Goal: Task Accomplishment & Management: Manage account settings

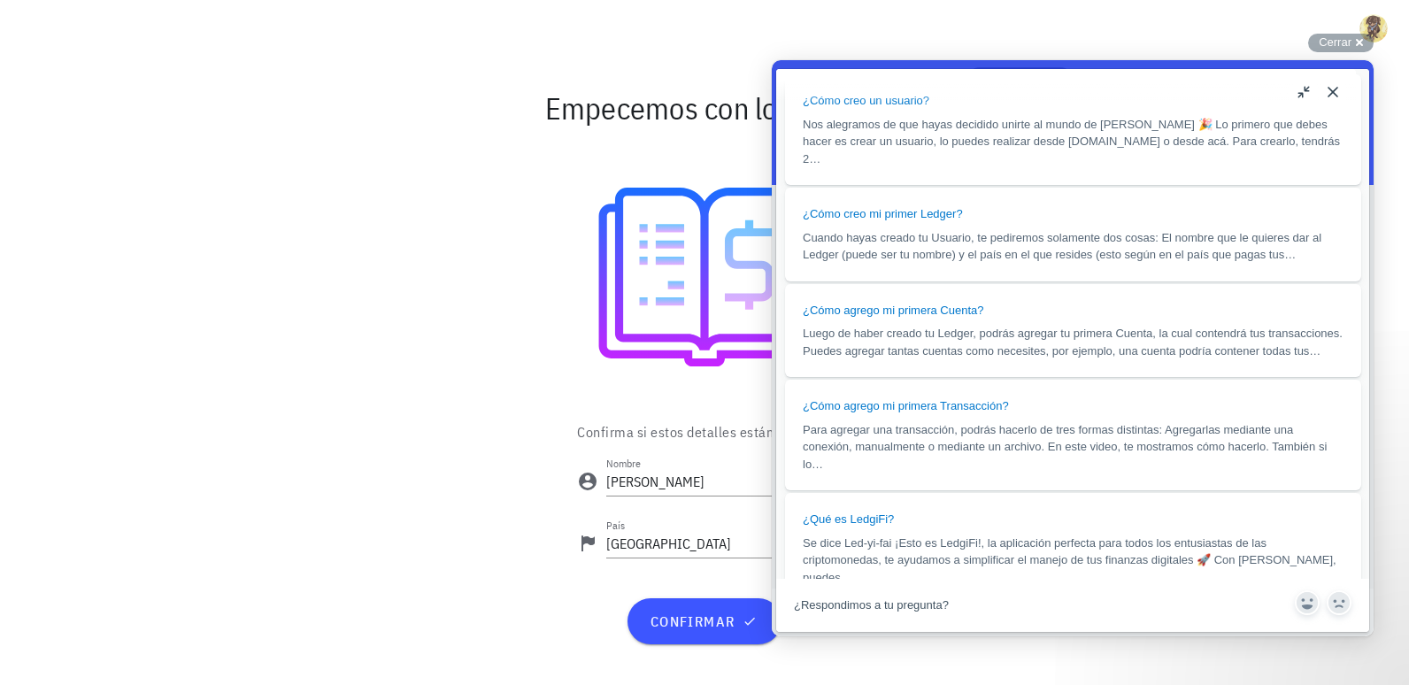
scroll to position [1553, 0]
click at [410, 397] on div at bounding box center [705, 277] width 1028 height 260
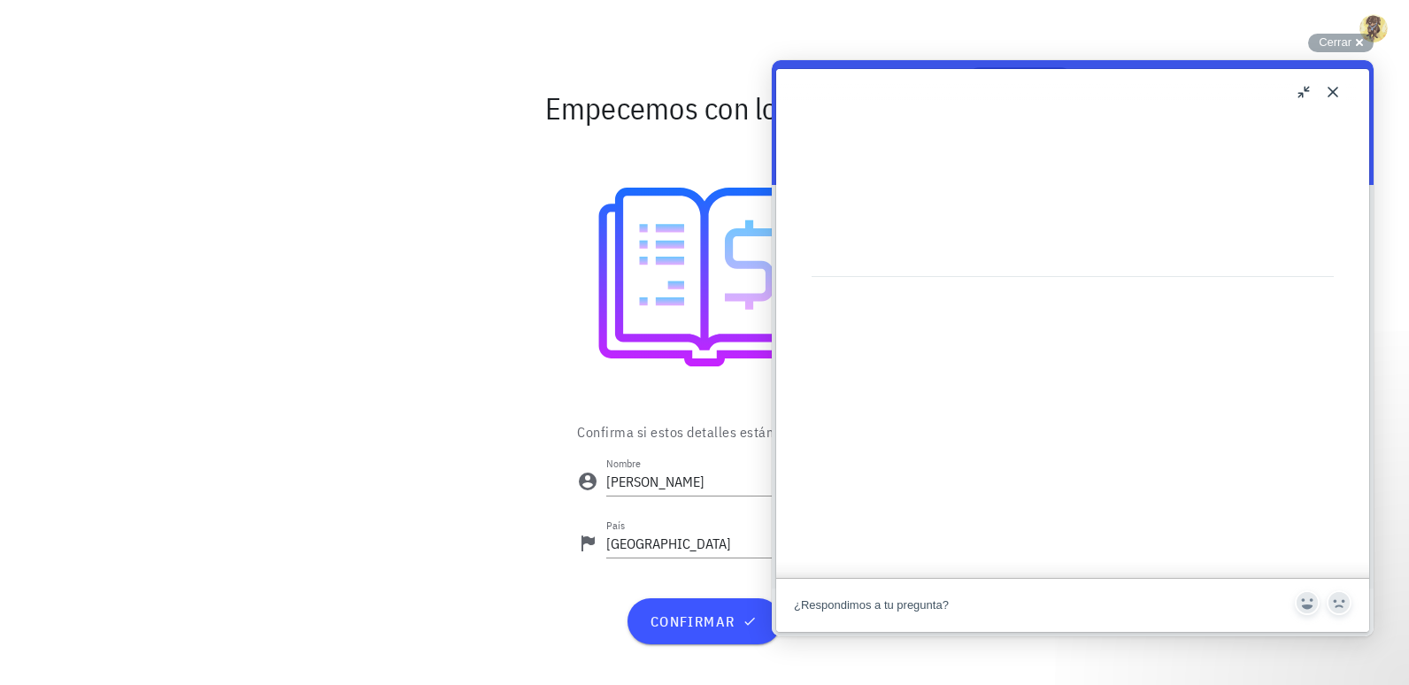
scroll to position [603, 0]
click at [1331, 88] on button "Close" at bounding box center [1333, 92] width 28 height 28
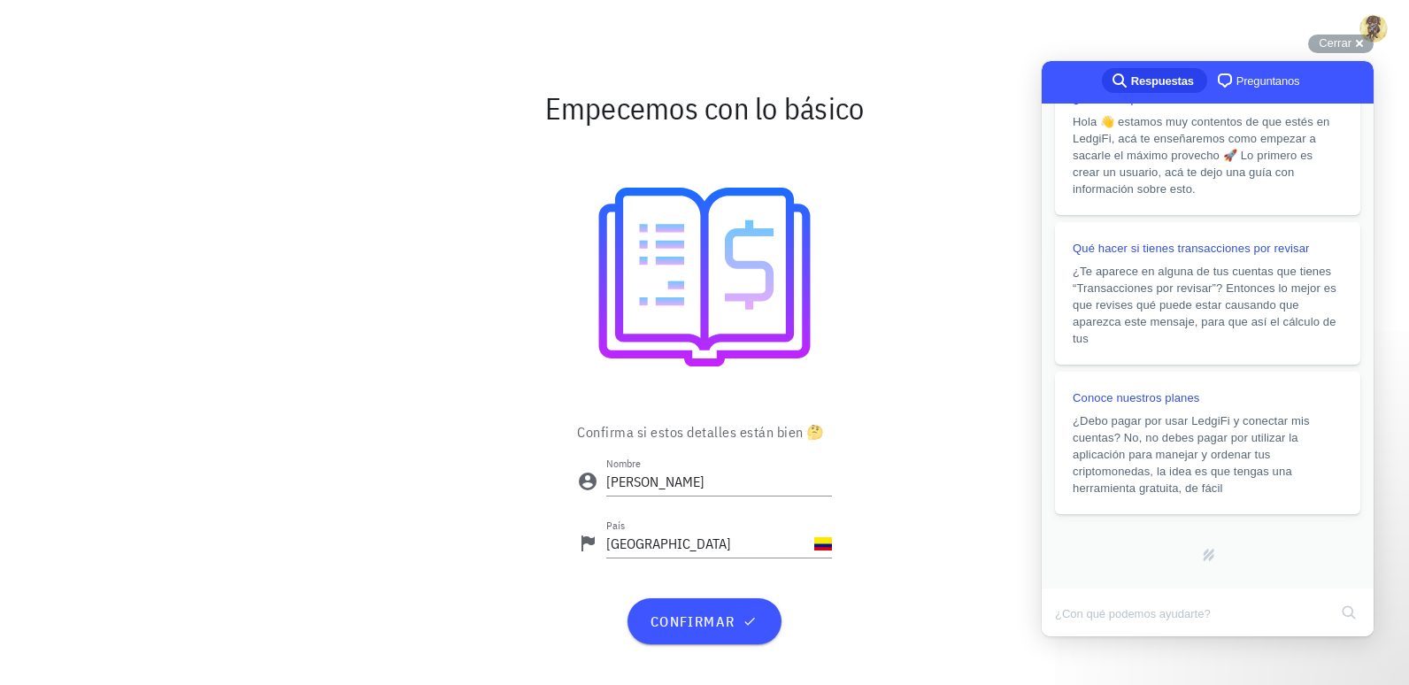
scroll to position [0, 0]
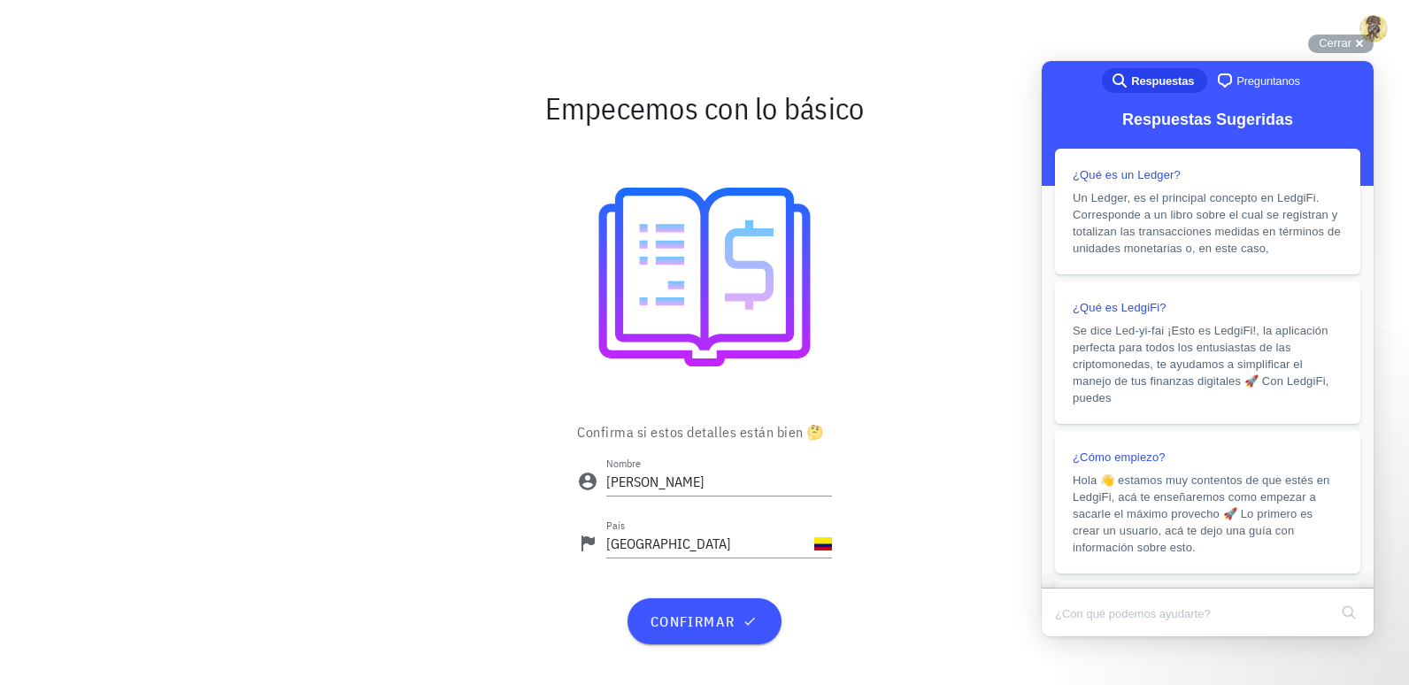
click at [1242, 73] on span "Preguntanos" at bounding box center [1268, 82] width 64 height 18
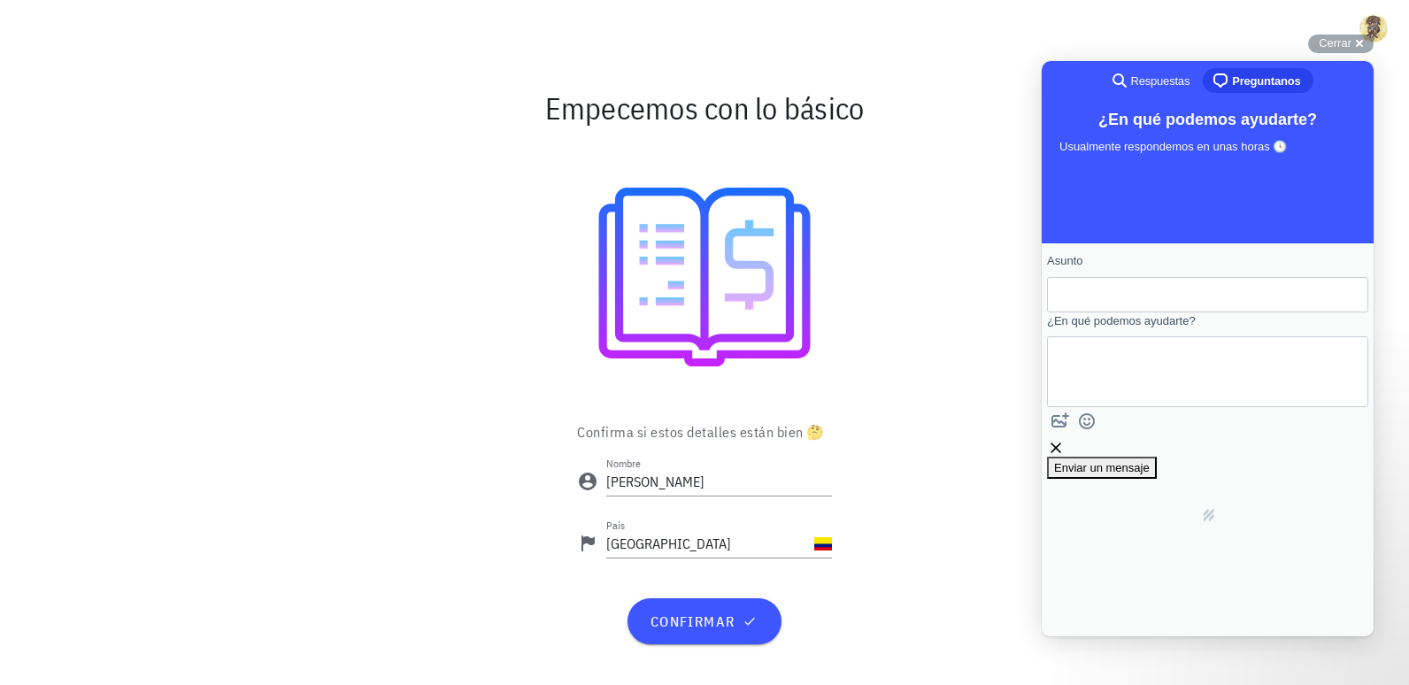
click at [1174, 79] on span "Respuestas" at bounding box center [1160, 82] width 59 height 18
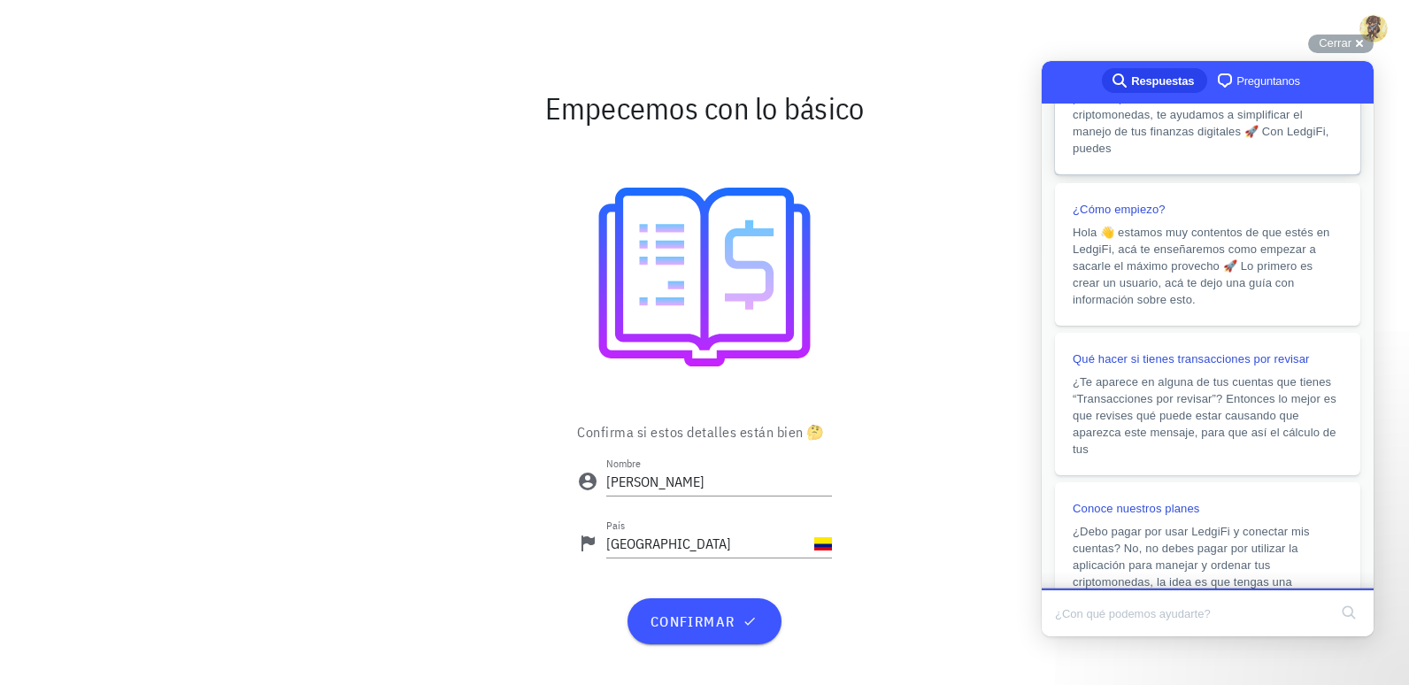
scroll to position [21, 0]
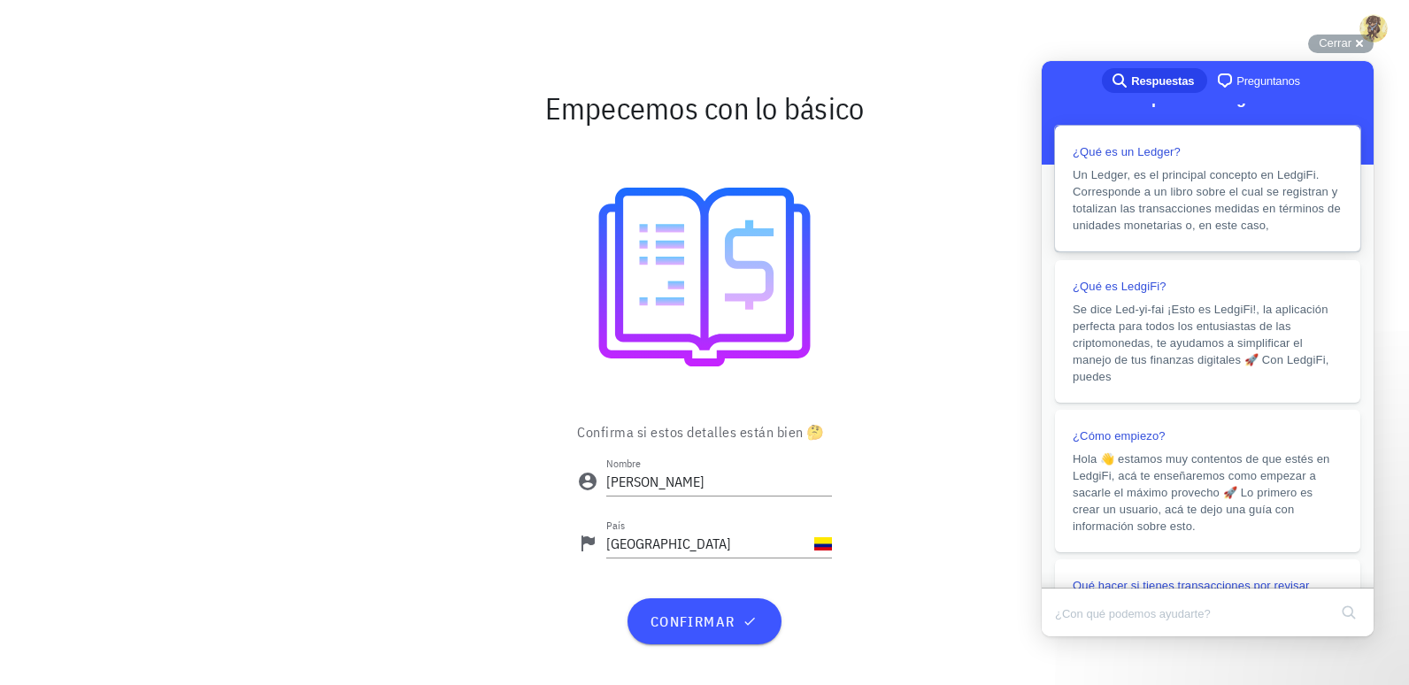
click at [1197, 150] on div "¿Qué es un Ledger?" at bounding box center [1208, 151] width 270 height 17
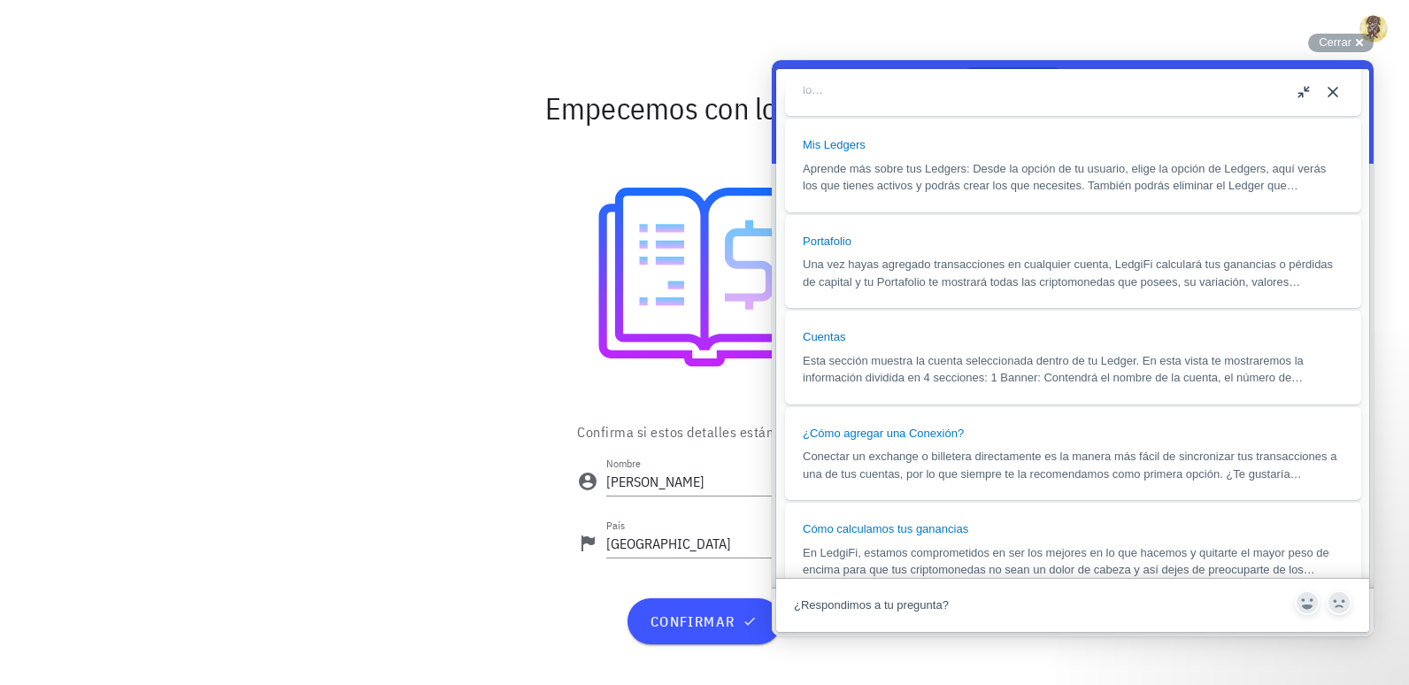
scroll to position [1333, 0]
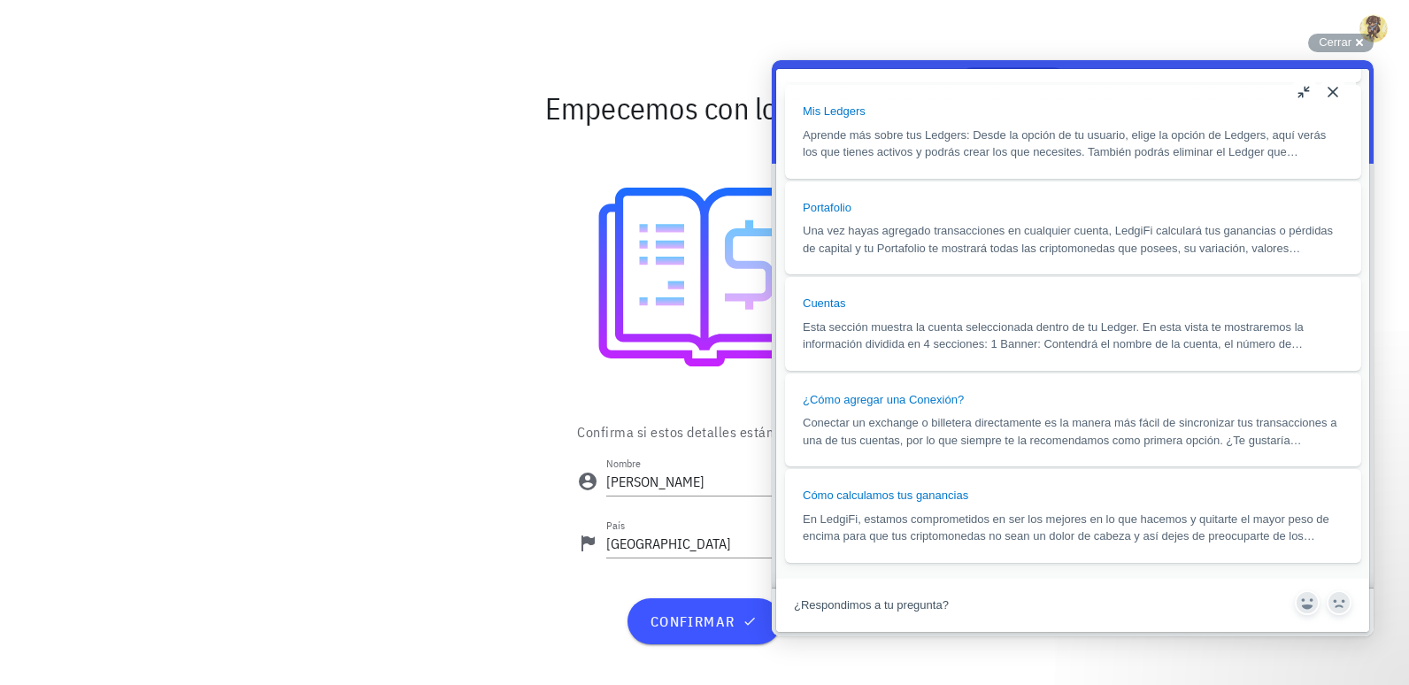
click at [1327, 91] on button "Close" at bounding box center [1333, 92] width 28 height 28
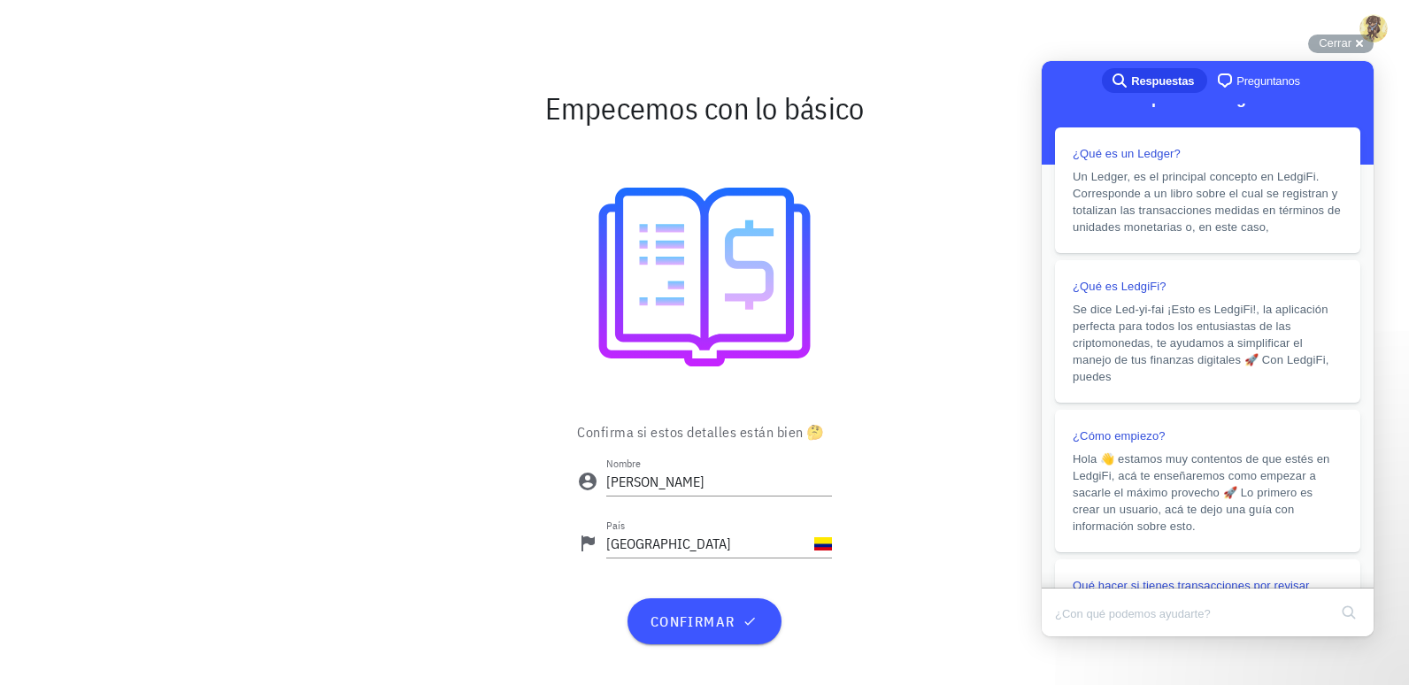
click at [942, 236] on div at bounding box center [705, 277] width 1028 height 260
click at [1322, 42] on span "Cerrar" at bounding box center [1335, 42] width 33 height 13
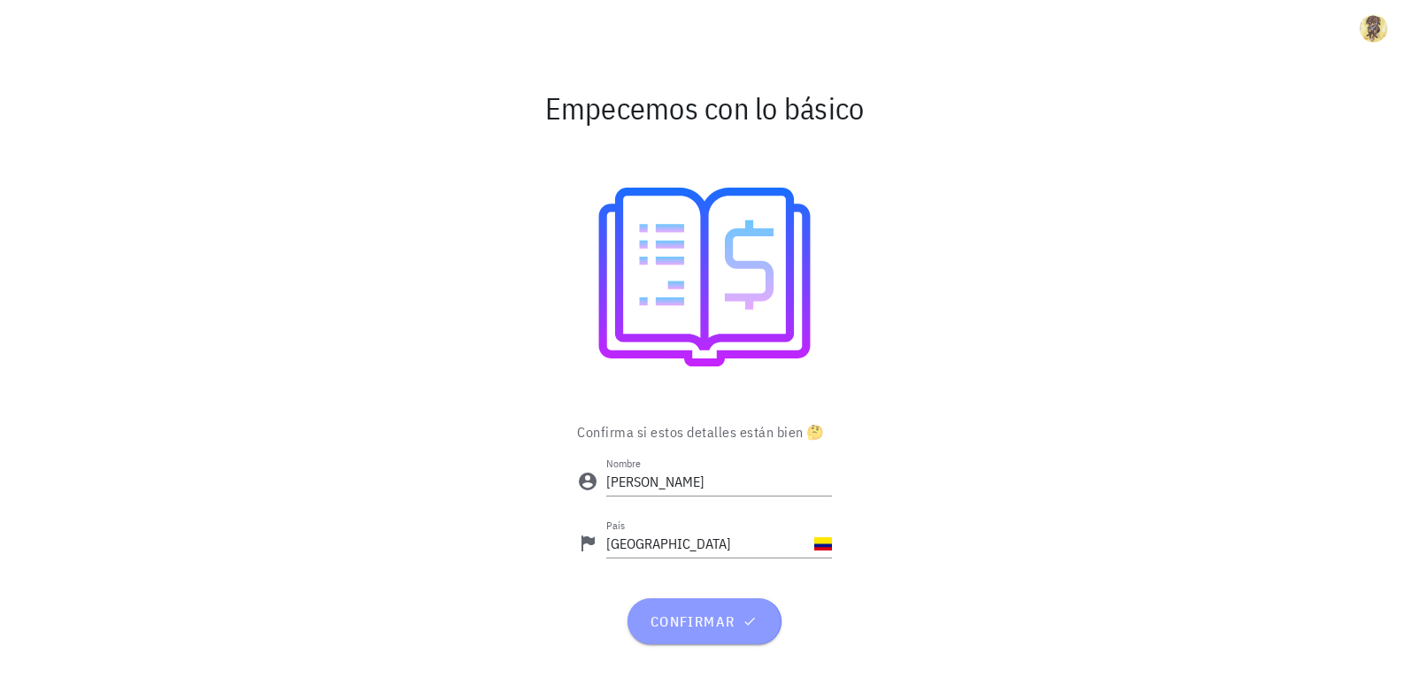
click at [723, 618] on span "confirmar" at bounding box center [704, 621] width 111 height 18
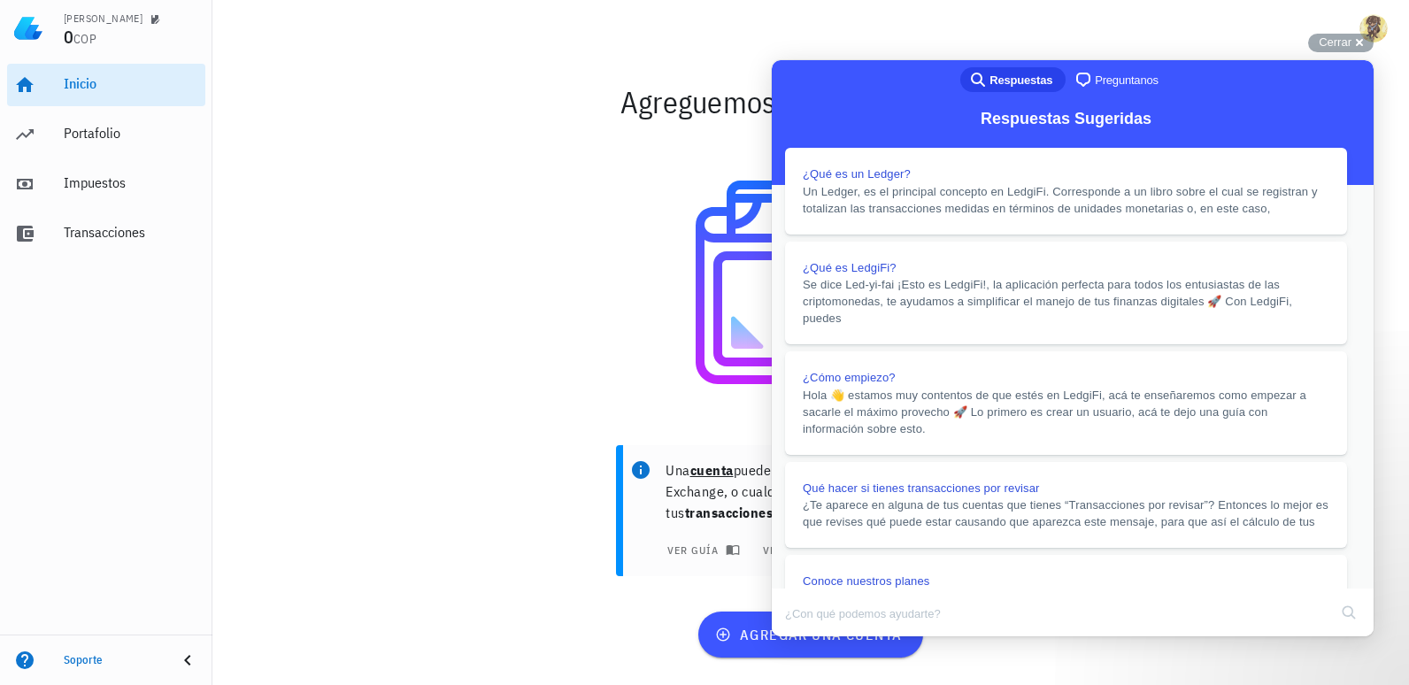
click at [805, 637] on button "Close" at bounding box center [789, 648] width 32 height 23
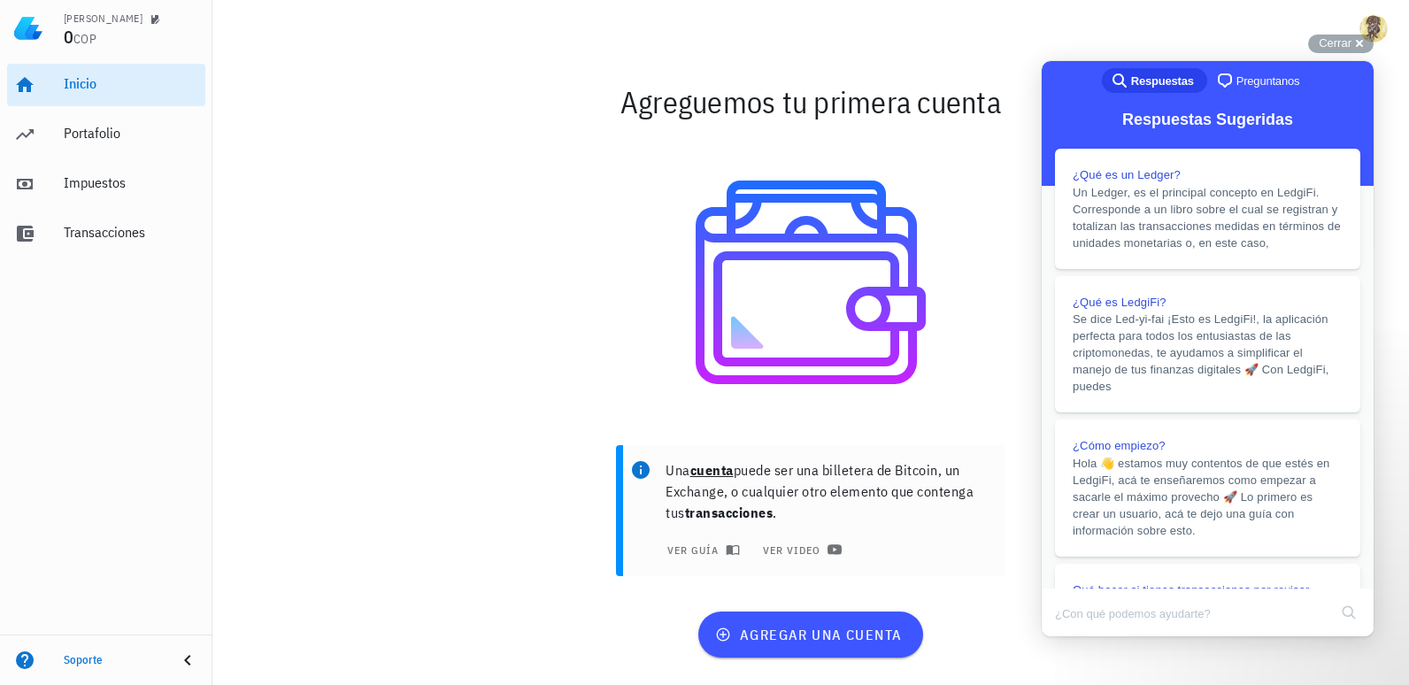
click at [552, 393] on div at bounding box center [811, 282] width 1028 height 283
click at [1333, 37] on span "Cerrar" at bounding box center [1335, 42] width 33 height 13
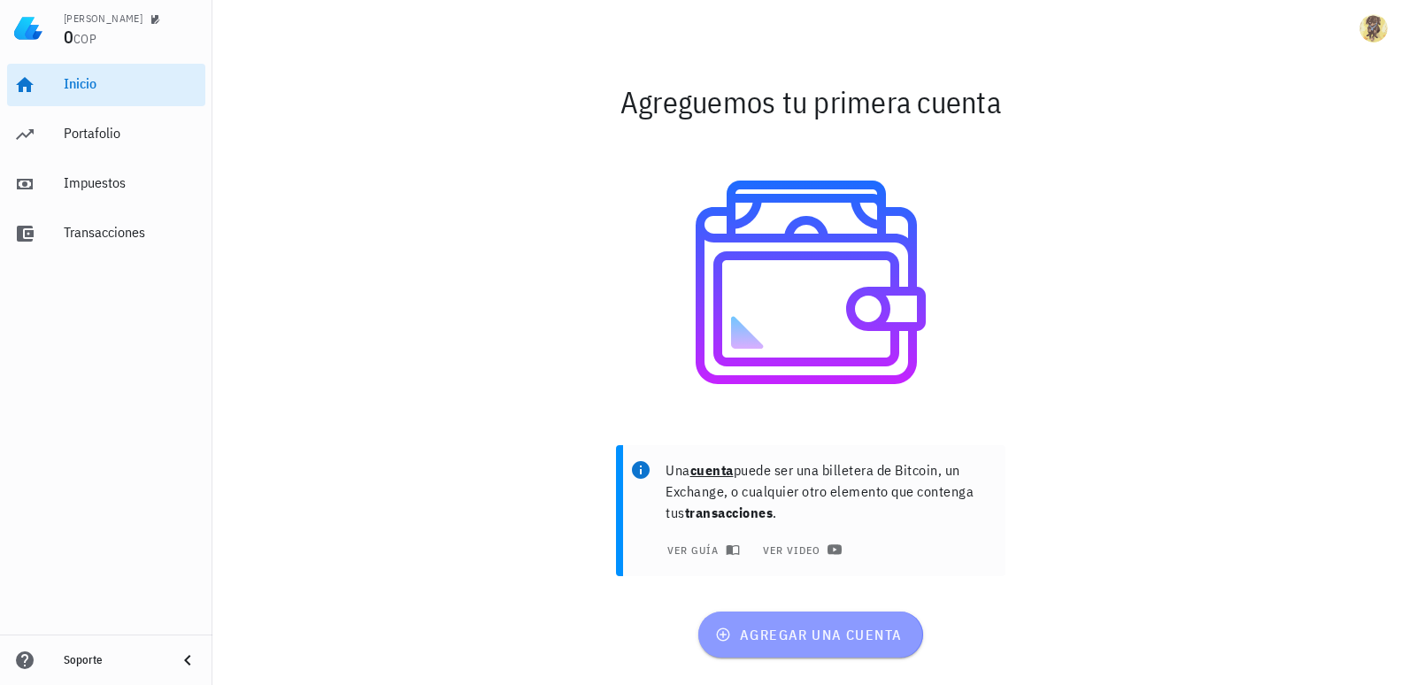
click at [747, 627] on span "agregar una cuenta" at bounding box center [810, 635] width 183 height 18
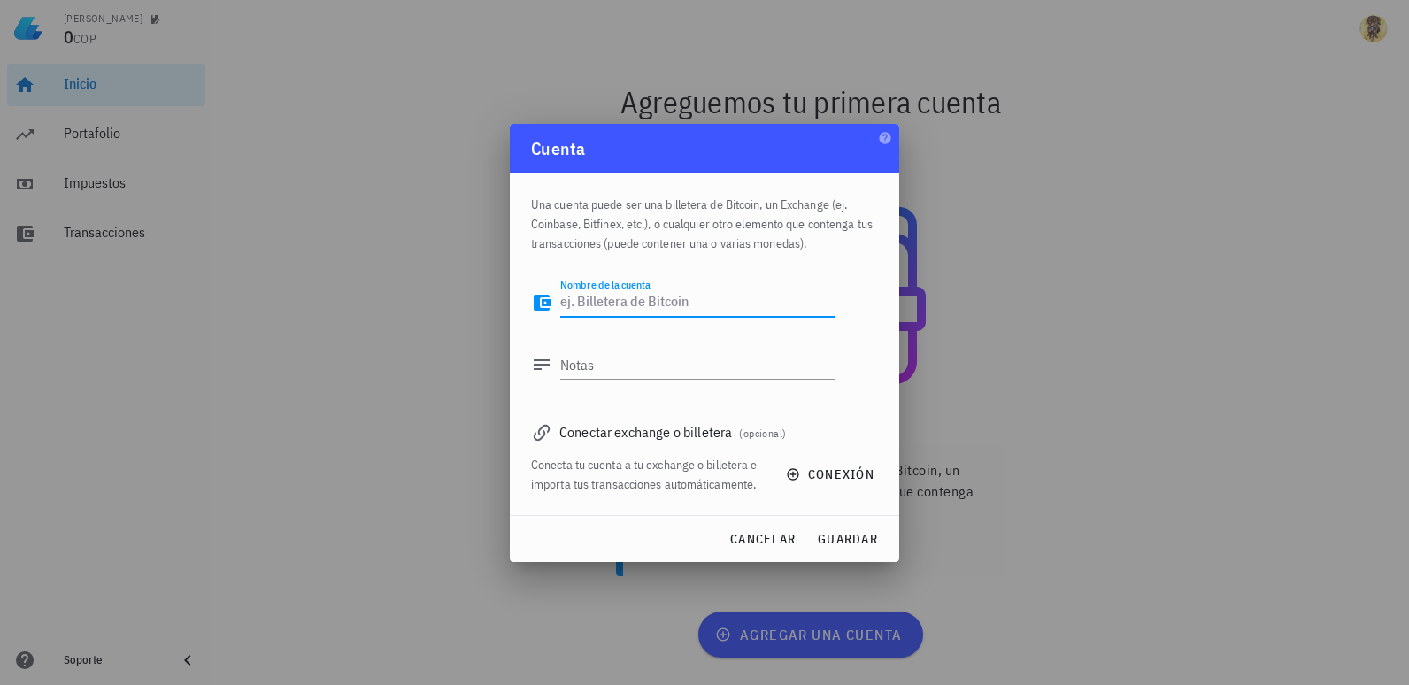
click at [619, 307] on textarea "Nombre de la cuenta" at bounding box center [697, 303] width 275 height 28
type textarea "[DOMAIN_NAME]"
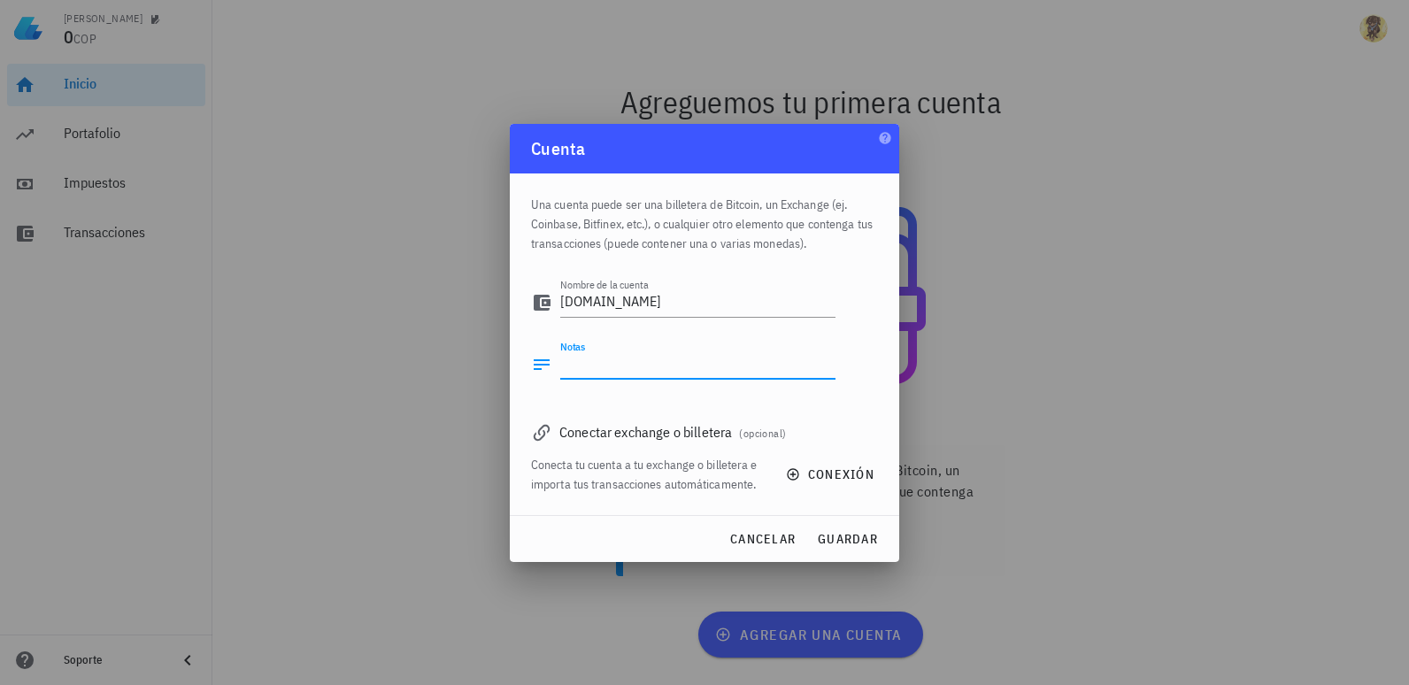
click at [618, 370] on textarea "Notas" at bounding box center [697, 364] width 275 height 28
type textarea "Conexión con [DOMAIN_NAME]"
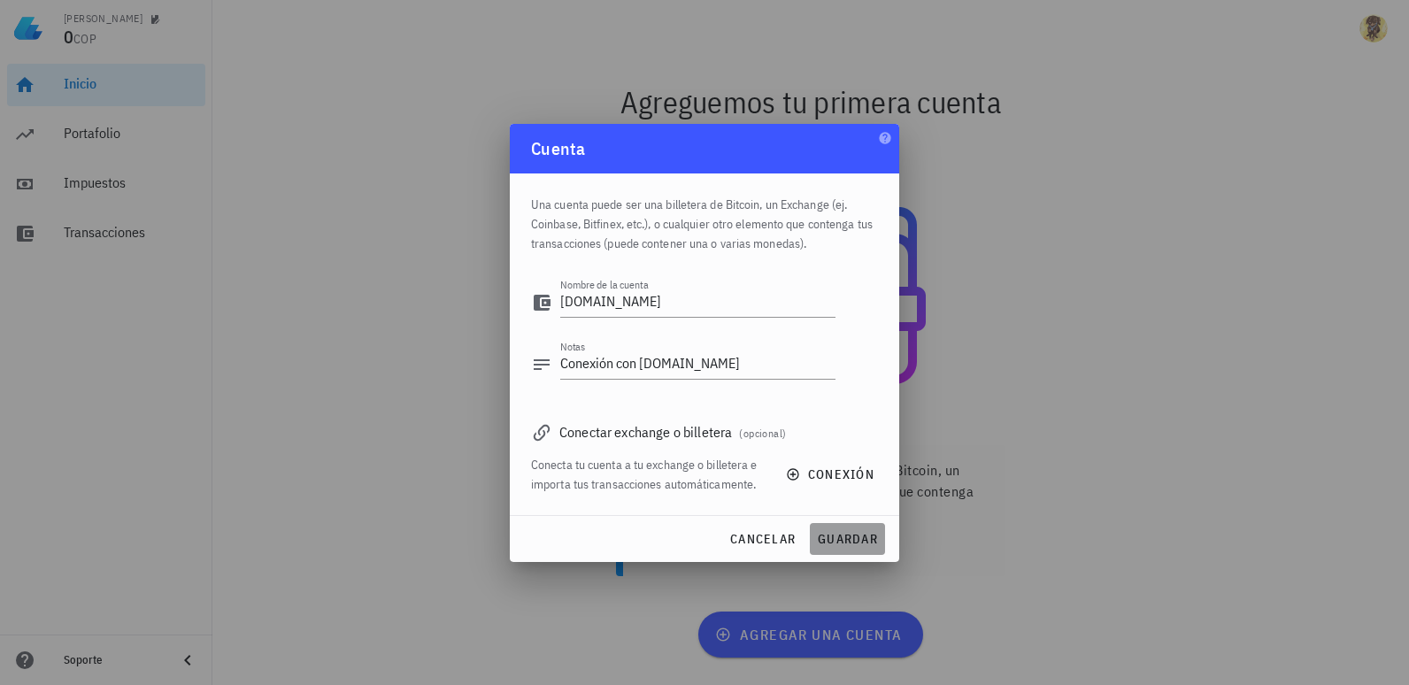
click at [854, 540] on span "guardar" at bounding box center [847, 539] width 61 height 16
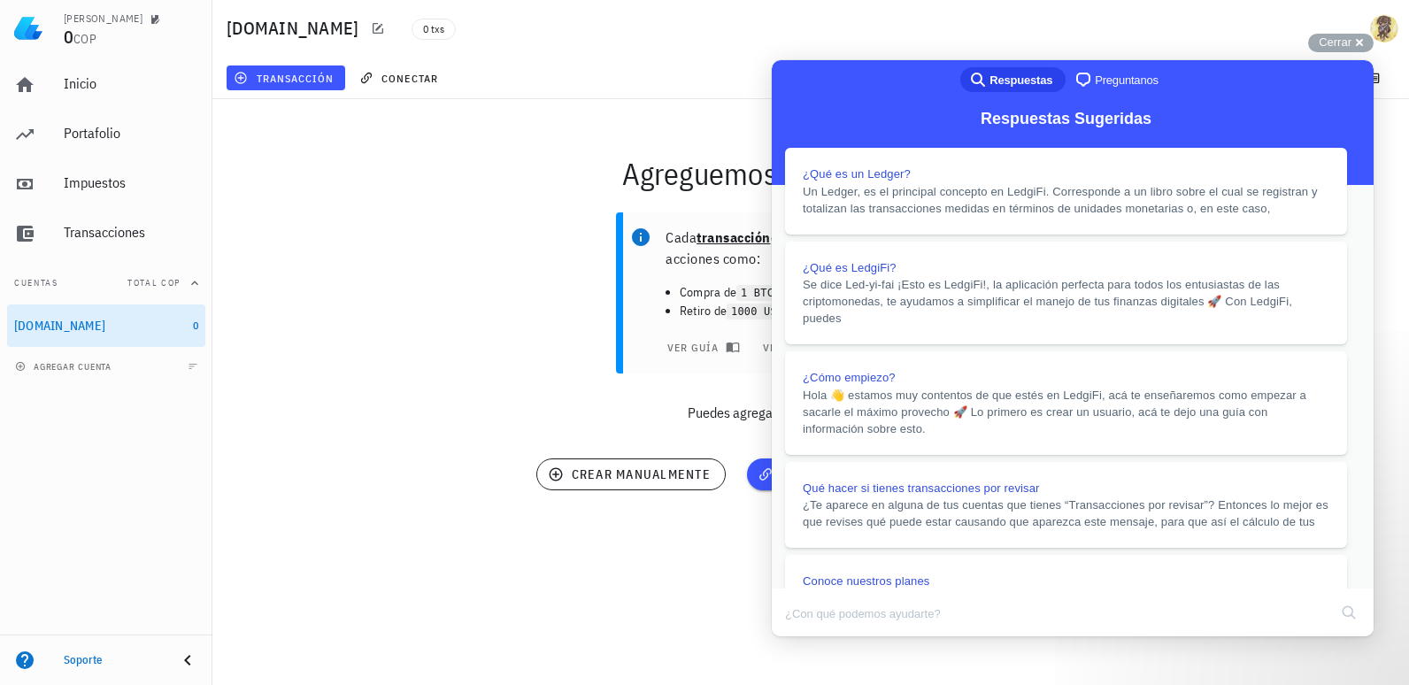
click at [663, 586] on div "[PERSON_NAME] 0 COP Inicio [GEOGRAPHIC_DATA] Impuestos [GEOGRAPHIC_DATA] Cuenta…" at bounding box center [704, 342] width 1409 height 685
click at [805, 637] on button "Close" at bounding box center [789, 648] width 32 height 23
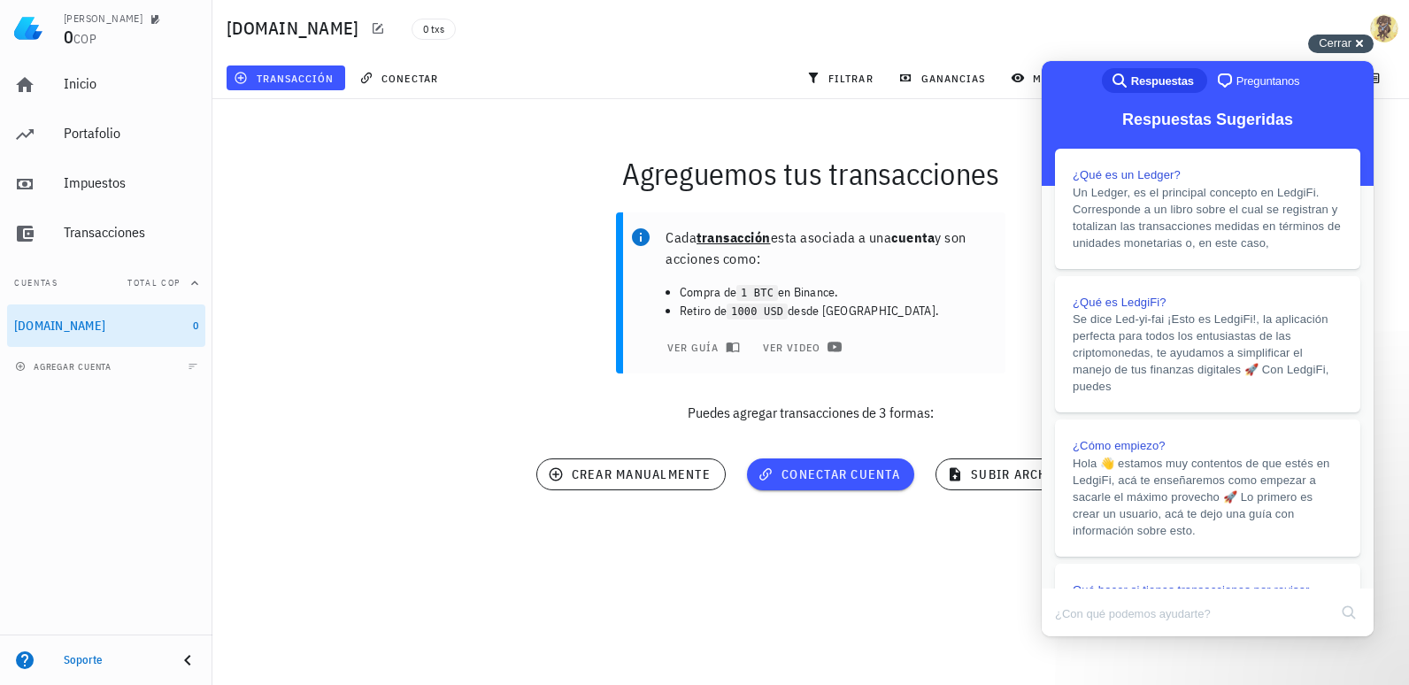
click at [1353, 42] on div "Cerrar cross-small" at bounding box center [1340, 44] width 65 height 19
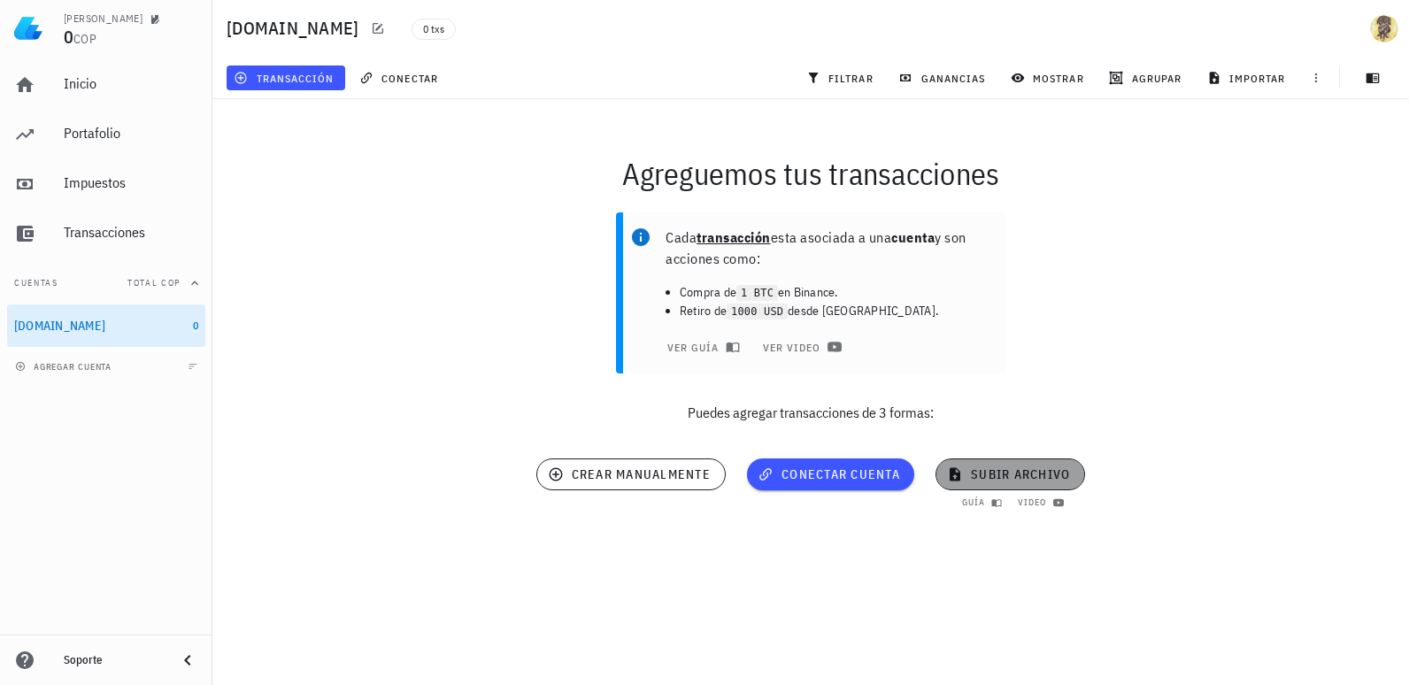
click at [1034, 480] on span "subir archivo" at bounding box center [1010, 474] width 119 height 16
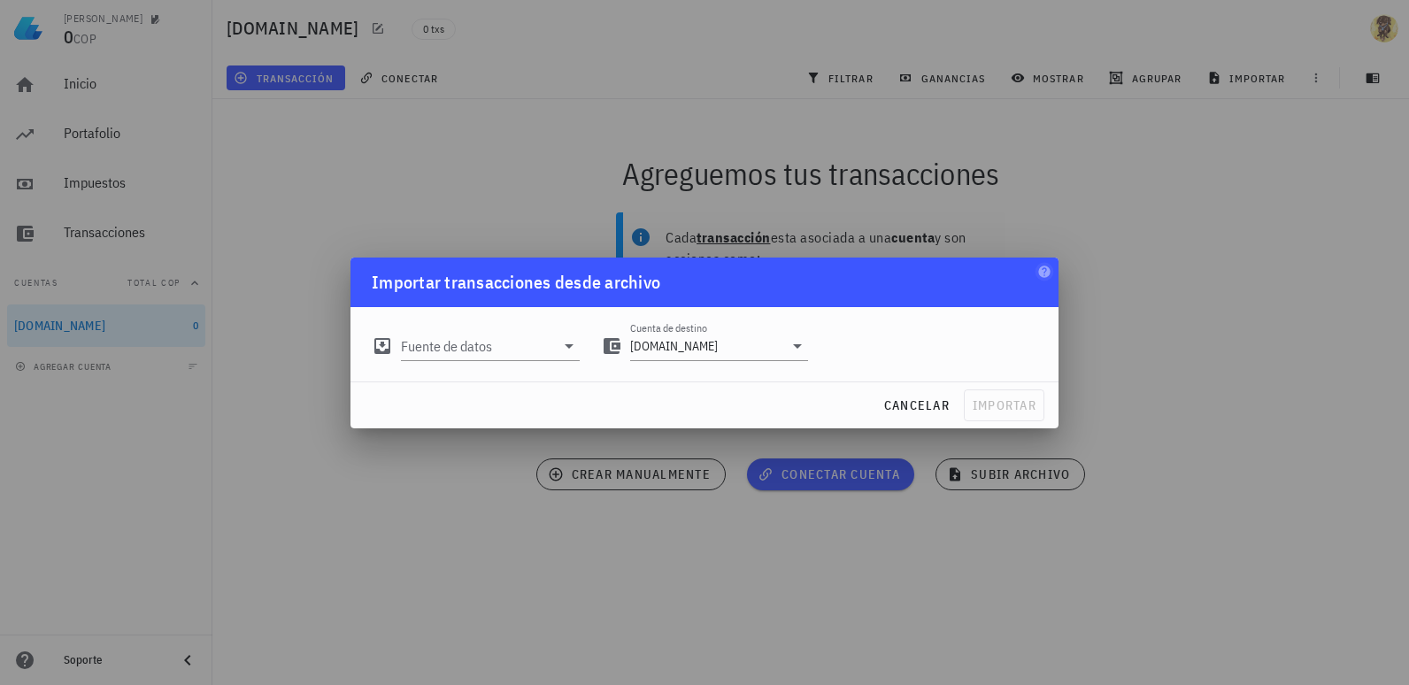
click at [1036, 267] on div "Importar transacciones desde archivo Fuente de datos Cuenta de destino [DOMAIN_…" at bounding box center [704, 343] width 708 height 171
click at [545, 349] on input "Fuente de datos" at bounding box center [478, 346] width 154 height 28
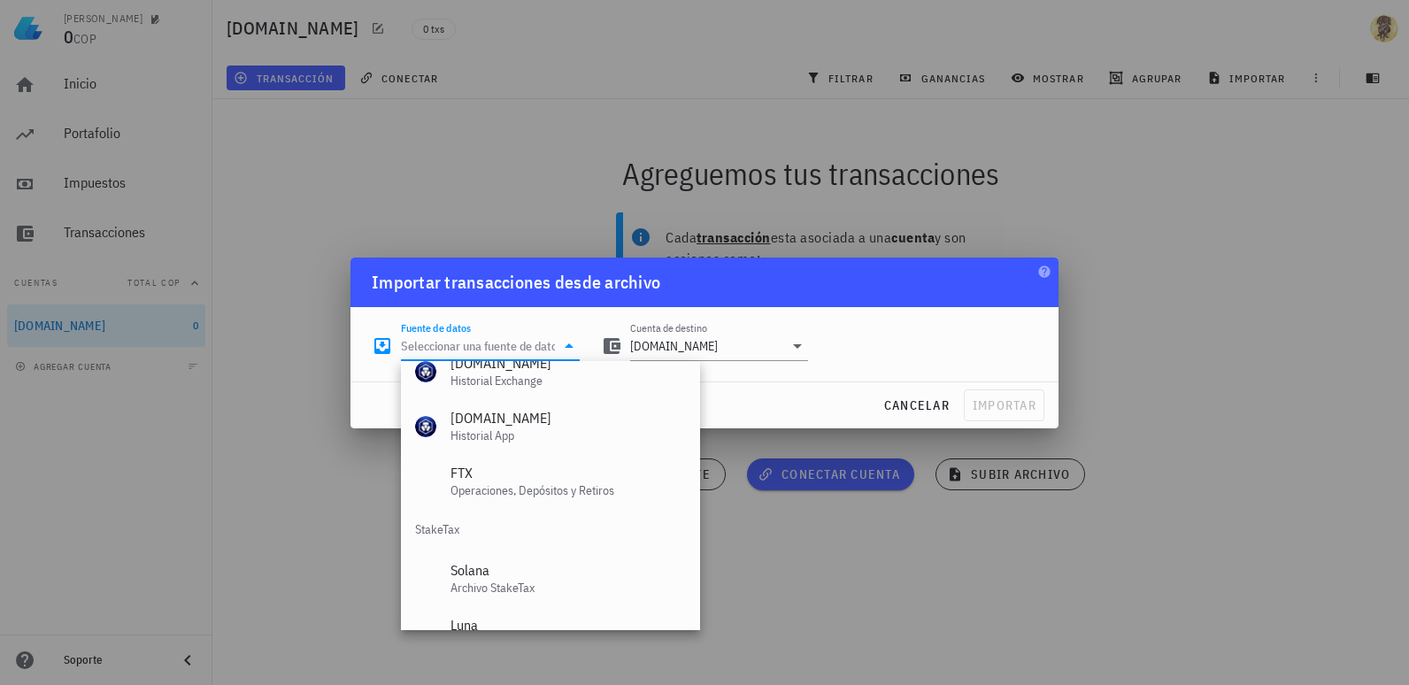
scroll to position [738, 0]
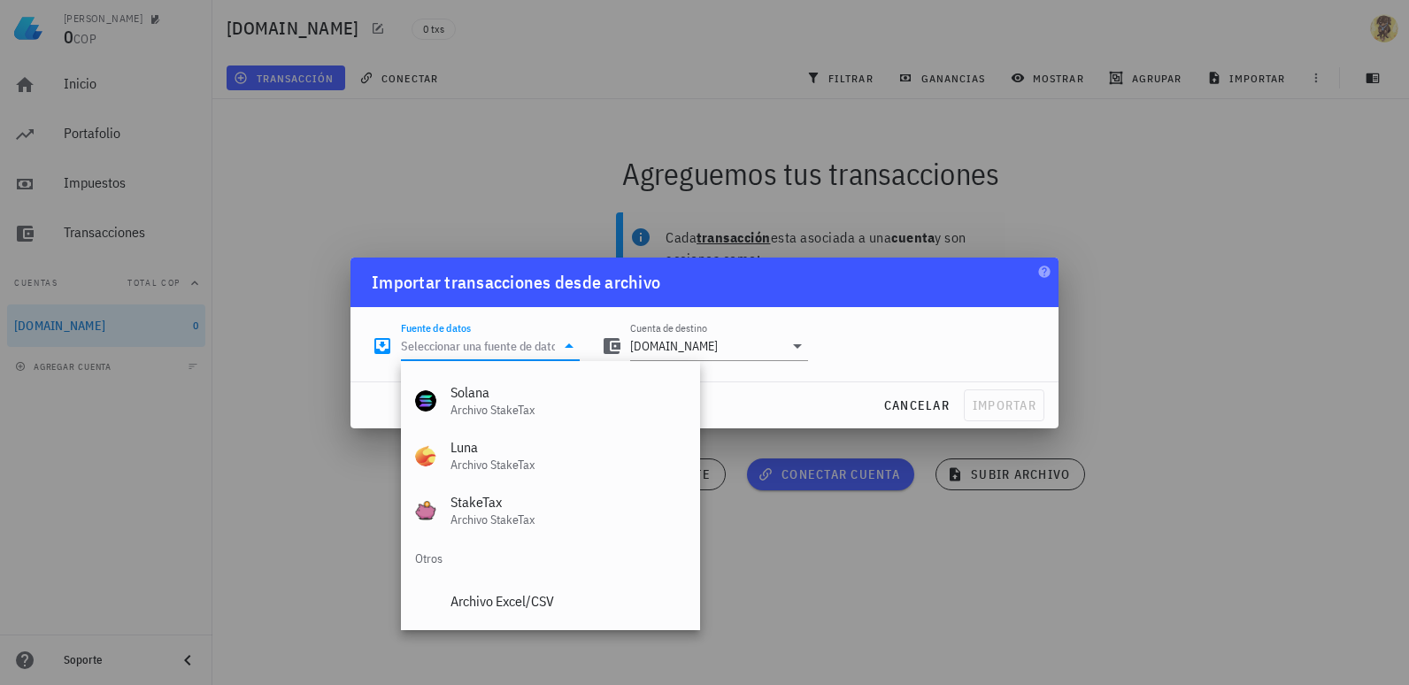
click at [1028, 590] on div at bounding box center [704, 342] width 1409 height 685
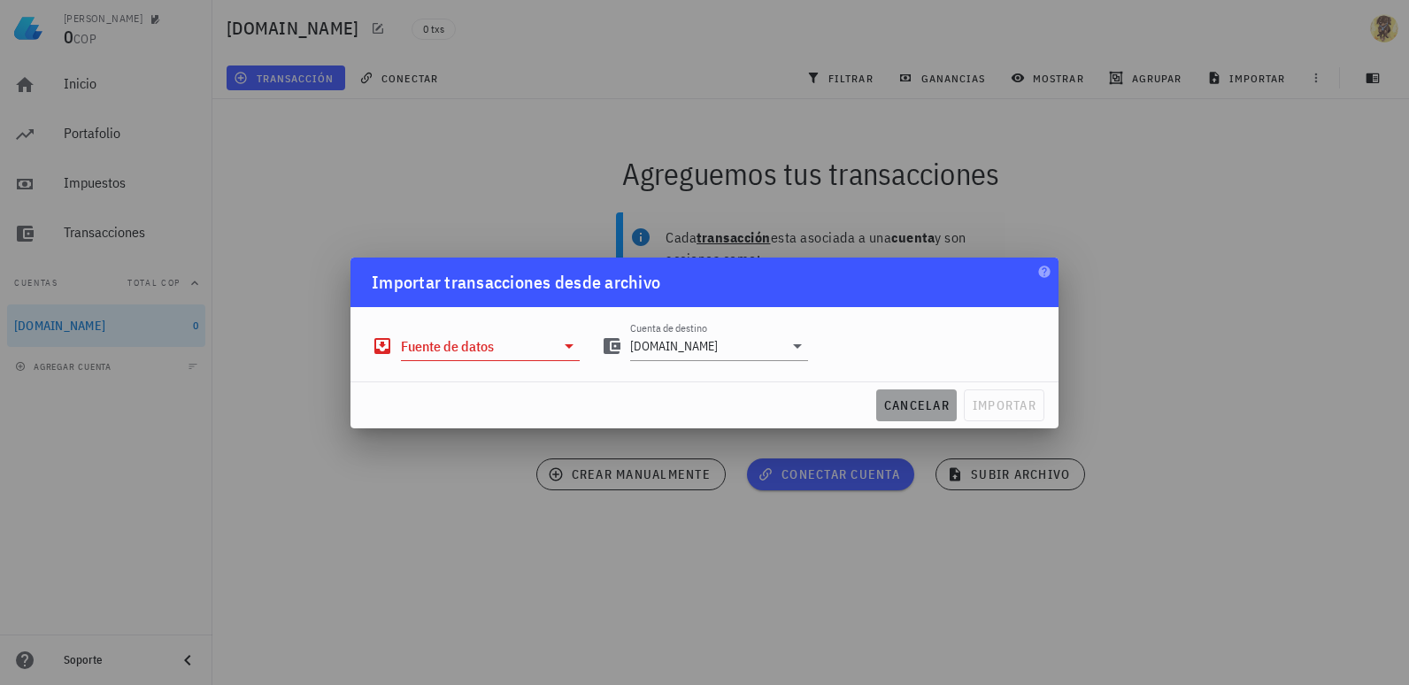
click at [919, 410] on span "cancelar" at bounding box center [916, 405] width 66 height 16
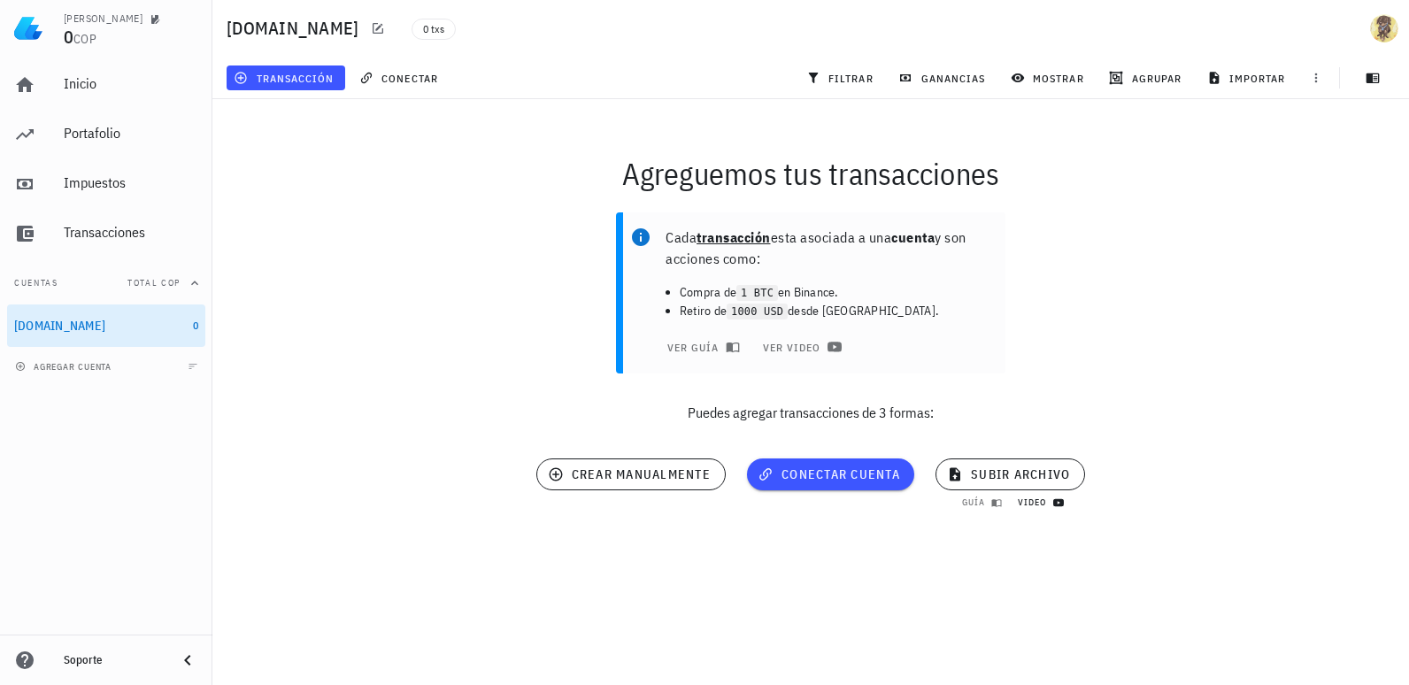
click at [1049, 508] on span "video" at bounding box center [1038, 503] width 42 height 12
click at [1032, 475] on span "subir archivo" at bounding box center [1010, 474] width 119 height 16
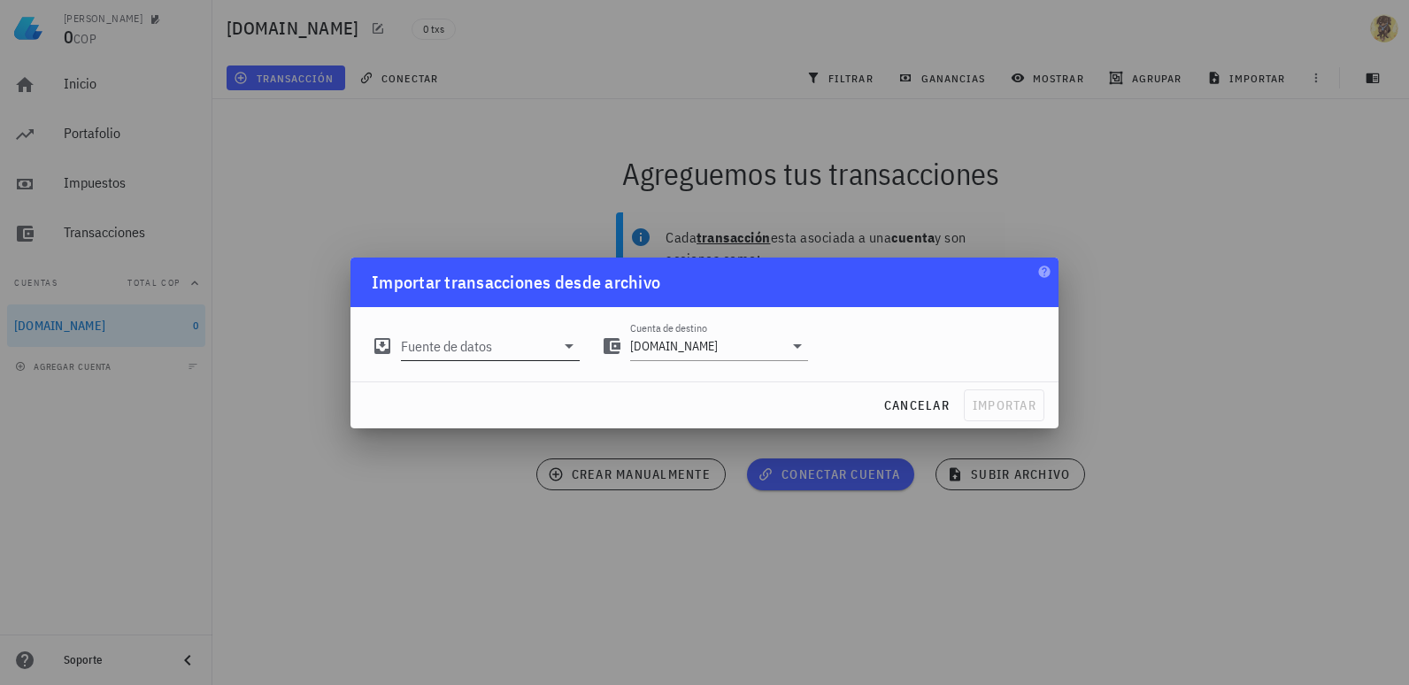
click at [532, 351] on input "Fuente de datos" at bounding box center [478, 346] width 154 height 28
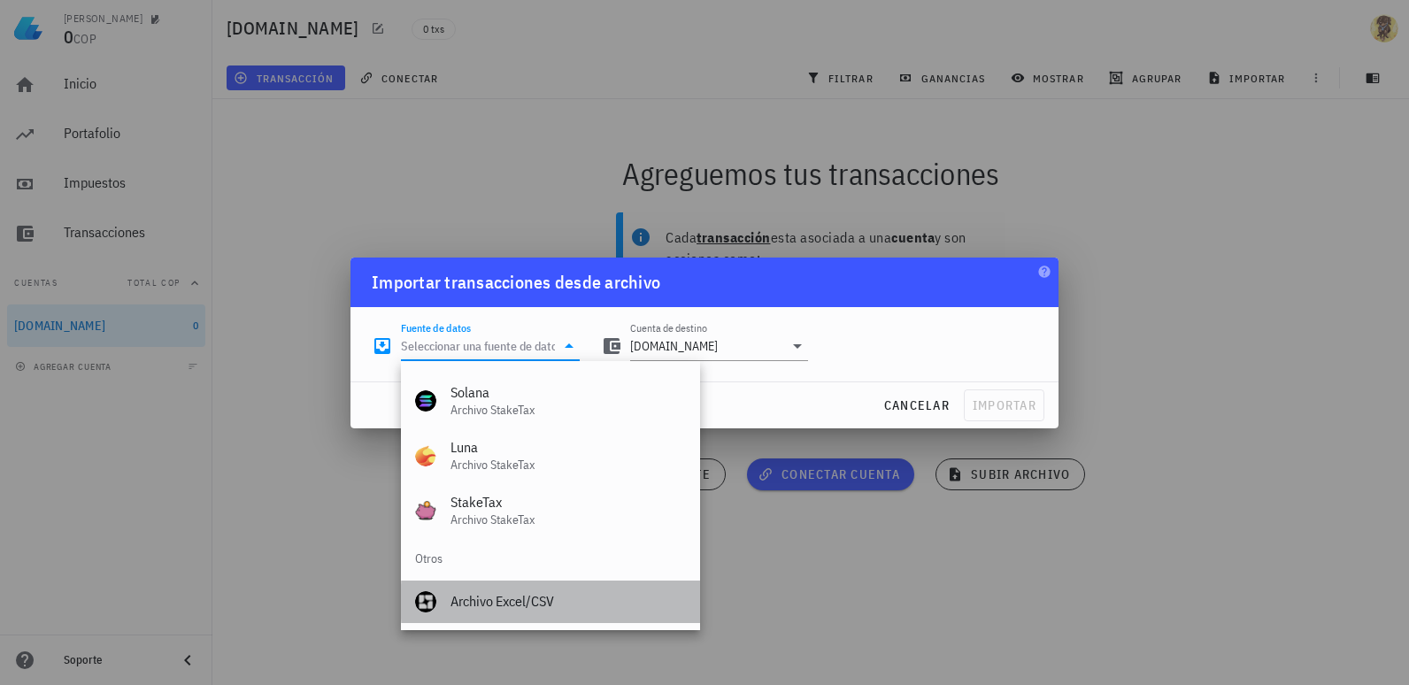
click at [534, 613] on div "Archivo Excel/CSV" at bounding box center [567, 601] width 235 height 38
type input "Archivo Excel/CSV"
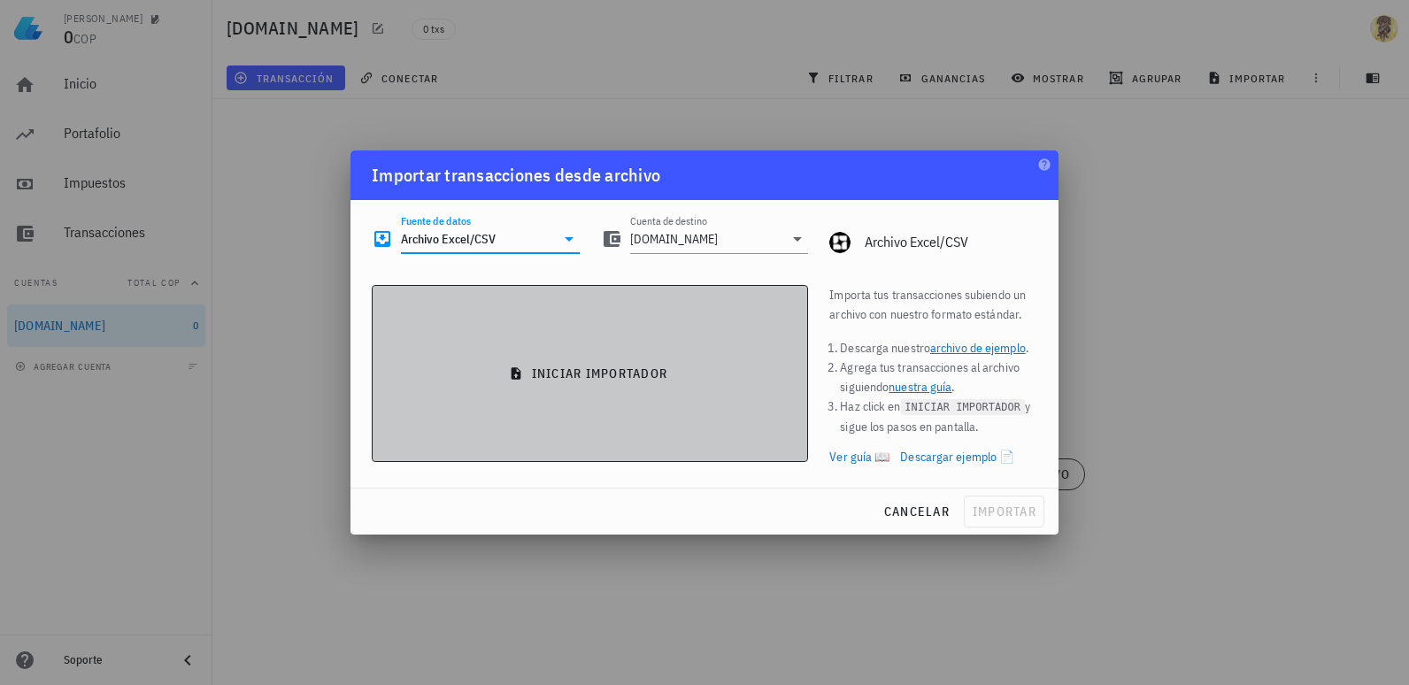
click at [615, 414] on button "iniciar importador" at bounding box center [590, 373] width 436 height 177
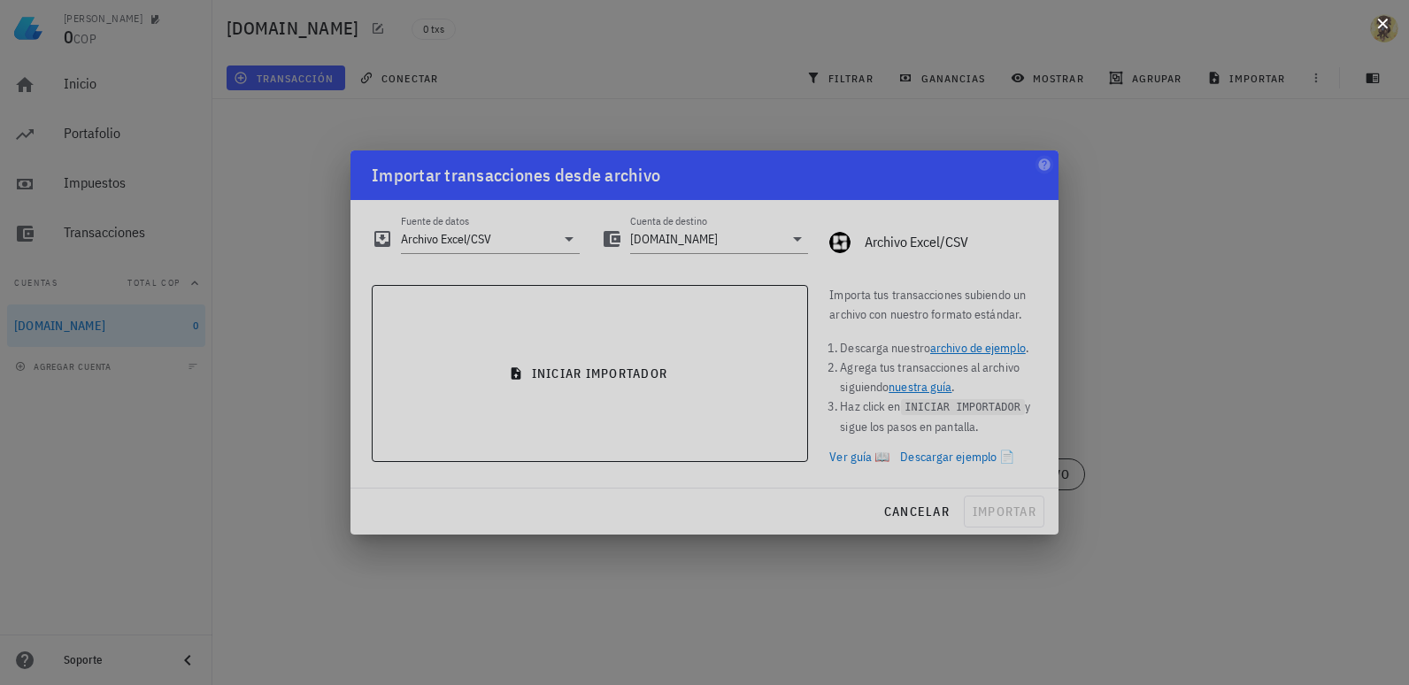
click at [1381, 29] on button at bounding box center [1383, 22] width 18 height 18
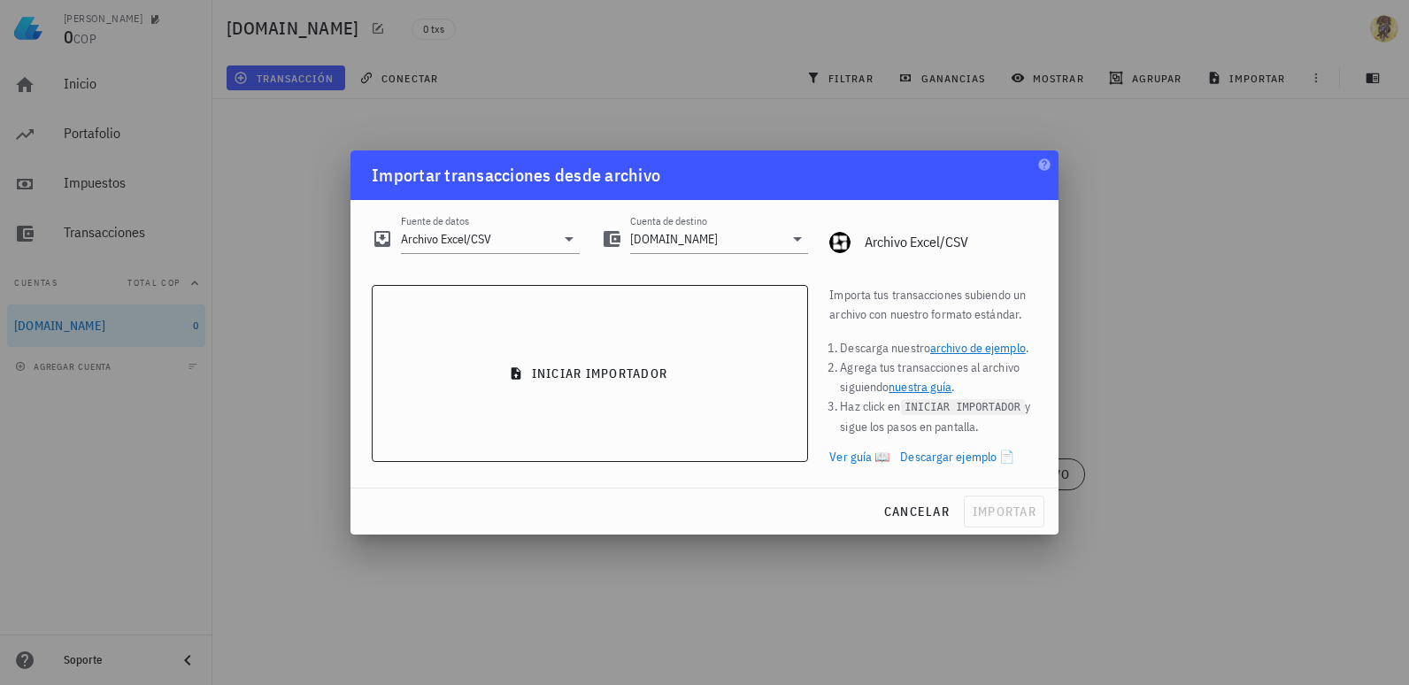
click at [964, 350] on link "archivo de ejemplo" at bounding box center [978, 348] width 96 height 16
click at [928, 506] on span "cancelar" at bounding box center [916, 512] width 66 height 16
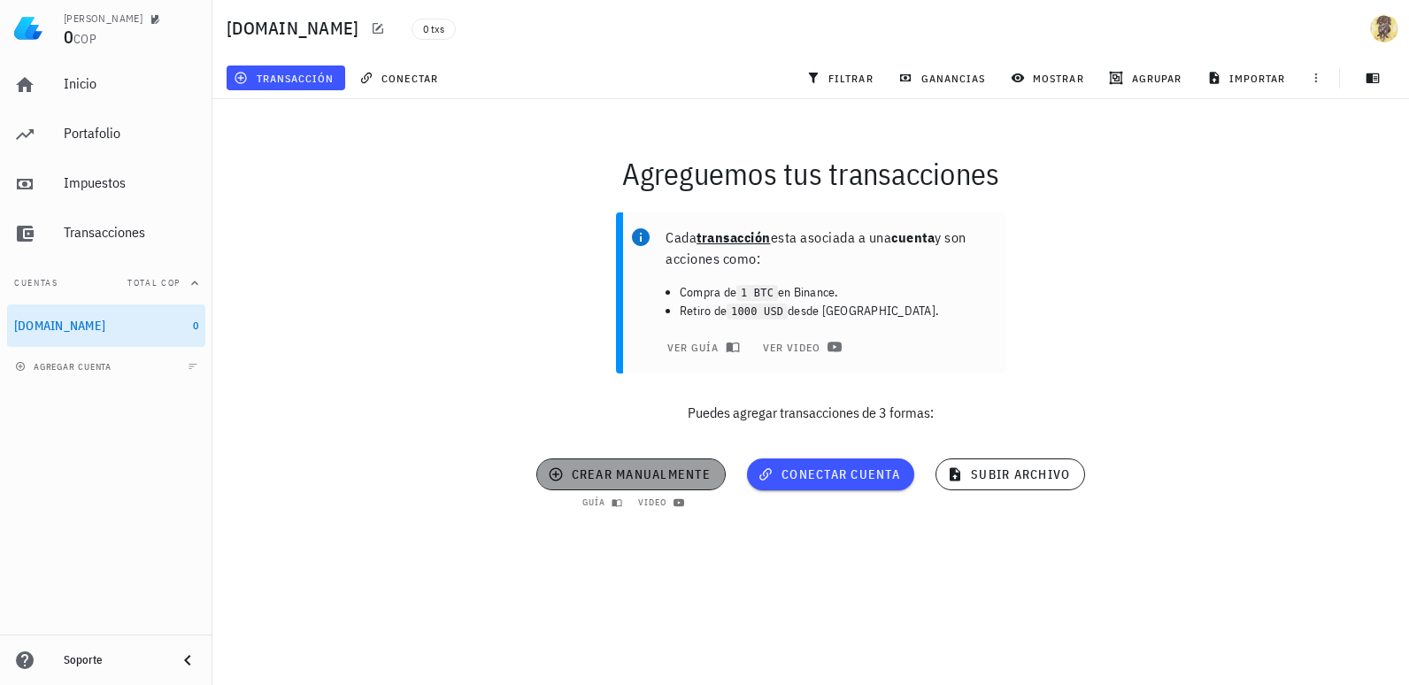
click at [644, 473] on span "crear manualmente" at bounding box center [630, 474] width 159 height 16
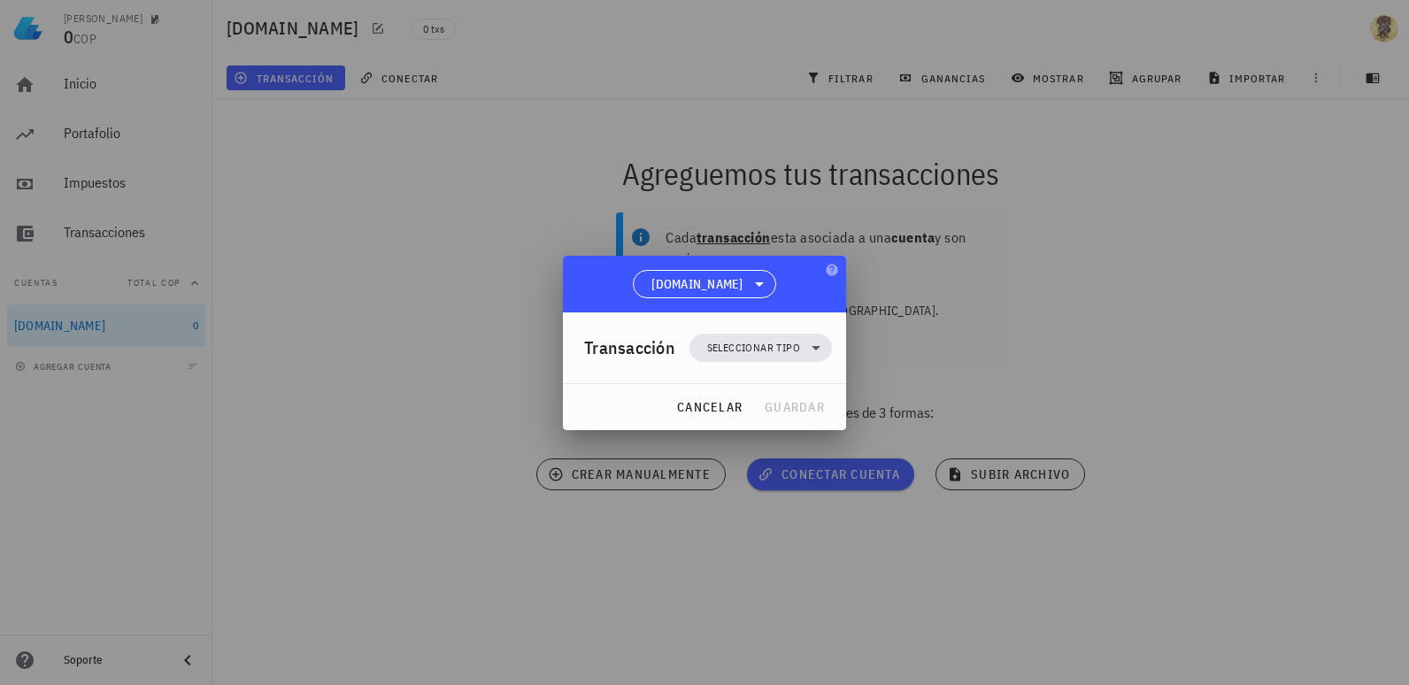
click at [779, 362] on div "Transacción Seleccionar tipo" at bounding box center [708, 347] width 248 height 71
click at [779, 347] on span "Seleccionar tipo" at bounding box center [753, 348] width 93 height 18
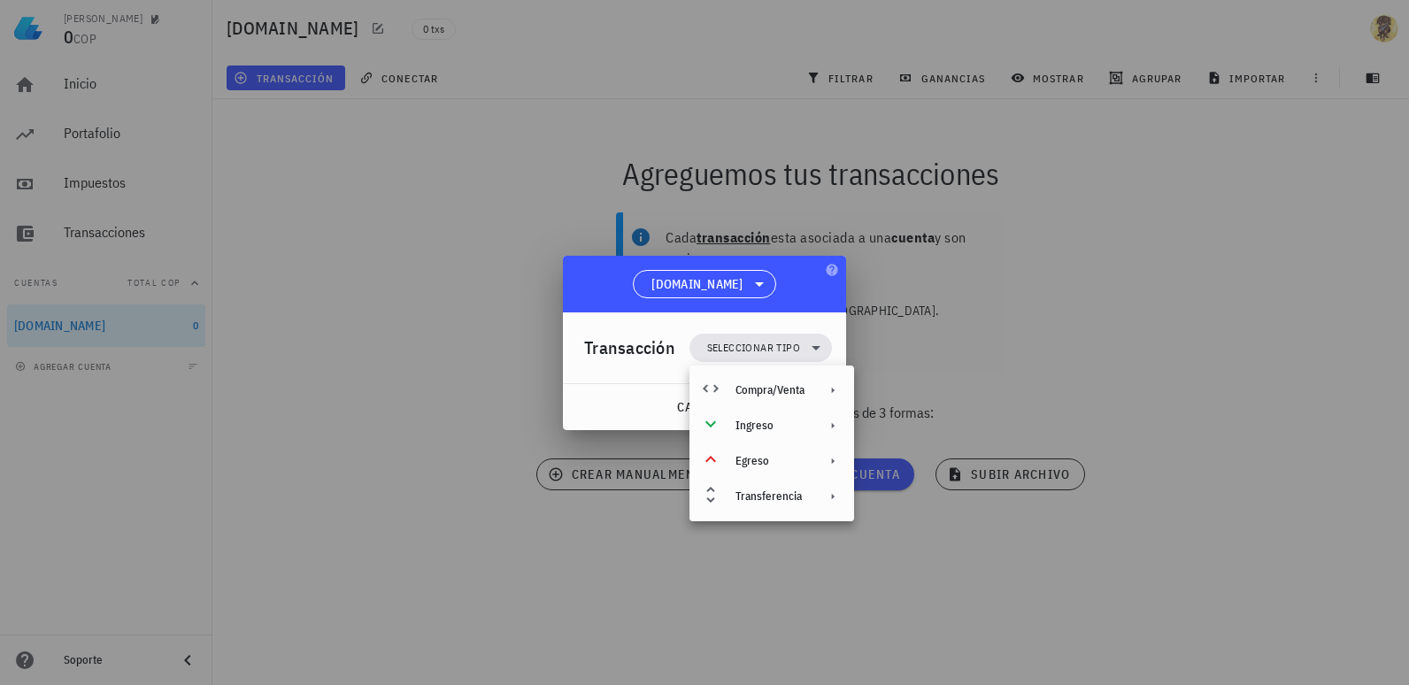
click at [765, 581] on div at bounding box center [704, 342] width 1409 height 685
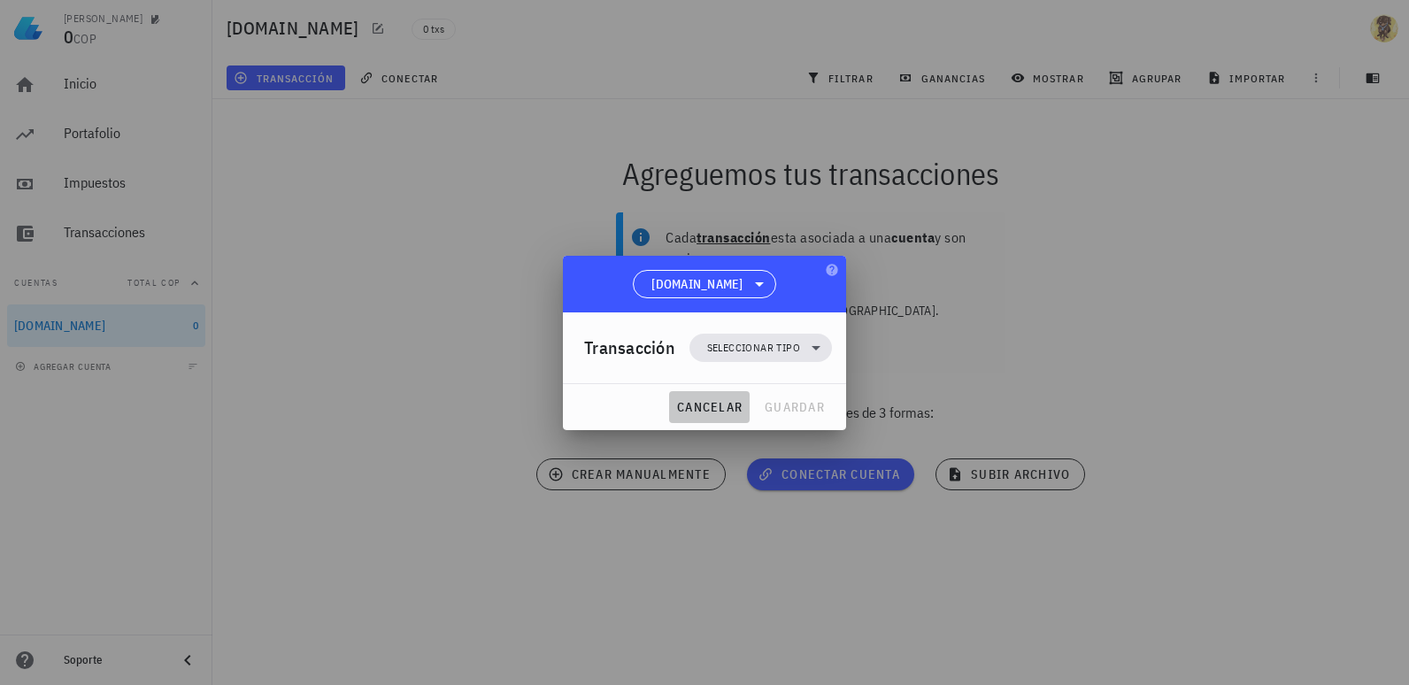
click at [727, 404] on span "cancelar" at bounding box center [709, 407] width 66 height 16
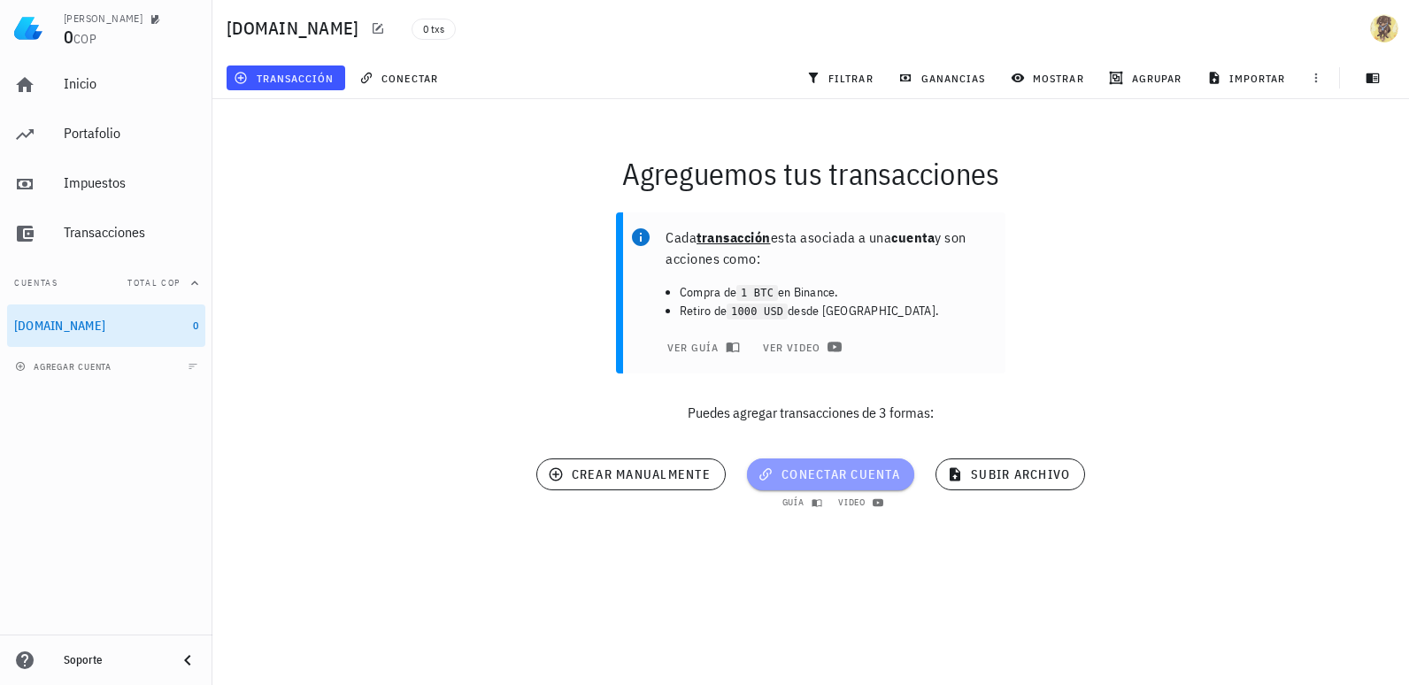
click at [839, 477] on span "conectar cuenta" at bounding box center [830, 474] width 139 height 16
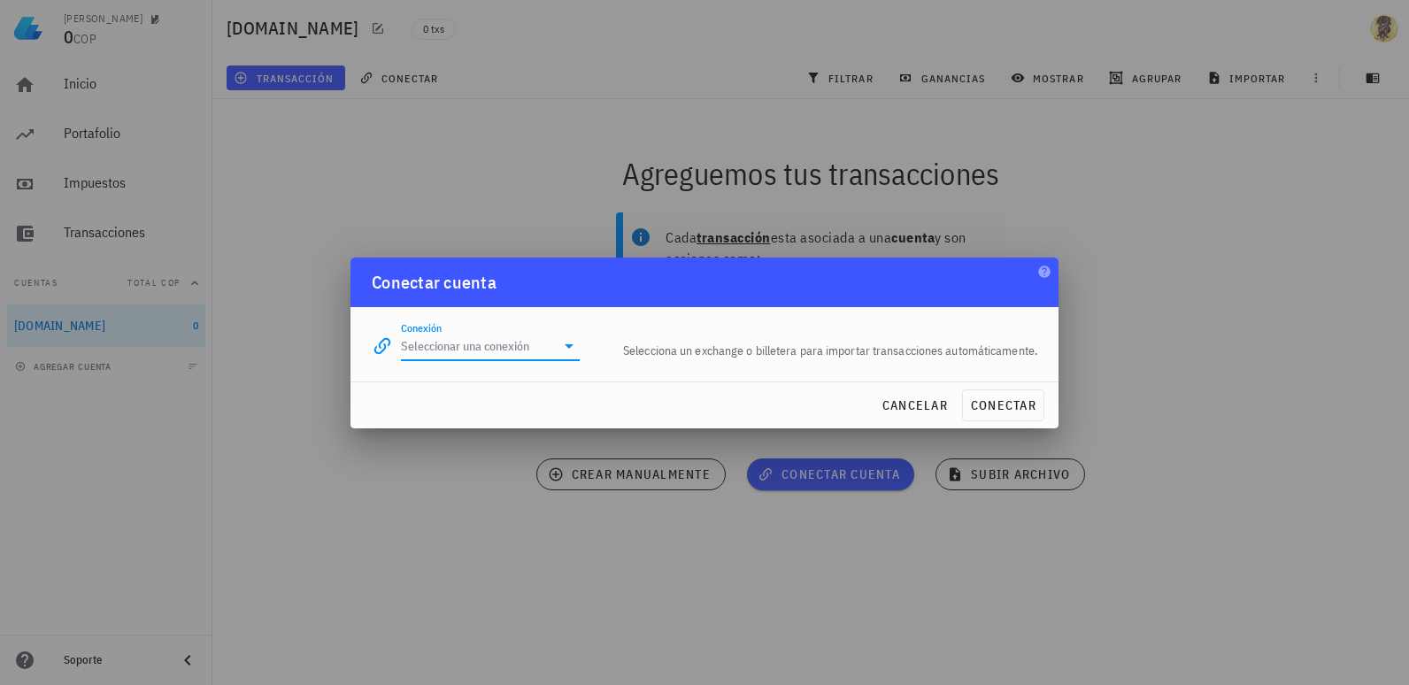
click at [508, 350] on input "Conexión" at bounding box center [478, 346] width 154 height 28
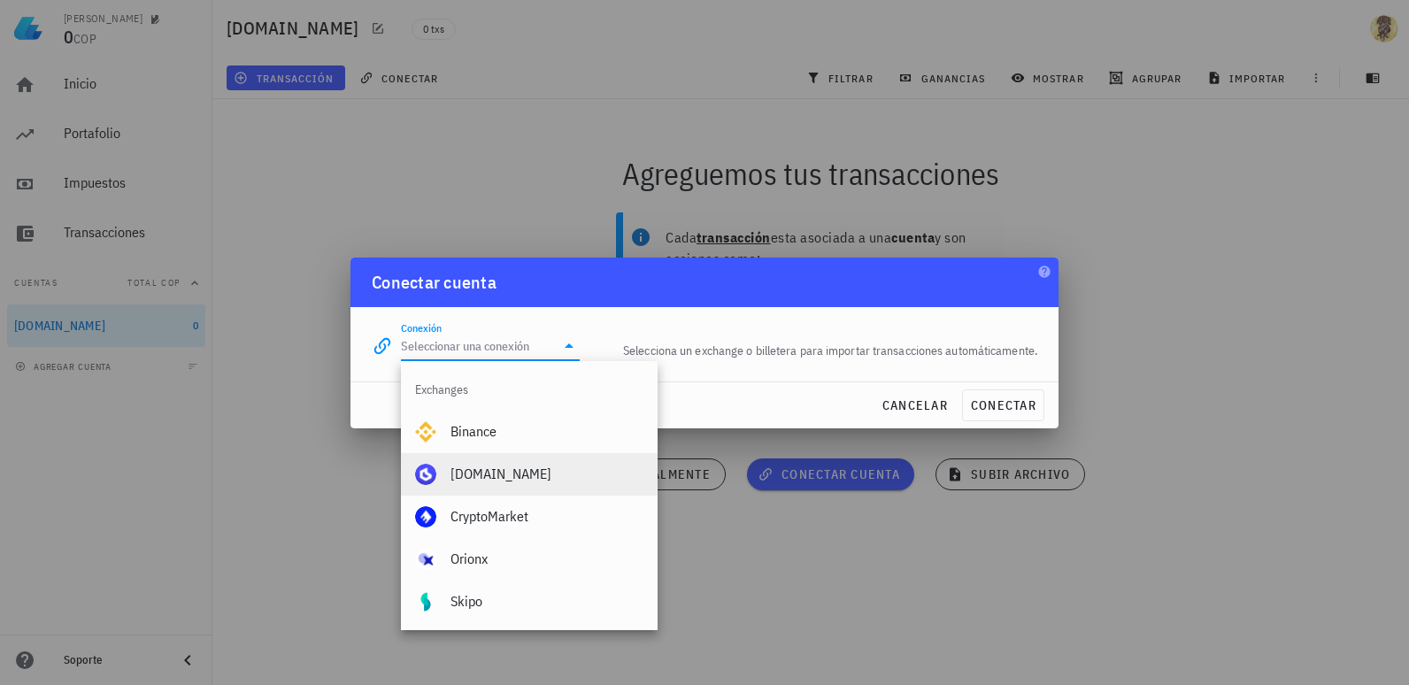
click at [521, 472] on div "[DOMAIN_NAME]" at bounding box center [546, 474] width 193 height 17
type input "[DOMAIN_NAME]"
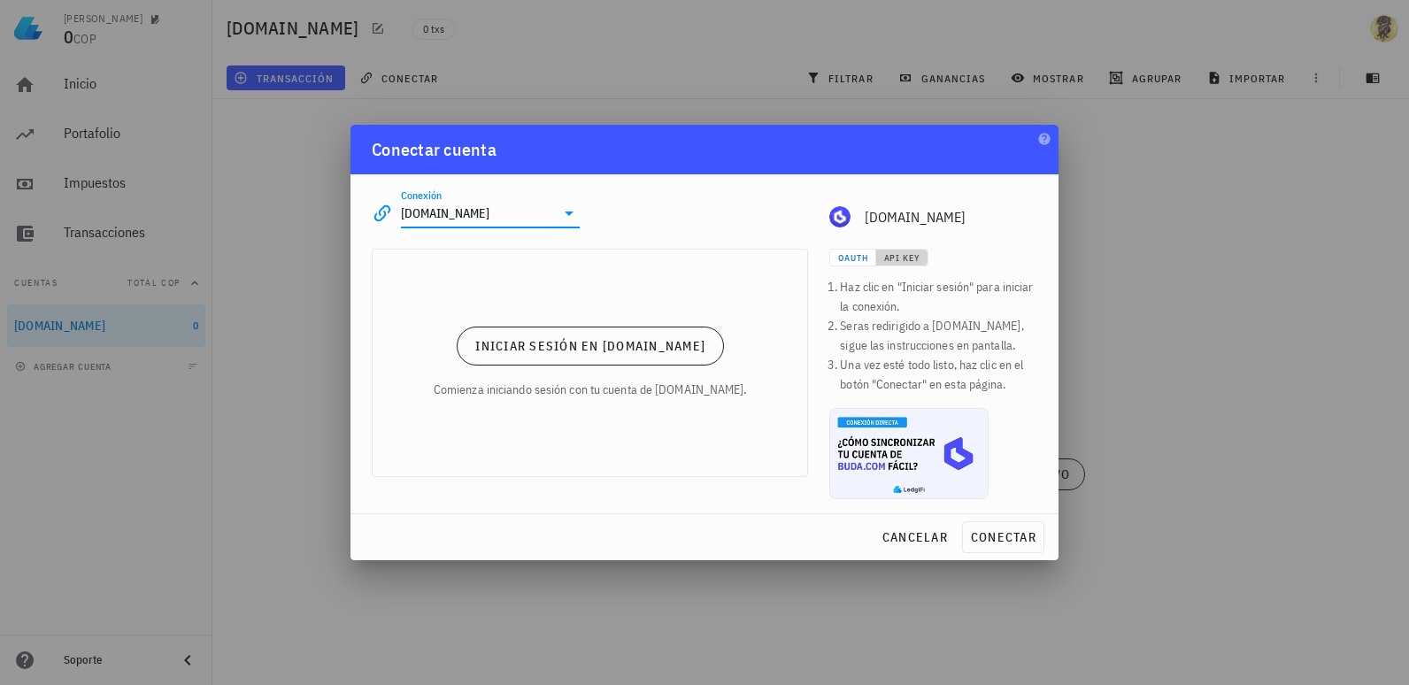
click at [890, 260] on span "API Key" at bounding box center [901, 258] width 37 height 12
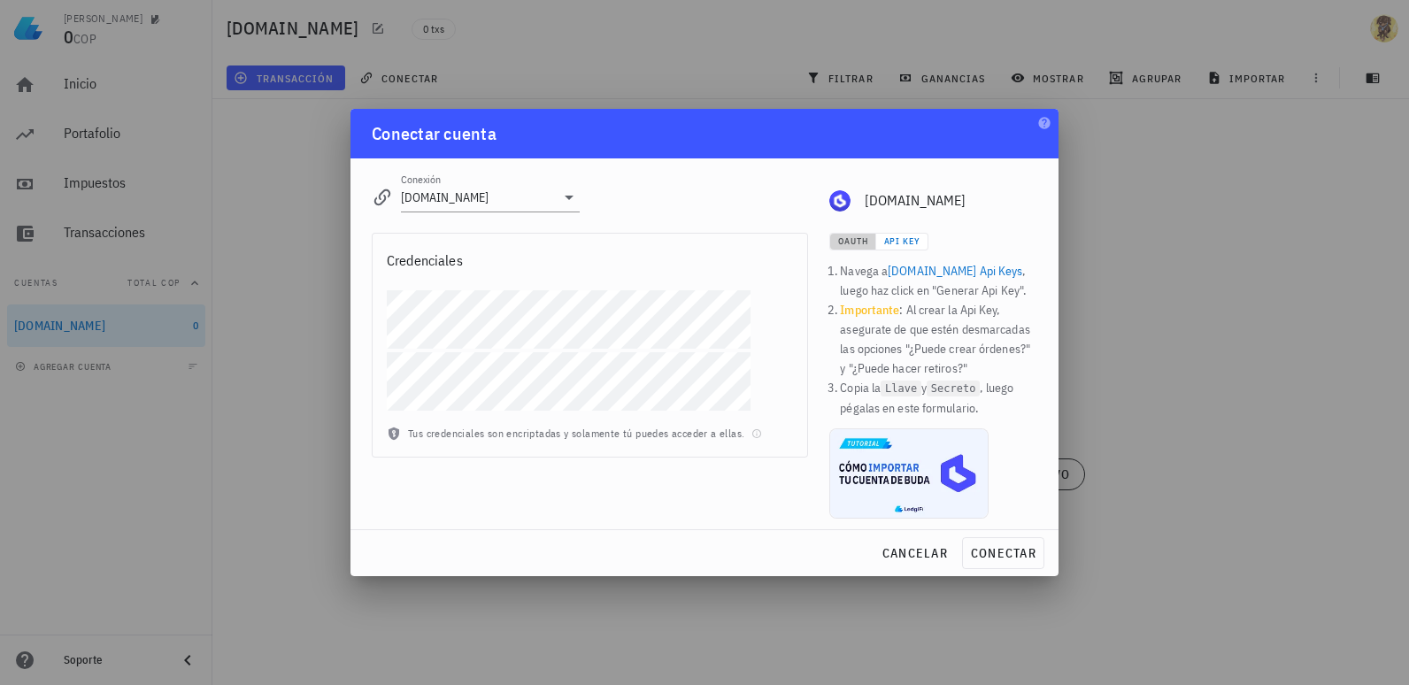
click at [858, 243] on span "OAuth" at bounding box center [852, 241] width 30 height 12
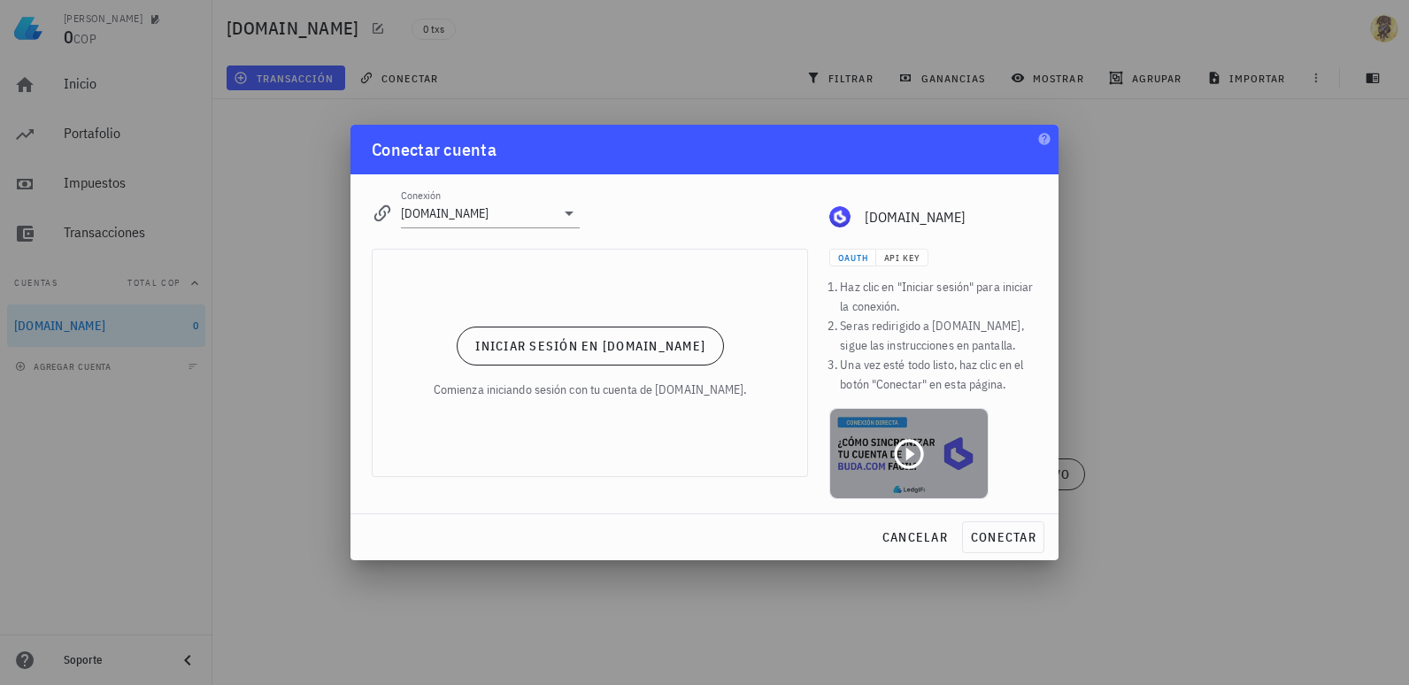
click at [912, 458] on icon at bounding box center [908, 453] width 35 height 35
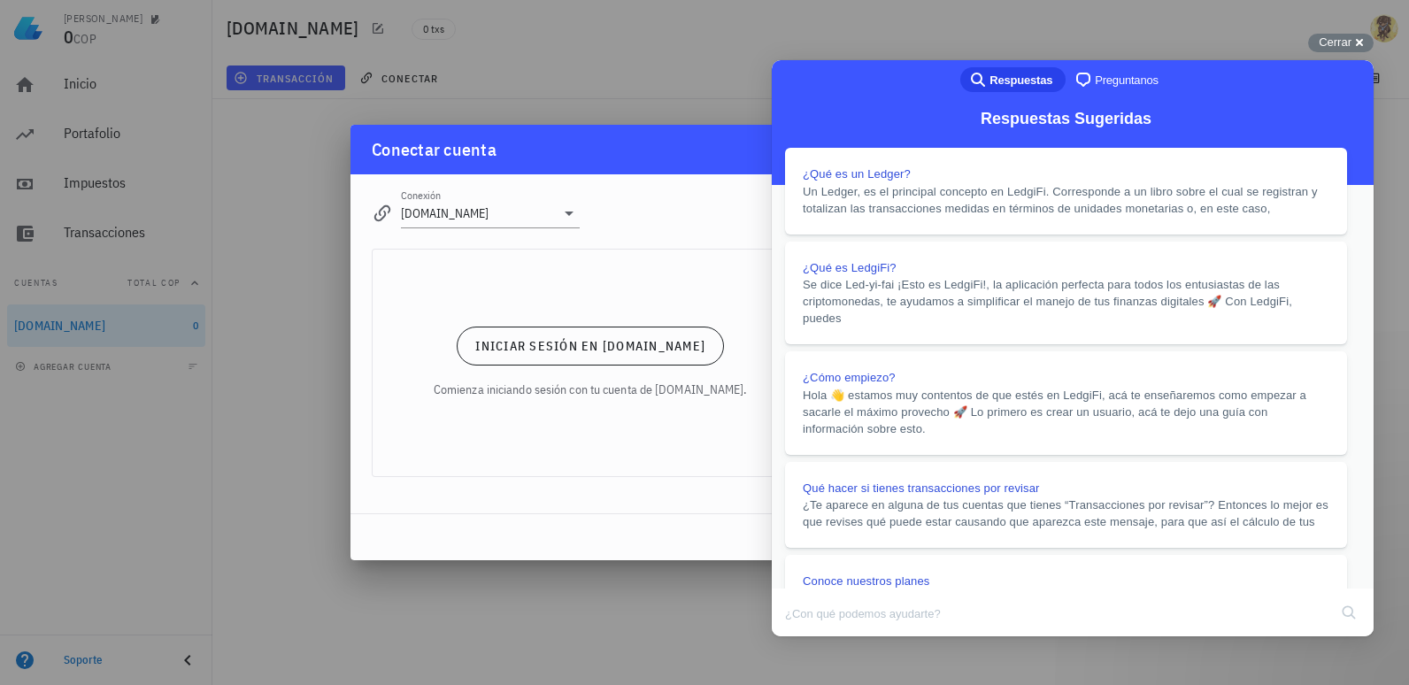
click at [689, 453] on div "Iniciar sesión en [DOMAIN_NAME] Comienza iniciando sesión con tu cuenta de [DOM…" at bounding box center [590, 363] width 435 height 227
click at [805, 637] on button "Close" at bounding box center [789, 648] width 32 height 23
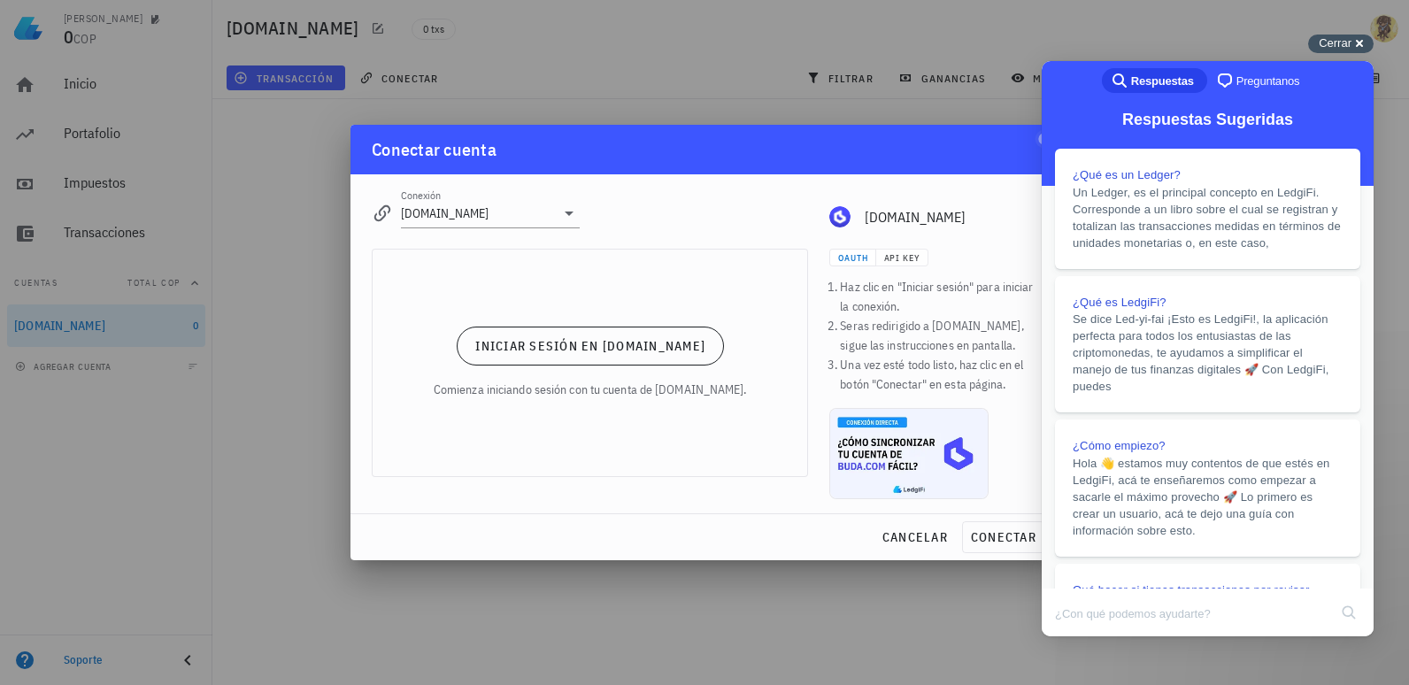
click at [1352, 44] on div "Cerrar cross-small" at bounding box center [1340, 44] width 65 height 19
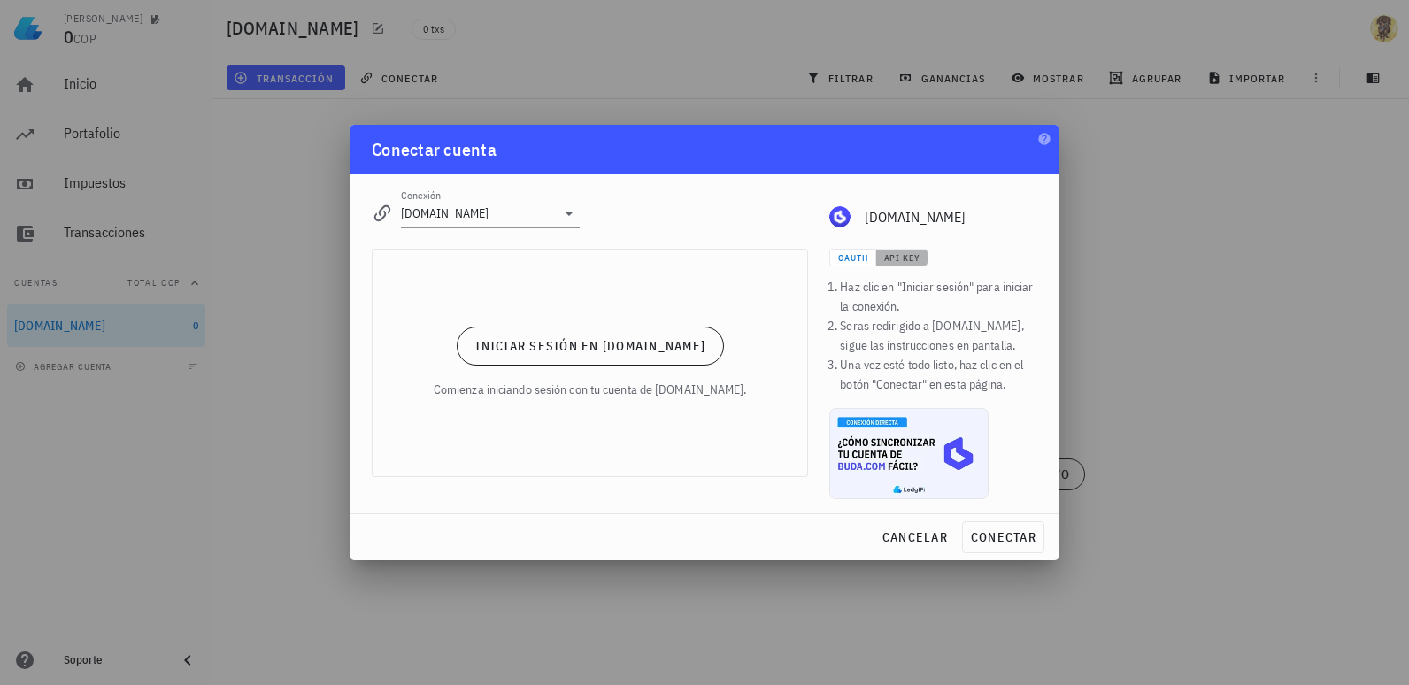
click at [908, 253] on span "API Key" at bounding box center [901, 258] width 37 height 12
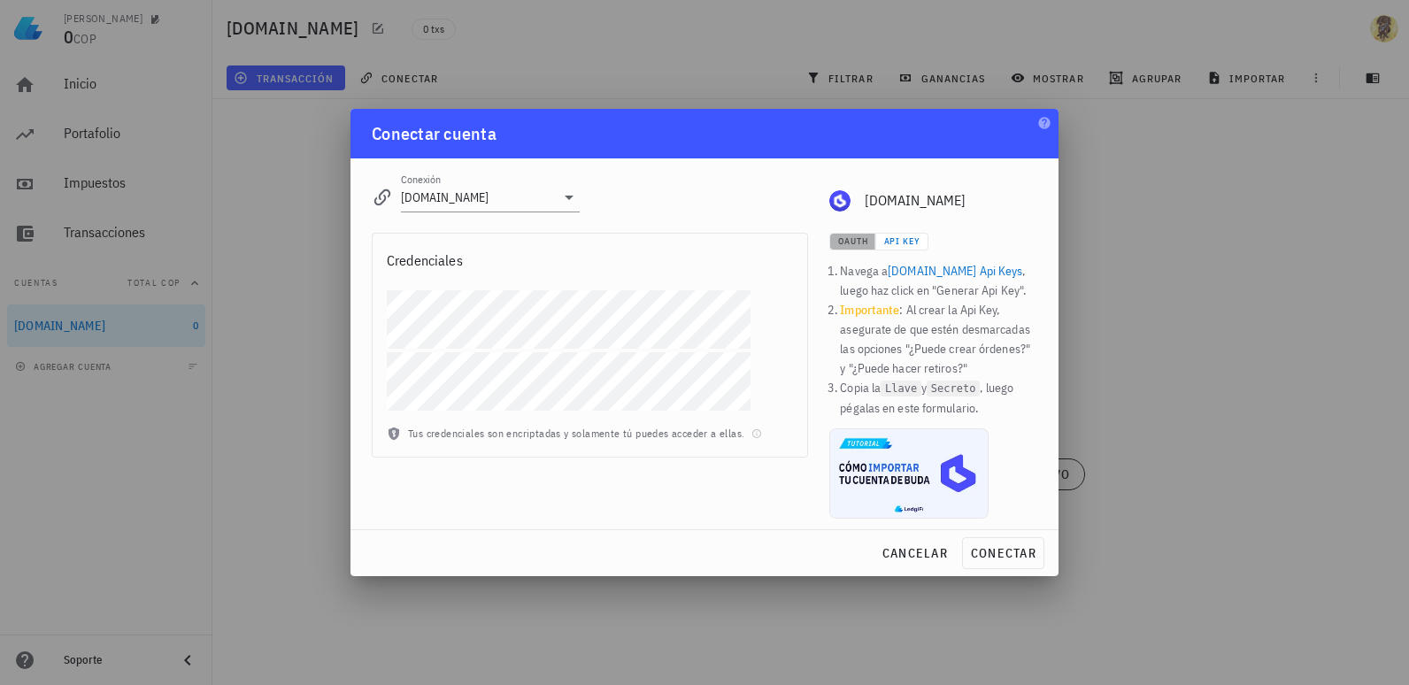
click at [852, 237] on span "OAuth" at bounding box center [852, 241] width 30 height 12
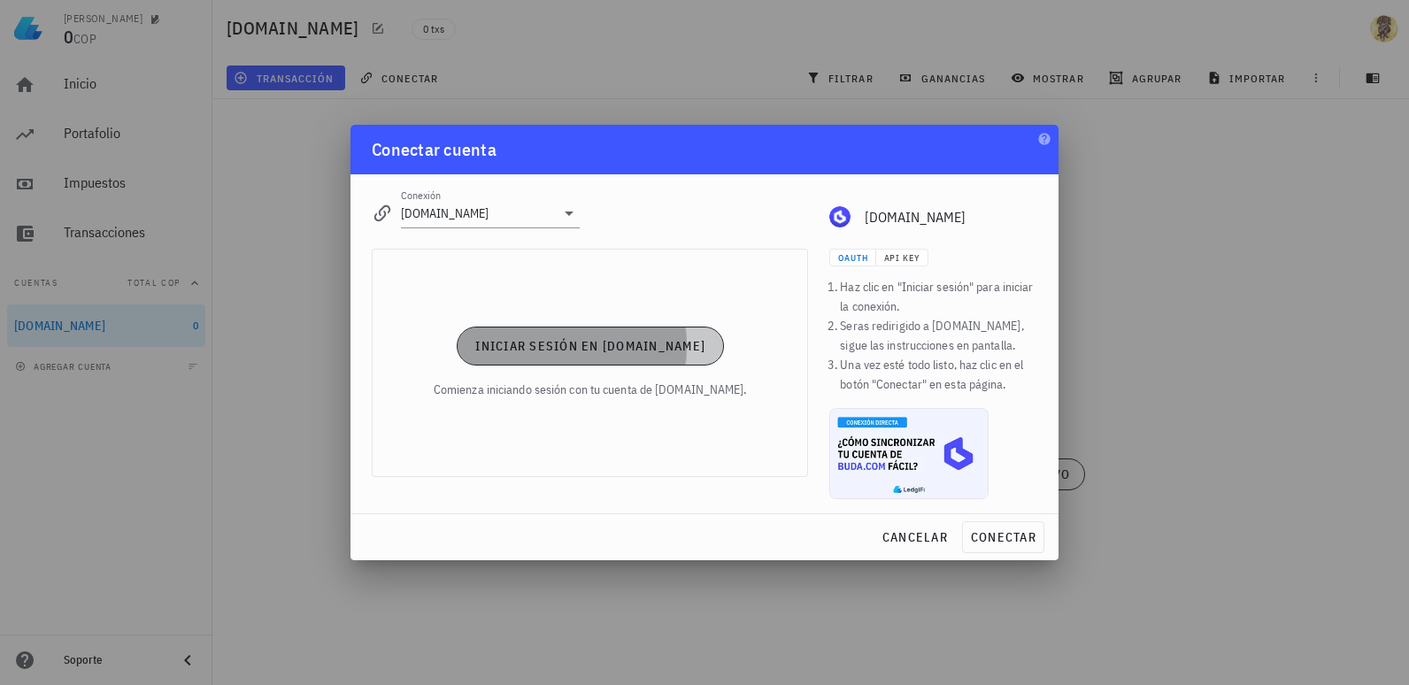
click at [600, 348] on span "Iniciar sesión en [DOMAIN_NAME]" at bounding box center [589, 346] width 231 height 16
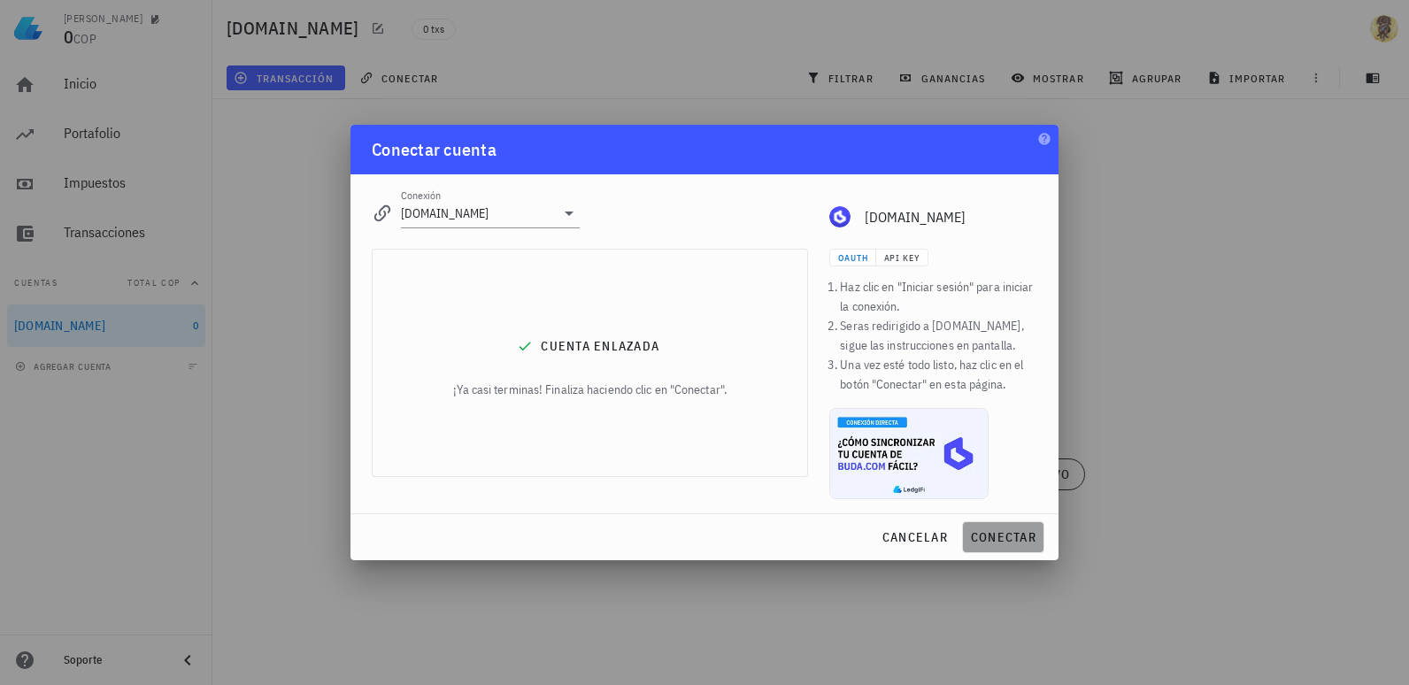
click at [991, 541] on span "conectar" at bounding box center [1003, 537] width 66 height 16
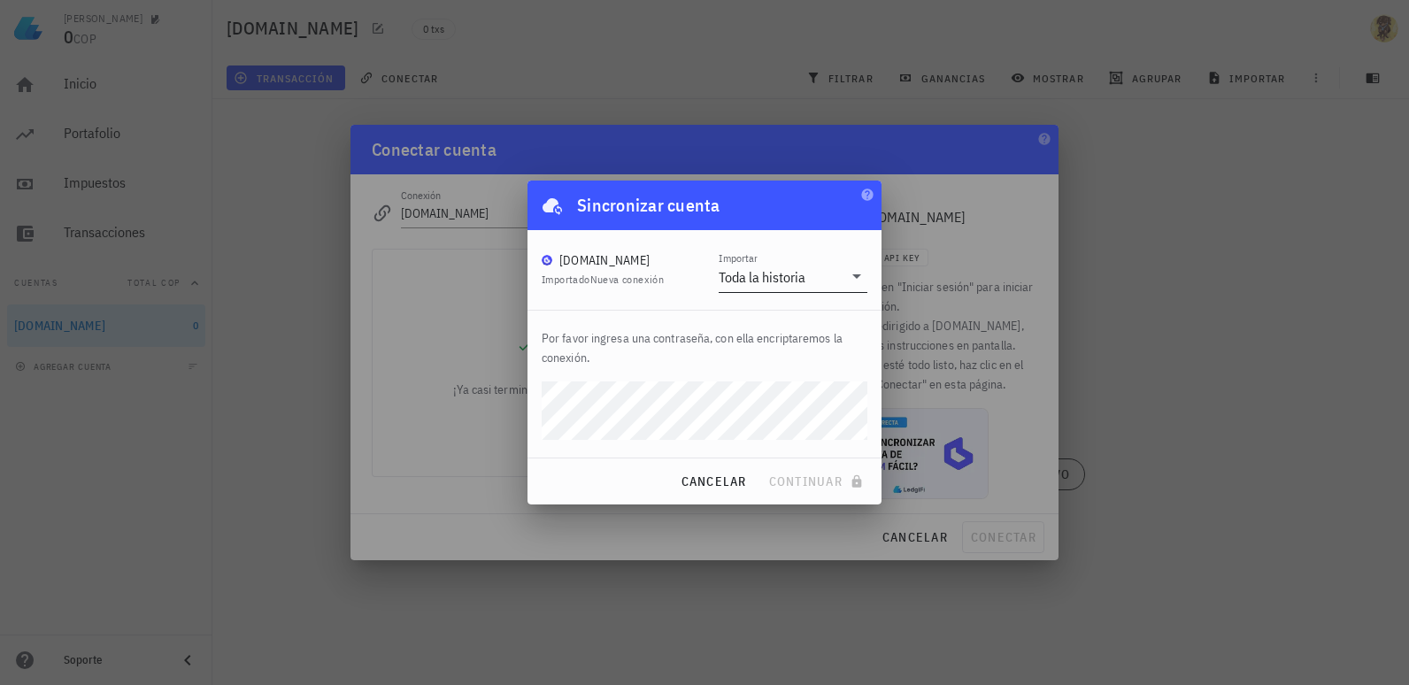
click at [772, 285] on div "Toda la historia" at bounding box center [762, 277] width 87 height 18
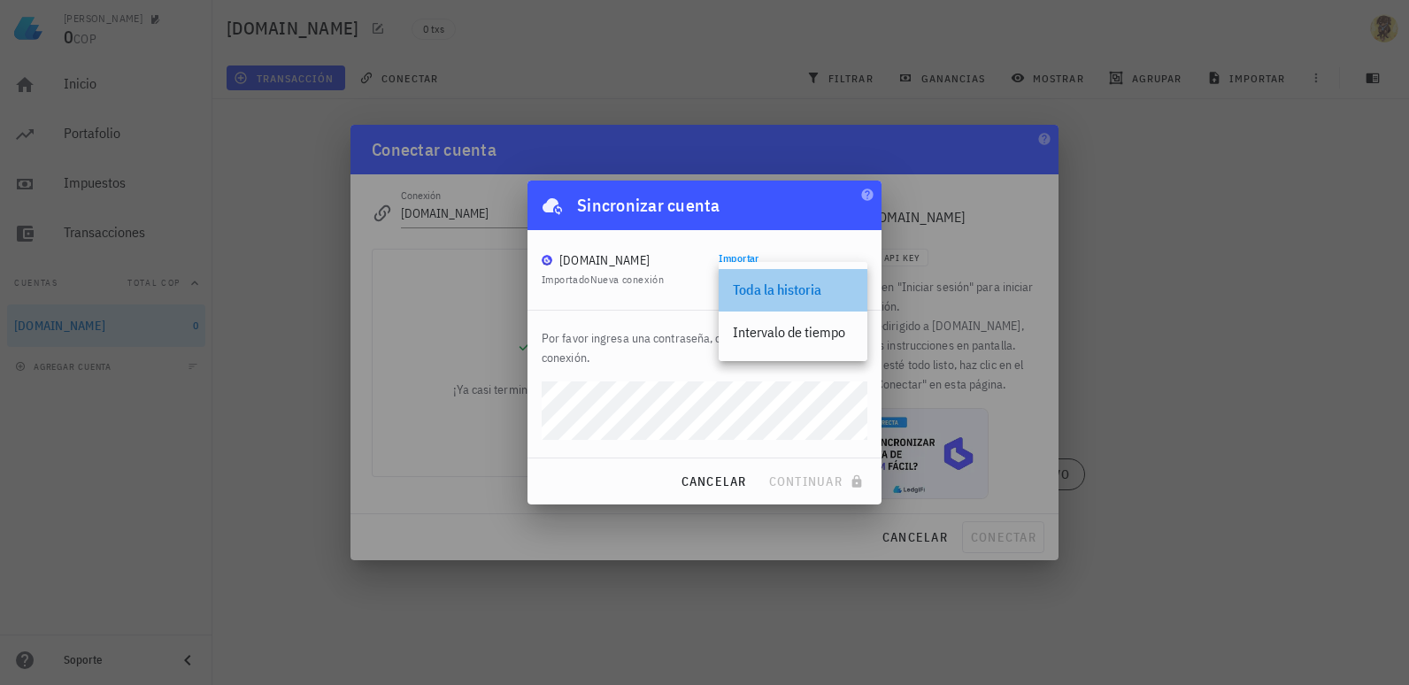
click at [776, 275] on div "Toda la historia" at bounding box center [793, 290] width 120 height 38
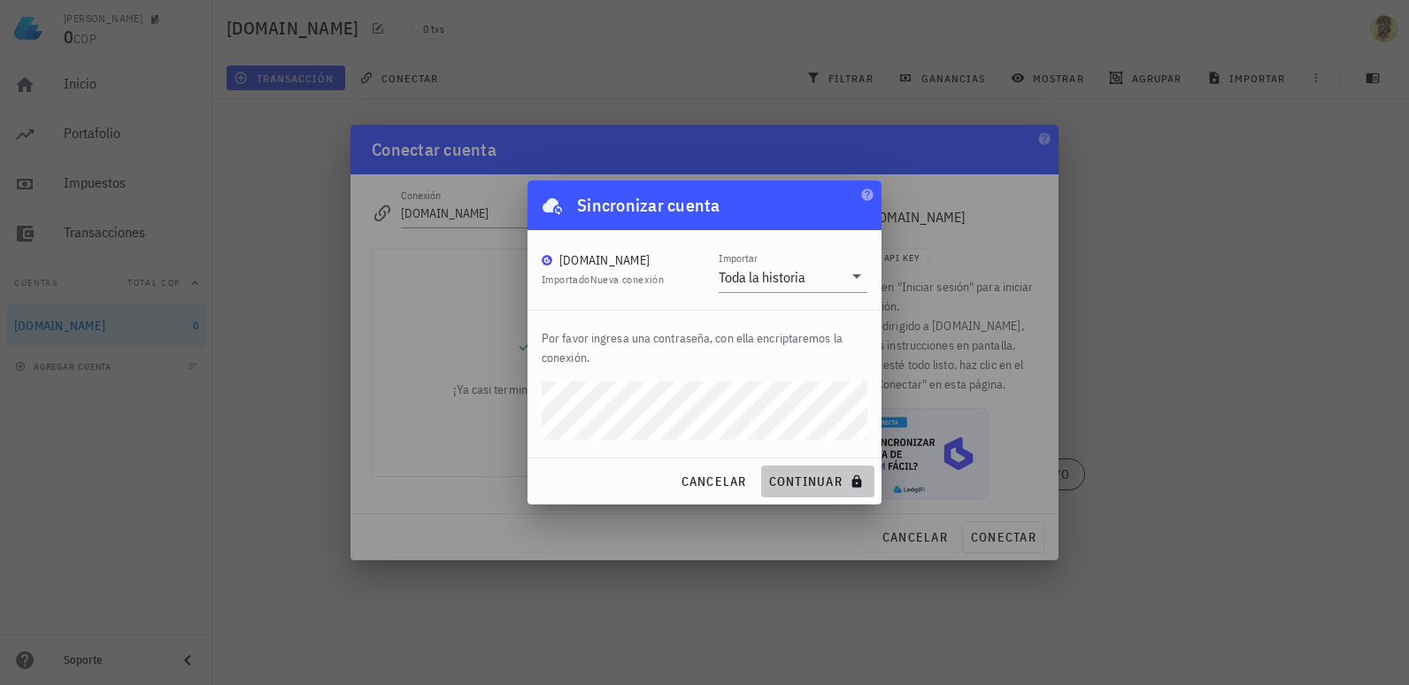
click at [797, 482] on span "continuar" at bounding box center [817, 481] width 99 height 16
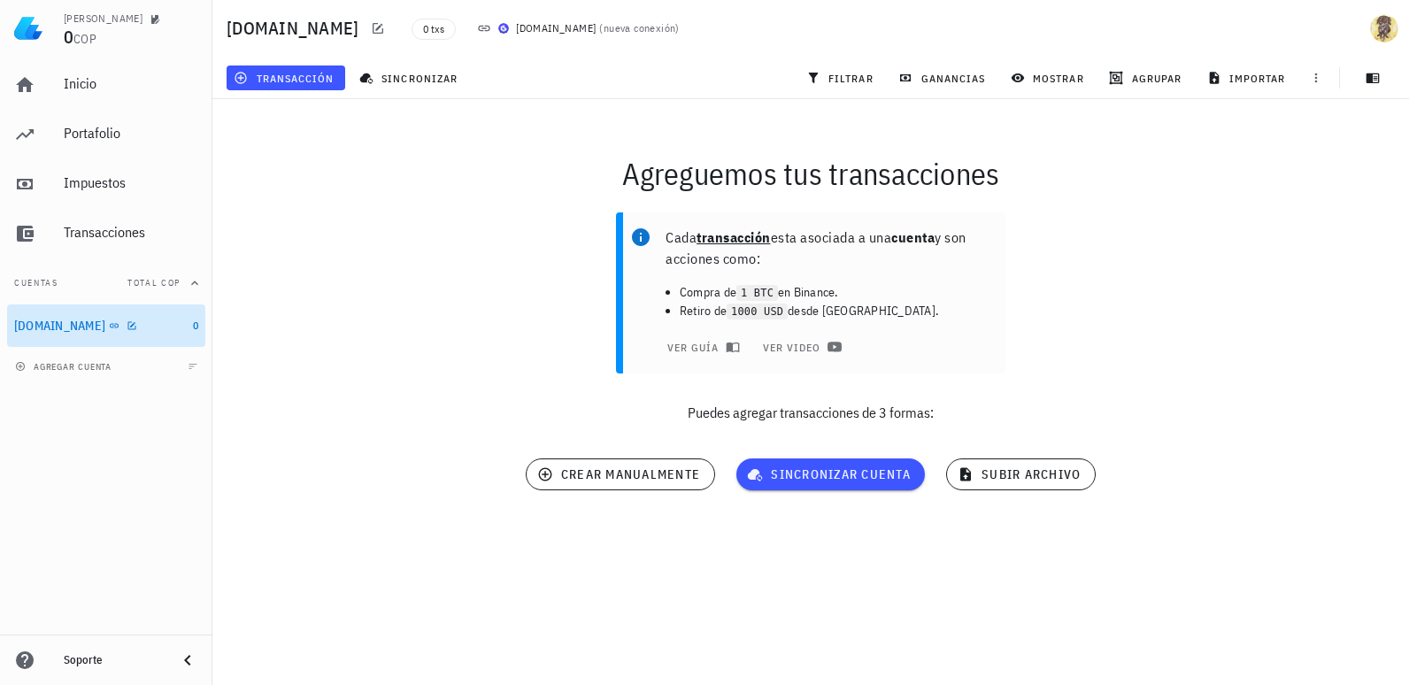
click at [50, 327] on div "[DOMAIN_NAME]" at bounding box center [59, 326] width 91 height 15
click at [237, 74] on icon "button" at bounding box center [241, 78] width 12 height 12
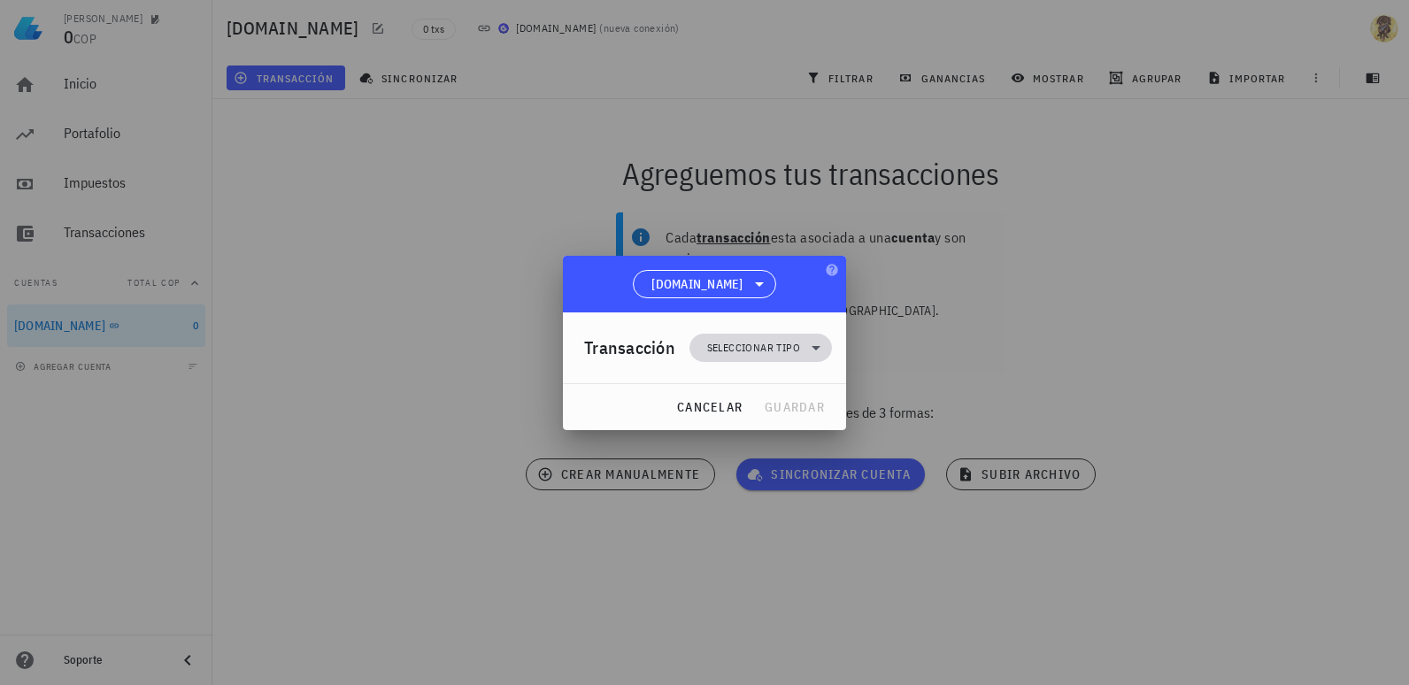
click at [754, 344] on span "Seleccionar tipo" at bounding box center [753, 348] width 93 height 18
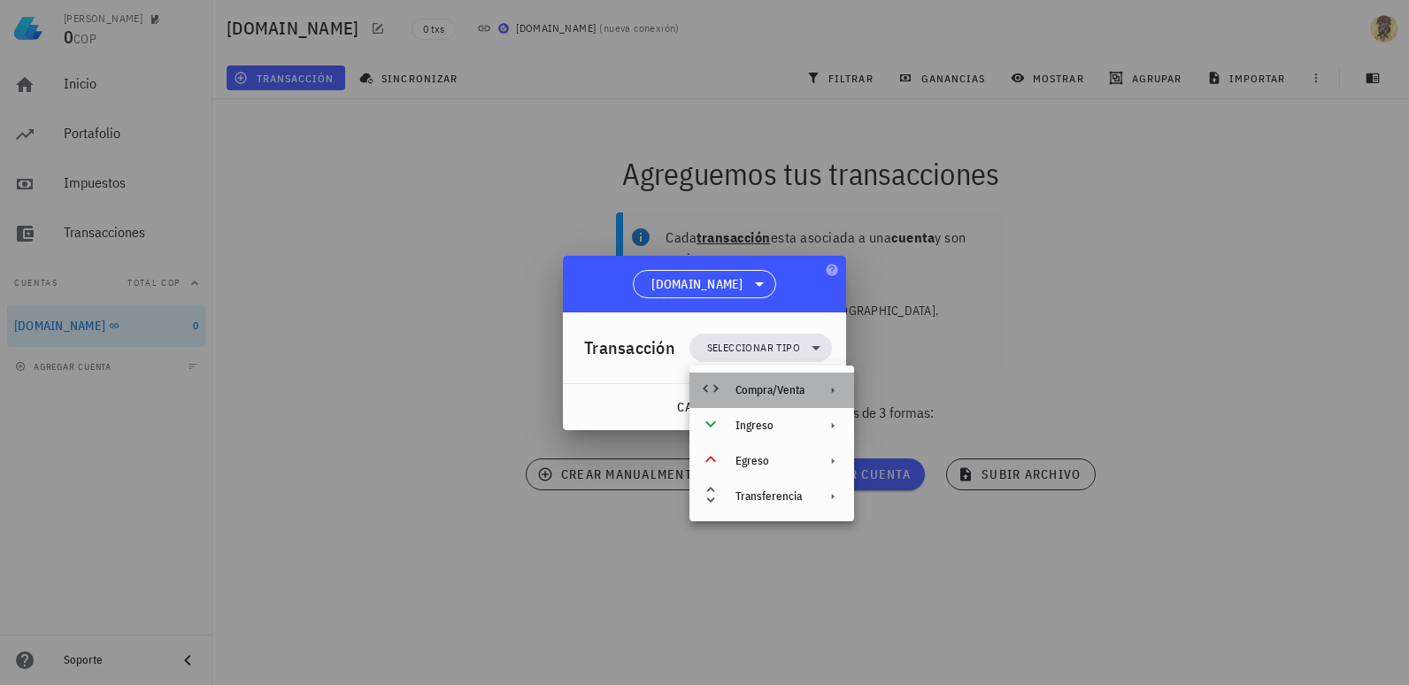
click at [805, 389] on div "Compra/Venta" at bounding box center [769, 390] width 69 height 14
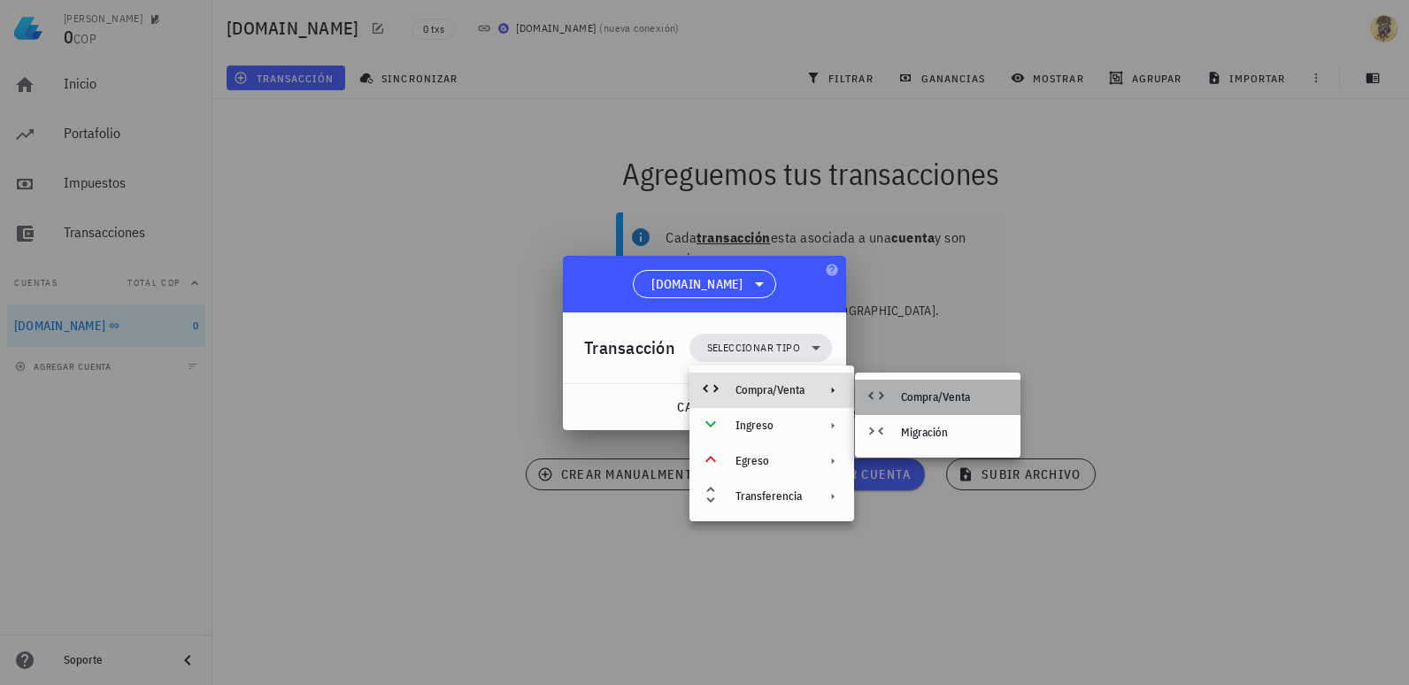
click at [972, 399] on div "Compra/Venta" at bounding box center [953, 397] width 105 height 14
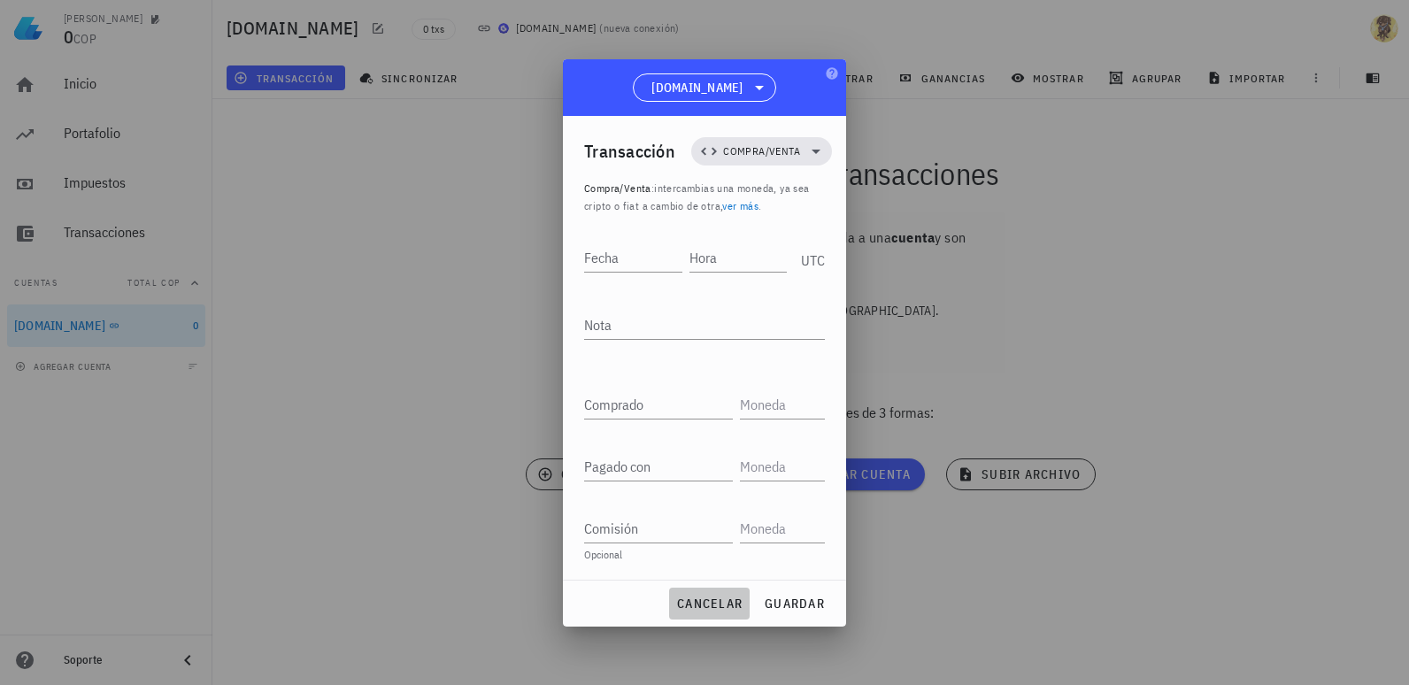
click at [689, 604] on span "cancelar" at bounding box center [709, 604] width 66 height 16
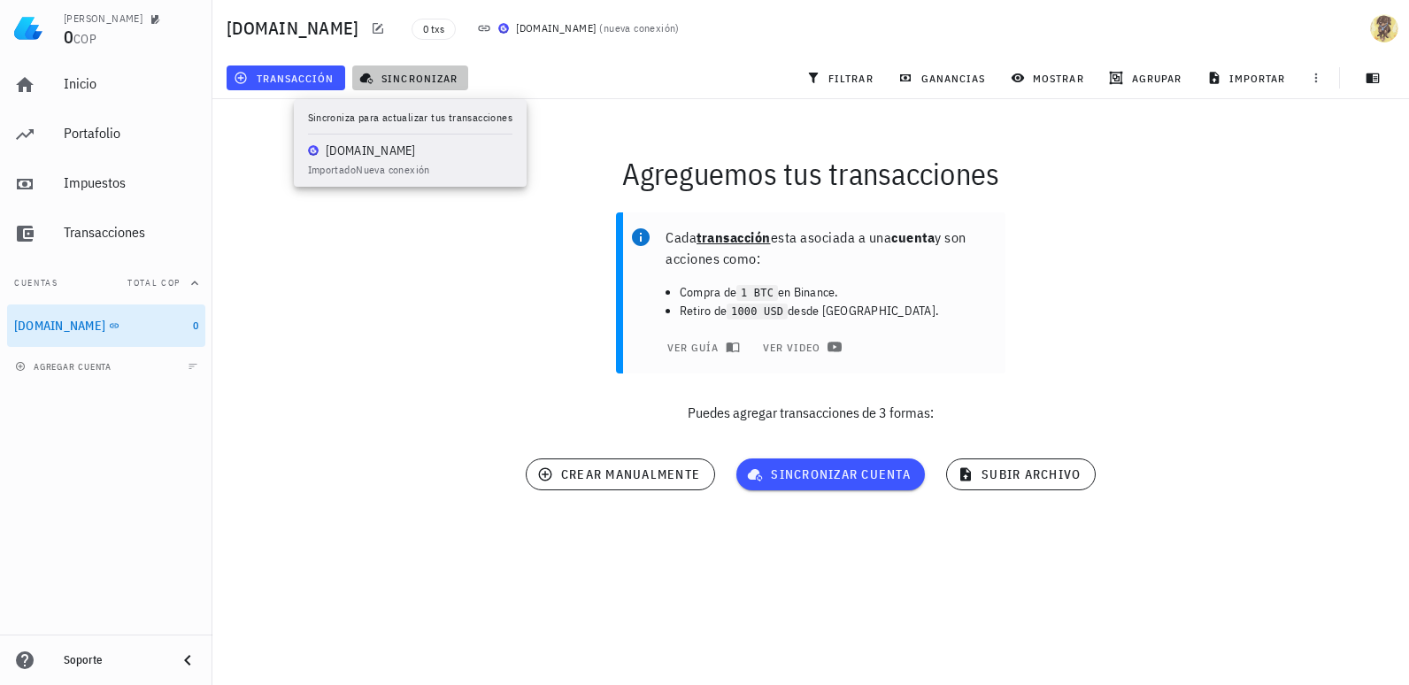
click at [431, 78] on span "sincronizar" at bounding box center [410, 78] width 95 height 14
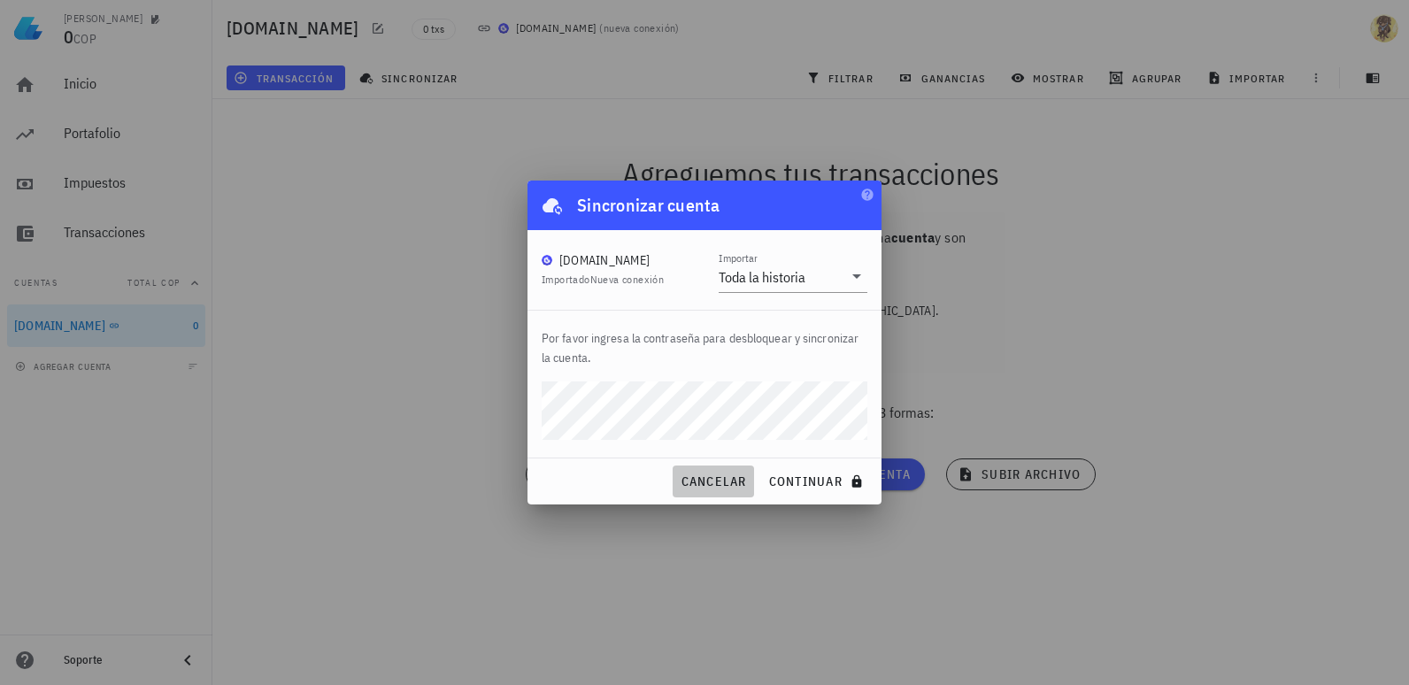
click at [727, 482] on span "cancelar" at bounding box center [713, 481] width 66 height 16
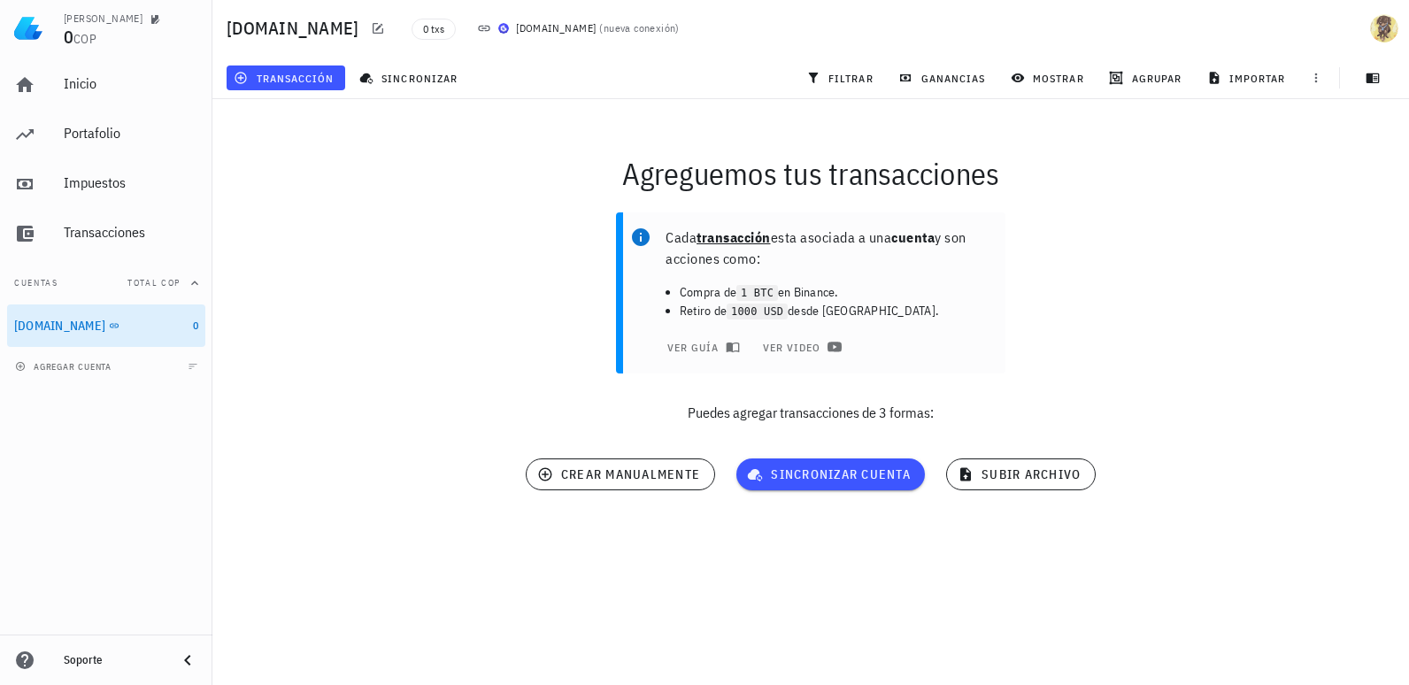
click at [412, 297] on div "Cada transacción esta asociada a una cuenta y son acciones como: Compra de 1 BT…" at bounding box center [811, 325] width 1218 height 246
click at [242, 80] on icon "button" at bounding box center [241, 78] width 12 height 12
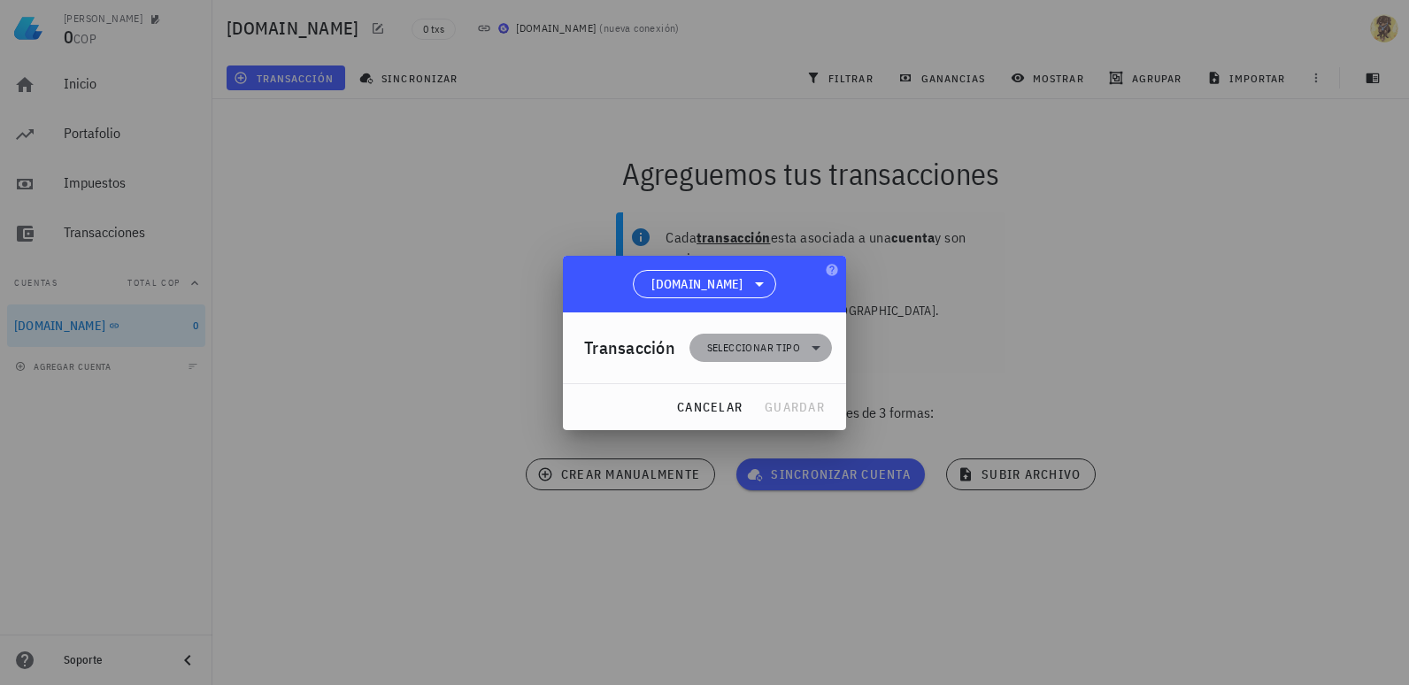
click at [786, 343] on span "Seleccionar tipo" at bounding box center [753, 348] width 93 height 18
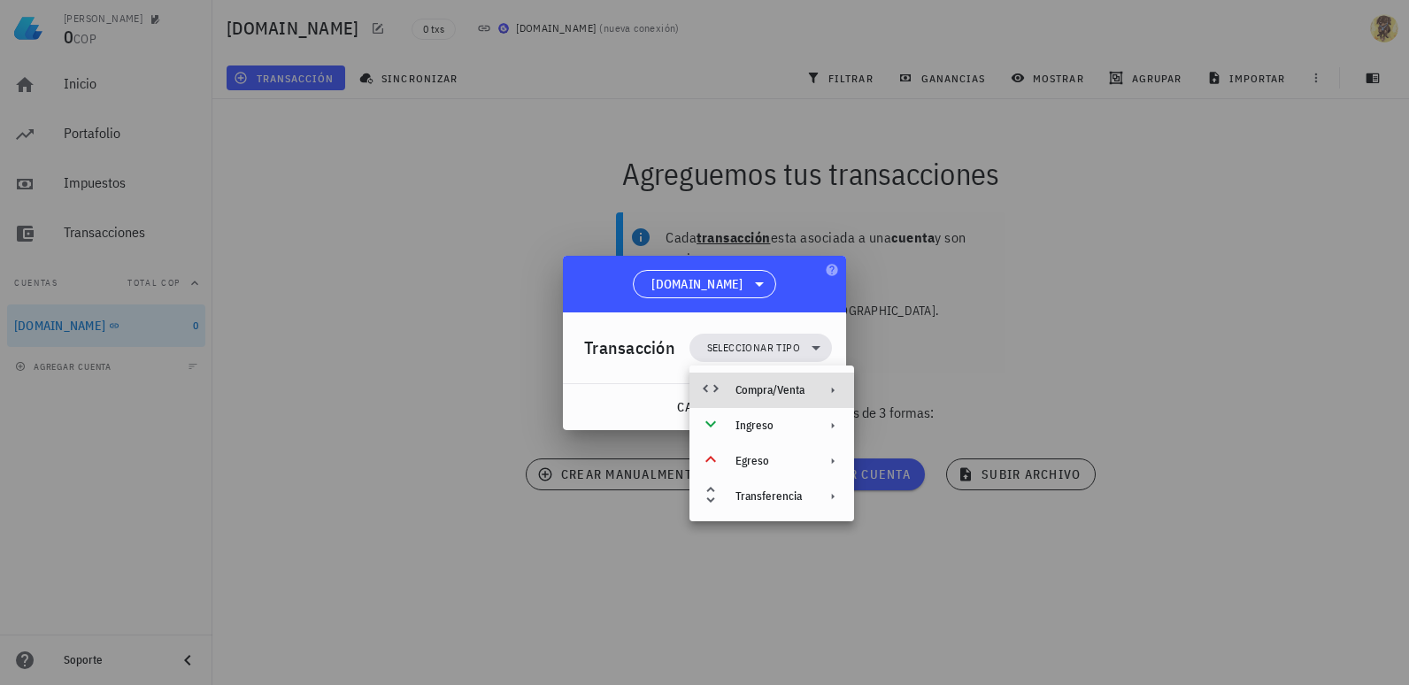
click at [783, 383] on div "Compra/Venta" at bounding box center [769, 390] width 69 height 14
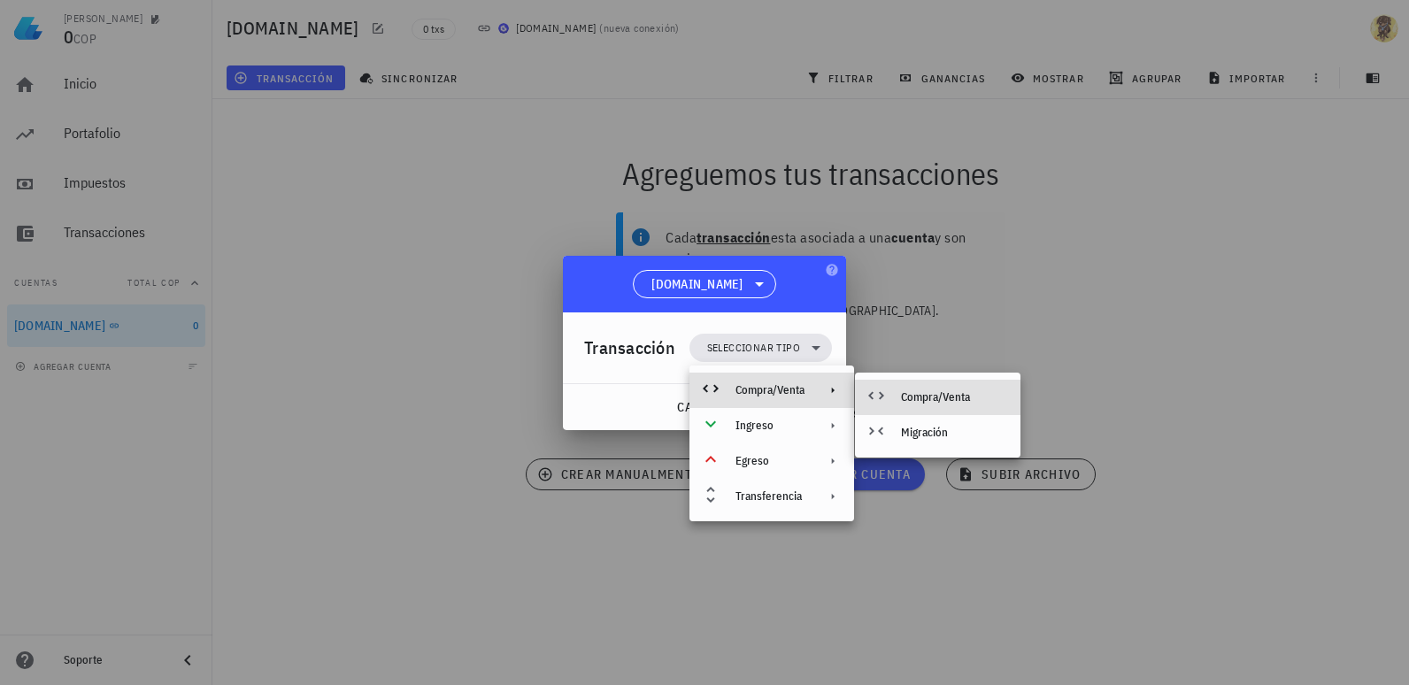
click at [959, 391] on div "Compra/Venta" at bounding box center [953, 397] width 105 height 14
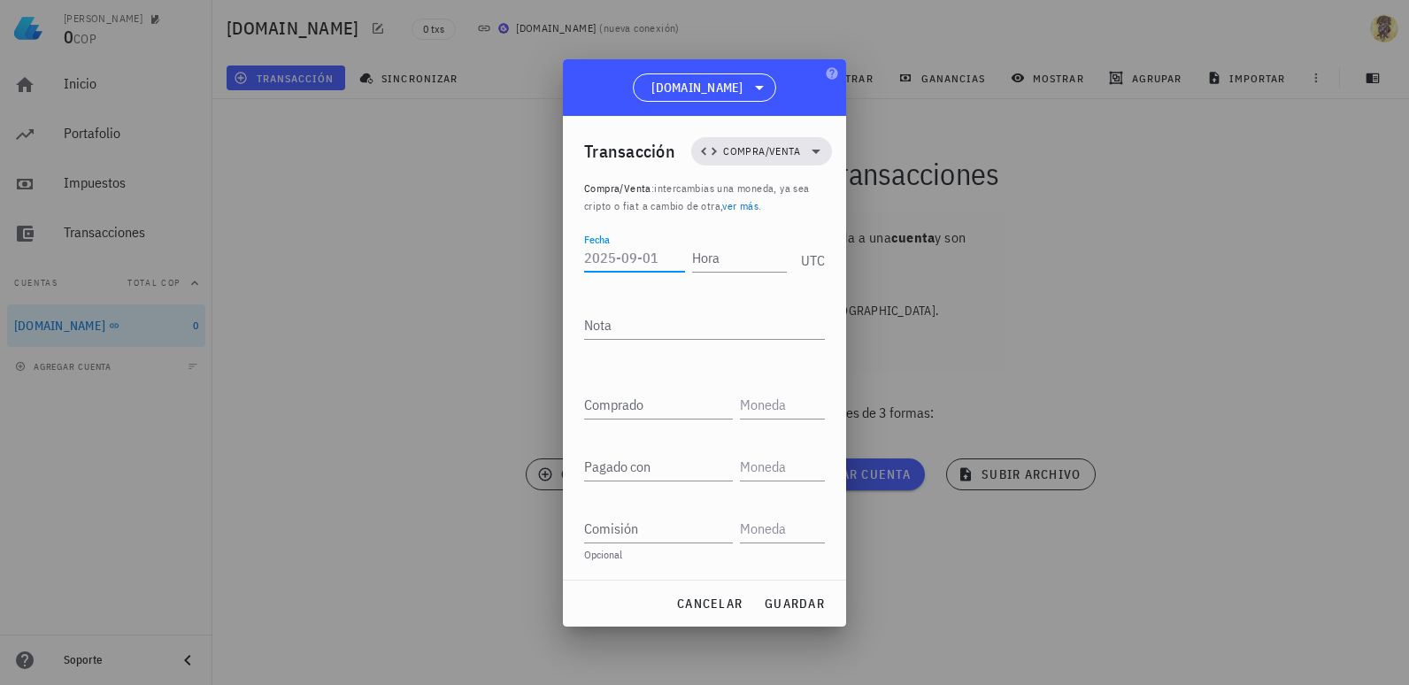
click at [621, 269] on input "Fecha" at bounding box center [634, 257] width 101 height 28
click at [636, 263] on input "Fecha" at bounding box center [634, 257] width 101 height 28
click at [651, 256] on input "Fecha" at bounding box center [634, 257] width 101 height 28
drag, startPoint x: 668, startPoint y: 258, endPoint x: 557, endPoint y: 268, distance: 112.0
click at [557, 268] on div "[PERSON_NAME] 0 COP Inicio [GEOGRAPHIC_DATA] Impuestos [GEOGRAPHIC_DATA] Cuenta…" at bounding box center [704, 342] width 1409 height 685
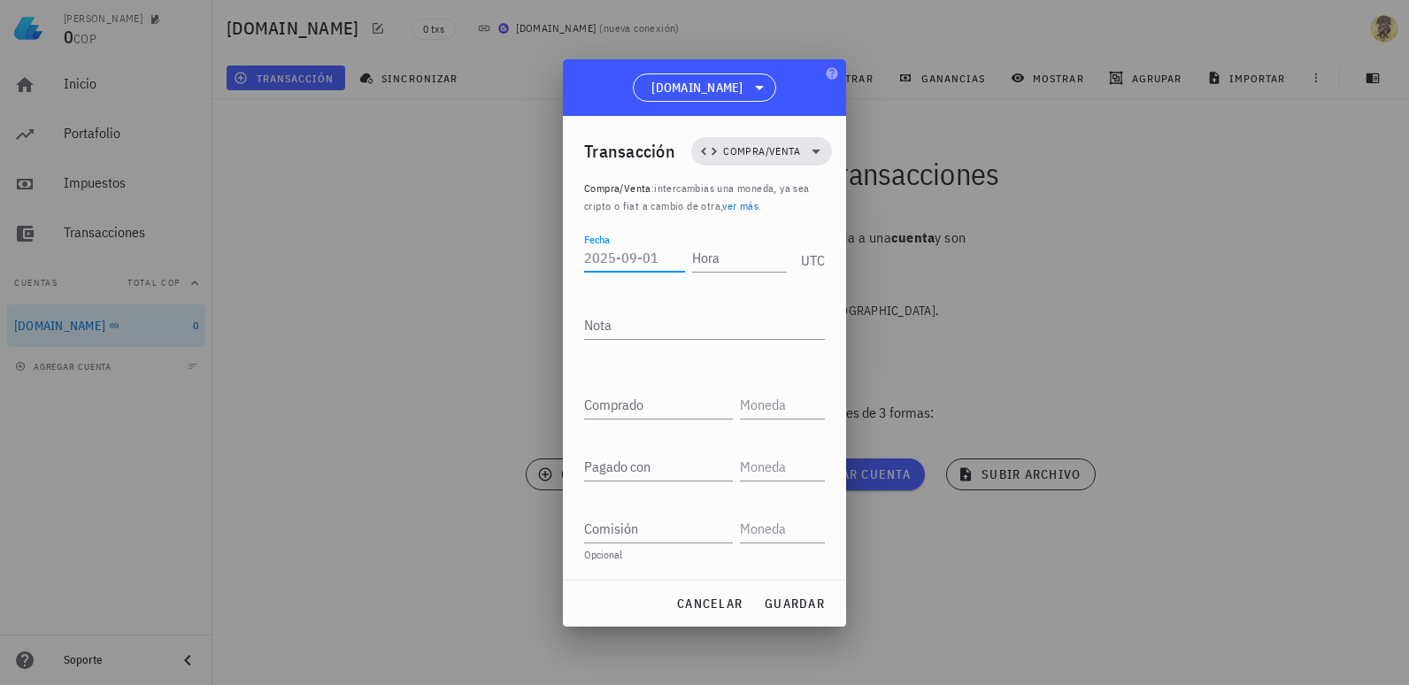
click at [620, 252] on input "Fecha" at bounding box center [634, 257] width 101 height 28
click at [612, 254] on input "Fecha" at bounding box center [634, 257] width 101 height 28
click at [618, 259] on input "Fecha" at bounding box center [634, 257] width 101 height 28
click at [665, 258] on input "Fecha" at bounding box center [634, 257] width 101 height 28
click at [666, 264] on input "Fecha" at bounding box center [634, 257] width 101 height 28
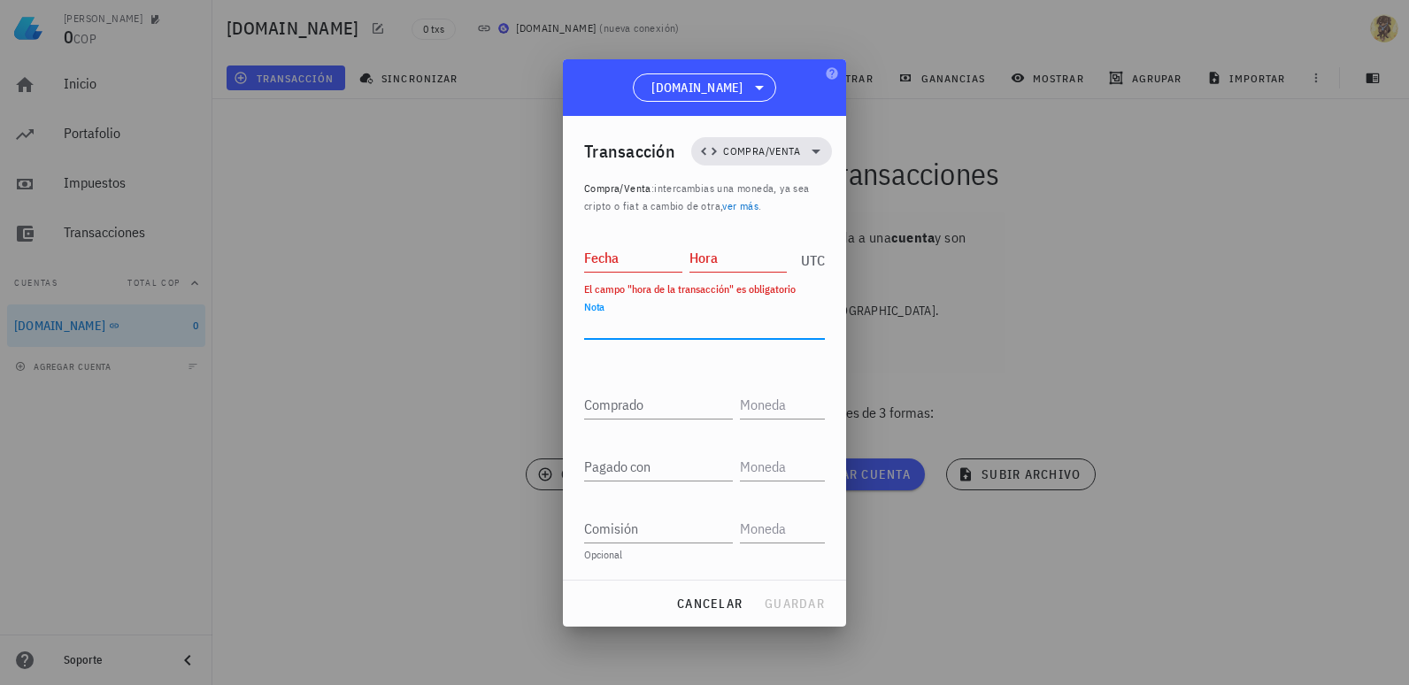
click at [643, 316] on textarea "Nota" at bounding box center [704, 325] width 241 height 28
click at [656, 256] on input "Fecha" at bounding box center [633, 257] width 98 height 28
click at [665, 253] on input "Fecha" at bounding box center [633, 257] width 98 height 28
click at [698, 602] on span "cancelar" at bounding box center [709, 604] width 66 height 16
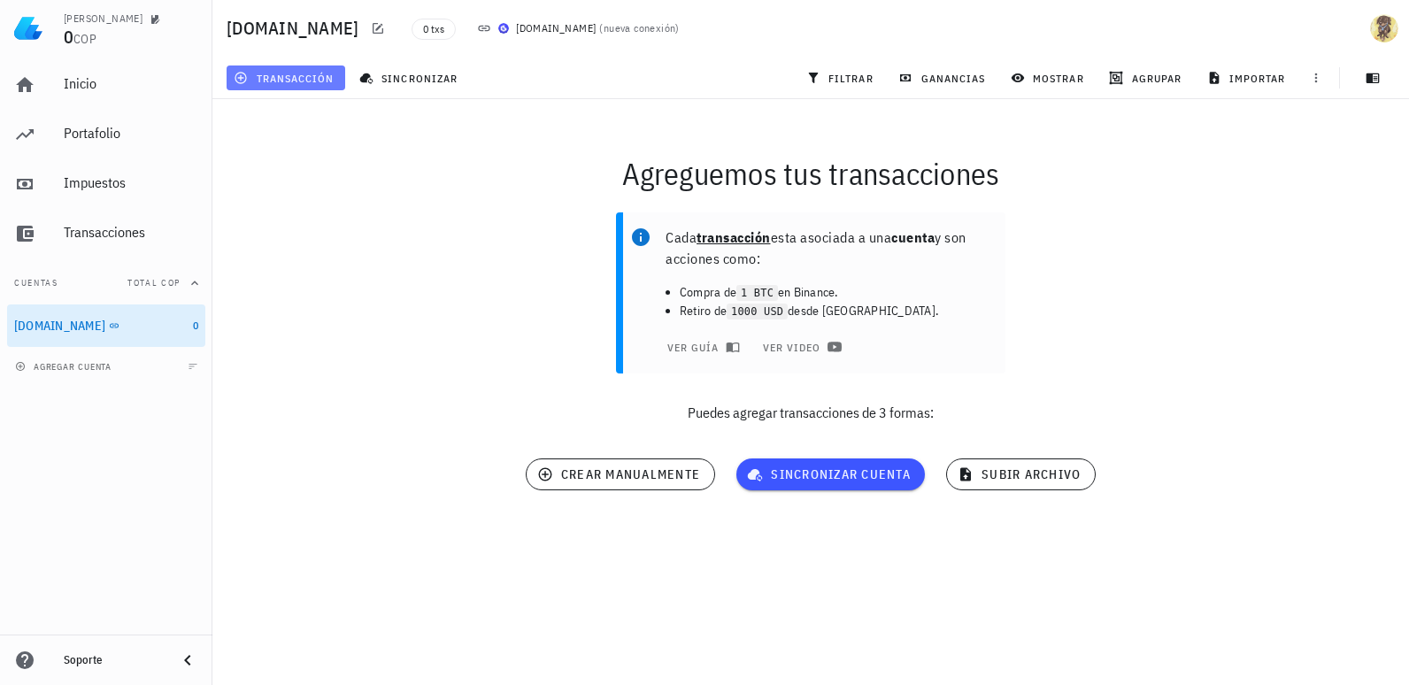
click at [298, 79] on span "transacción" at bounding box center [285, 78] width 96 height 14
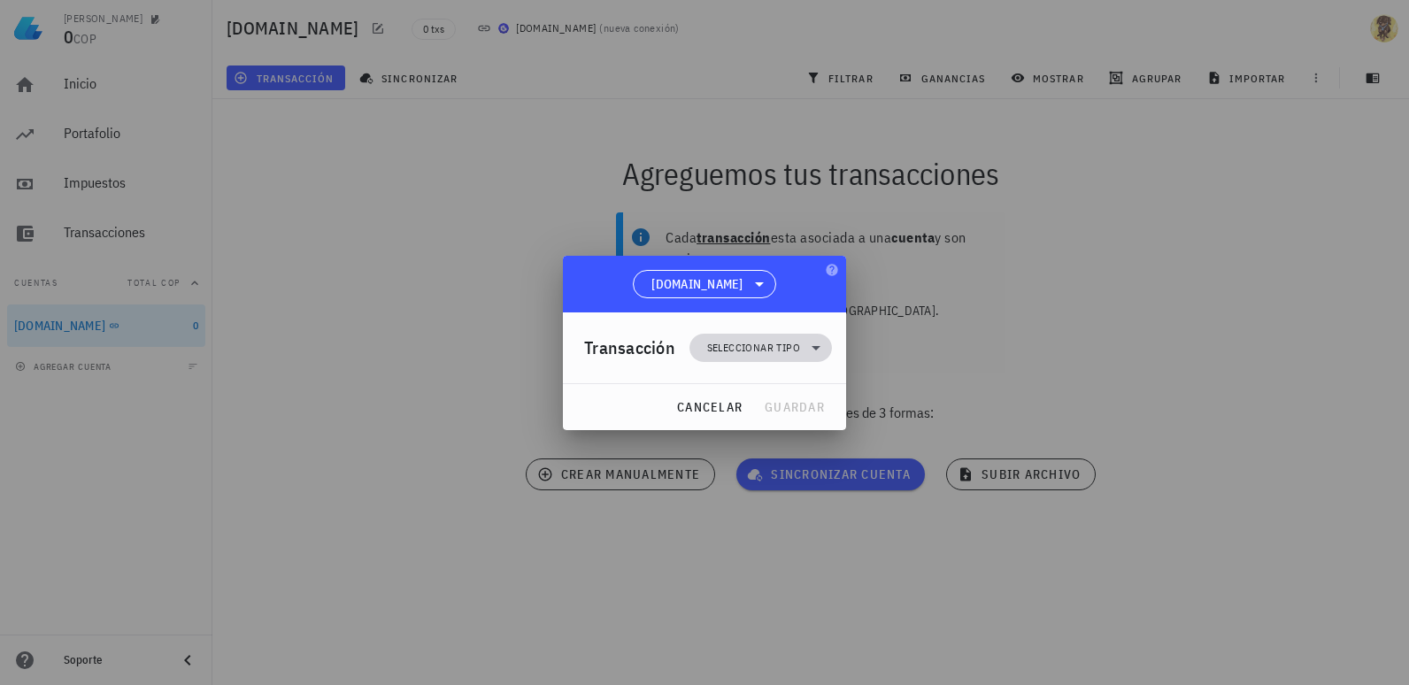
click at [760, 344] on span "Seleccionar tipo" at bounding box center [753, 348] width 93 height 18
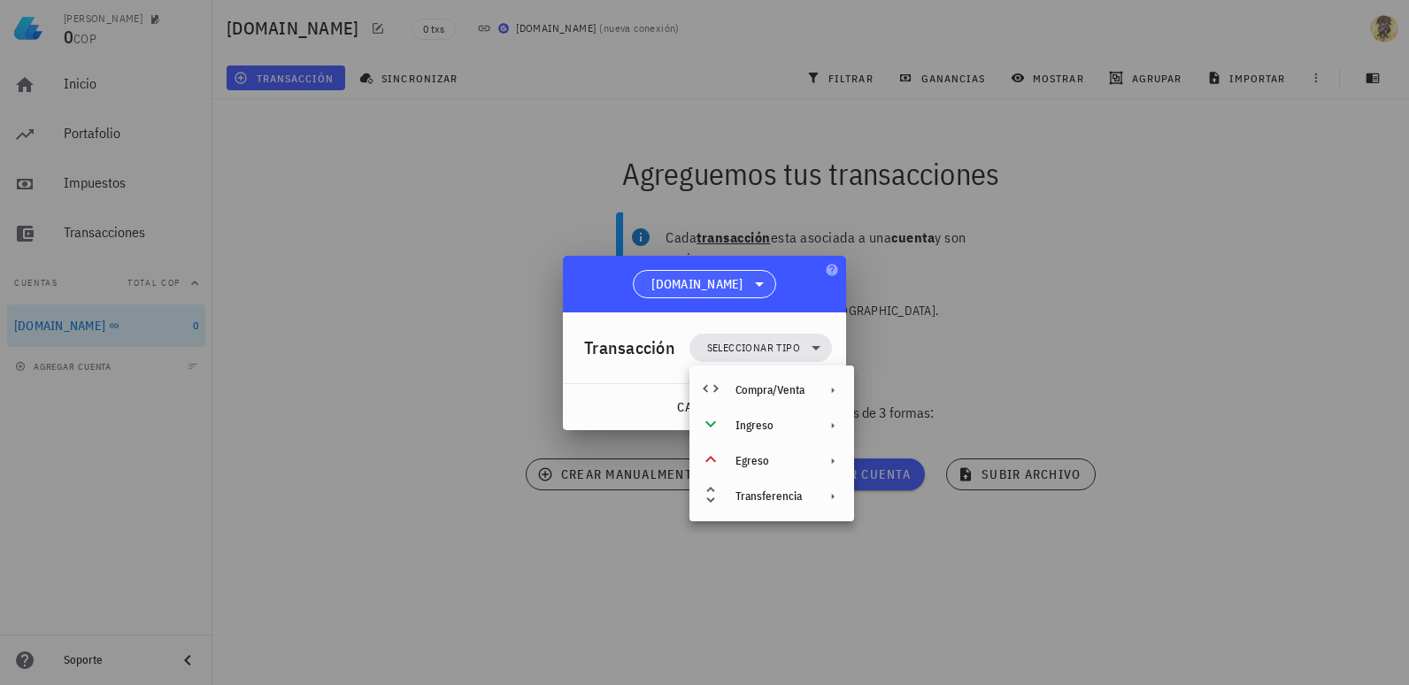
click at [749, 289] on icon at bounding box center [759, 283] width 21 height 21
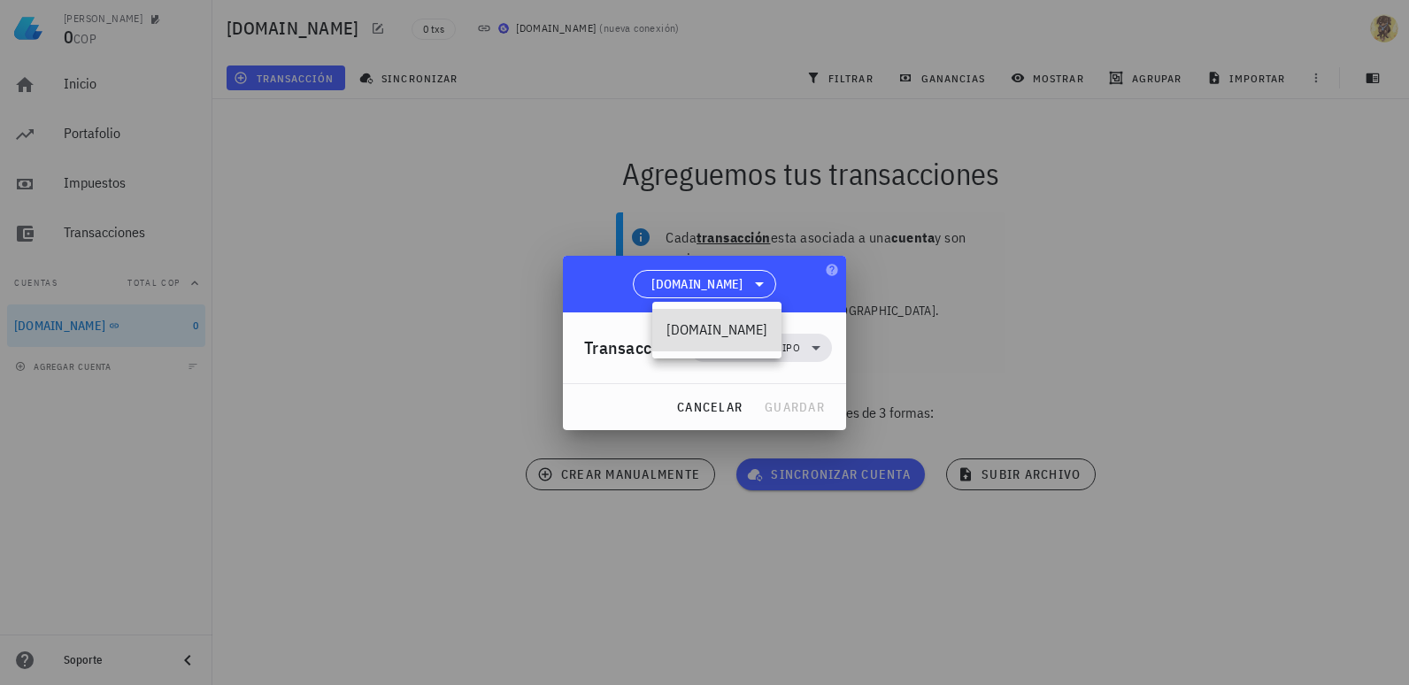
click at [609, 385] on div "cancelar guardar" at bounding box center [704, 407] width 283 height 46
click at [792, 346] on span "Seleccionar tipo" at bounding box center [753, 348] width 93 height 18
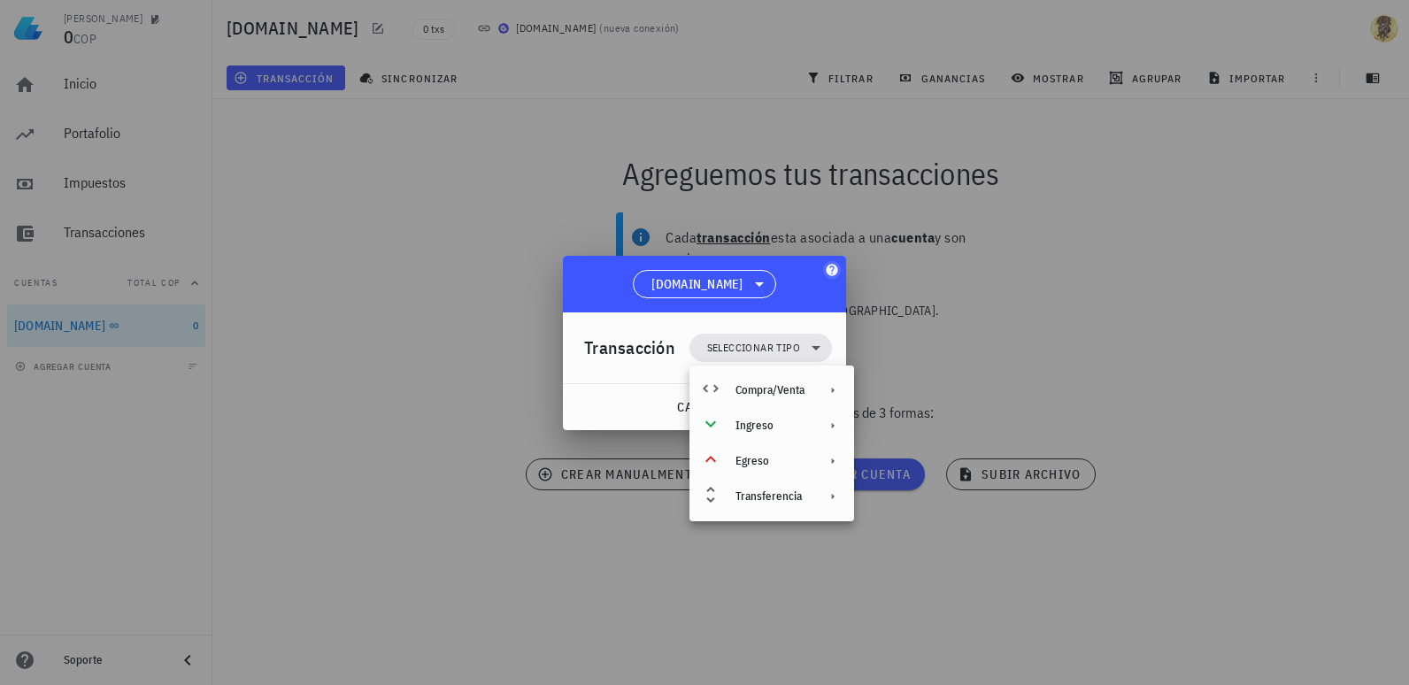
click at [836, 266] on icon "button" at bounding box center [832, 270] width 14 height 14
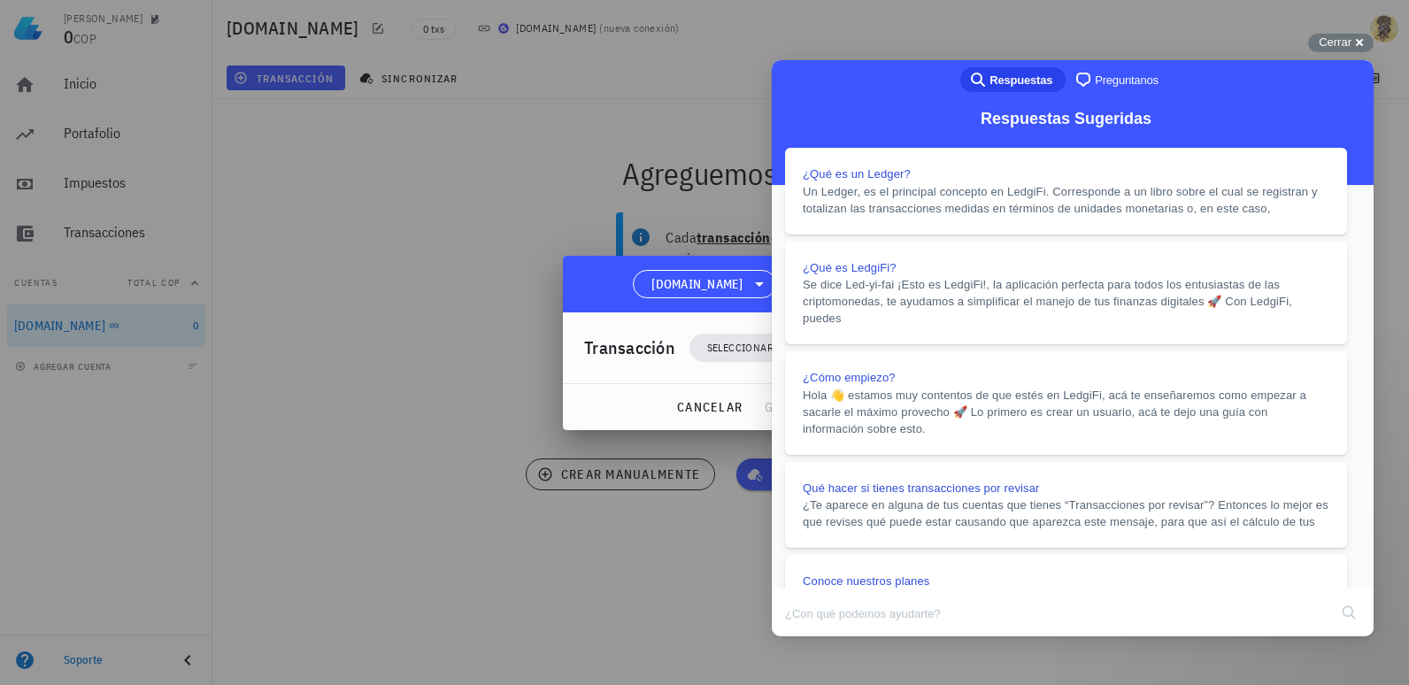
scroll to position [2907, 0]
click at [805, 637] on button "Close" at bounding box center [789, 648] width 32 height 23
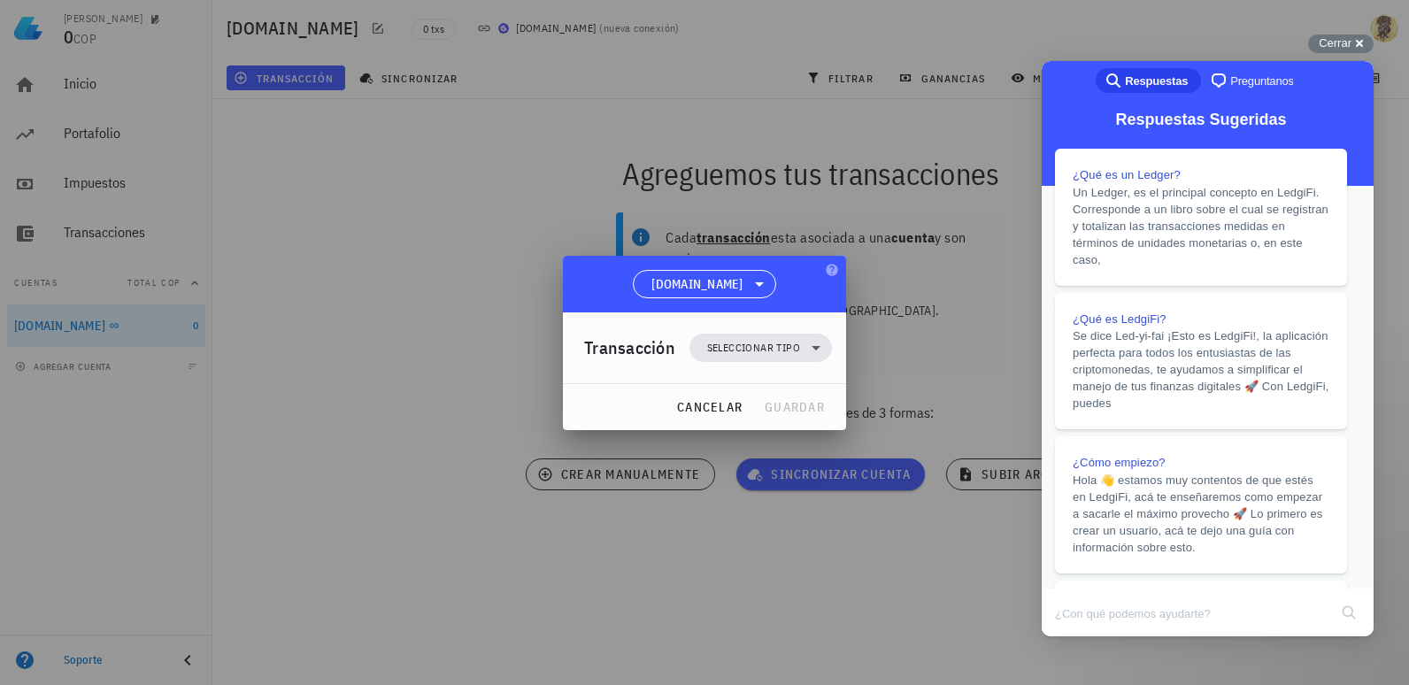
scroll to position [2806, 0]
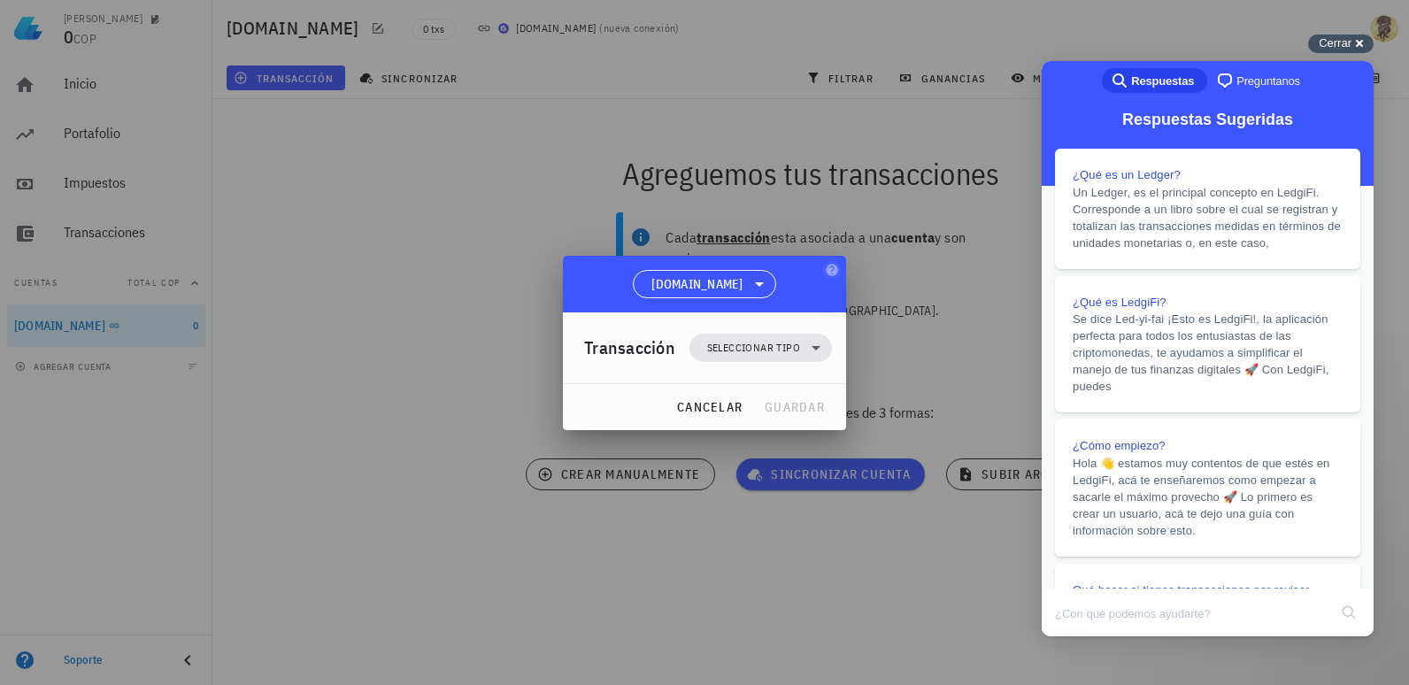
click at [1332, 44] on span "Cerrar" at bounding box center [1335, 42] width 33 height 13
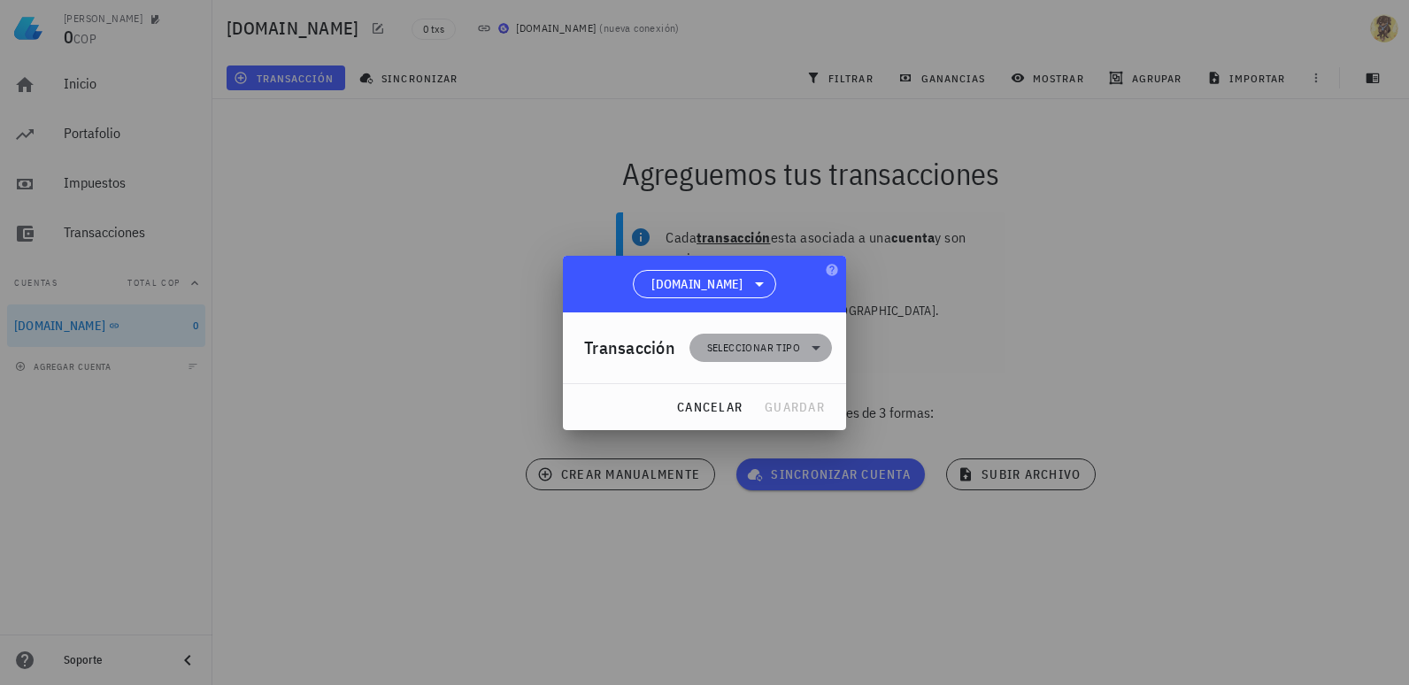
click at [787, 358] on span "Seleccionar tipo" at bounding box center [760, 348] width 121 height 28
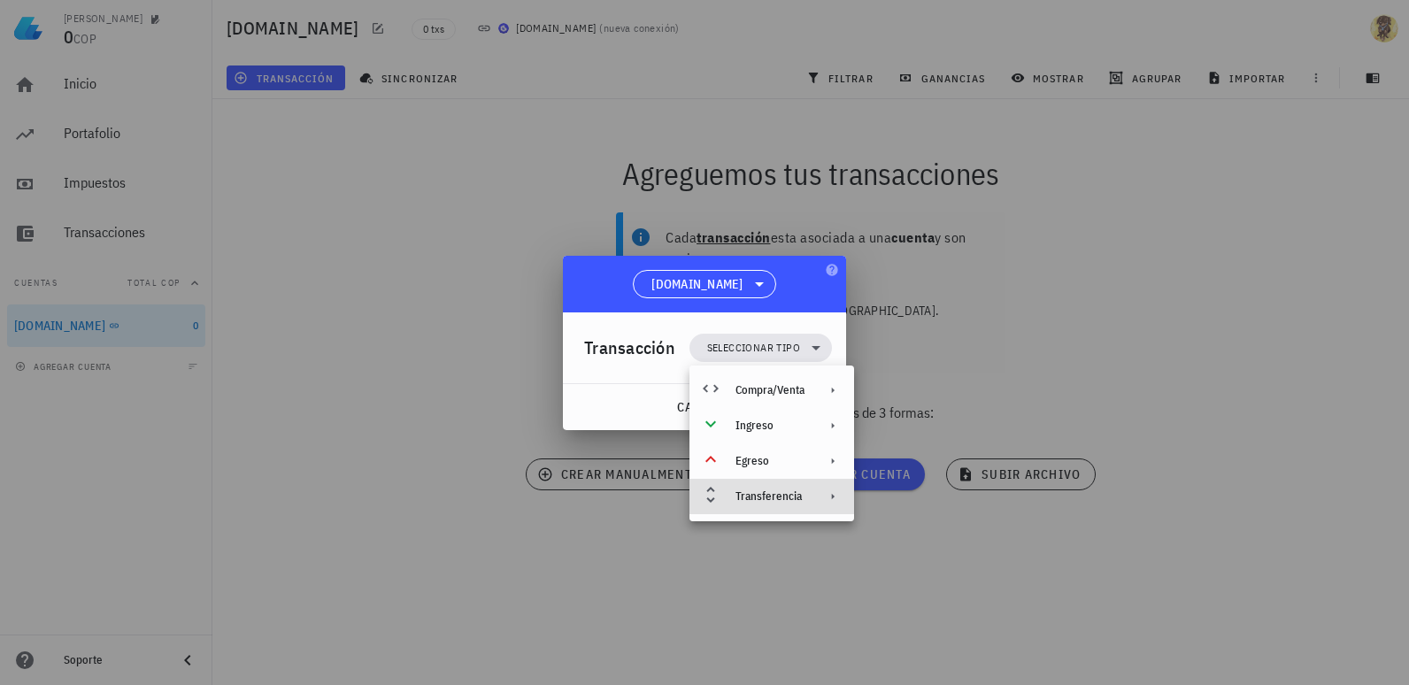
click at [774, 493] on div "Transferencia" at bounding box center [769, 496] width 69 height 14
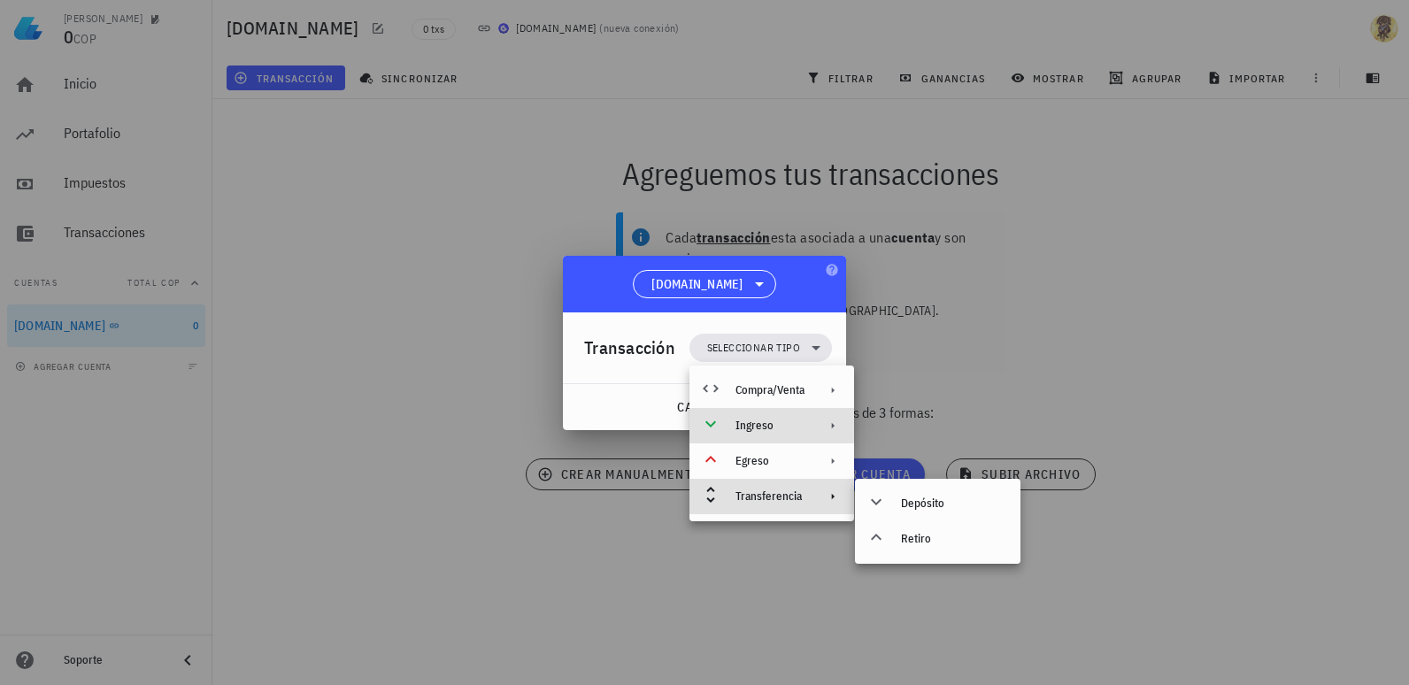
click at [773, 412] on div "Ingreso" at bounding box center [771, 425] width 165 height 35
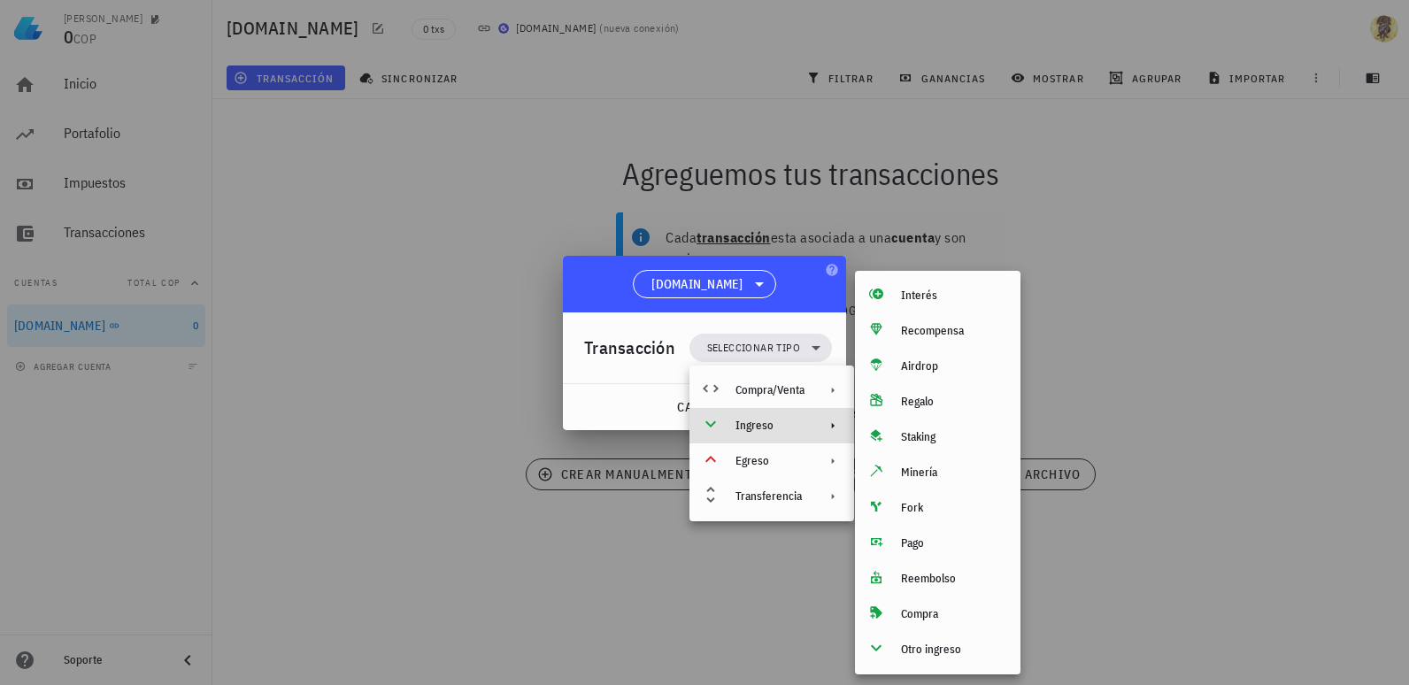
click at [462, 414] on div at bounding box center [704, 342] width 1409 height 685
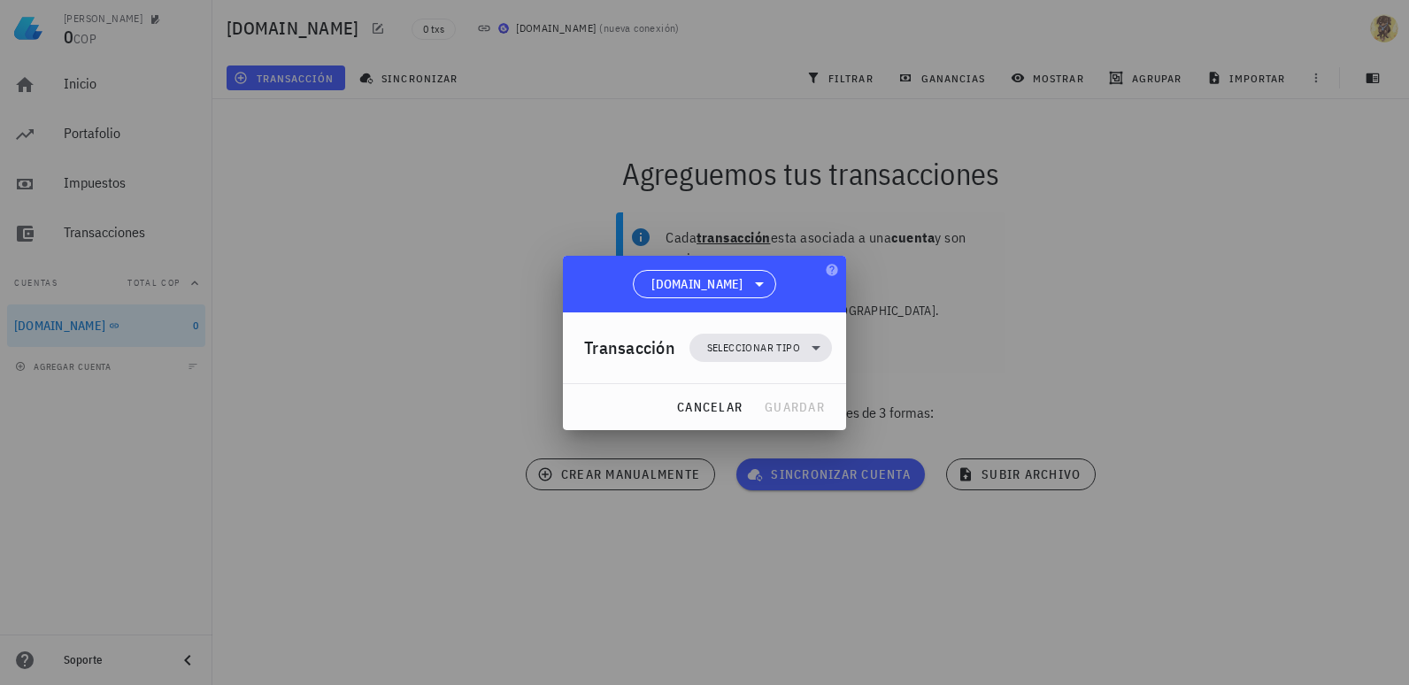
click at [422, 344] on div at bounding box center [704, 342] width 1409 height 685
click at [717, 412] on span "cancelar" at bounding box center [709, 407] width 66 height 16
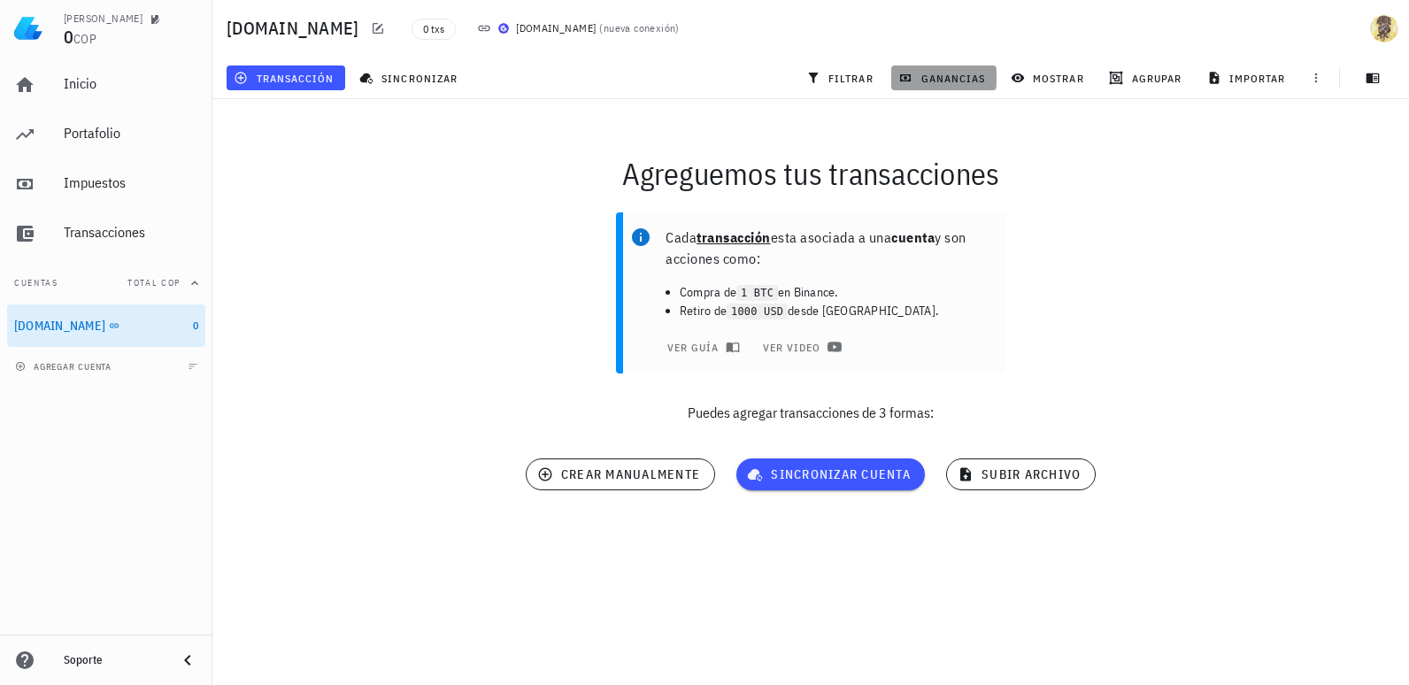
click at [979, 82] on span "ganancias" at bounding box center [943, 78] width 83 height 14
click at [931, 80] on span "ganancias" at bounding box center [943, 78] width 83 height 14
click at [839, 80] on span "filtrar" at bounding box center [842, 78] width 64 height 14
click at [928, 80] on span "ganancias" at bounding box center [943, 78] width 83 height 14
click at [1048, 80] on span "mostrar" at bounding box center [1049, 78] width 70 height 14
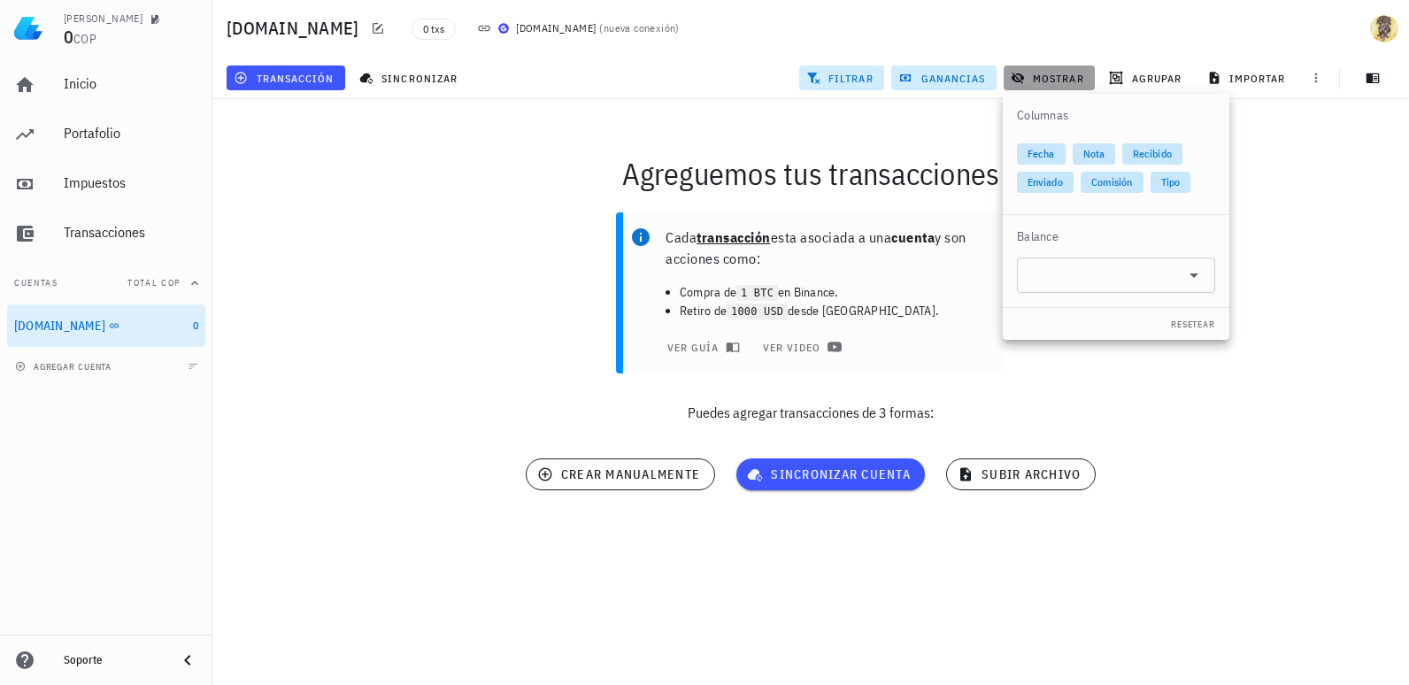
click at [1048, 80] on span "mostrar" at bounding box center [1049, 78] width 70 height 14
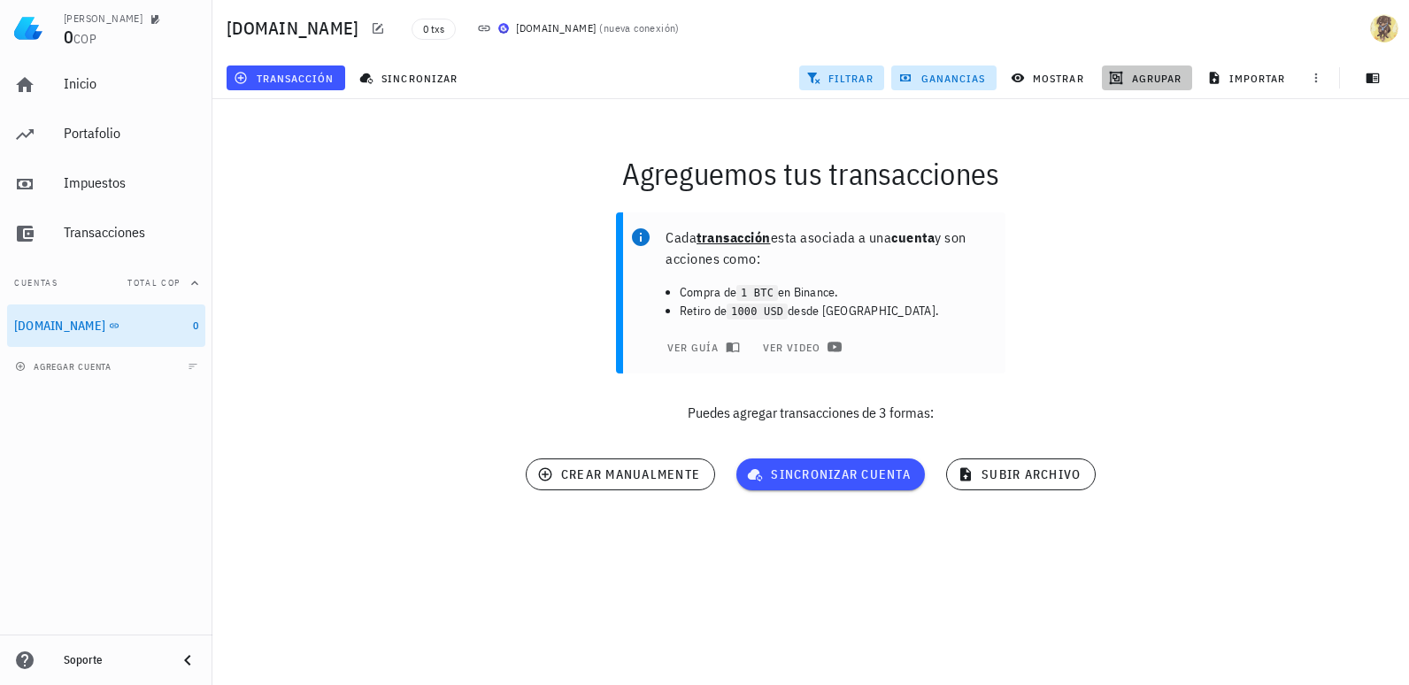
click at [1143, 80] on span "agrupar" at bounding box center [1147, 78] width 69 height 14
click at [1247, 81] on span "importar" at bounding box center [1248, 78] width 75 height 14
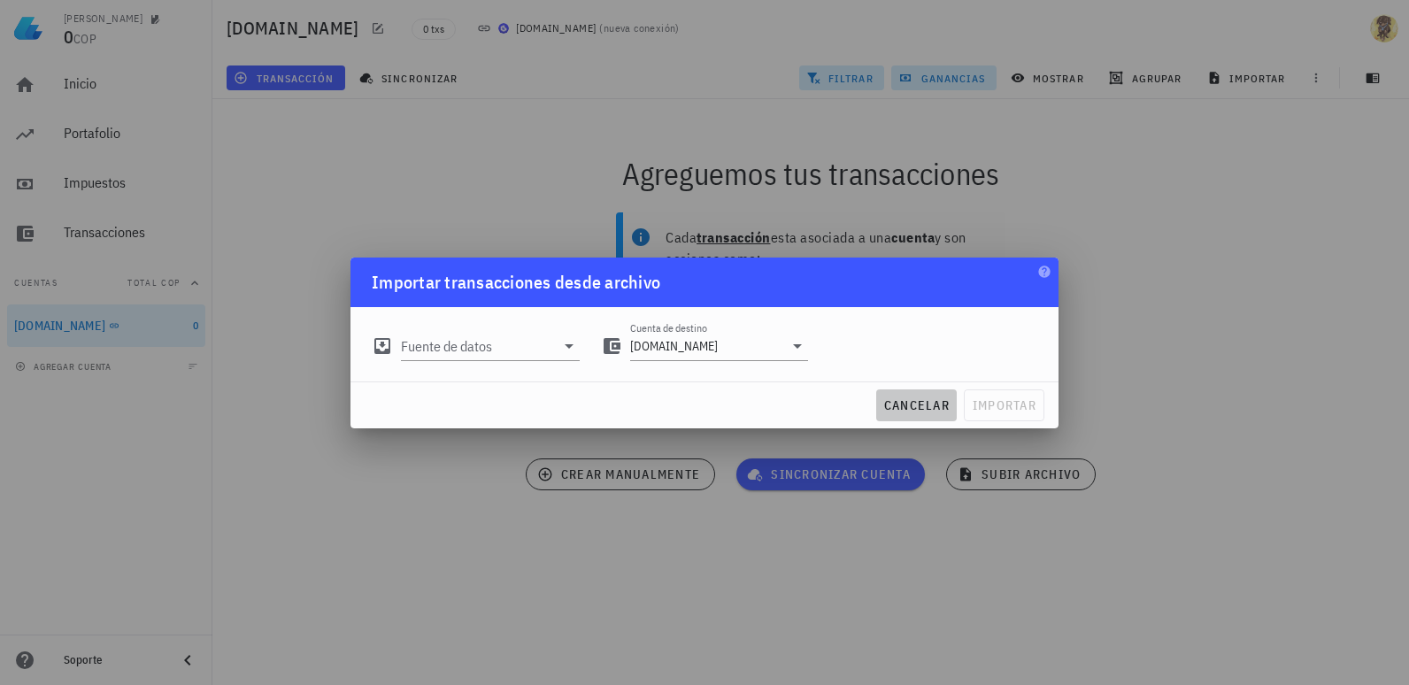
click at [926, 410] on span "cancelar" at bounding box center [916, 405] width 66 height 16
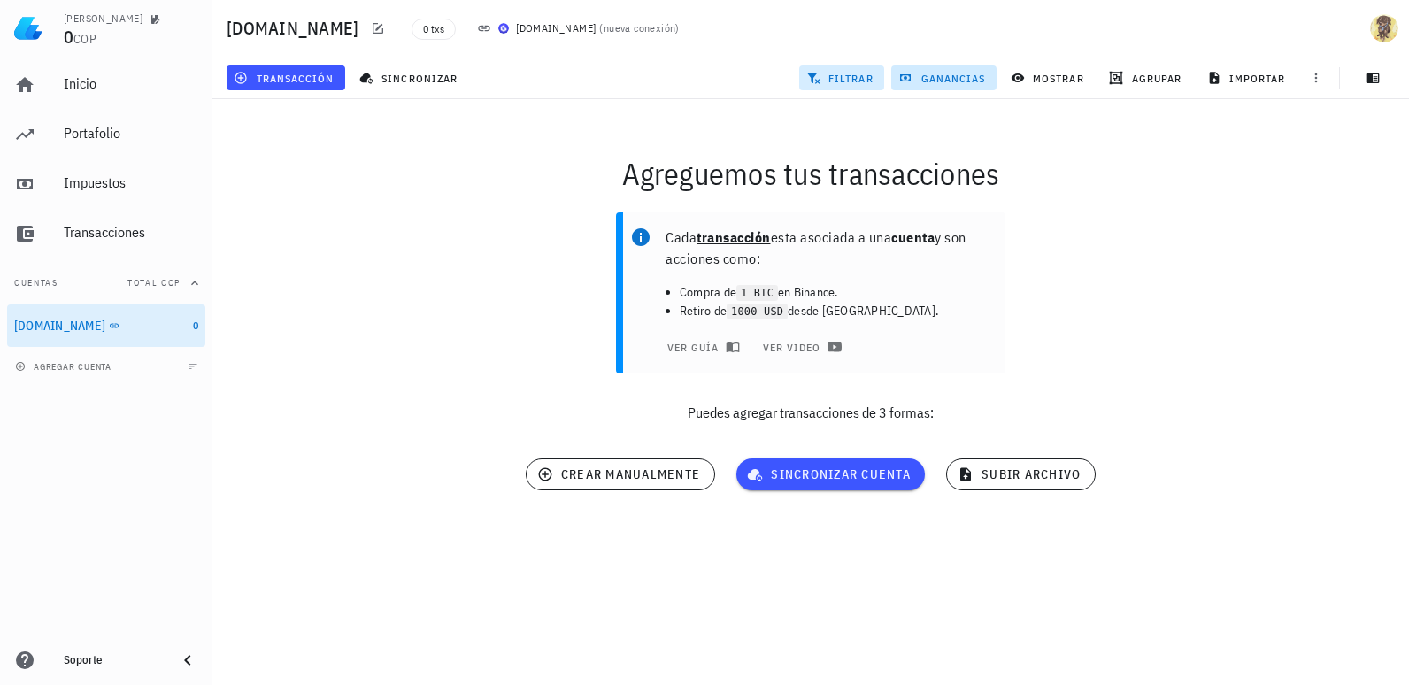
click at [854, 81] on span "filtrar" at bounding box center [842, 78] width 64 height 14
click at [924, 83] on span "ganancias" at bounding box center [943, 78] width 83 height 14
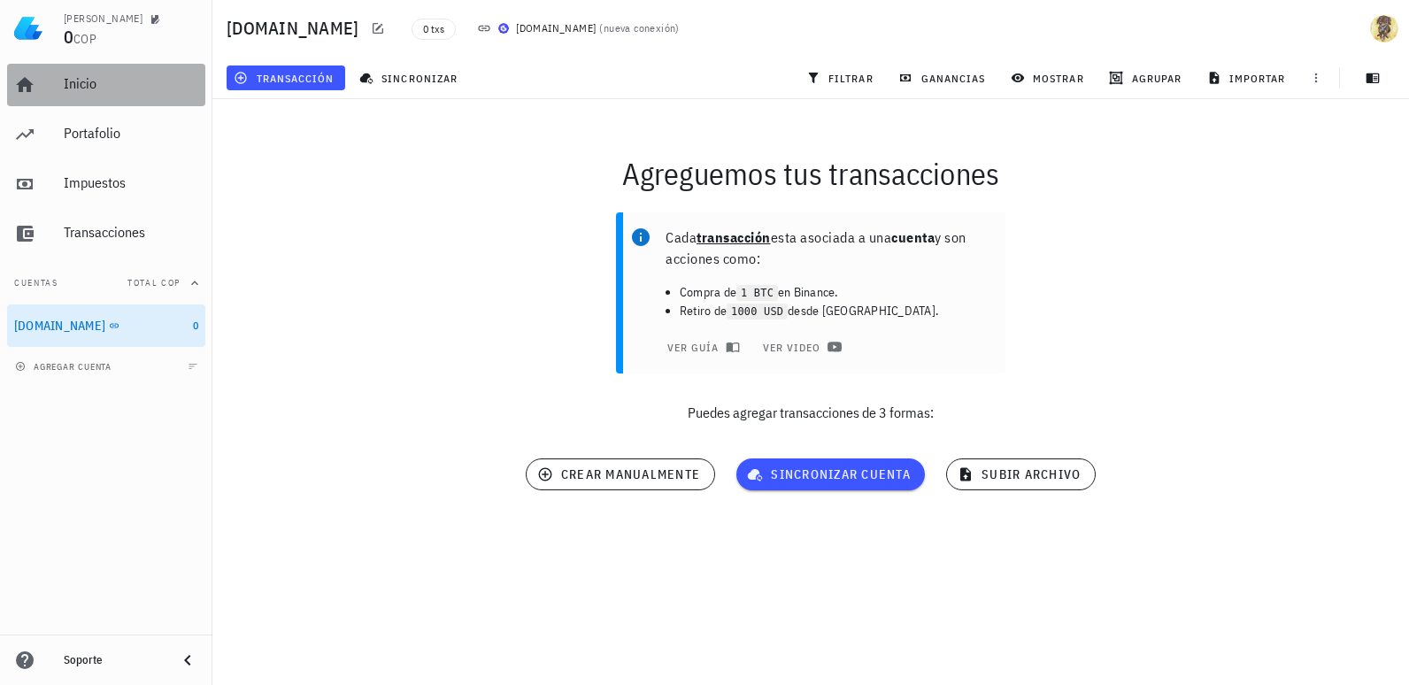
click at [88, 83] on div "Inicio" at bounding box center [131, 83] width 135 height 17
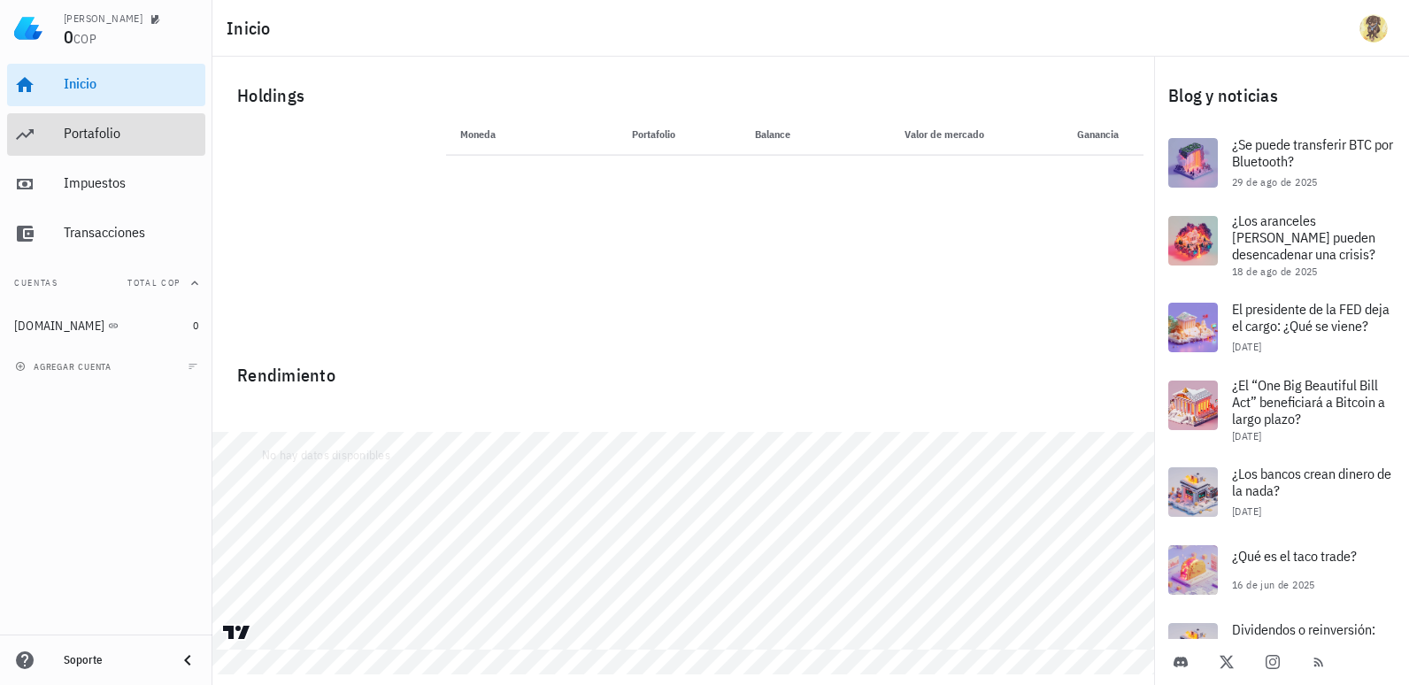
click at [90, 134] on div "Portafolio" at bounding box center [131, 133] width 135 height 17
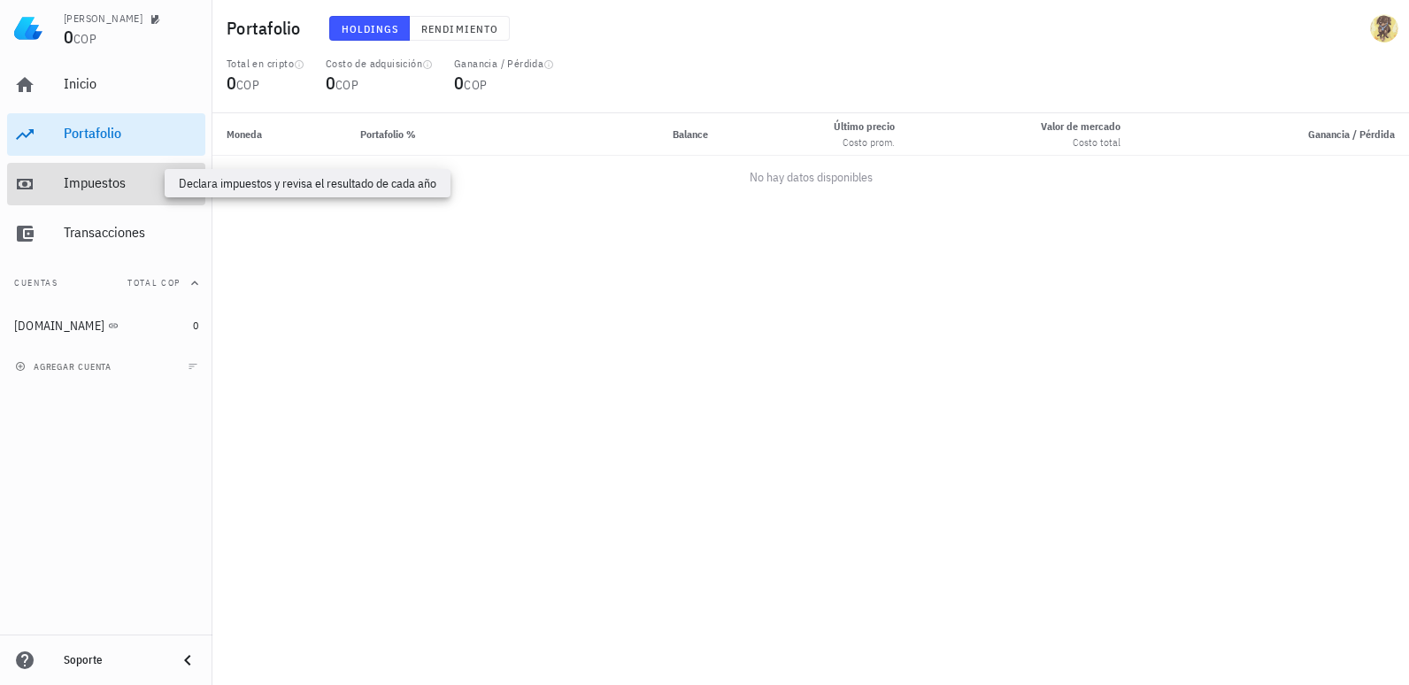
click at [95, 181] on div "Impuestos" at bounding box center [131, 182] width 135 height 17
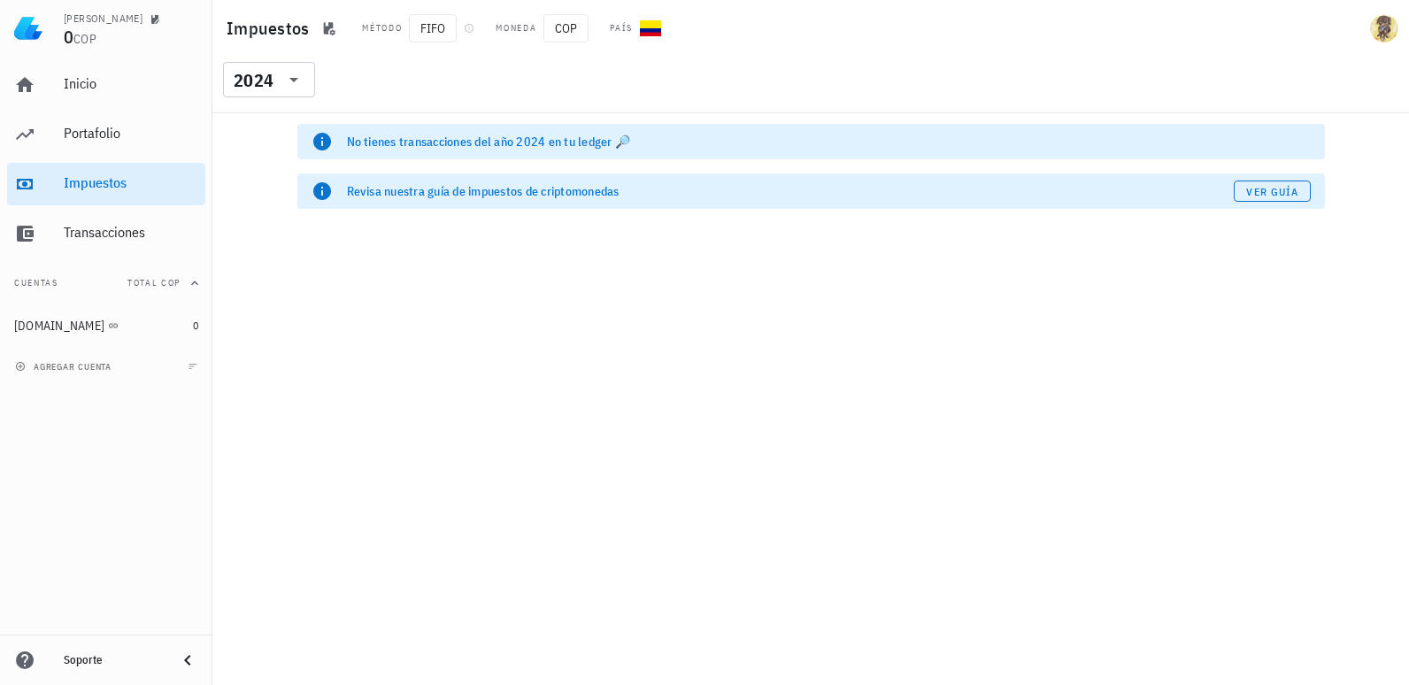
click at [610, 142] on div "No tienes transacciones del año 2024 en tu ledger 🔎" at bounding box center [829, 142] width 964 height 18
click at [619, 142] on div "No tienes transacciones del año 2024 en tu ledger 🔎" at bounding box center [829, 142] width 964 height 18
click at [621, 142] on div "No tienes transacciones del año 2024 en tu ledger 🔎" at bounding box center [829, 142] width 964 height 18
click at [313, 142] on icon at bounding box center [322, 142] width 18 height 18
click at [336, 139] on div "No tienes transacciones del año 2024 en tu ledger 🔎" at bounding box center [811, 141] width 999 height 21
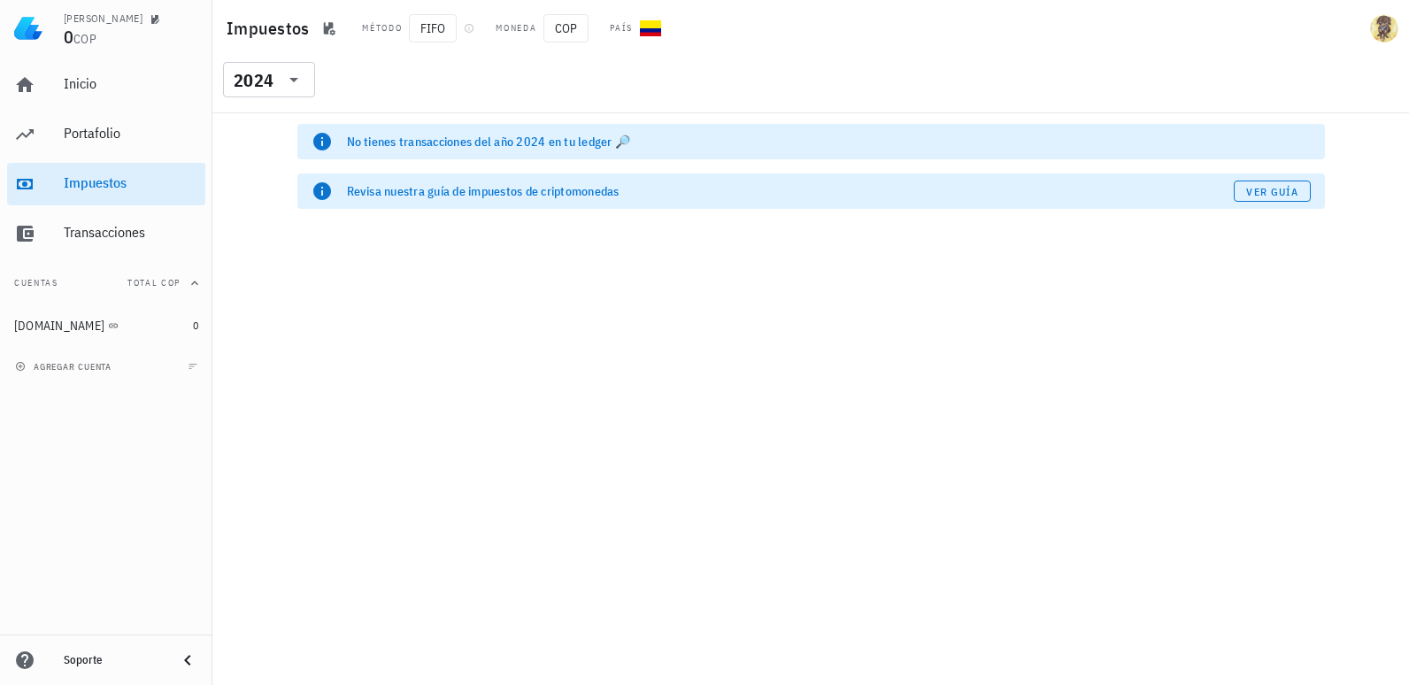
click at [320, 139] on icon at bounding box center [322, 142] width 18 height 18
click at [1256, 196] on span "Ver guía" at bounding box center [1271, 191] width 53 height 13
click at [293, 83] on icon at bounding box center [293, 79] width 21 height 21
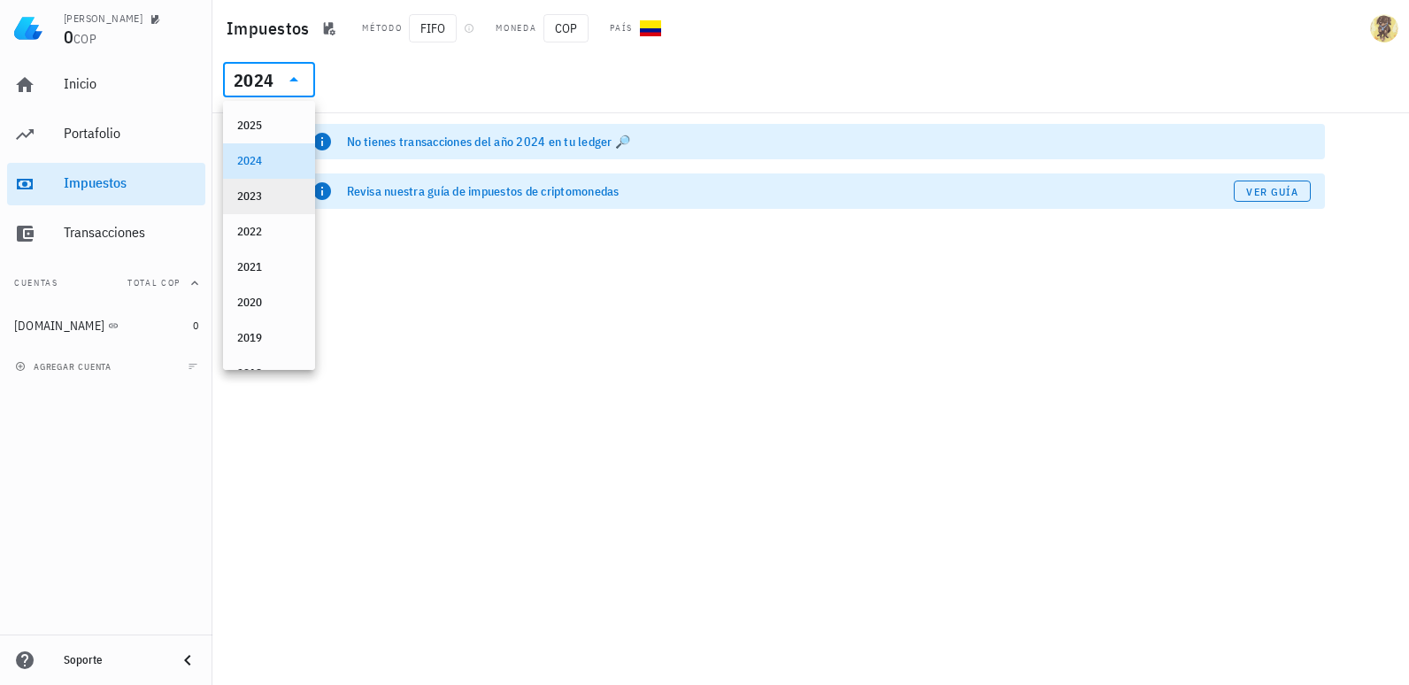
click at [270, 194] on div "2023" at bounding box center [269, 196] width 64 height 14
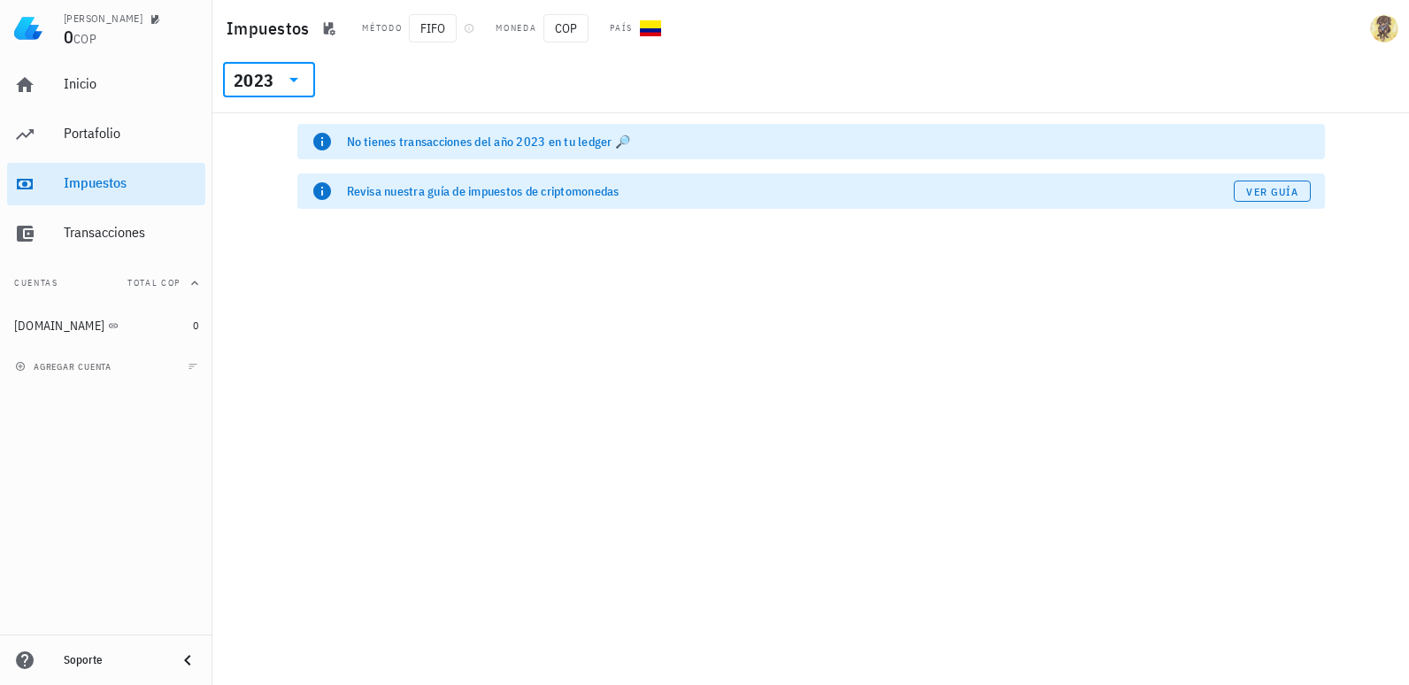
click at [283, 81] on icon at bounding box center [293, 79] width 21 height 21
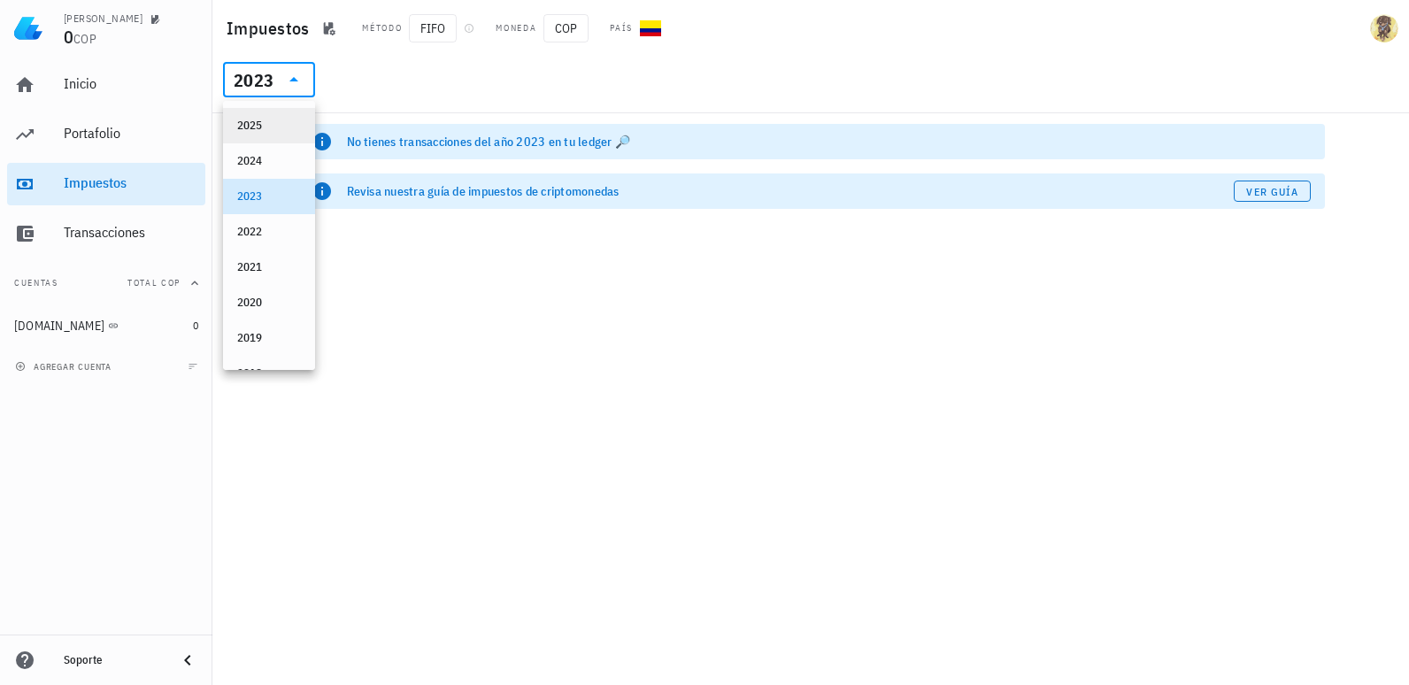
click at [271, 125] on div "2025" at bounding box center [269, 126] width 64 height 14
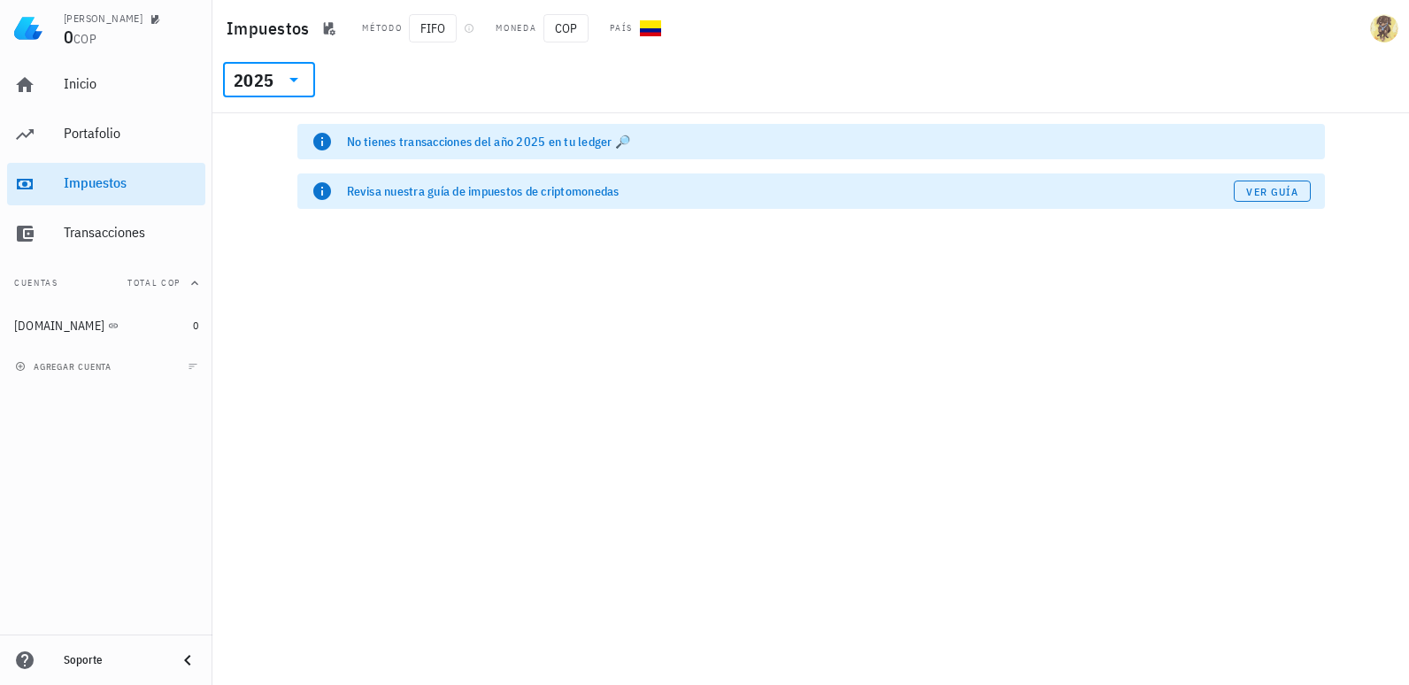
click at [625, 145] on div "No tienes transacciones del año 2025 en tu ledger 🔎" at bounding box center [829, 142] width 964 height 18
click at [280, 81] on div at bounding box center [292, 79] width 25 height 21
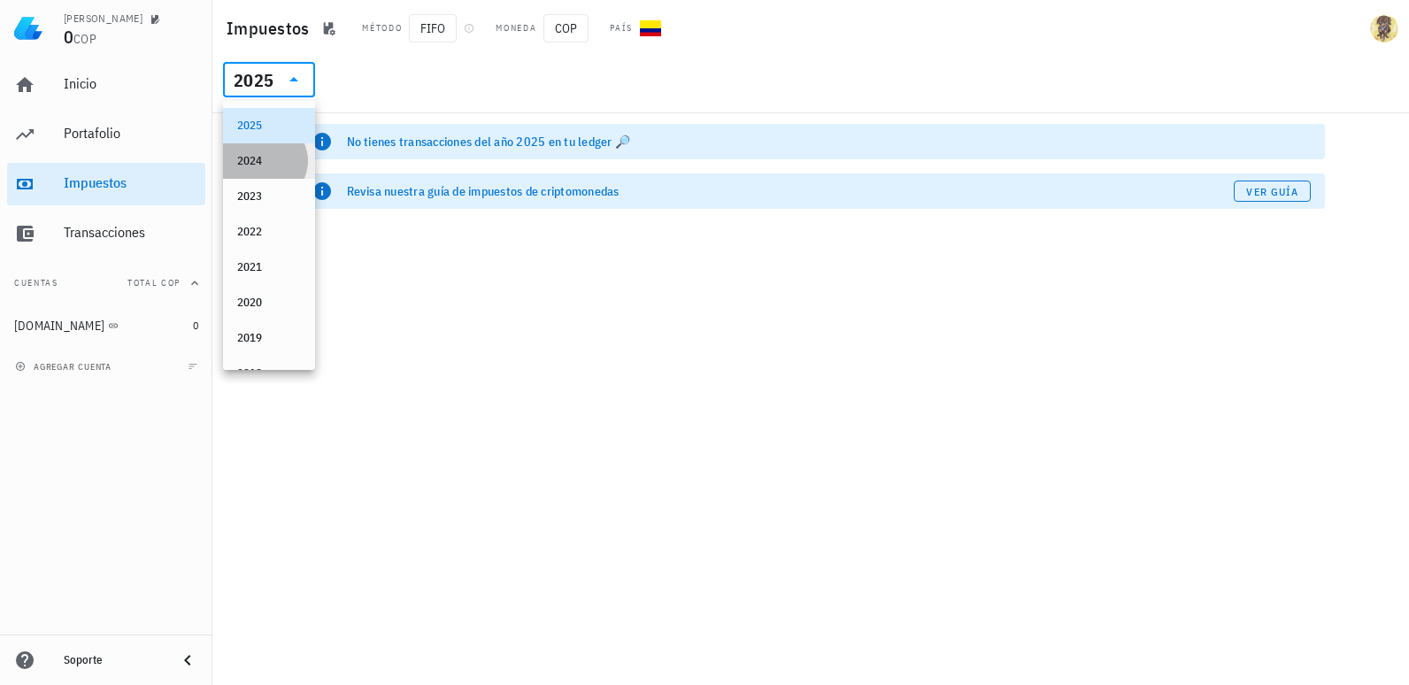
click at [261, 158] on div "2024" at bounding box center [269, 161] width 64 height 14
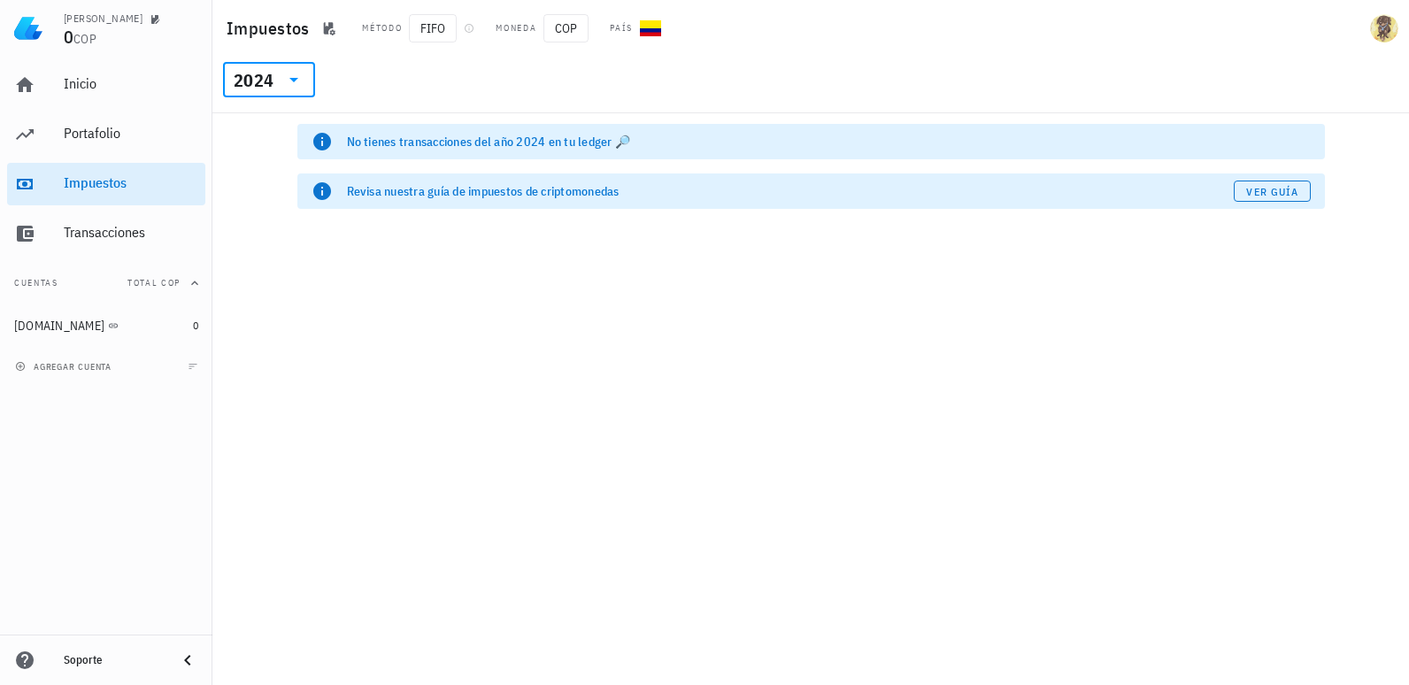
click at [277, 73] on input "text" at bounding box center [278, 79] width 3 height 28
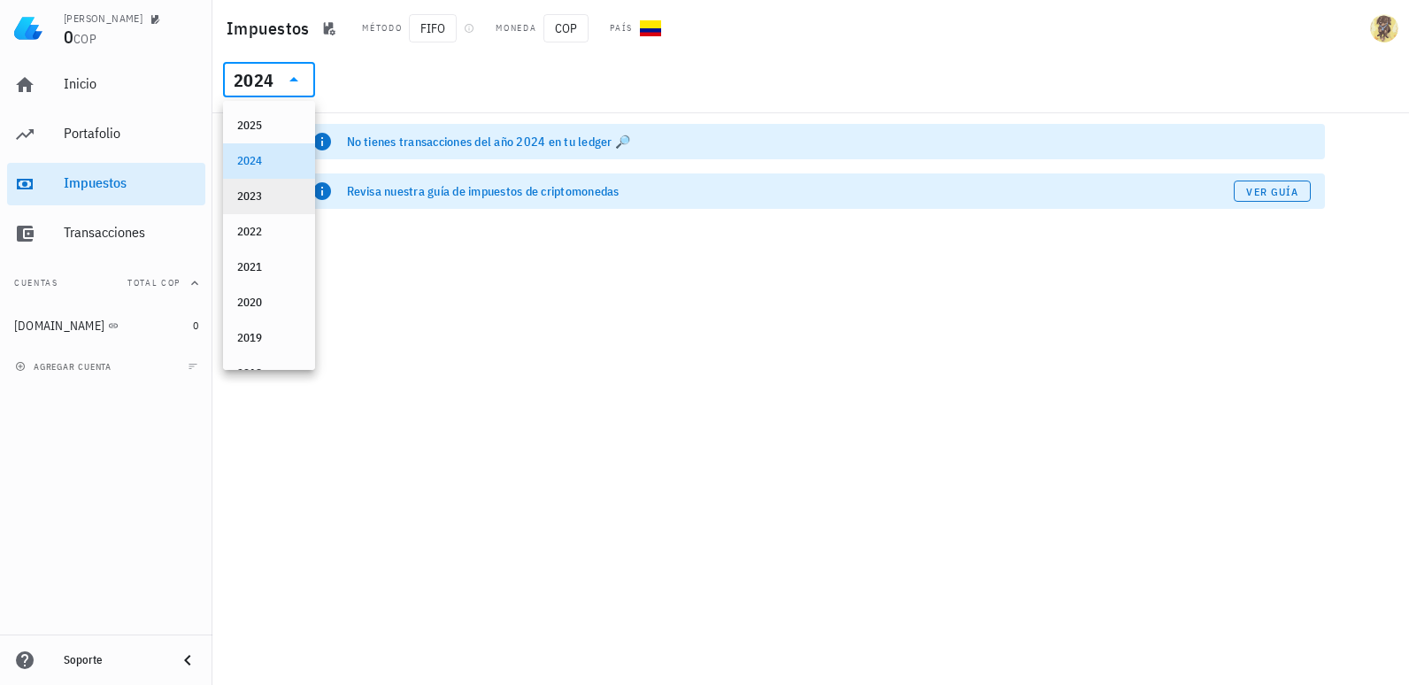
click at [258, 194] on div "2023" at bounding box center [269, 196] width 64 height 14
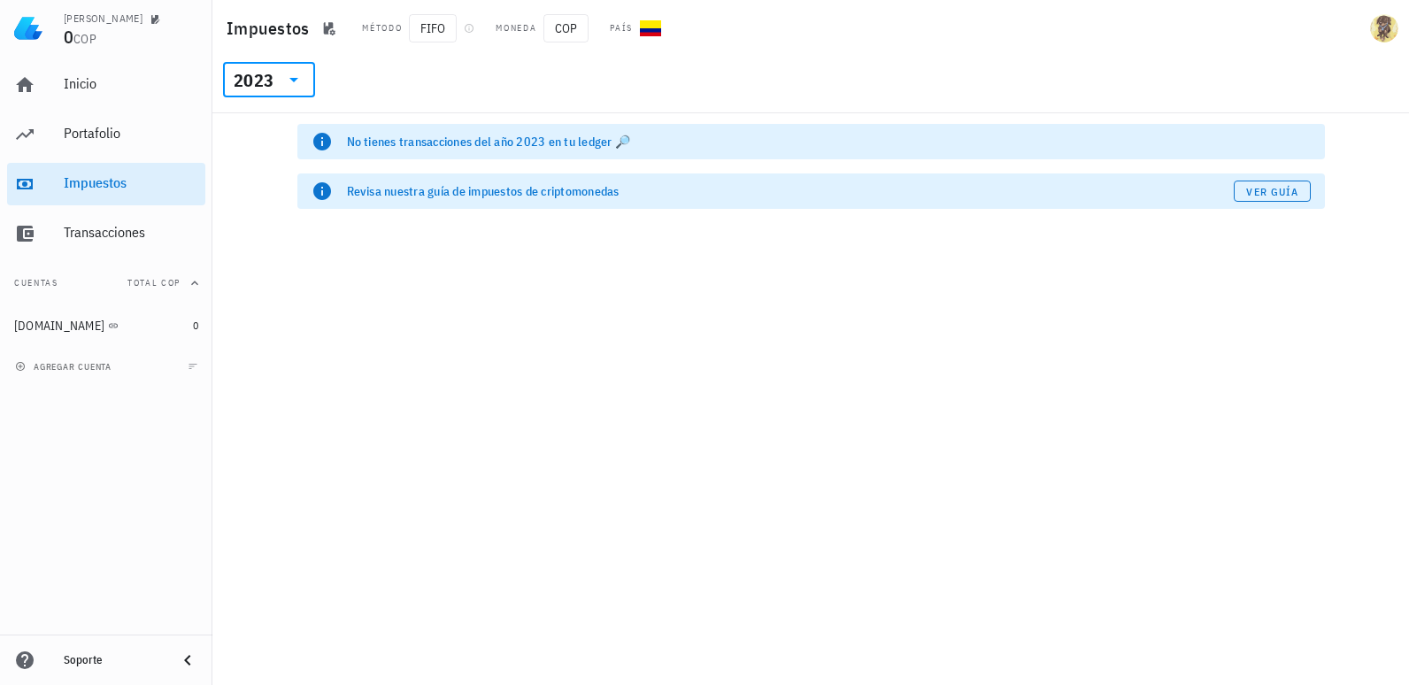
click at [296, 98] on div "​ 2023" at bounding box center [271, 85] width 110 height 46
click at [291, 84] on icon at bounding box center [293, 79] width 21 height 21
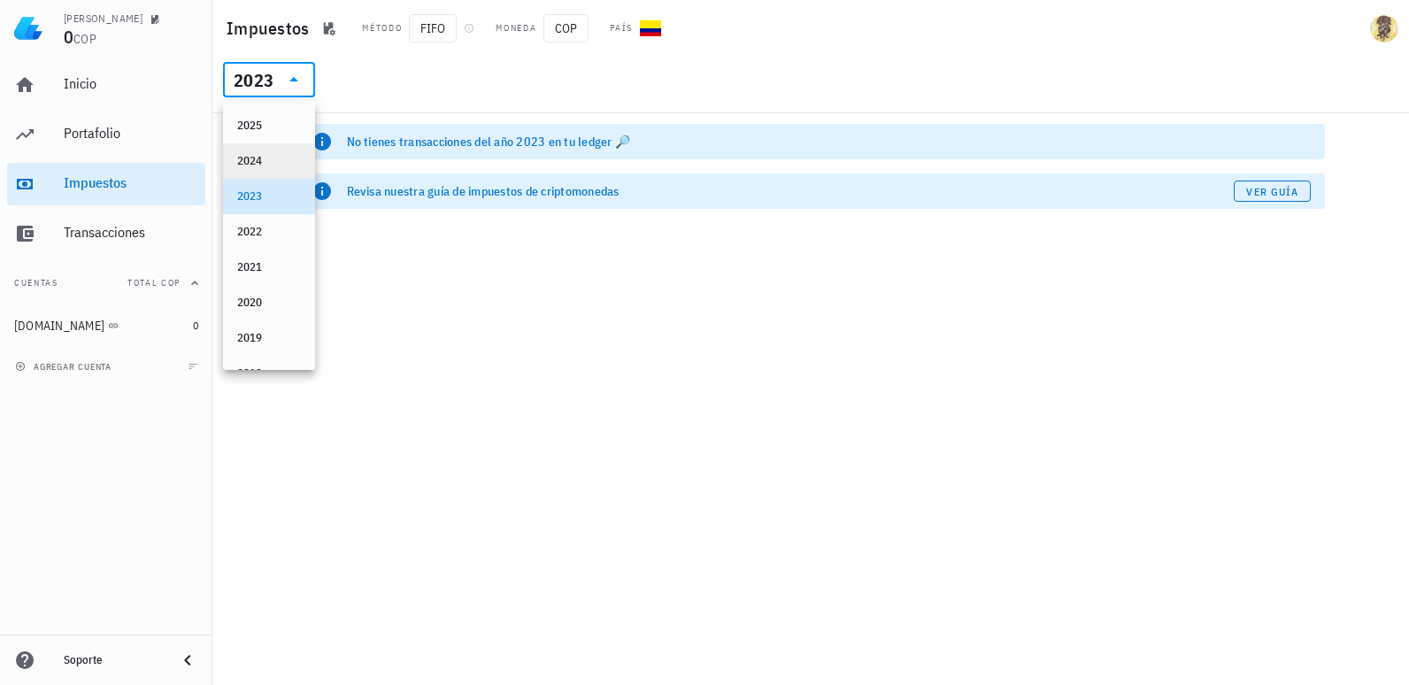
click at [250, 165] on div "2024" at bounding box center [269, 161] width 64 height 14
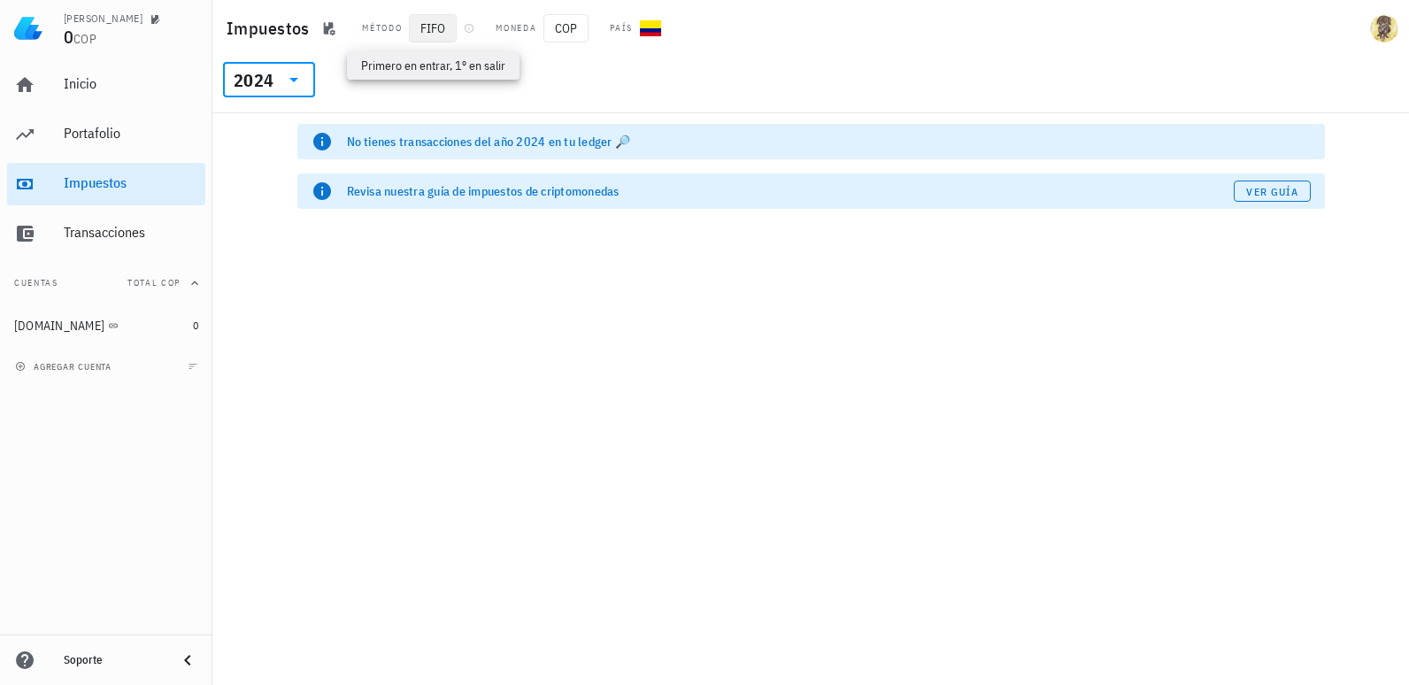
click at [445, 29] on span "FIFO" at bounding box center [433, 28] width 48 height 28
click at [465, 29] on icon "button" at bounding box center [469, 28] width 9 height 9
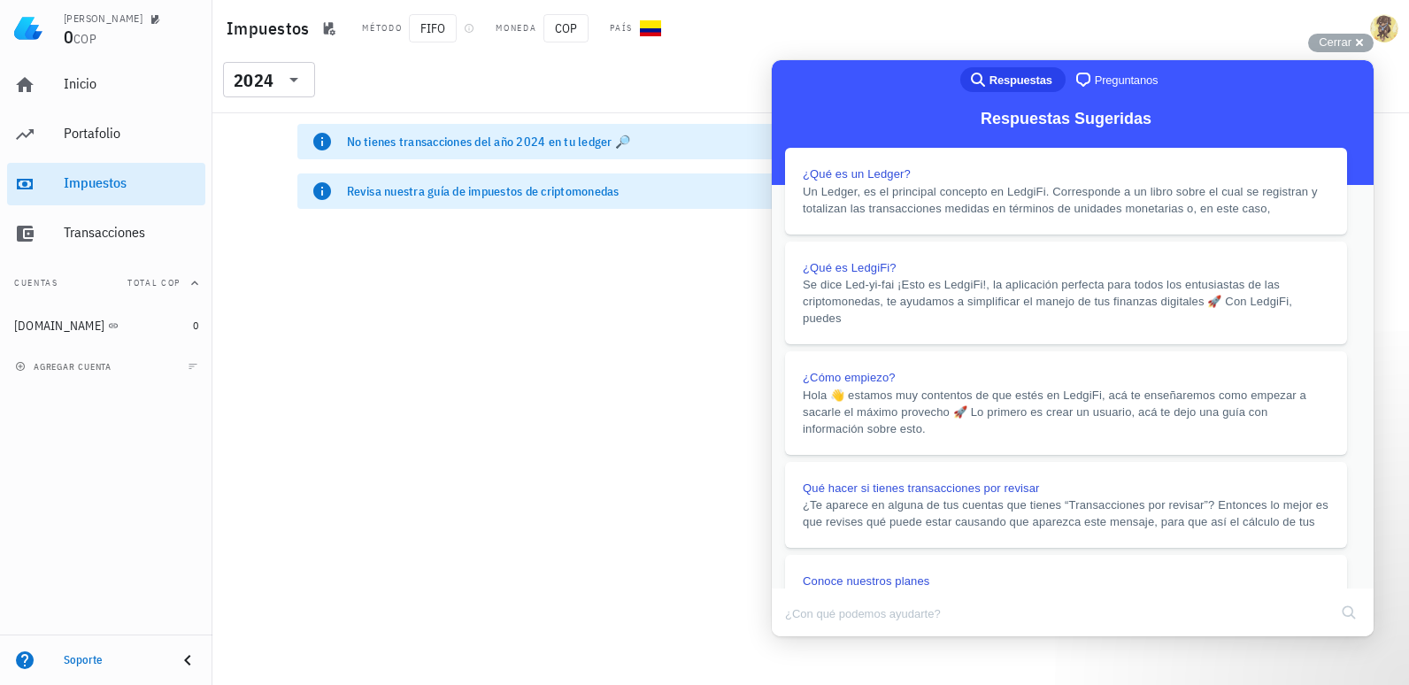
scroll to position [177, 0]
click at [805, 637] on button "Close" at bounding box center [789, 648] width 32 height 23
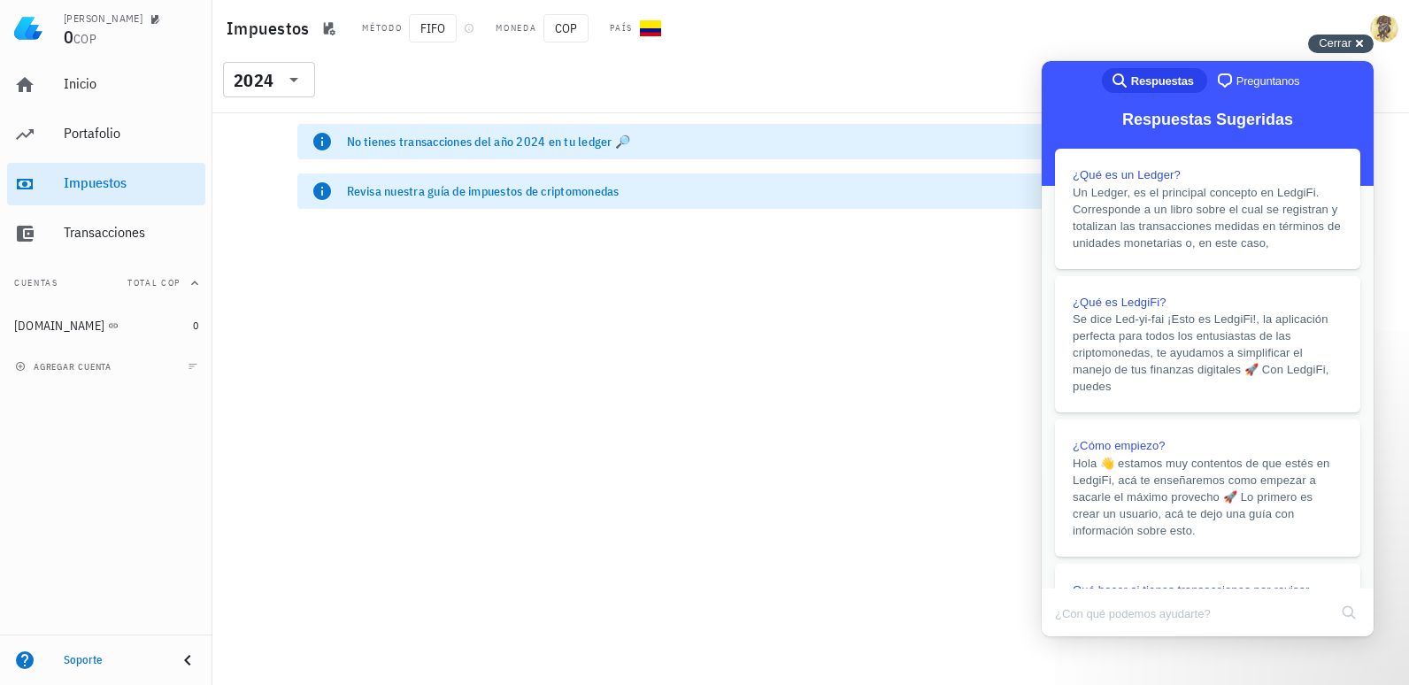
click at [1344, 44] on span "Cerrar" at bounding box center [1335, 42] width 33 height 13
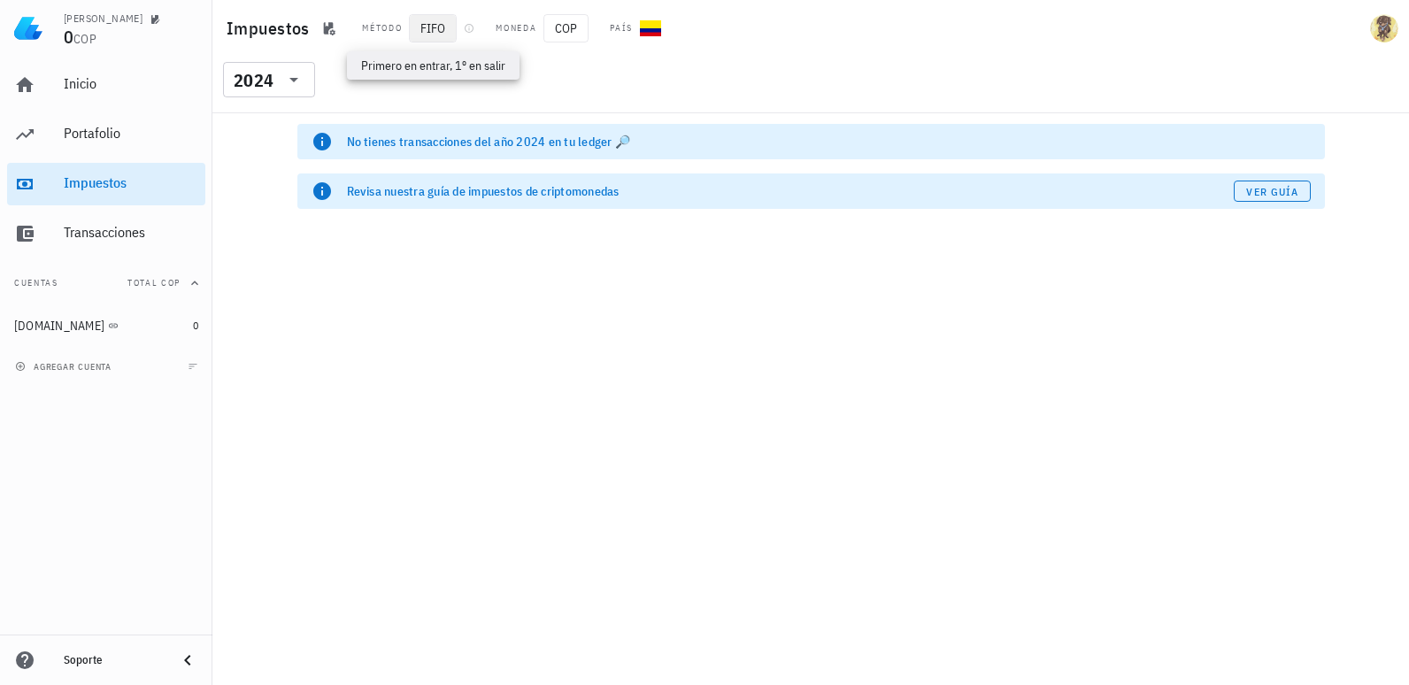
click at [444, 30] on span "FIFO" at bounding box center [433, 28] width 48 height 28
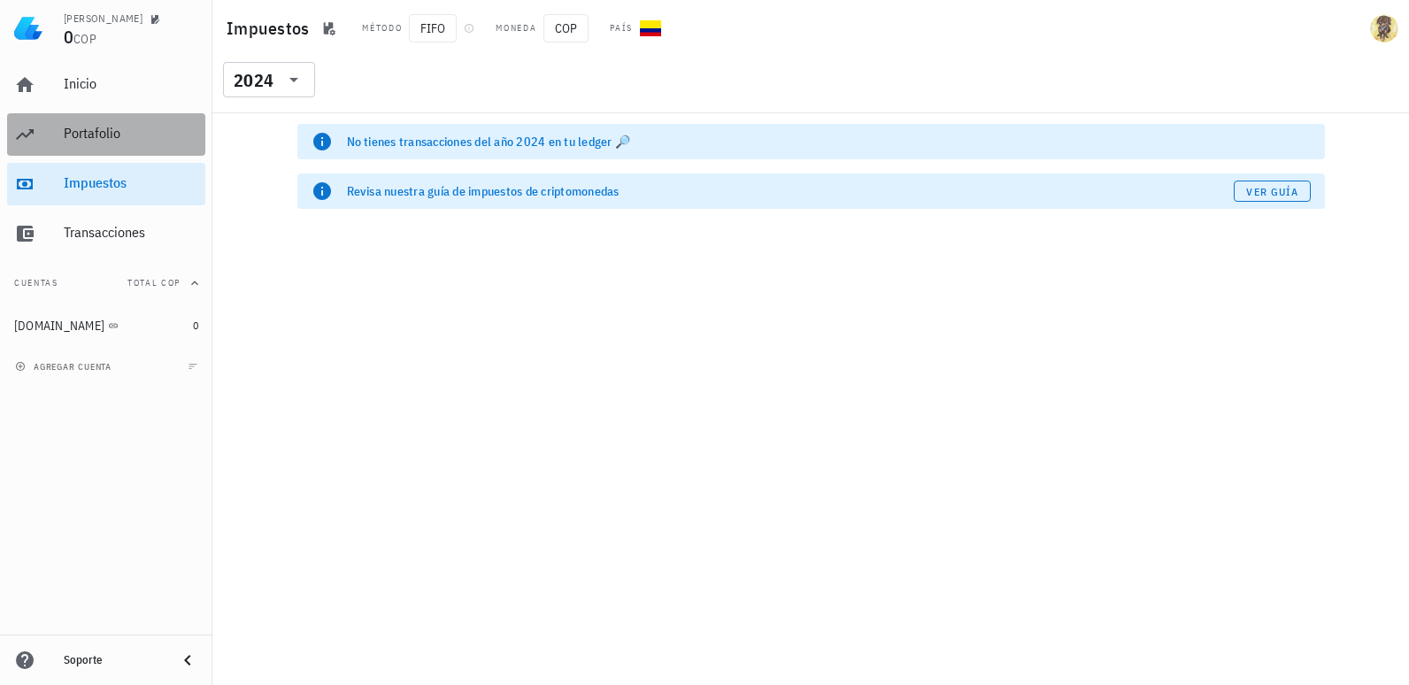
click at [77, 135] on div "Portafolio" at bounding box center [131, 133] width 135 height 17
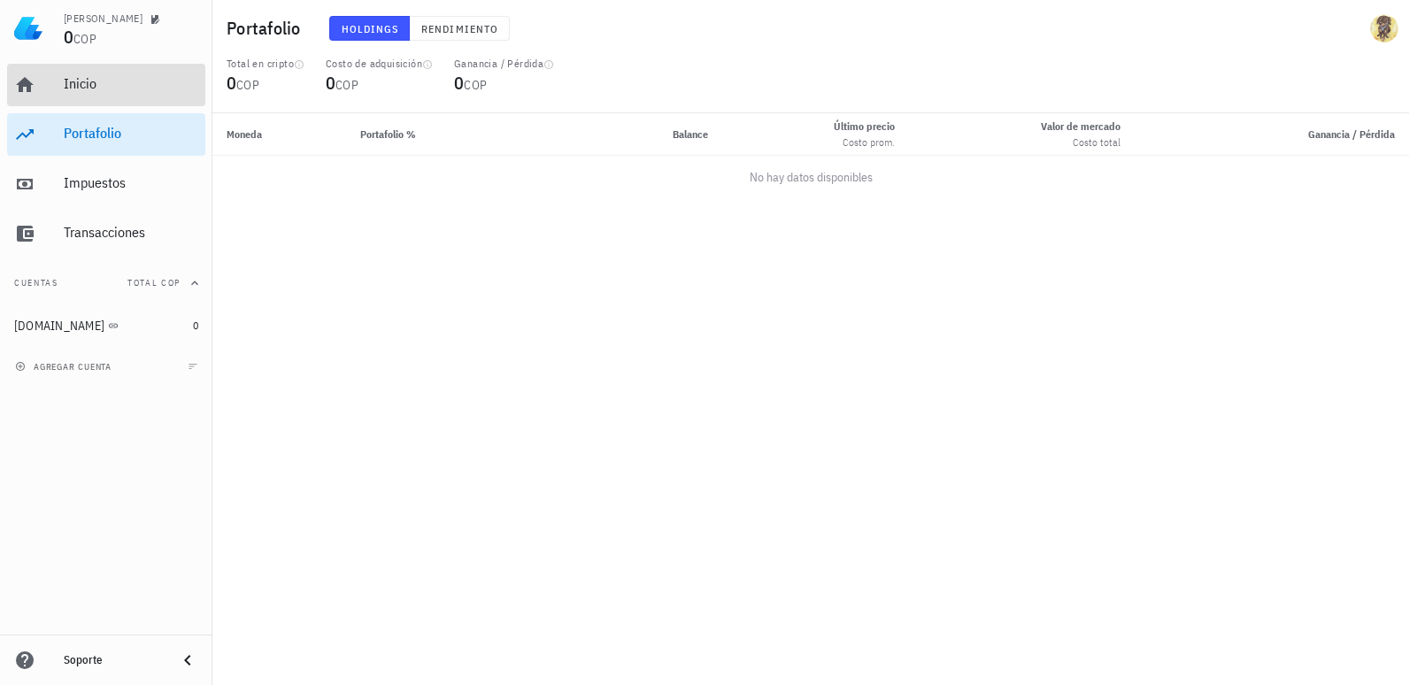
click at [93, 95] on div "Inicio" at bounding box center [131, 85] width 135 height 40
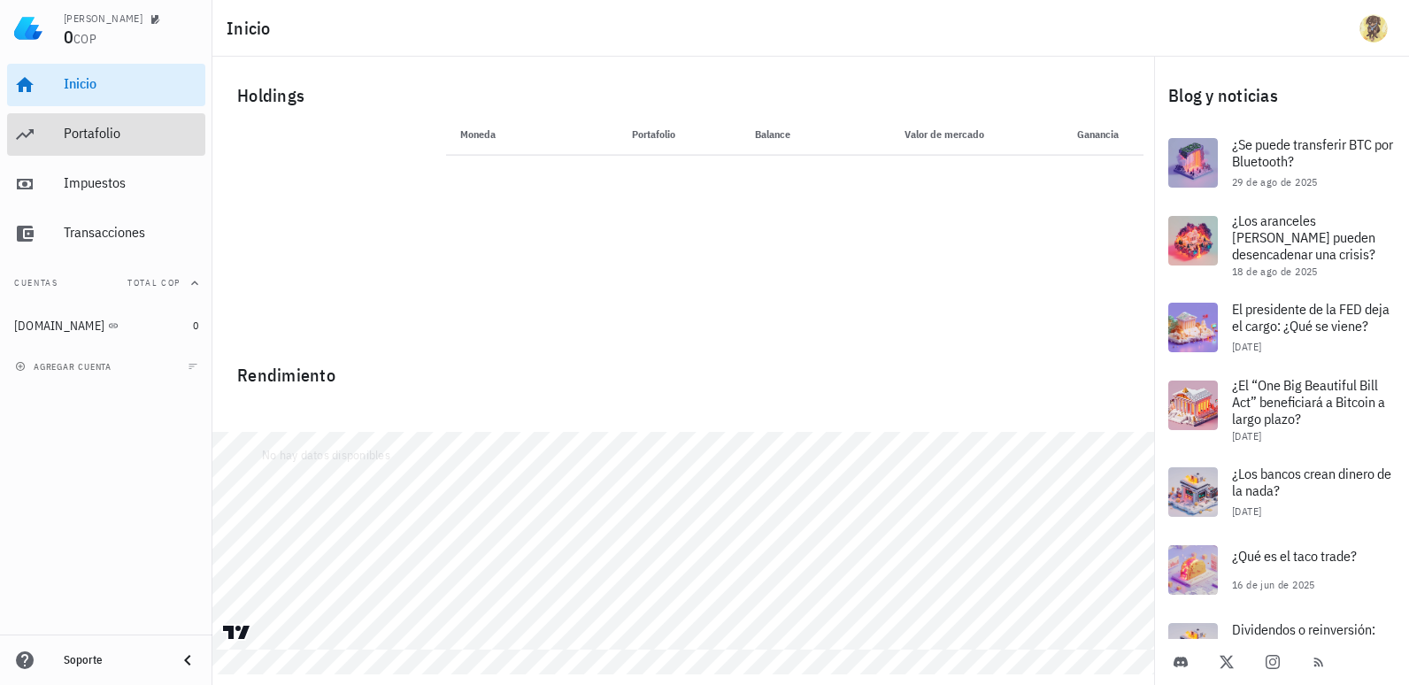
click at [103, 140] on div "Portafolio" at bounding box center [131, 133] width 135 height 17
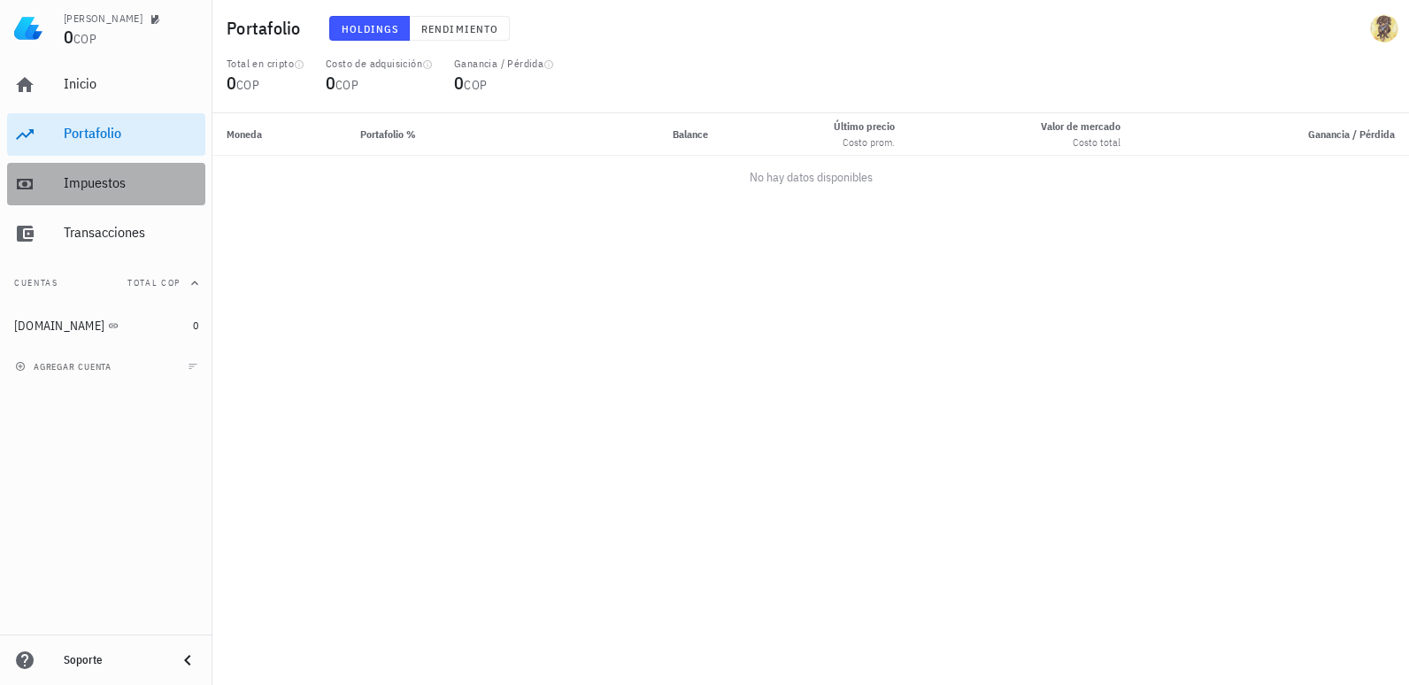
click at [87, 179] on div "Impuestos" at bounding box center [131, 182] width 135 height 17
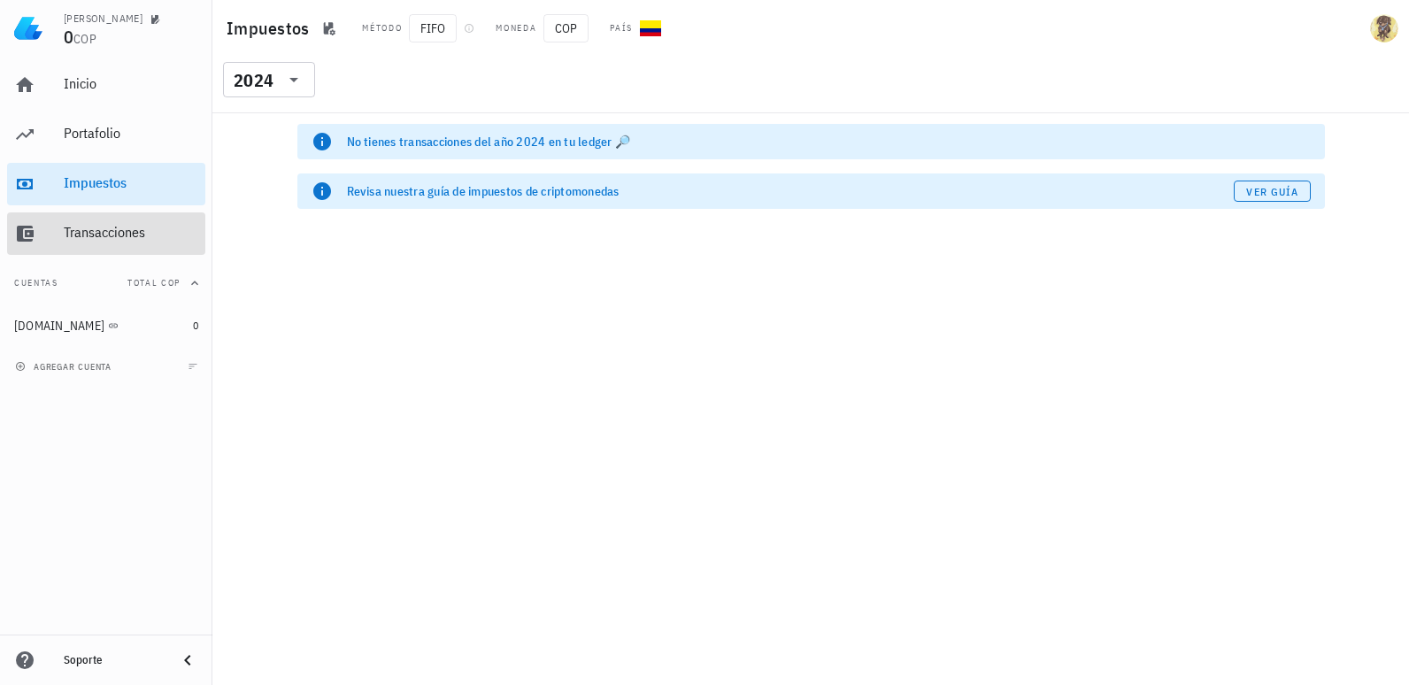
click at [93, 243] on div "Transacciones" at bounding box center [131, 233] width 135 height 40
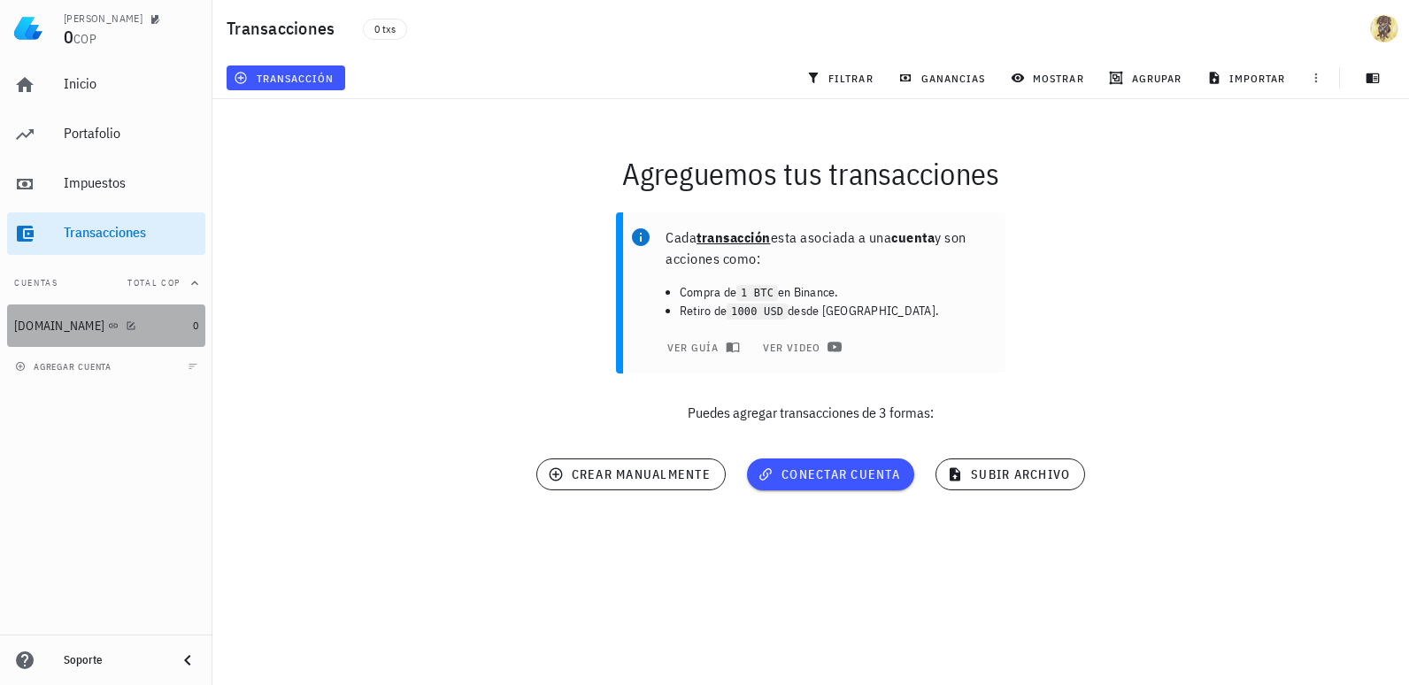
click at [119, 324] on div at bounding box center [128, 325] width 18 height 15
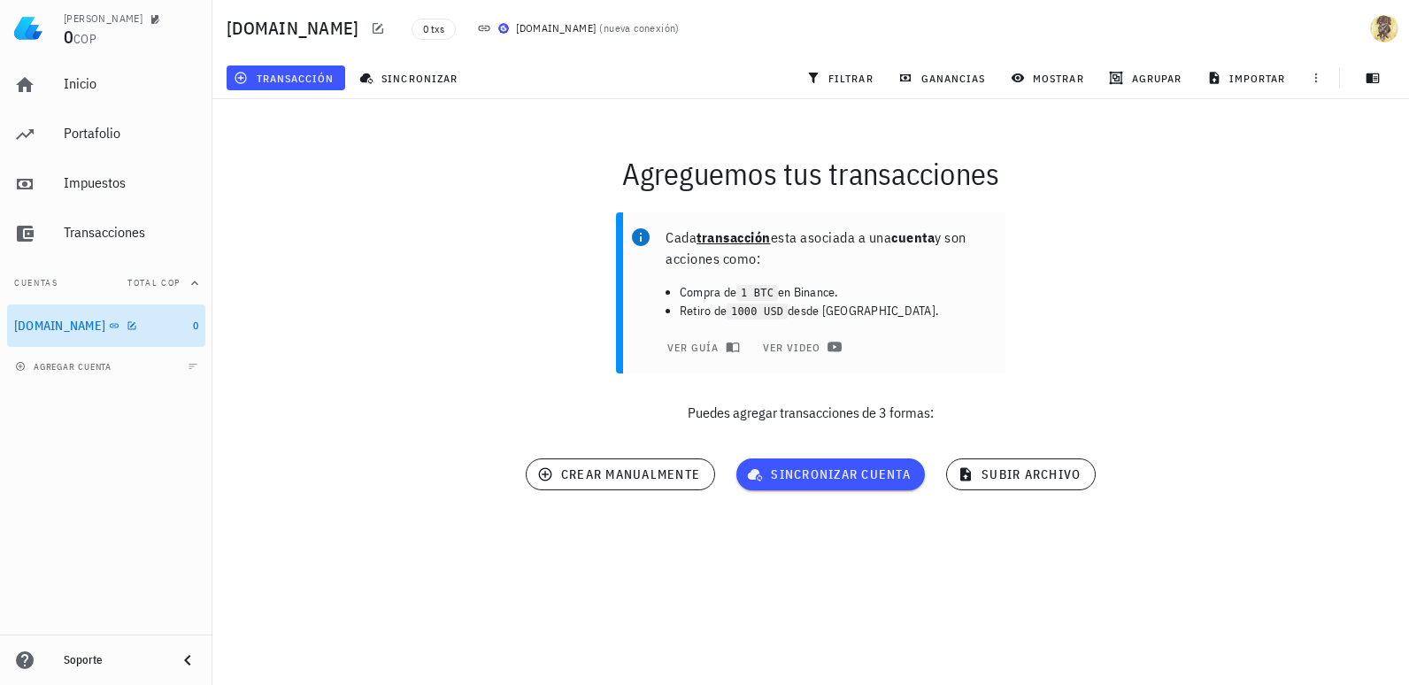
click at [119, 324] on div at bounding box center [128, 325] width 18 height 15
click at [1059, 73] on span "mostrar" at bounding box center [1049, 78] width 70 height 14
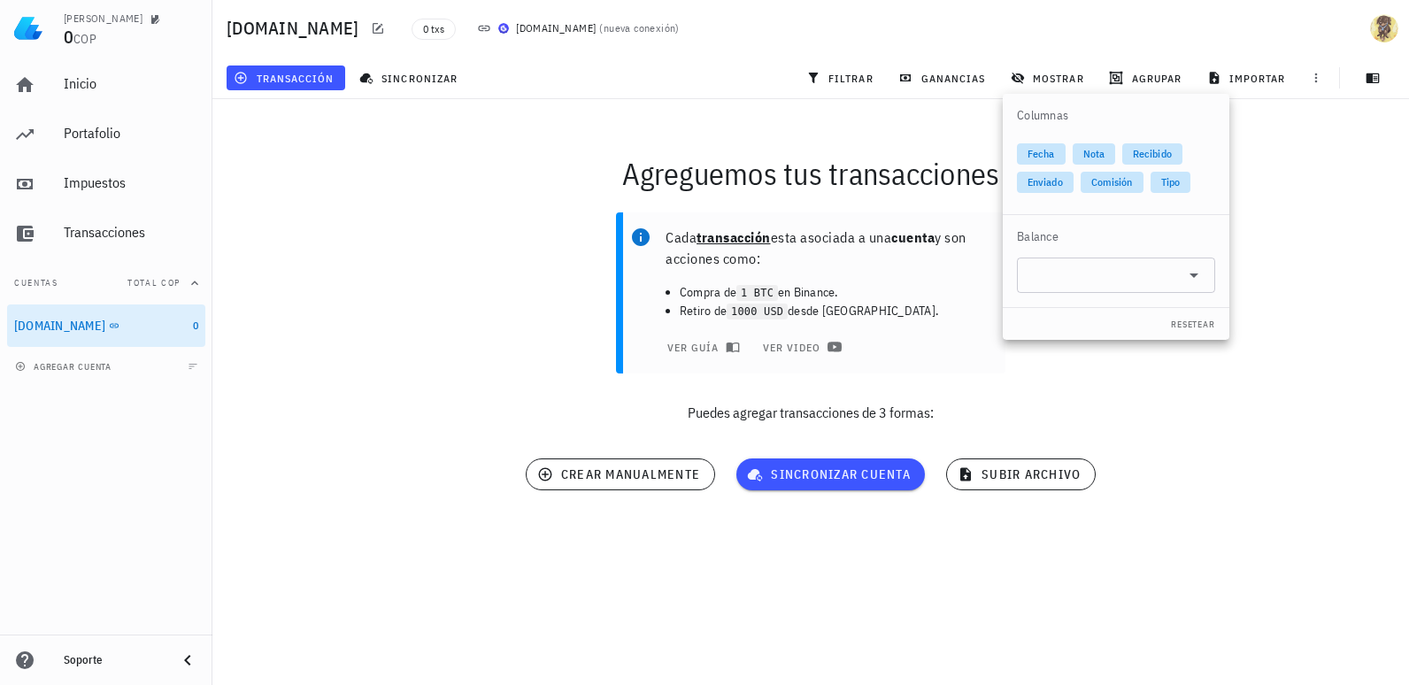
click at [362, 204] on div "Cada transacción esta asociada a una cuenta y son acciones como: Compra de 1 BT…" at bounding box center [811, 325] width 1218 height 246
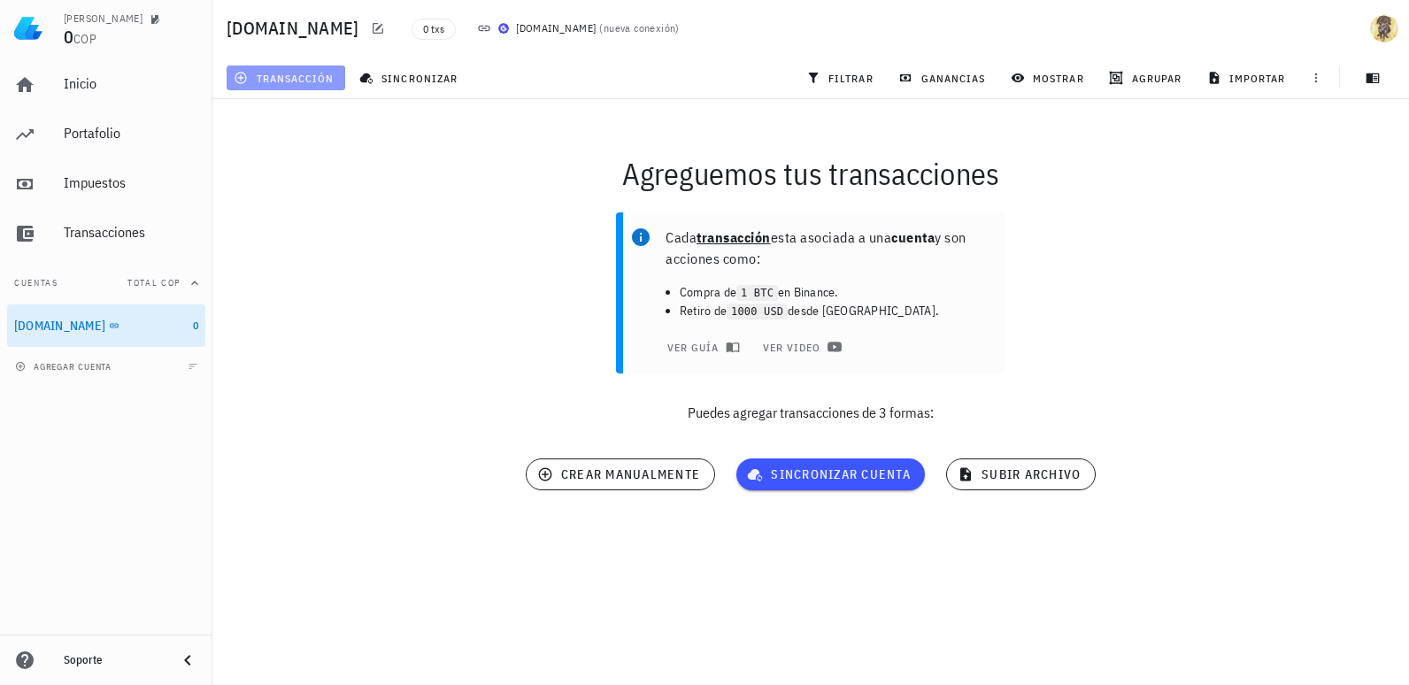
click at [296, 81] on span "transacción" at bounding box center [285, 78] width 96 height 14
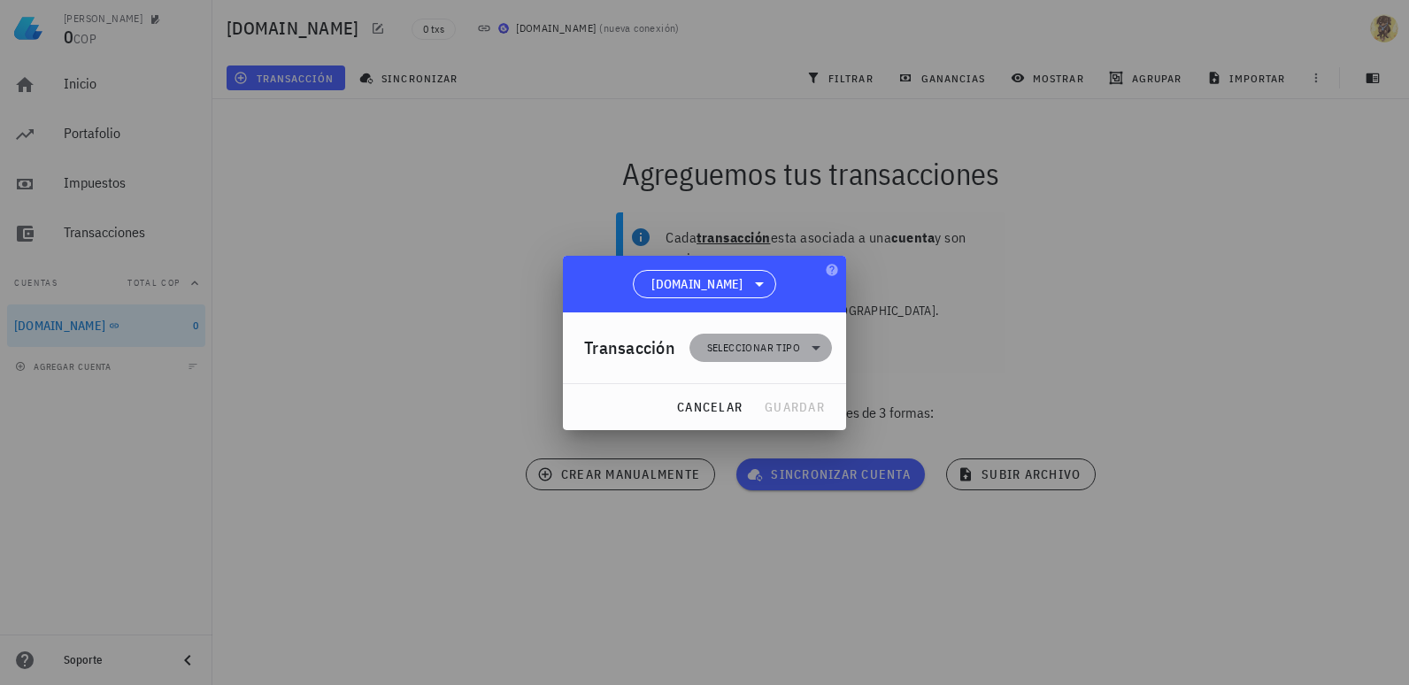
click at [751, 340] on span "Seleccionar tipo" at bounding box center [753, 348] width 93 height 18
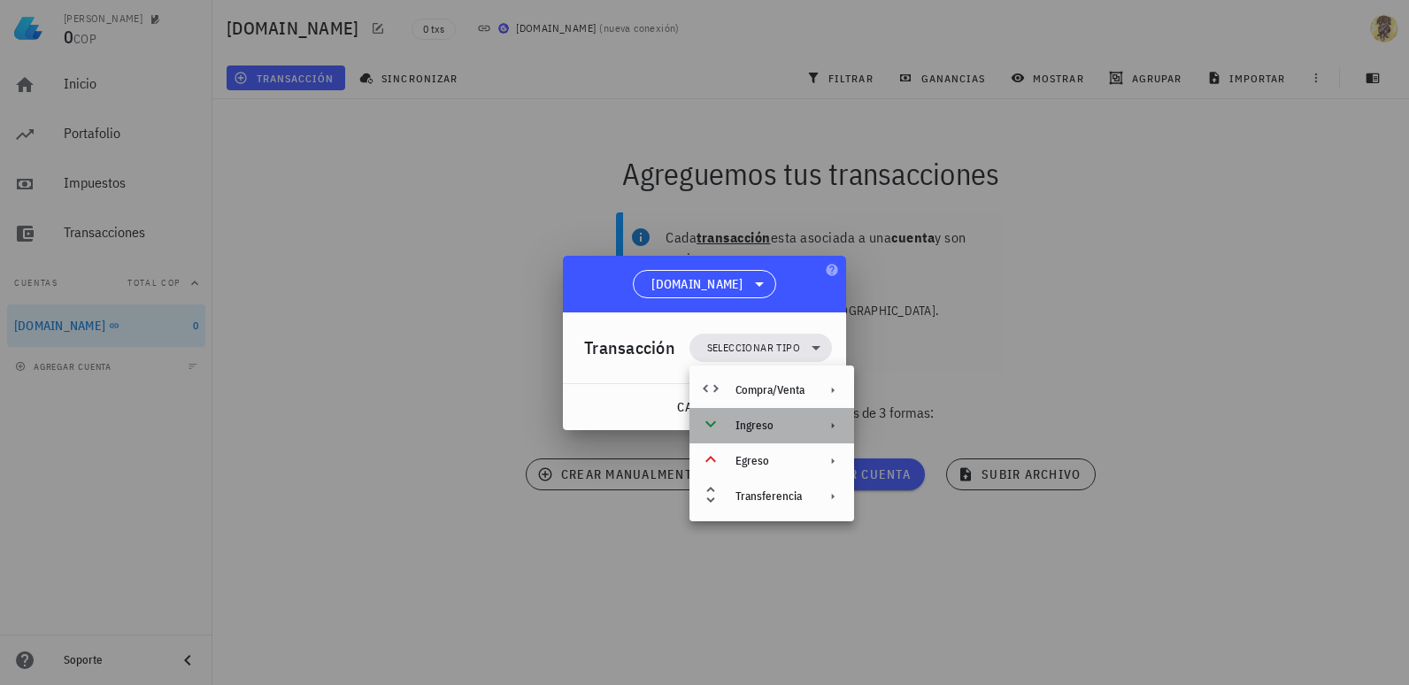
click at [764, 426] on div "Ingreso" at bounding box center [769, 426] width 69 height 14
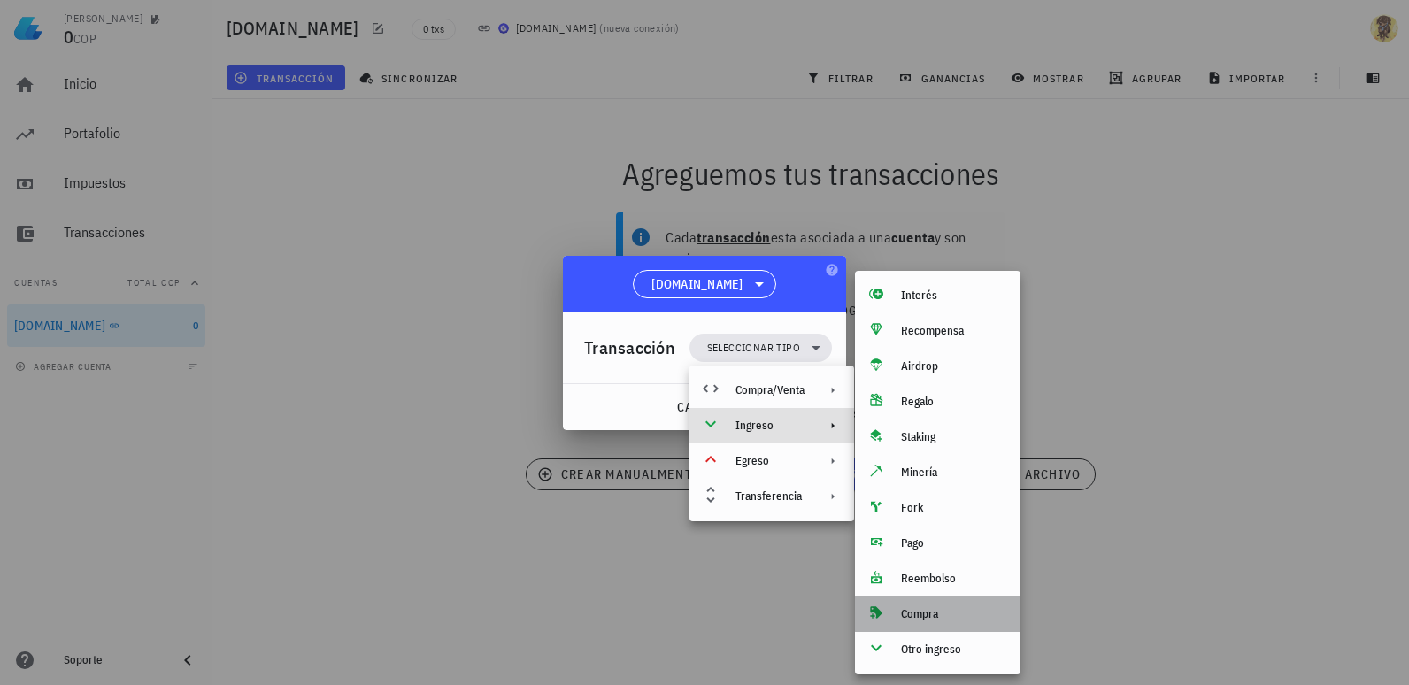
click at [929, 615] on div "Compra" at bounding box center [953, 614] width 105 height 14
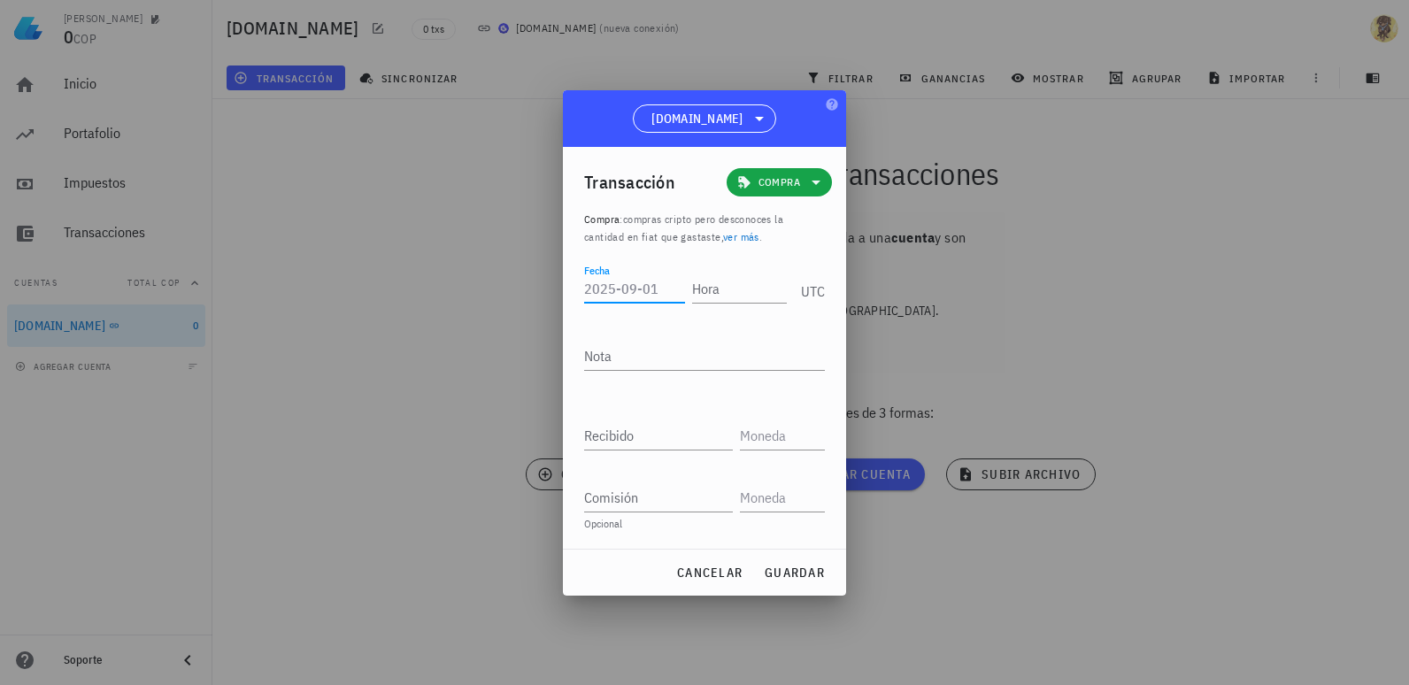
click at [643, 286] on input "Fecha" at bounding box center [634, 288] width 101 height 28
type input "[DATE]"
click at [754, 287] on input "Hora" at bounding box center [739, 288] width 95 height 28
type input "00:00:00"
click at [701, 375] on div "Nota" at bounding box center [704, 366] width 241 height 48
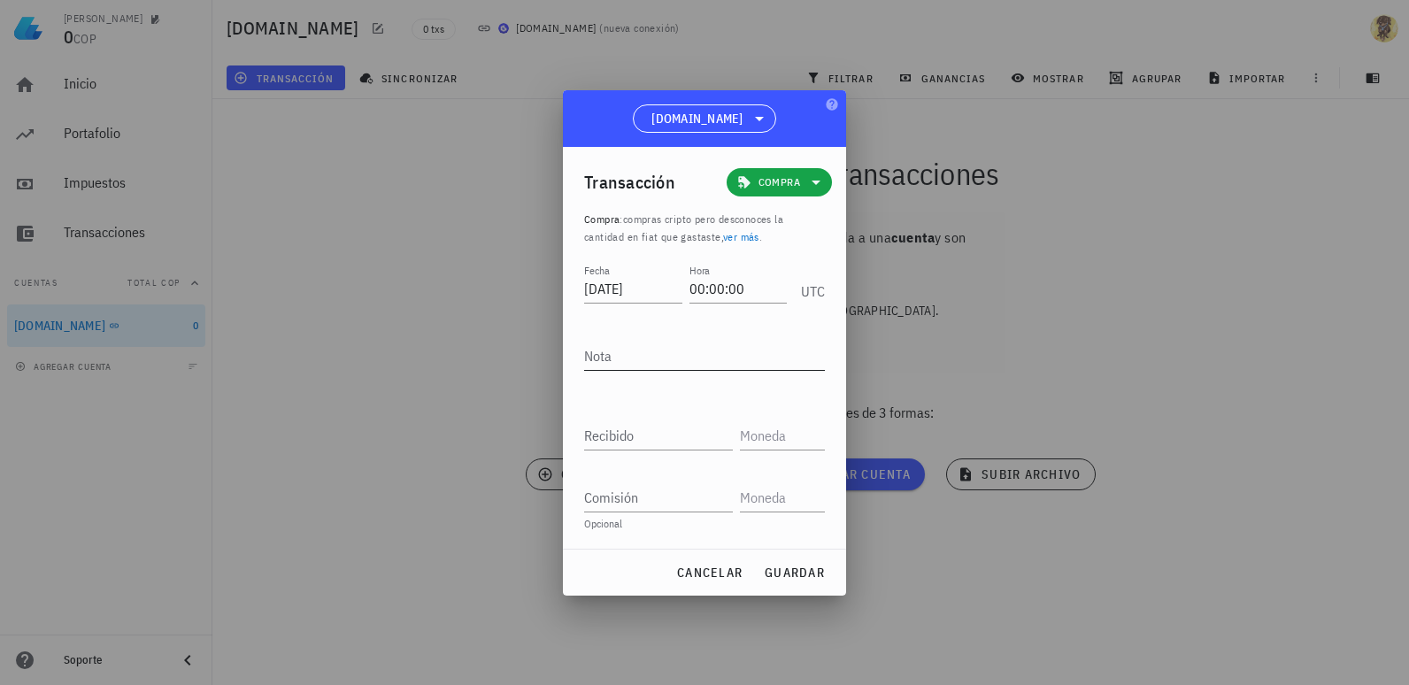
click at [621, 352] on textarea "Nota" at bounding box center [704, 356] width 241 height 28
click at [810, 187] on icon at bounding box center [815, 182] width 21 height 21
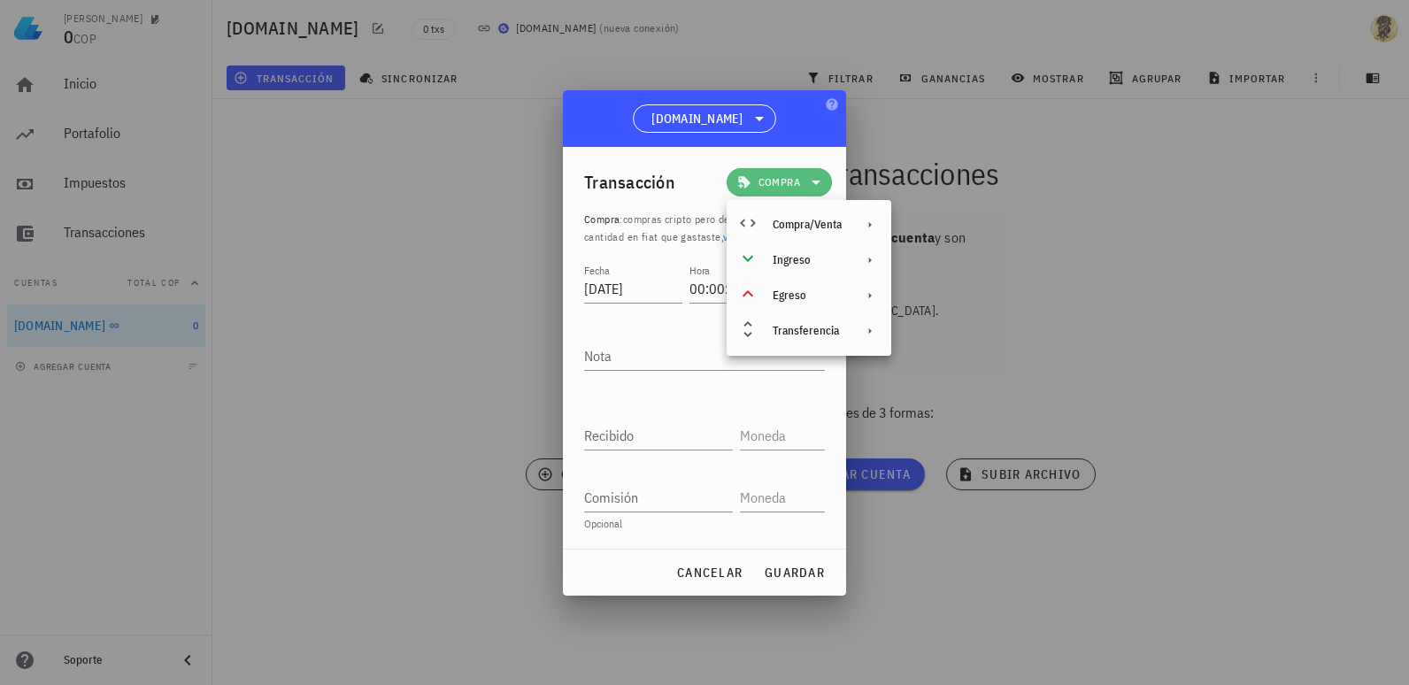
click at [810, 187] on icon at bounding box center [815, 182] width 21 height 21
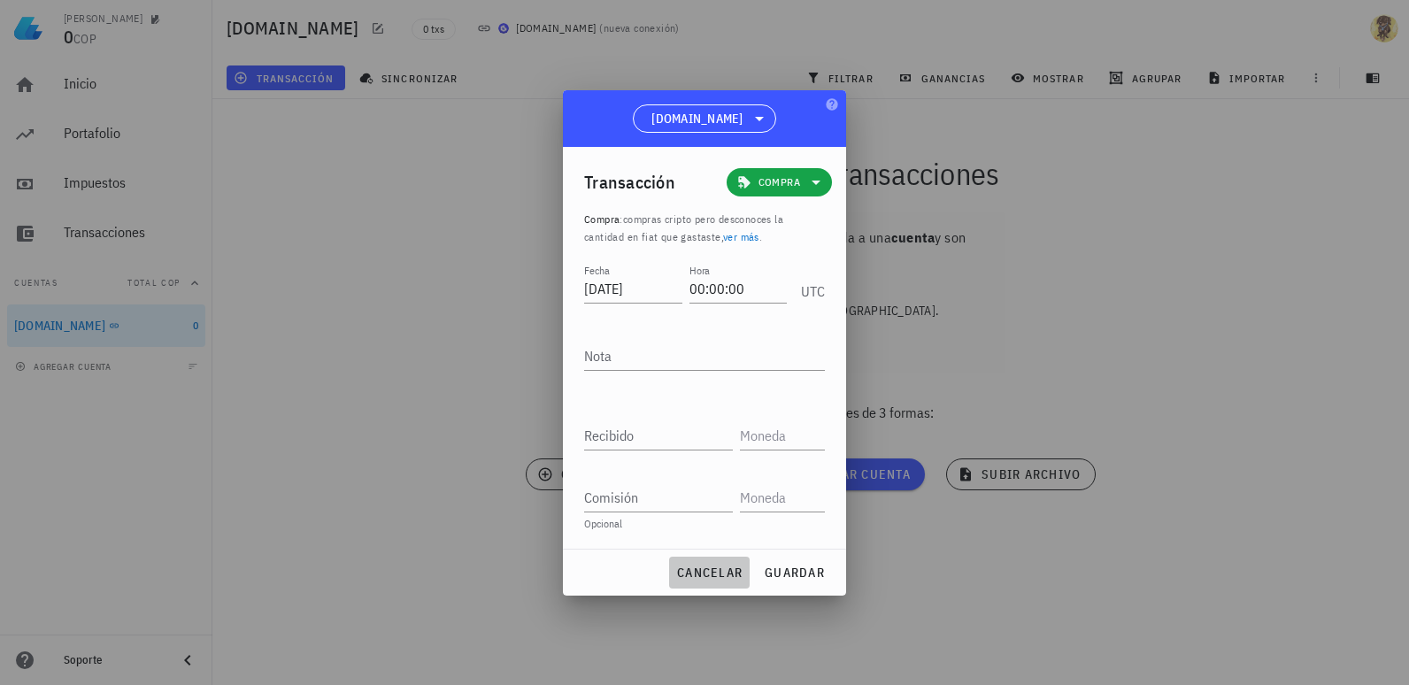
click at [712, 563] on button "cancelar" at bounding box center [709, 573] width 81 height 32
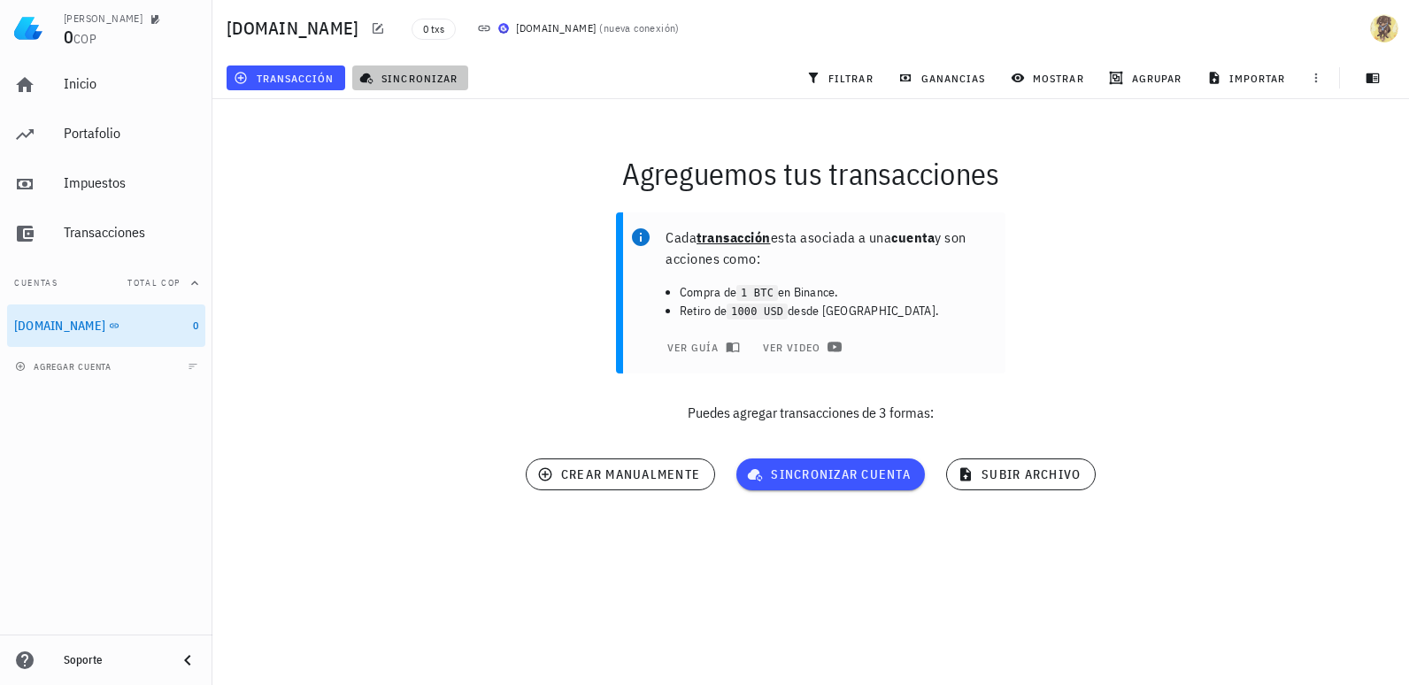
click at [412, 78] on span "sincronizar" at bounding box center [410, 78] width 95 height 14
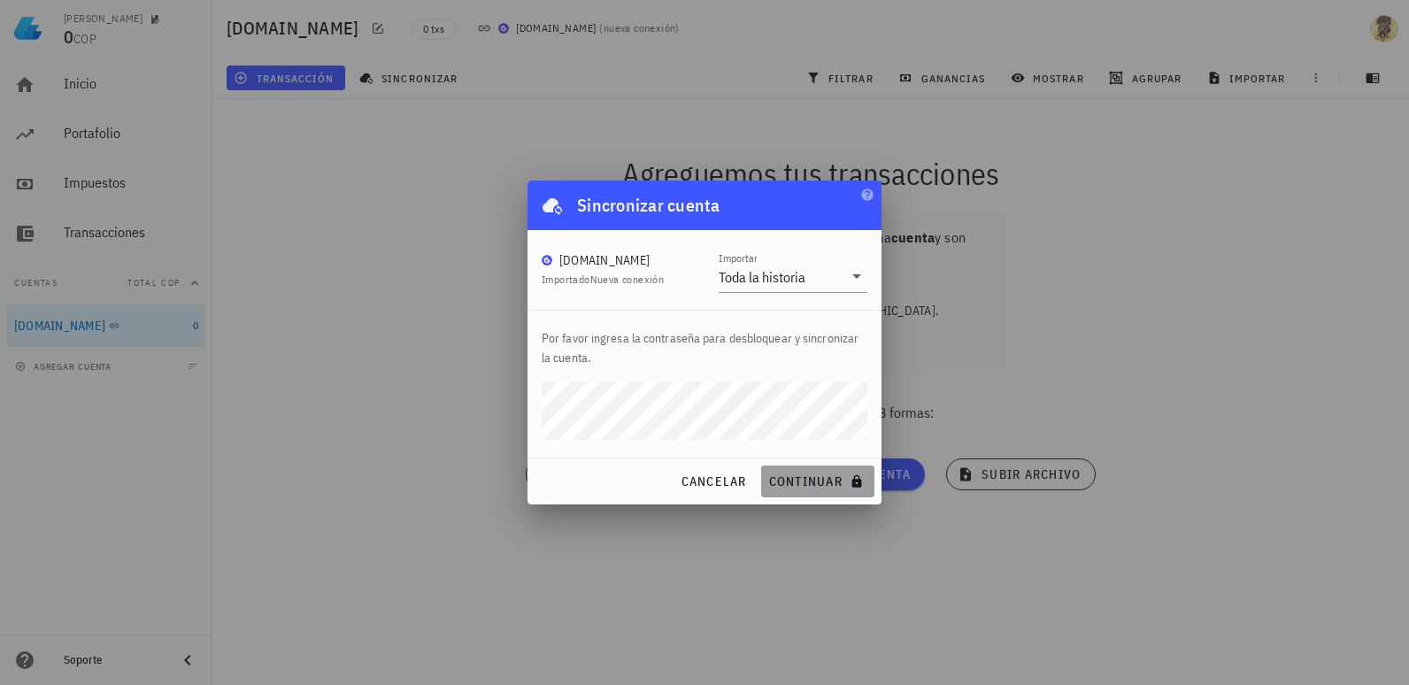
click at [797, 472] on button "continuar" at bounding box center [817, 482] width 113 height 32
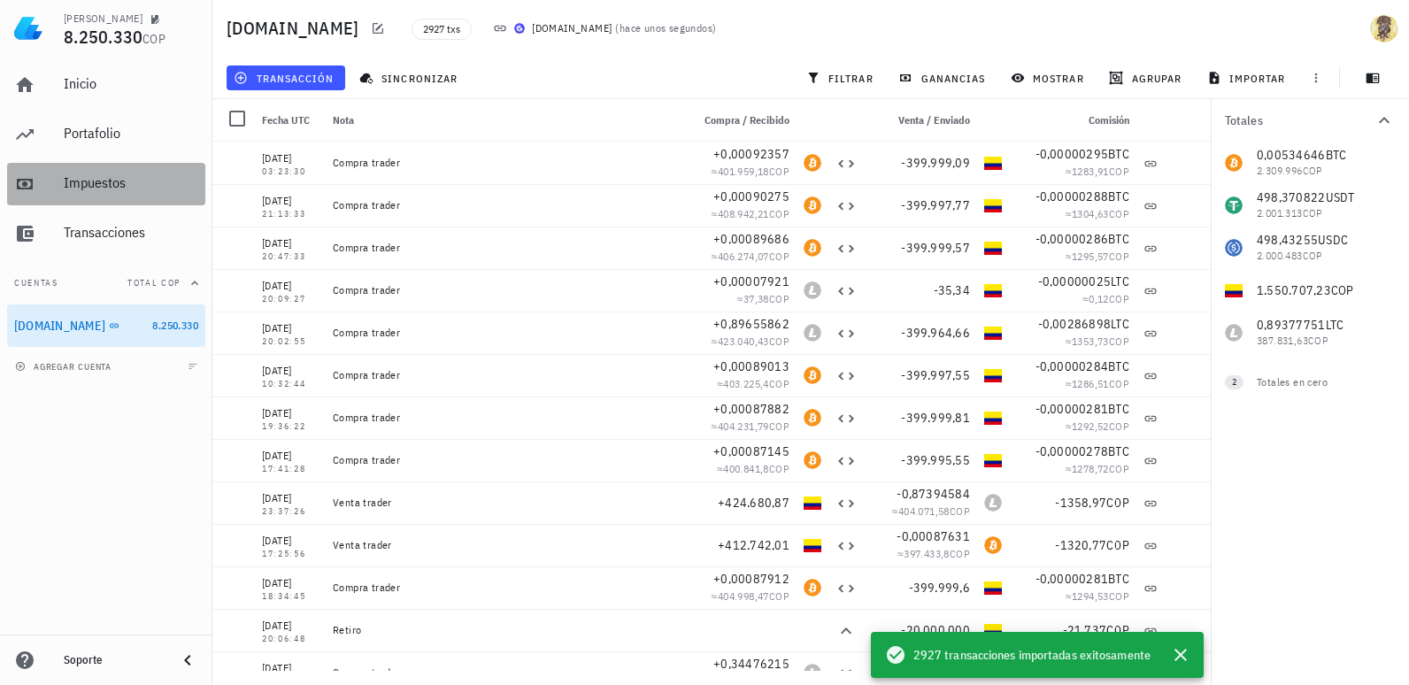
click at [85, 185] on div "Impuestos" at bounding box center [131, 182] width 135 height 17
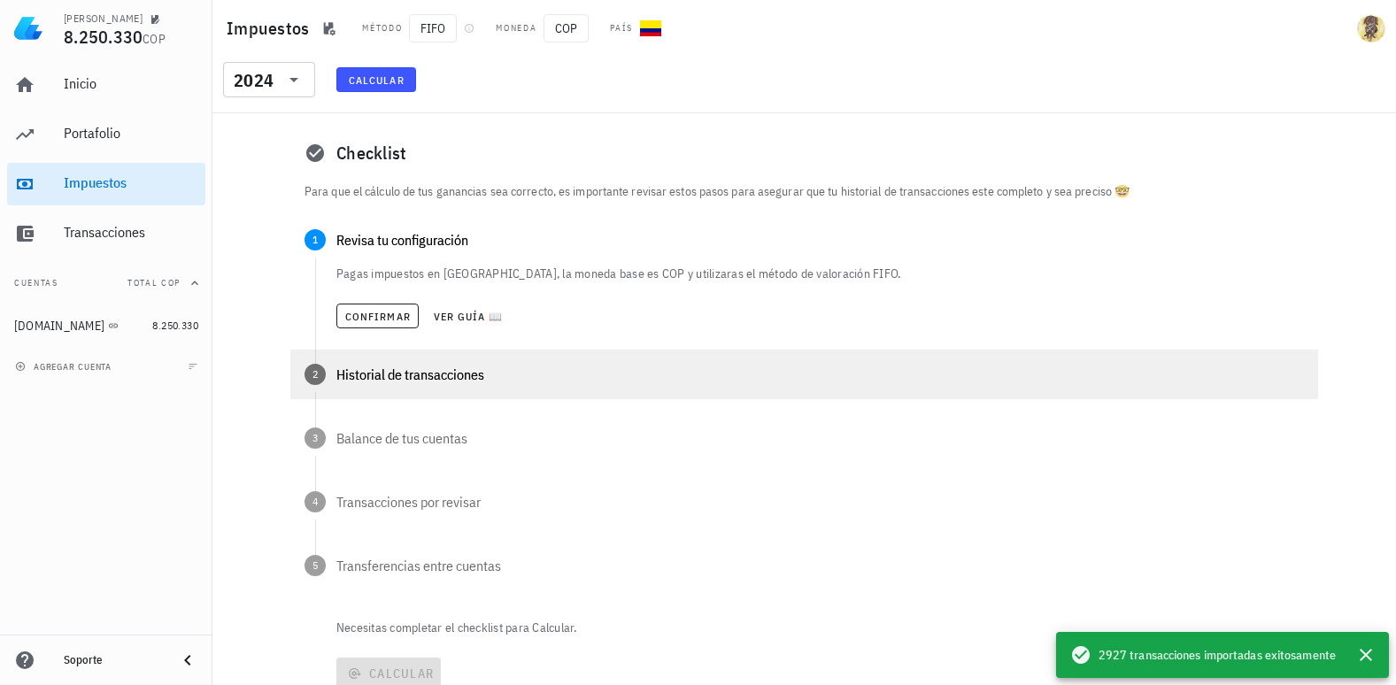
scroll to position [89, 0]
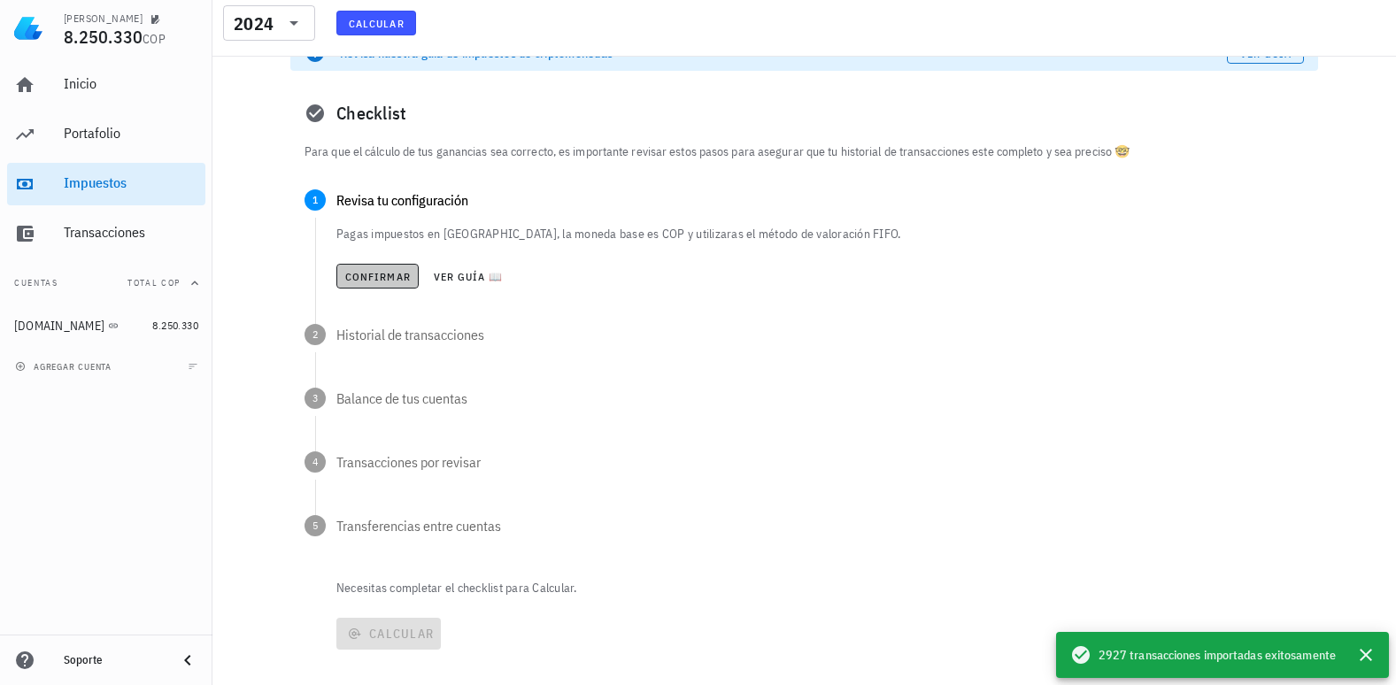
click at [397, 273] on span "Confirmar" at bounding box center [377, 276] width 66 height 13
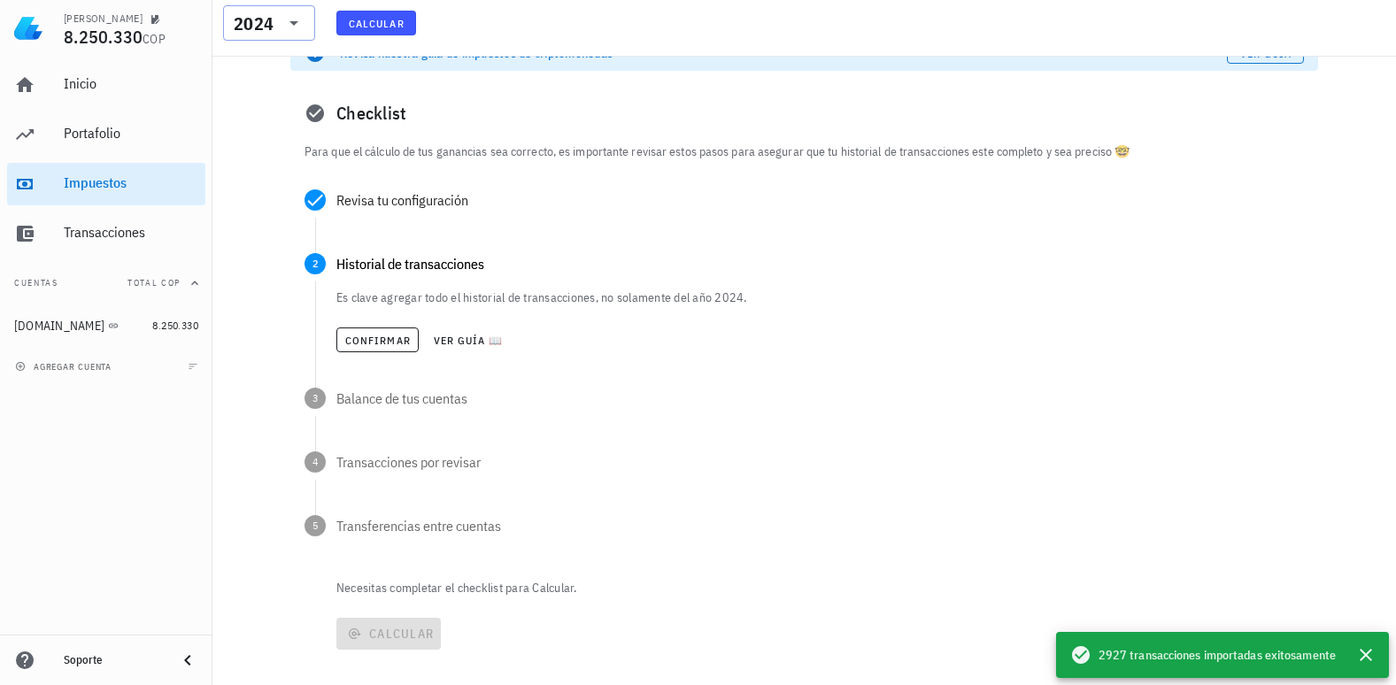
click at [304, 30] on div "​ 2024" at bounding box center [269, 22] width 92 height 35
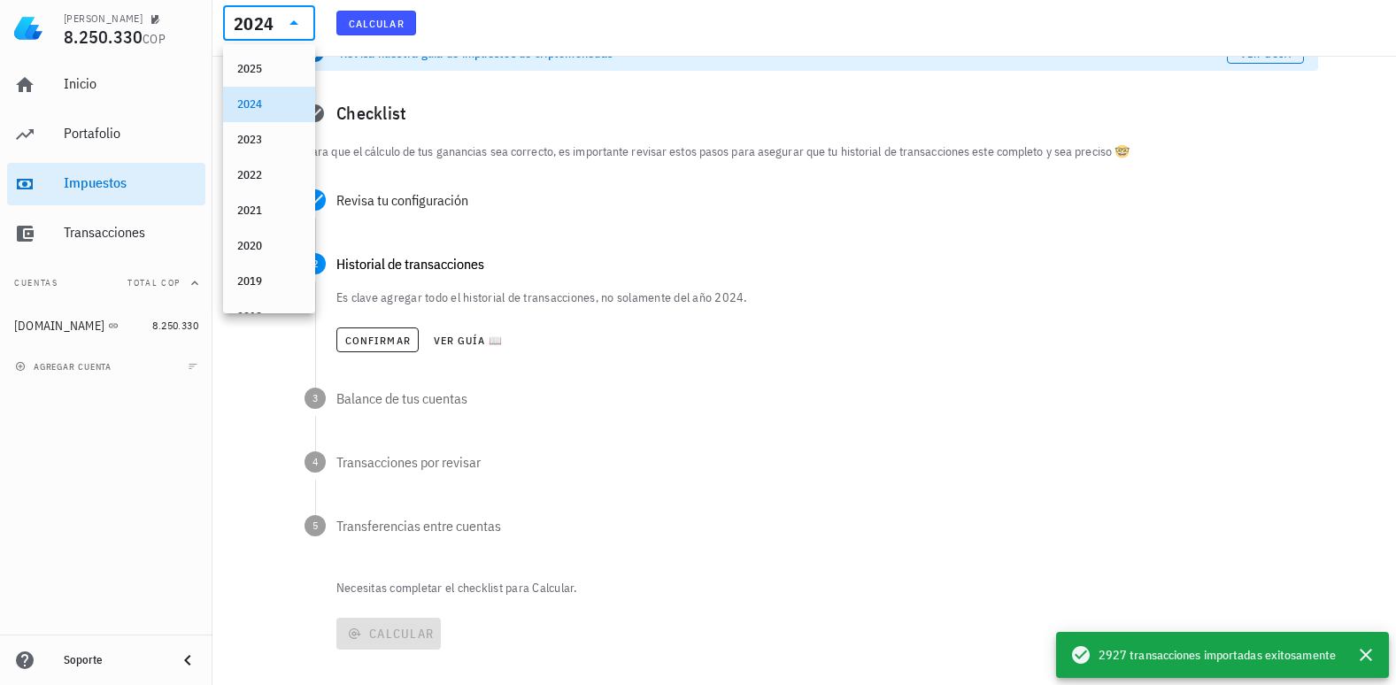
click at [304, 30] on div "​ 2024" at bounding box center [269, 22] width 92 height 35
click at [291, 22] on icon at bounding box center [293, 22] width 21 height 21
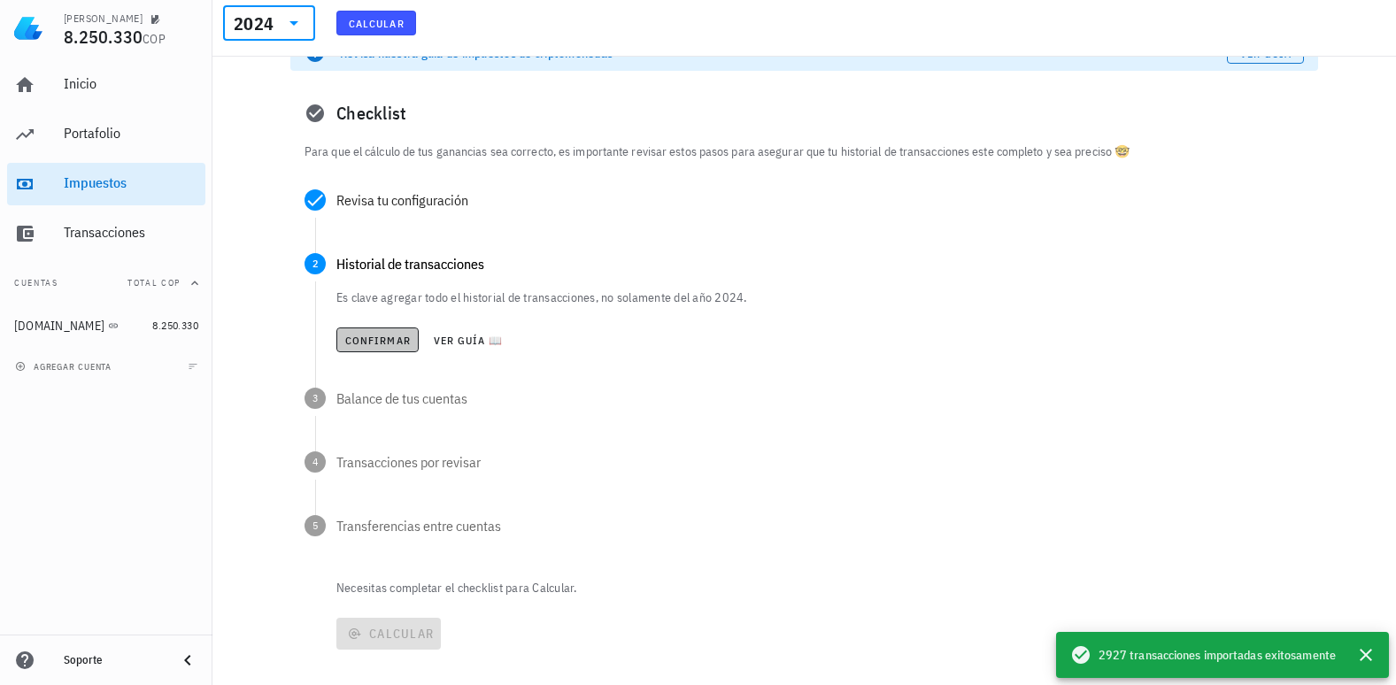
click at [357, 339] on span "Confirmar" at bounding box center [377, 340] width 66 height 13
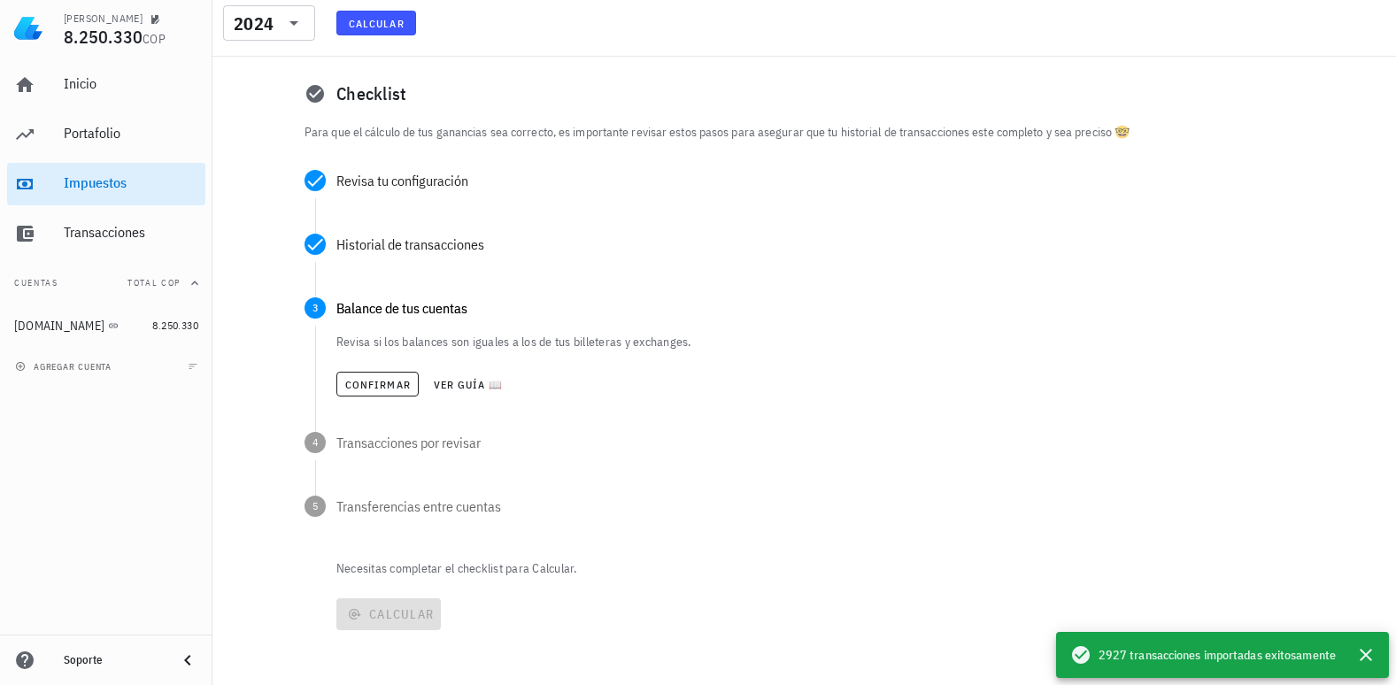
scroll to position [113, 0]
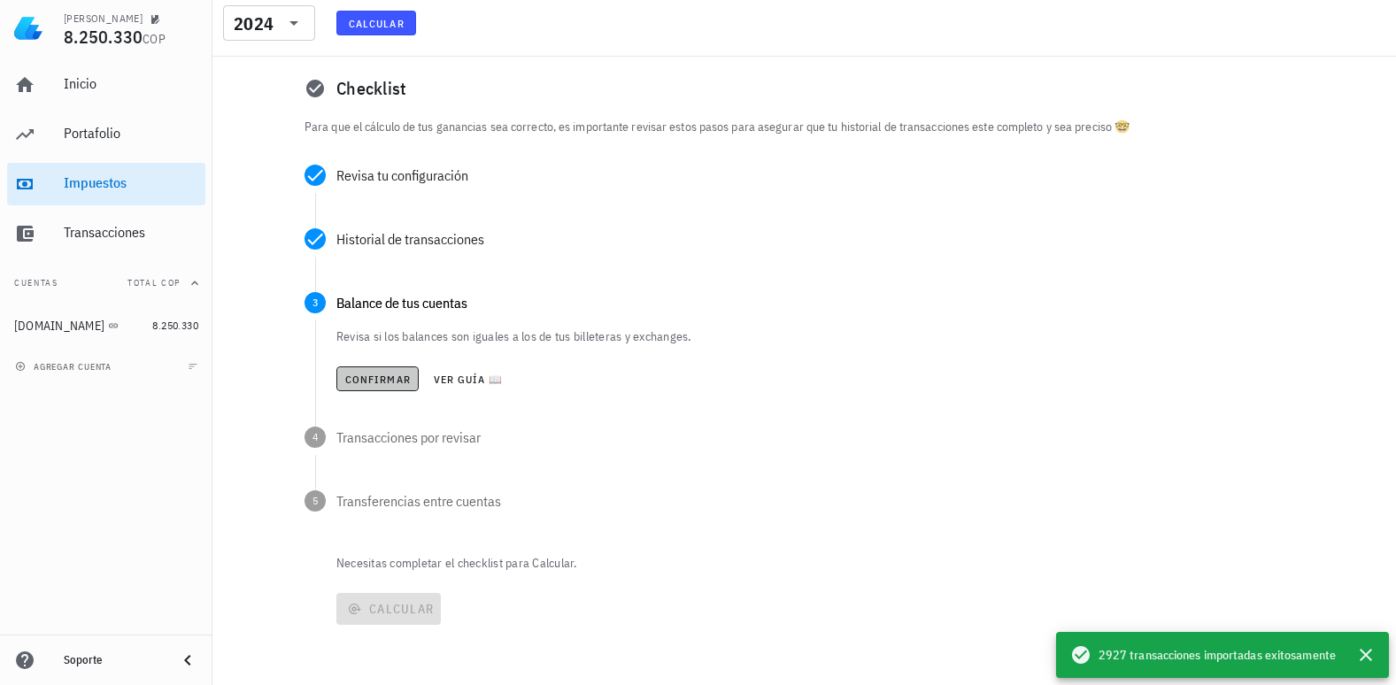
click at [381, 381] on span "Confirmar" at bounding box center [377, 379] width 66 height 13
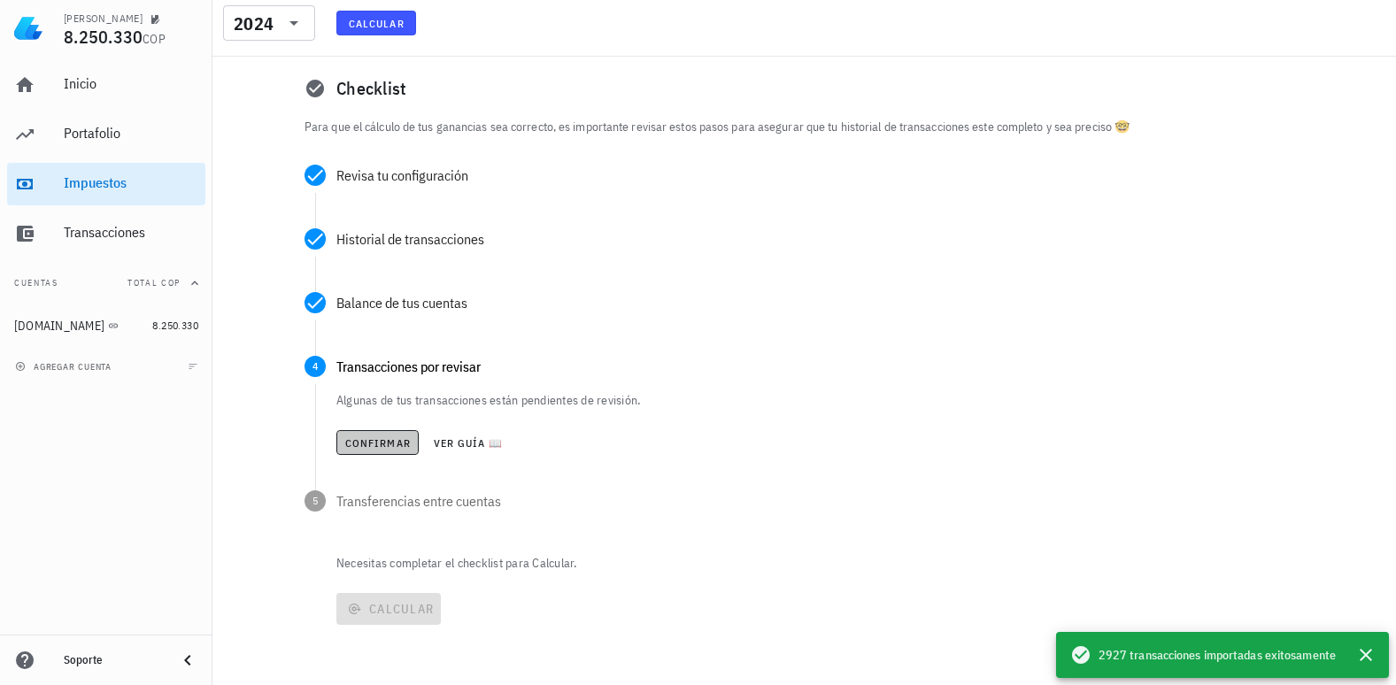
click at [389, 450] on button "Confirmar" at bounding box center [377, 442] width 82 height 25
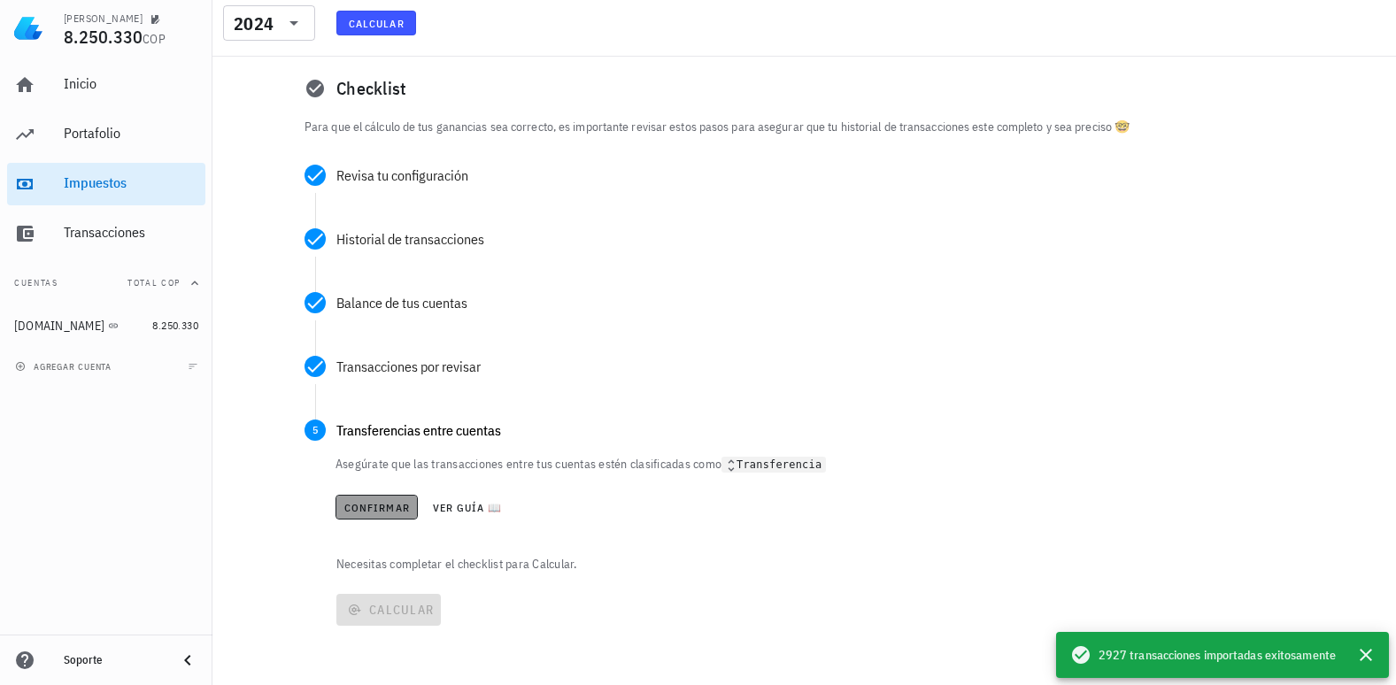
click at [363, 507] on span "Confirmar" at bounding box center [376, 507] width 66 height 13
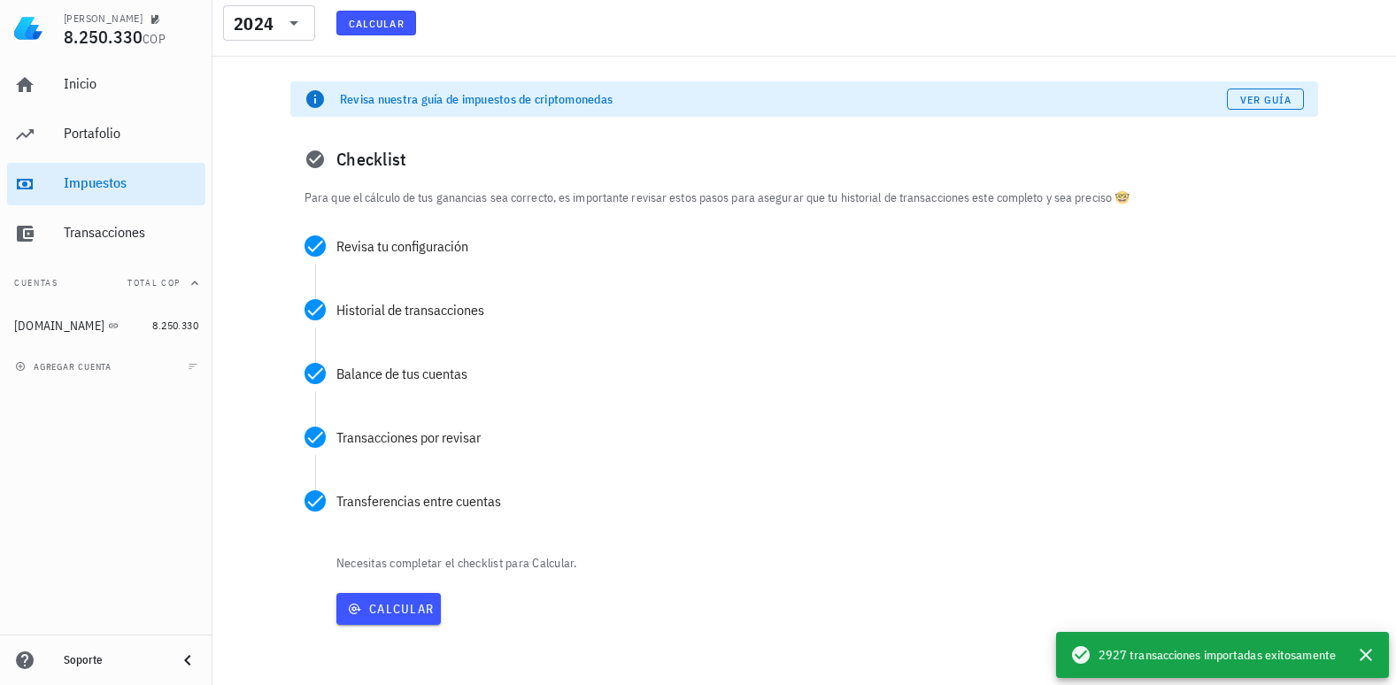
scroll to position [42, 0]
click at [406, 606] on span "Calcular" at bounding box center [388, 609] width 90 height 16
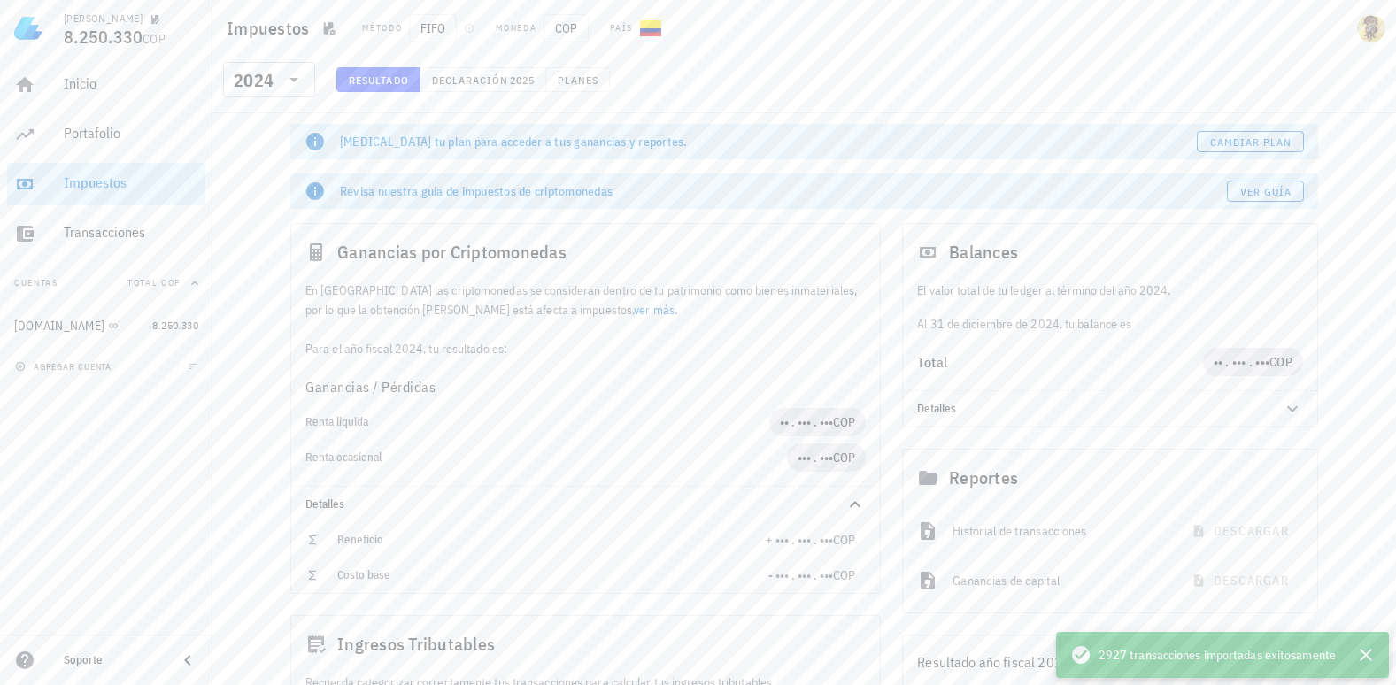
click at [312, 137] on icon at bounding box center [315, 142] width 18 height 18
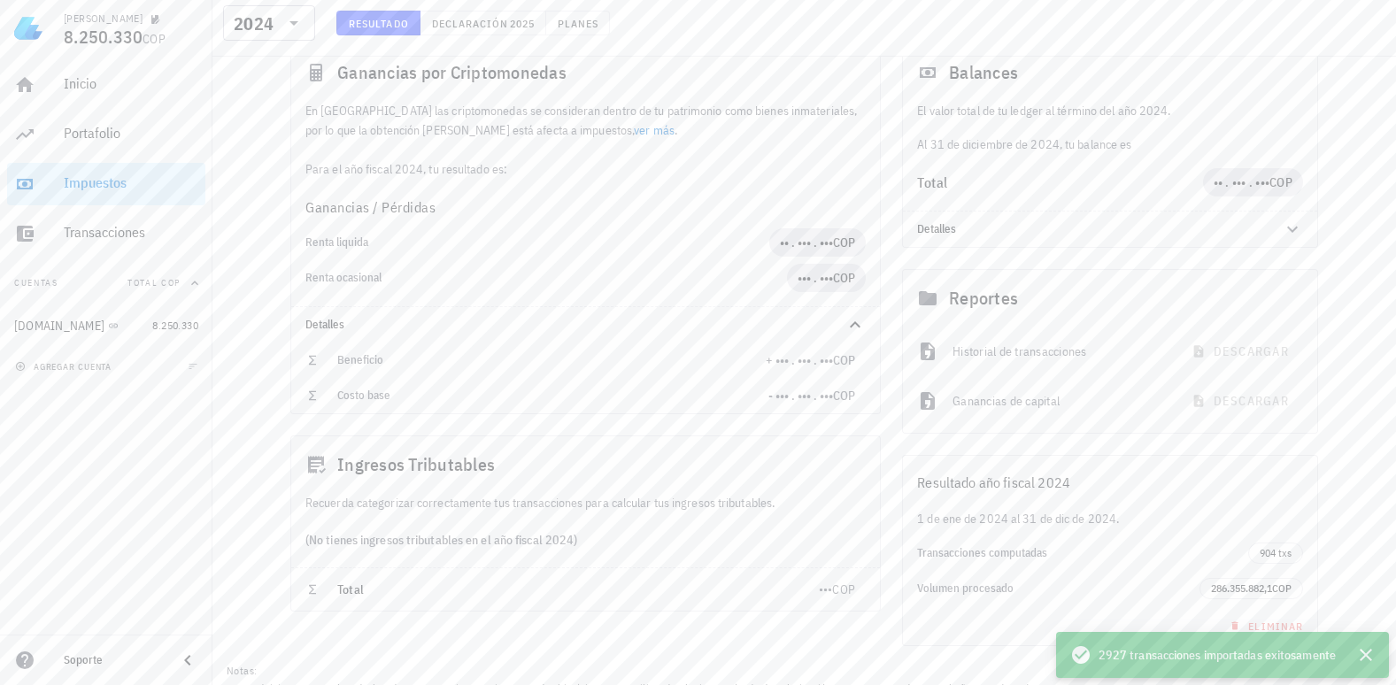
scroll to position [250, 0]
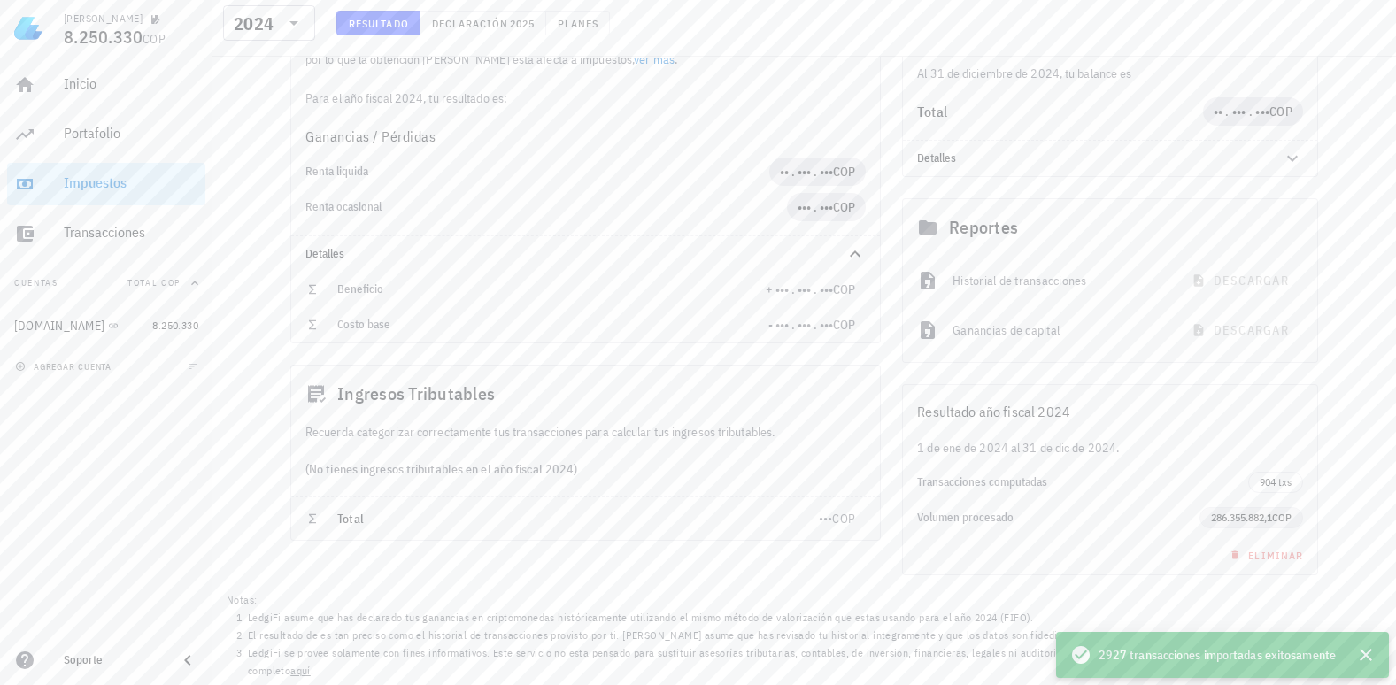
click at [1274, 515] on span "COP" at bounding box center [1281, 517] width 19 height 13
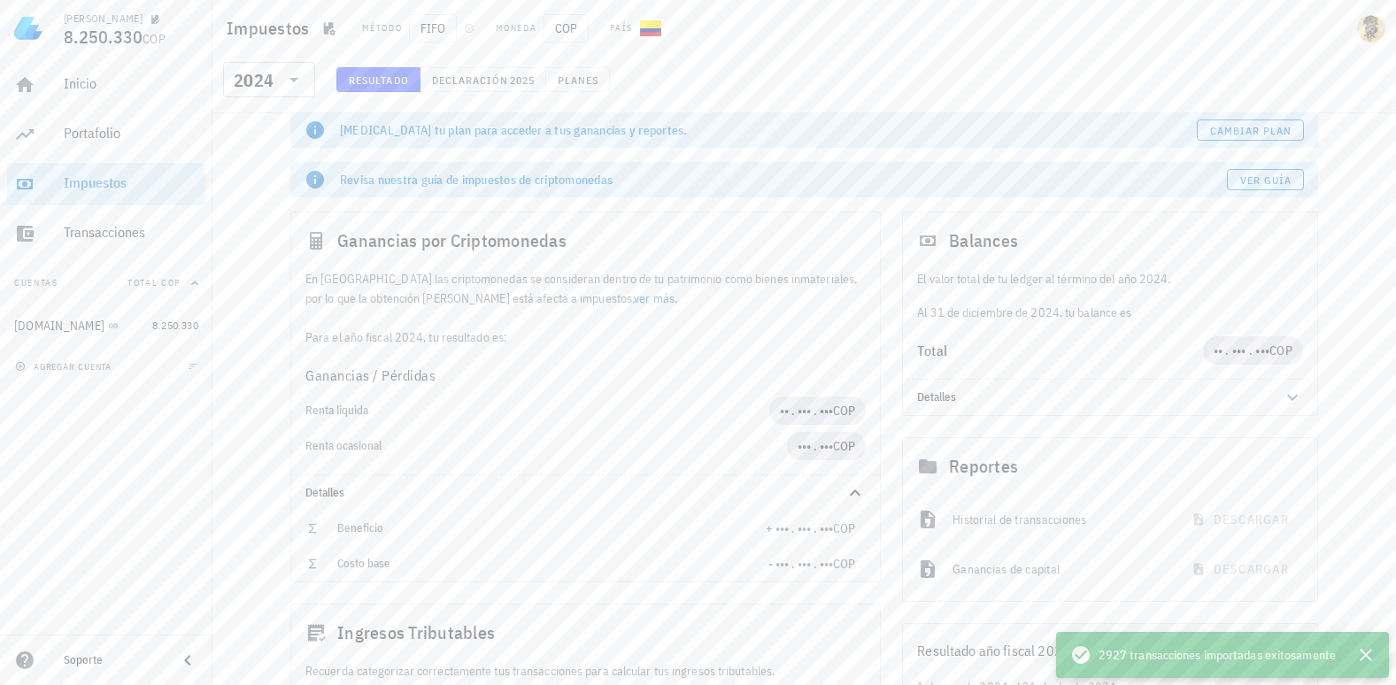
scroll to position [0, 0]
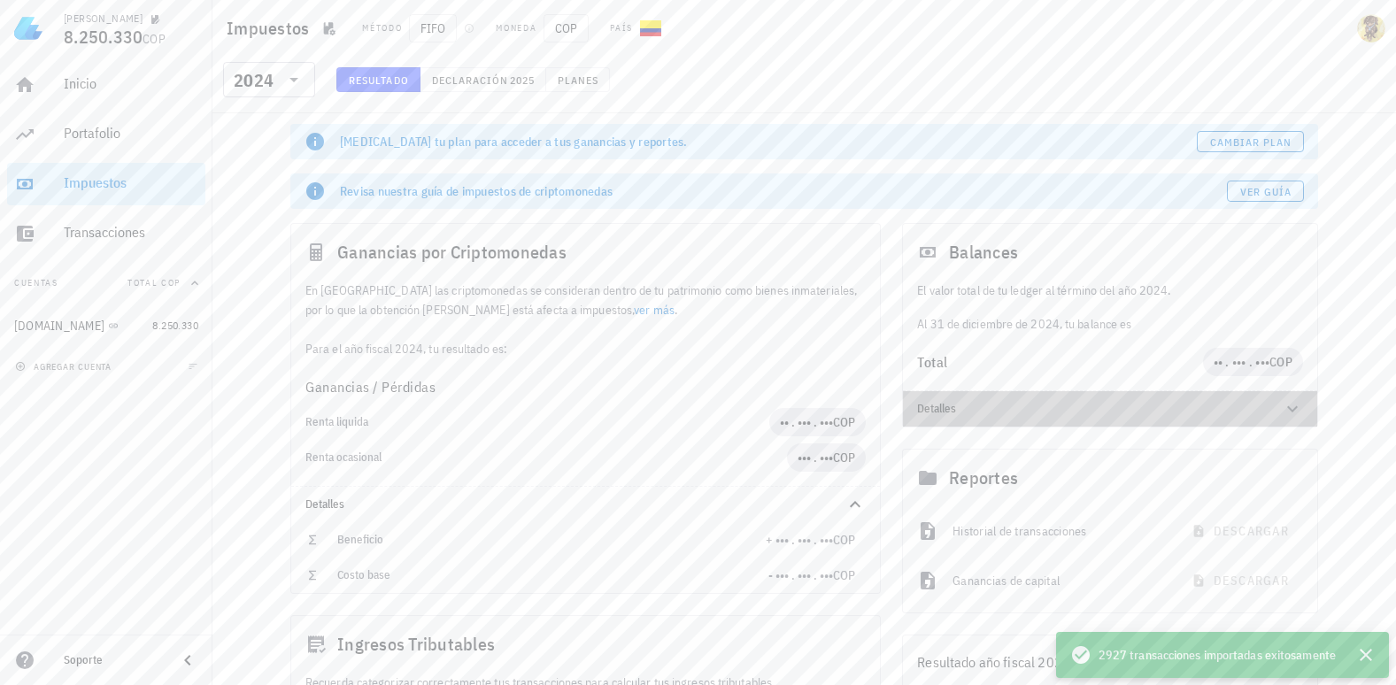
click at [1276, 412] on div at bounding box center [1281, 408] width 42 height 21
click at [1290, 406] on icon at bounding box center [1292, 408] width 21 height 21
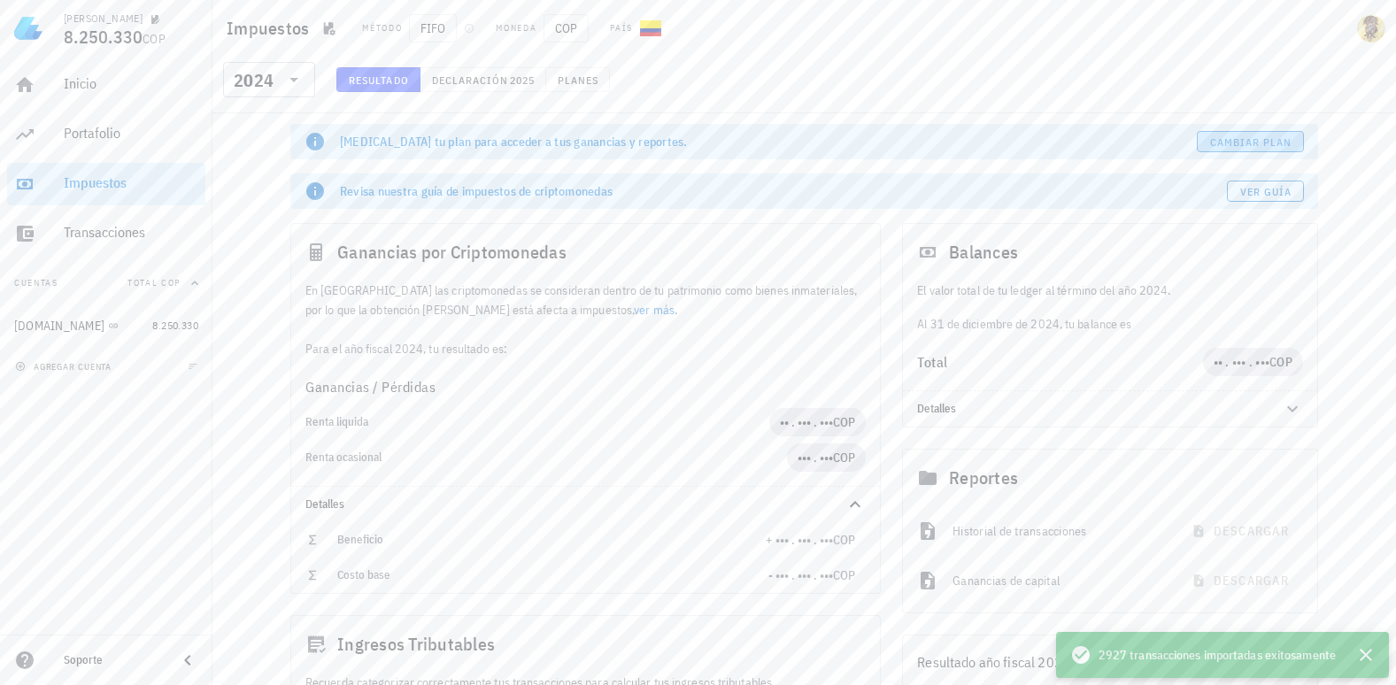
click at [1246, 141] on span "Cambiar plan" at bounding box center [1250, 141] width 83 height 13
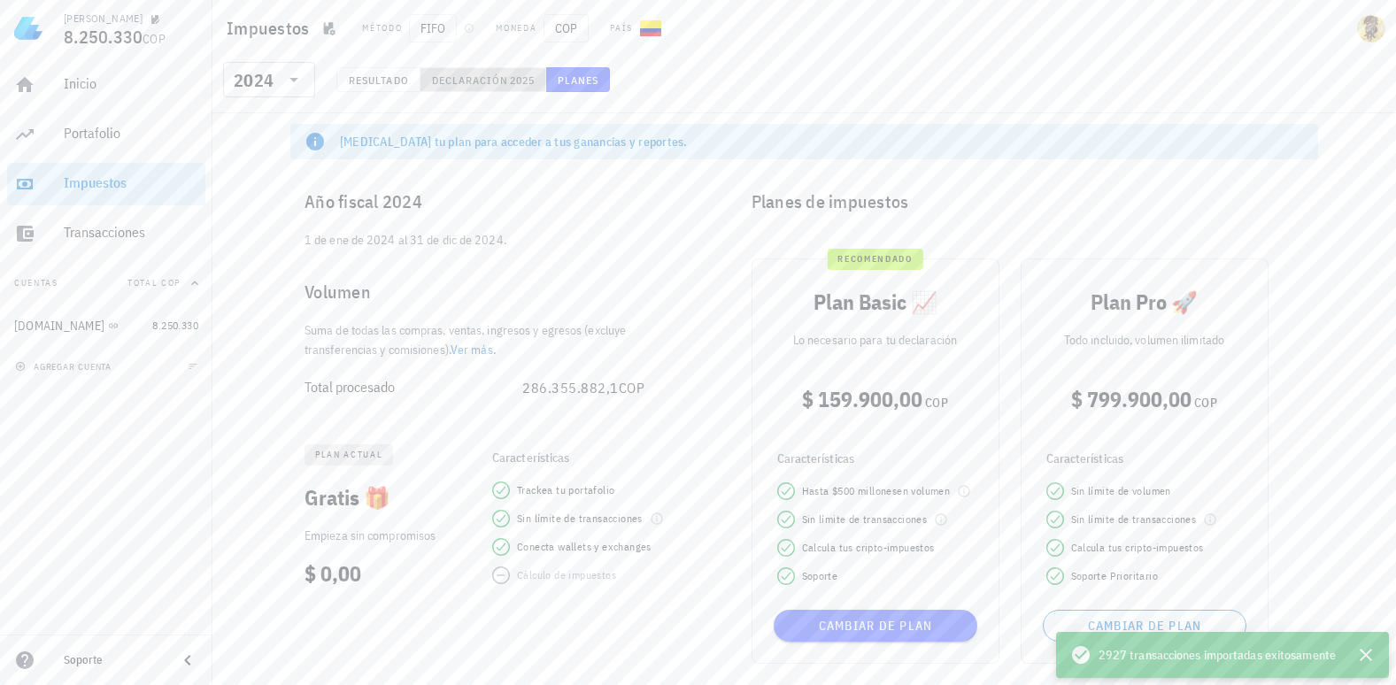
click at [486, 82] on span "Declaración" at bounding box center [470, 79] width 78 height 13
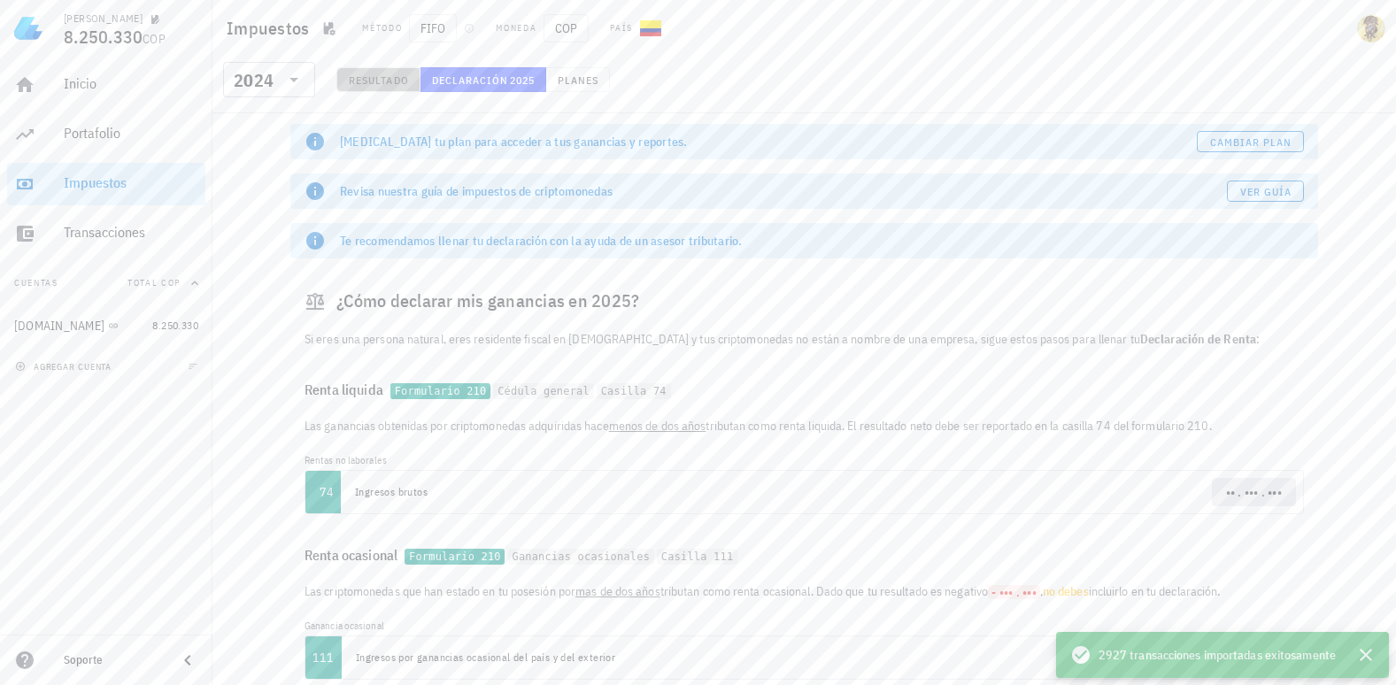
click at [394, 77] on span "Resultado" at bounding box center [378, 79] width 61 height 13
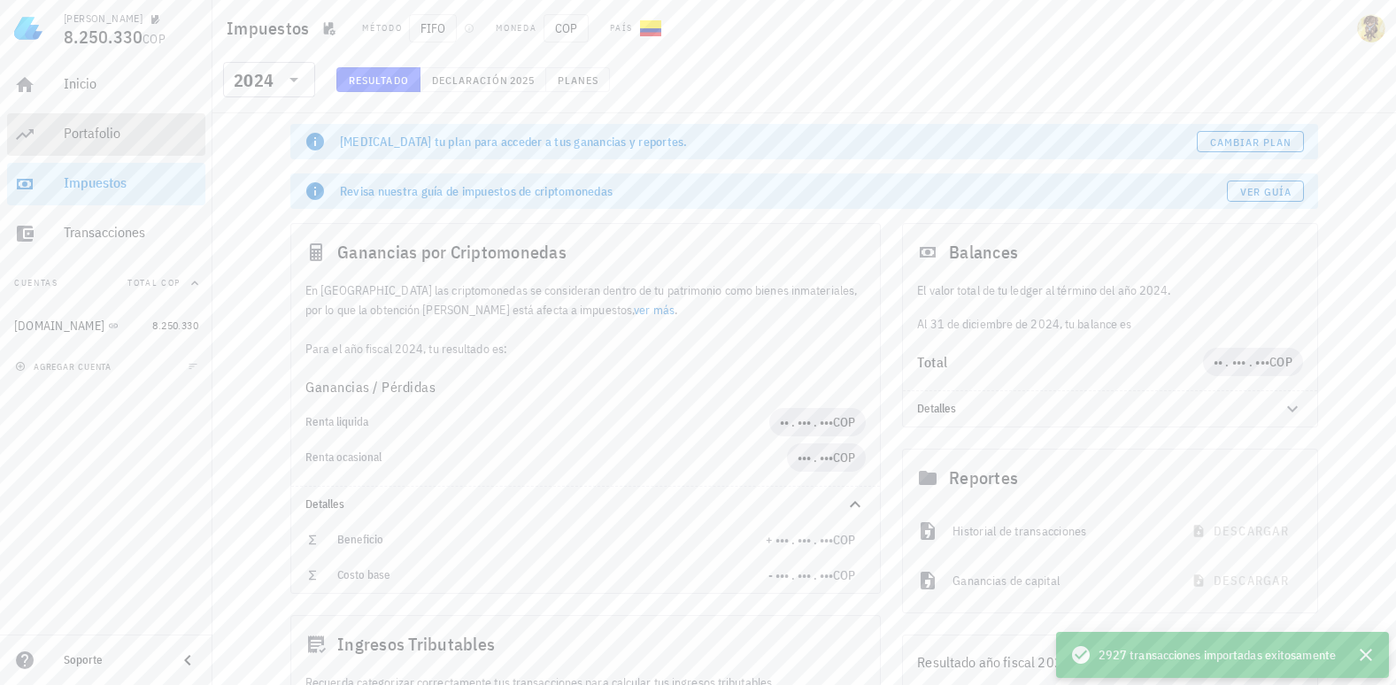
click at [59, 124] on link "Portafolio" at bounding box center [106, 134] width 198 height 42
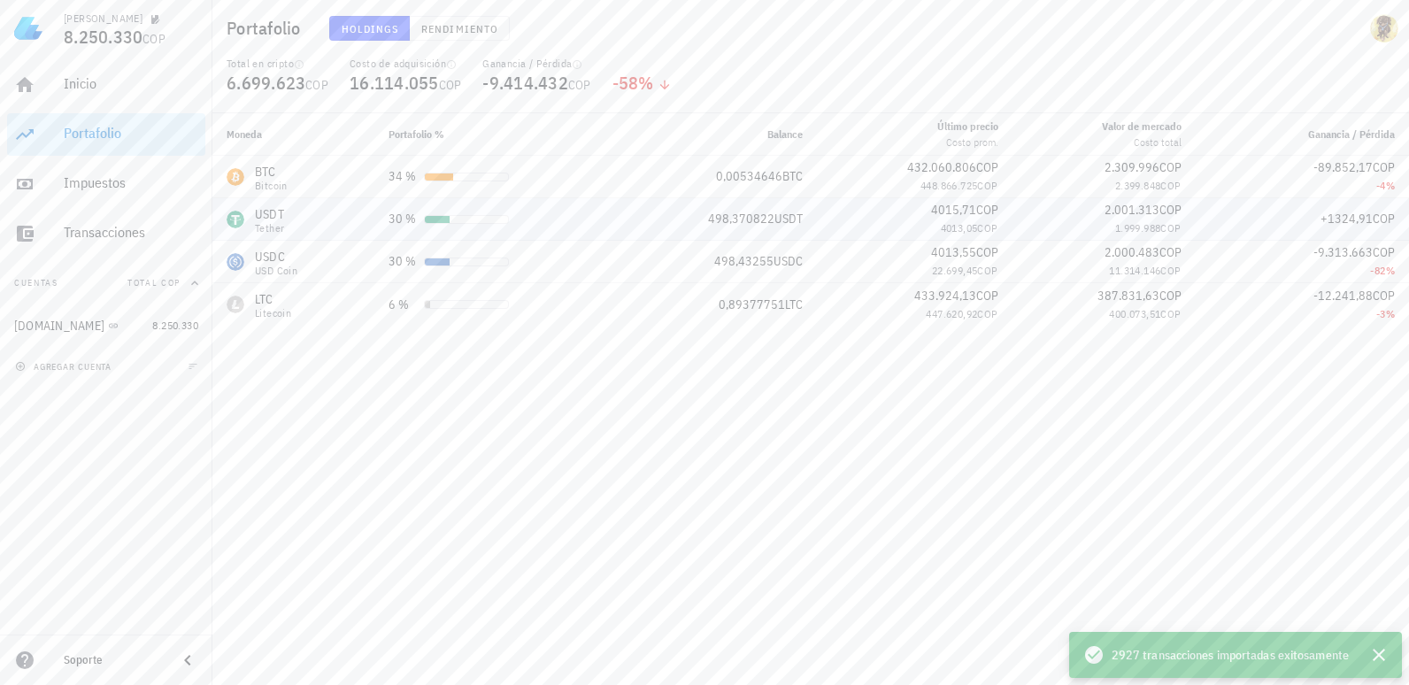
click at [500, 222] on div at bounding box center [466, 219] width 85 height 9
click at [563, 170] on div "34 %" at bounding box center [496, 176] width 214 height 19
click at [536, 267] on div "30 %" at bounding box center [496, 261] width 214 height 19
click at [529, 316] on td "6 %" at bounding box center [495, 304] width 243 height 42
click at [457, 28] on span "Rendimiento" at bounding box center [459, 28] width 78 height 13
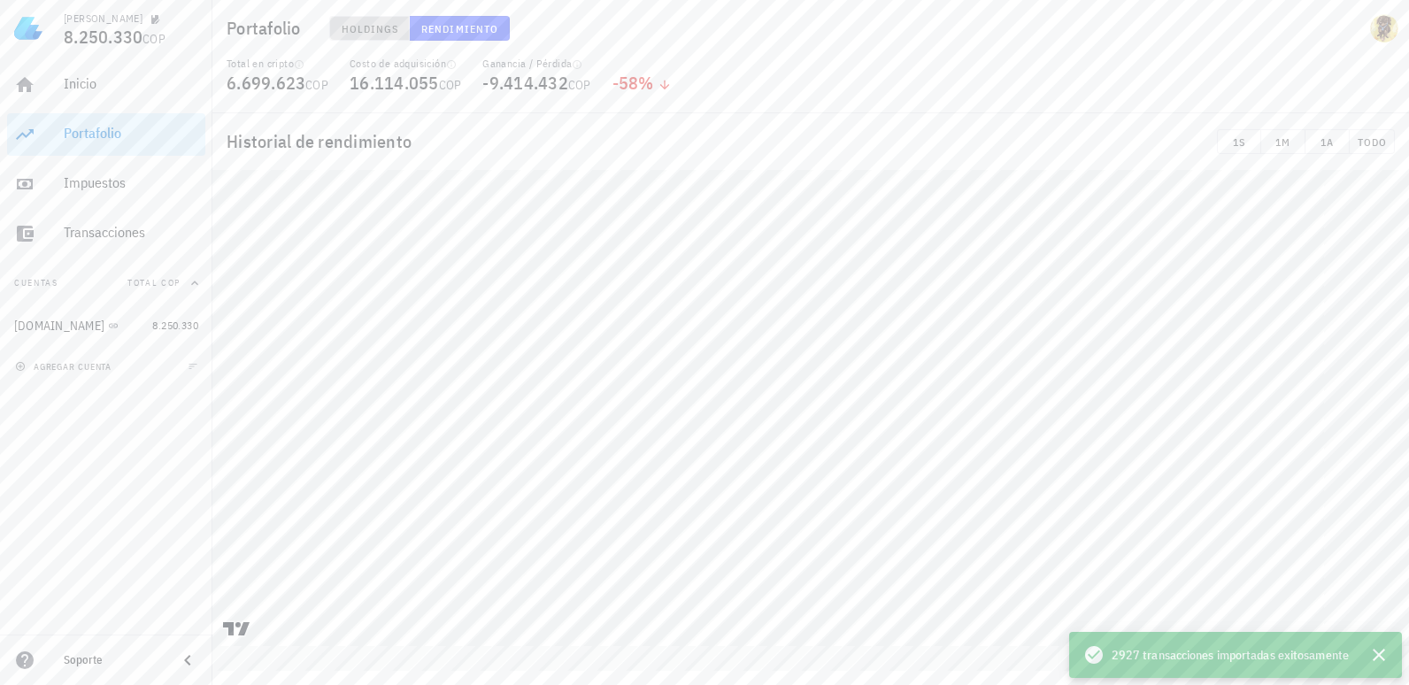
click at [359, 33] on span "Holdings" at bounding box center [370, 28] width 58 height 13
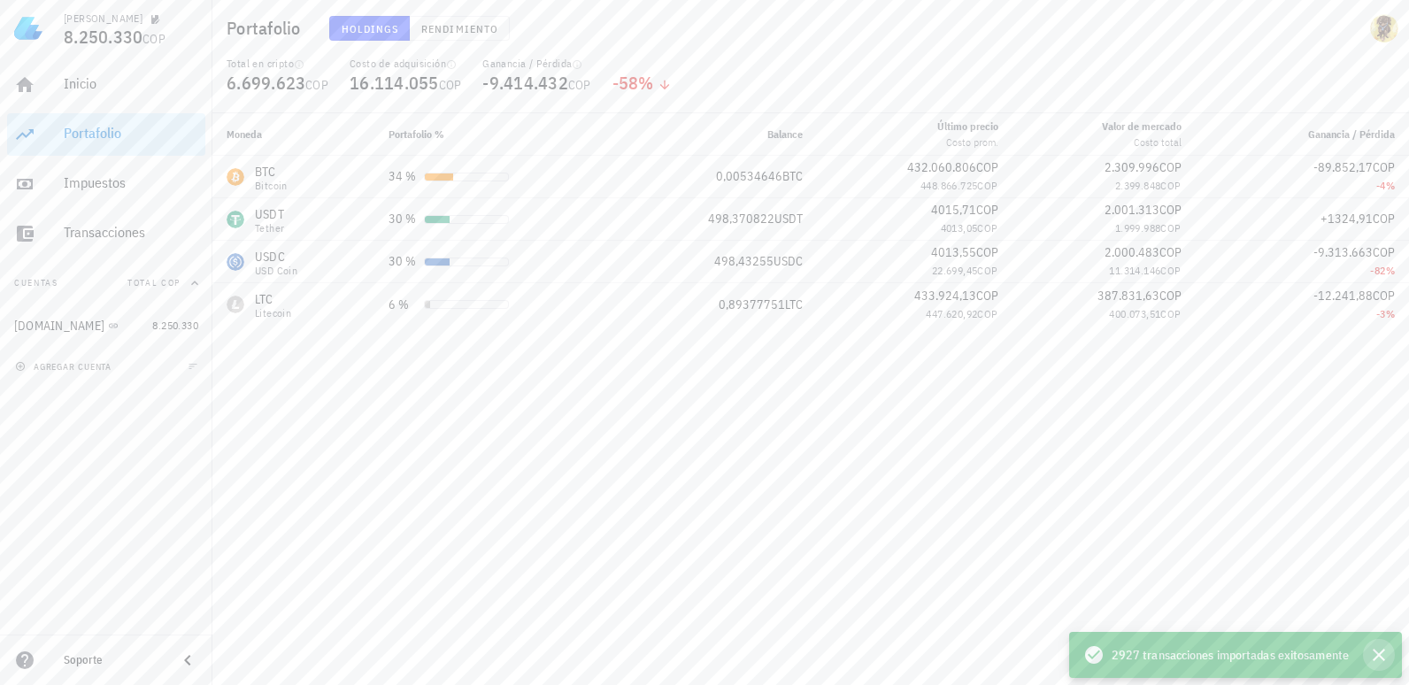
click at [1381, 653] on icon "button" at bounding box center [1379, 655] width 12 height 12
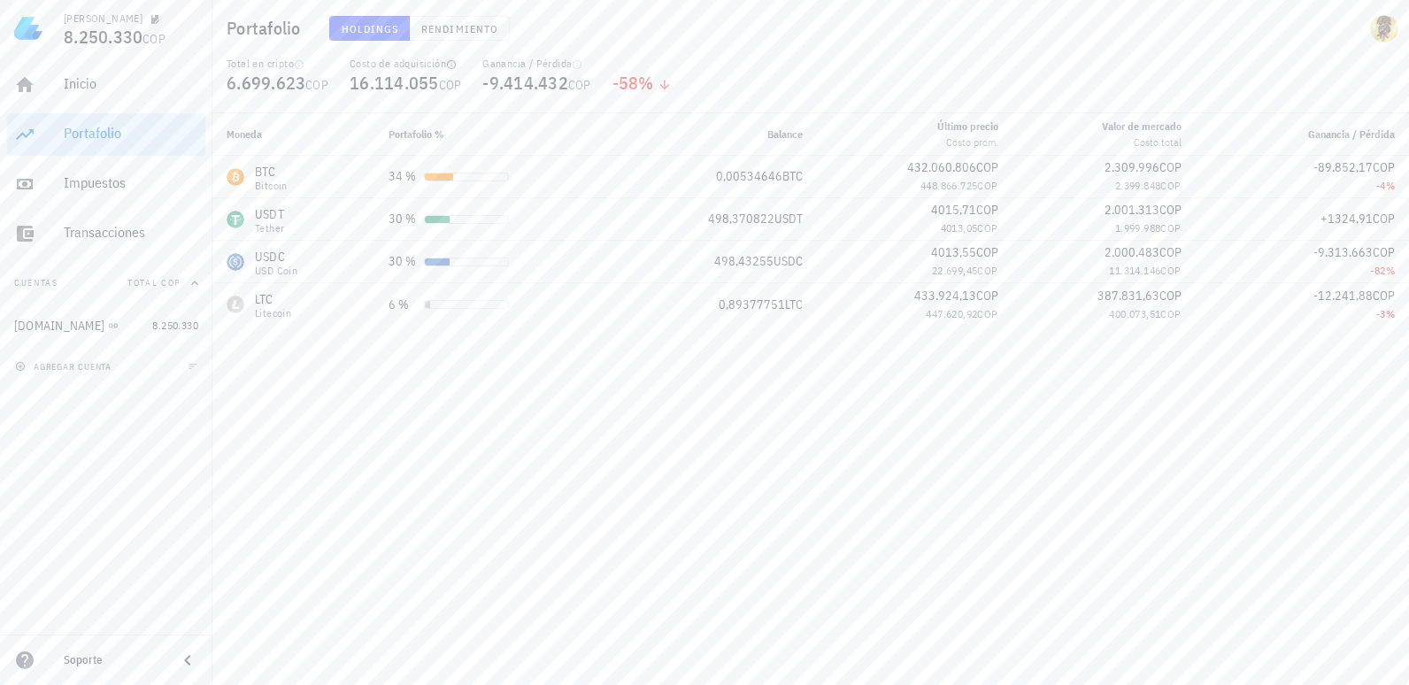
click at [456, 66] on icon "button" at bounding box center [451, 64] width 11 height 11
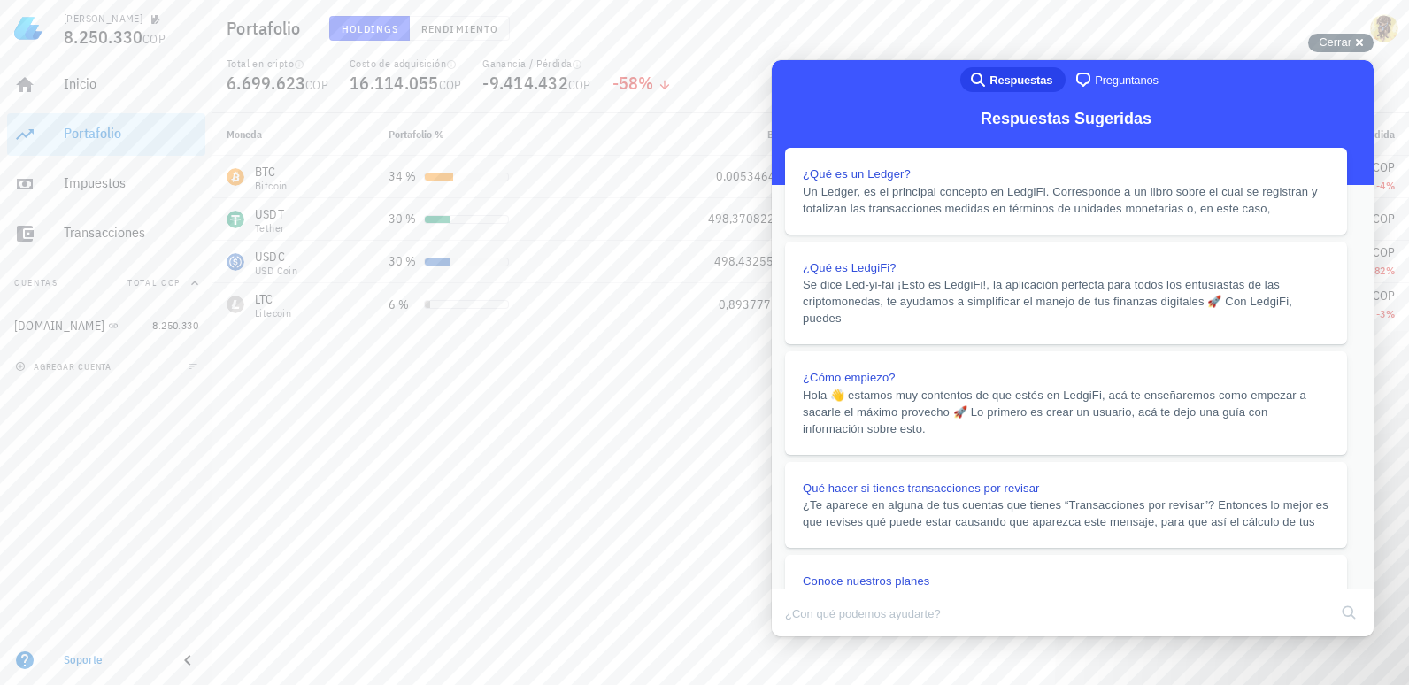
click at [805, 637] on button "Close" at bounding box center [789, 648] width 32 height 23
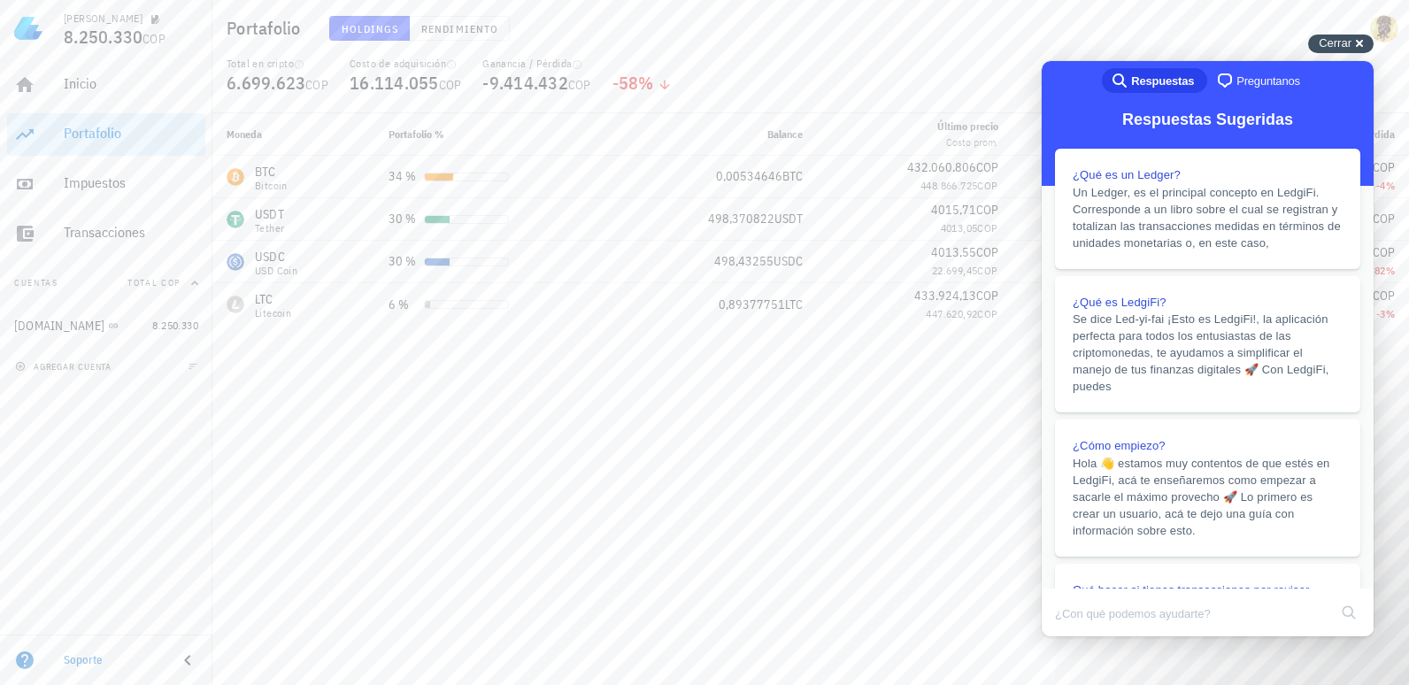
click at [1354, 46] on div "Cerrar cross-small" at bounding box center [1340, 44] width 65 height 19
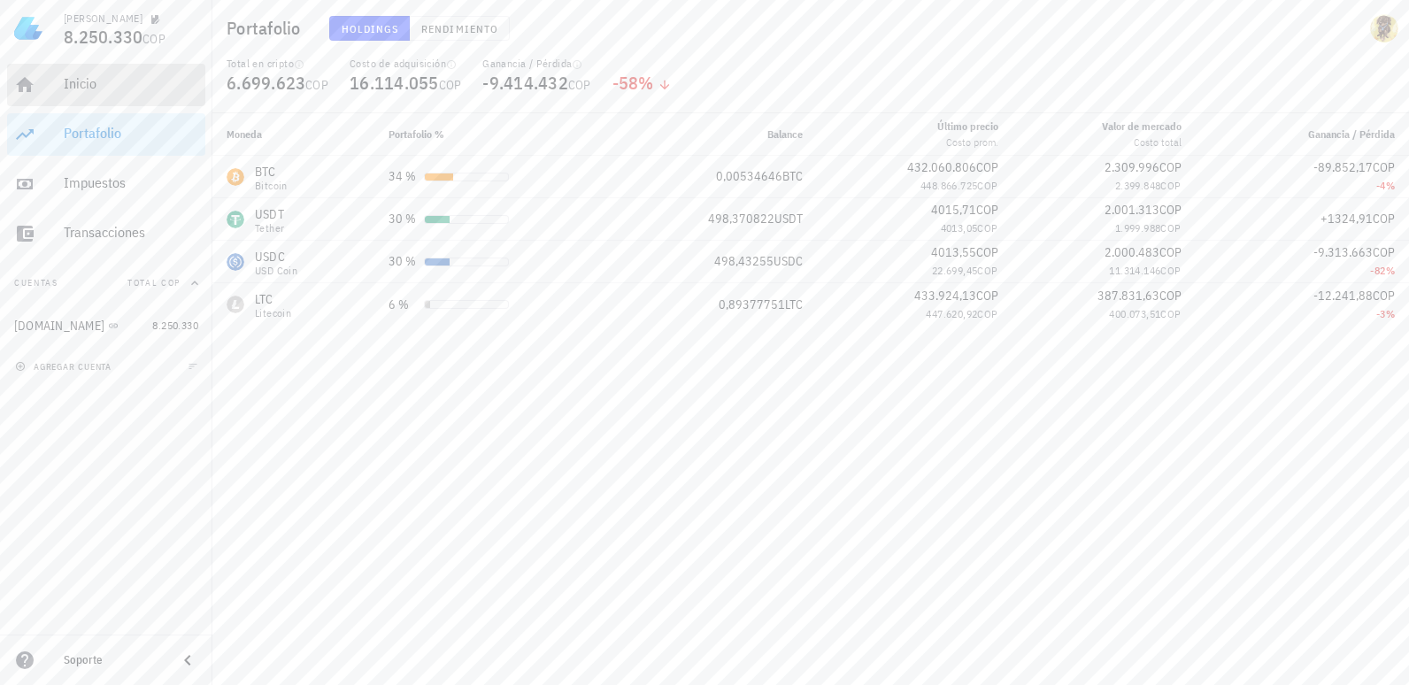
click at [121, 86] on div "Inicio" at bounding box center [131, 83] width 135 height 17
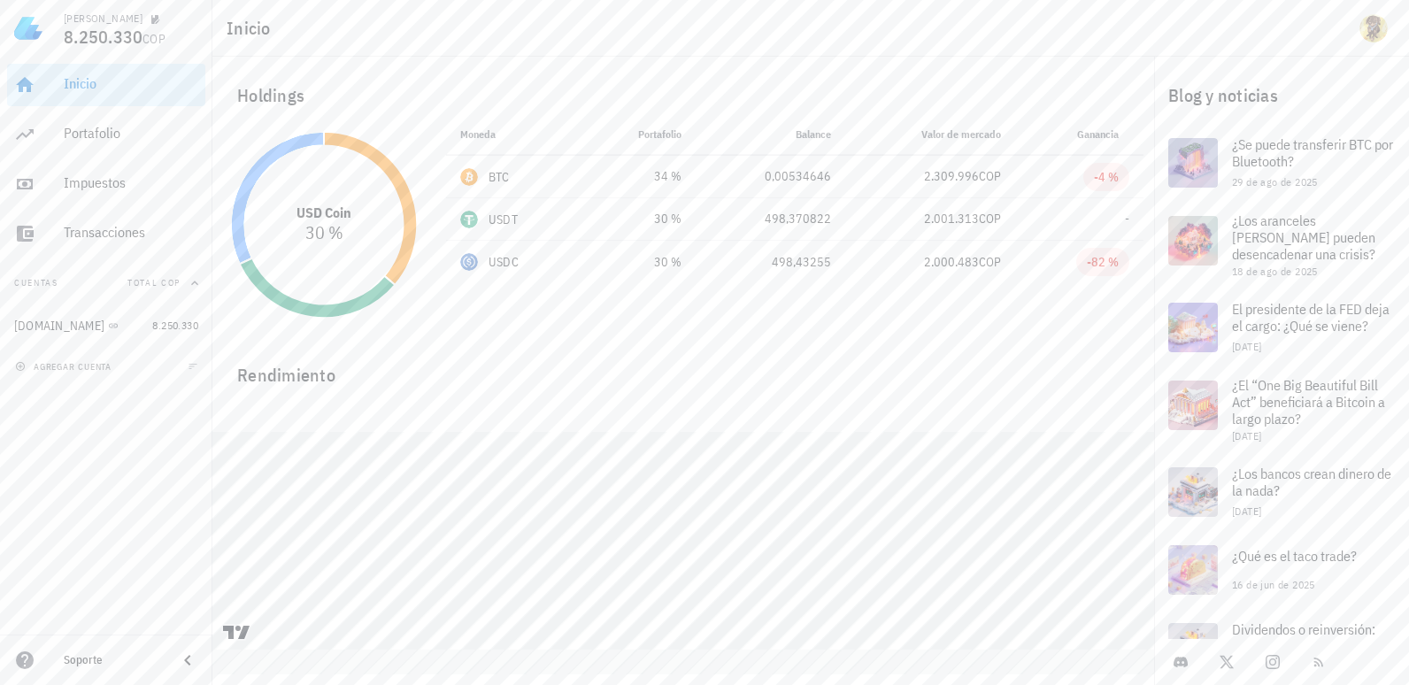
click at [238, 239] on icon at bounding box center [277, 198] width 93 height 133
click at [273, 297] on icon at bounding box center [318, 288] width 156 height 60
click at [404, 261] on icon at bounding box center [370, 208] width 93 height 153
click at [267, 162] on icon at bounding box center [277, 198] width 93 height 133
click at [558, 260] on div "USDC" at bounding box center [514, 262] width 108 height 18
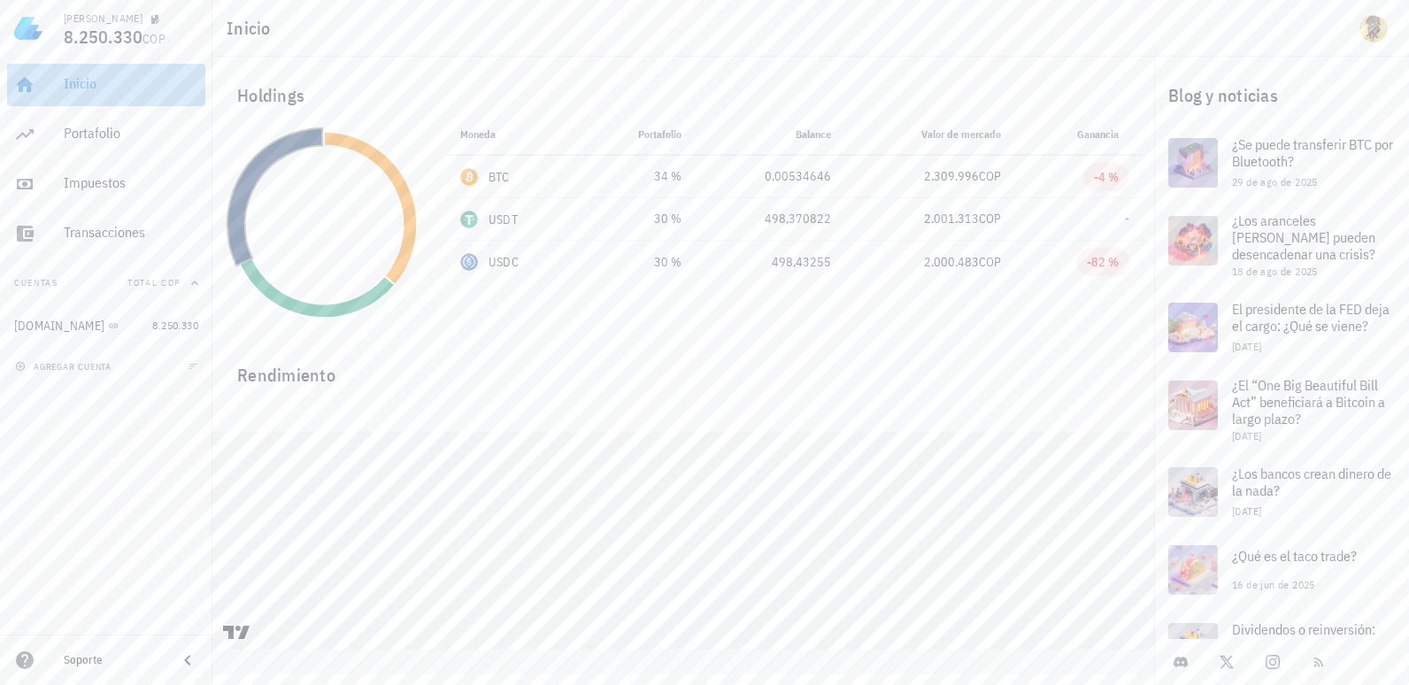
click at [91, 81] on div "Inicio" at bounding box center [131, 83] width 135 height 17
click at [150, 23] on icon "button" at bounding box center [155, 19] width 11 height 11
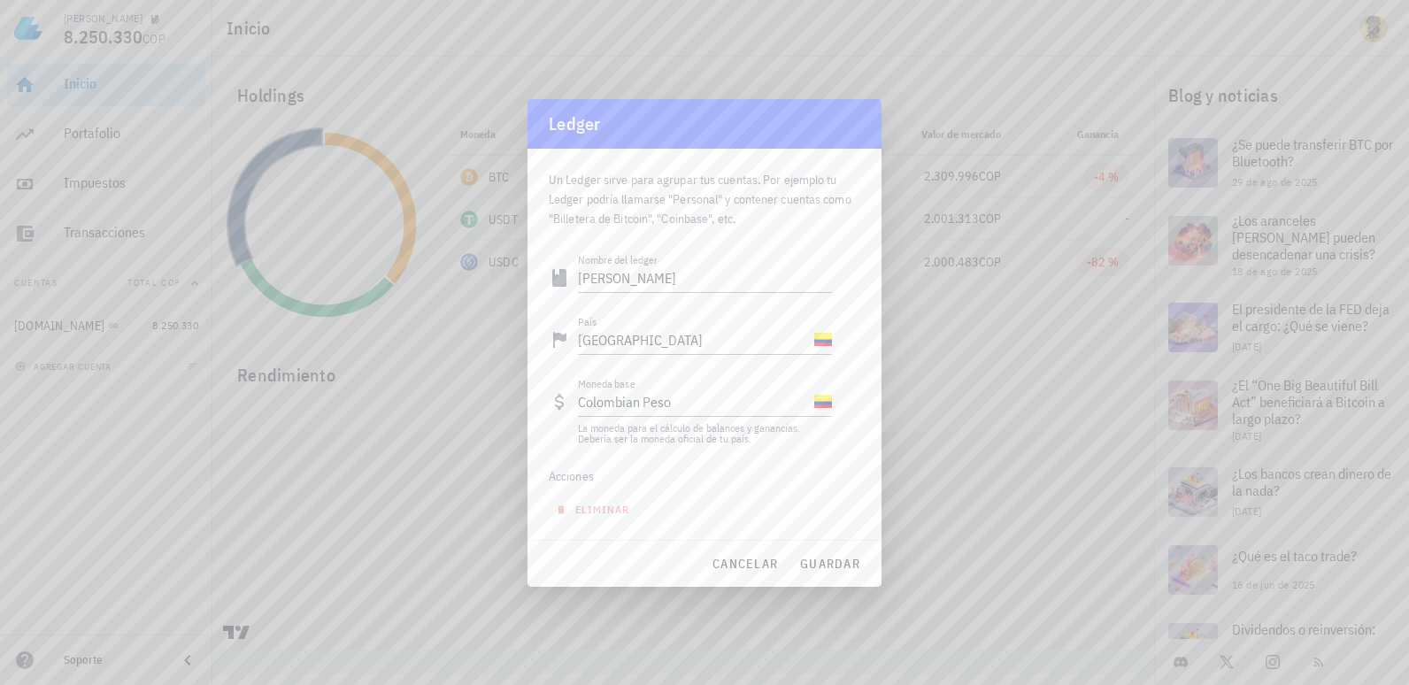
click at [989, 424] on div at bounding box center [704, 342] width 1409 height 685
click at [984, 427] on div at bounding box center [704, 342] width 1409 height 685
click at [752, 563] on span "cancelar" at bounding box center [745, 564] width 66 height 16
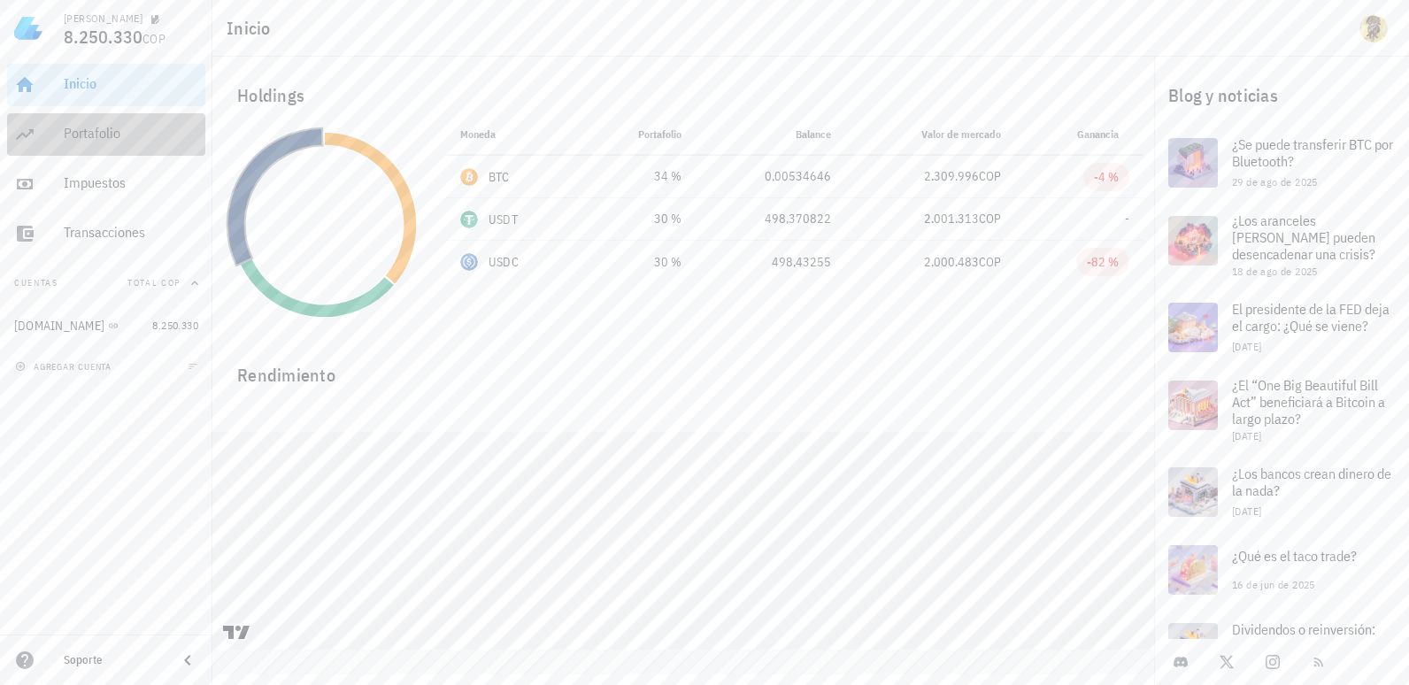
click at [89, 135] on div "Portafolio" at bounding box center [131, 133] width 135 height 17
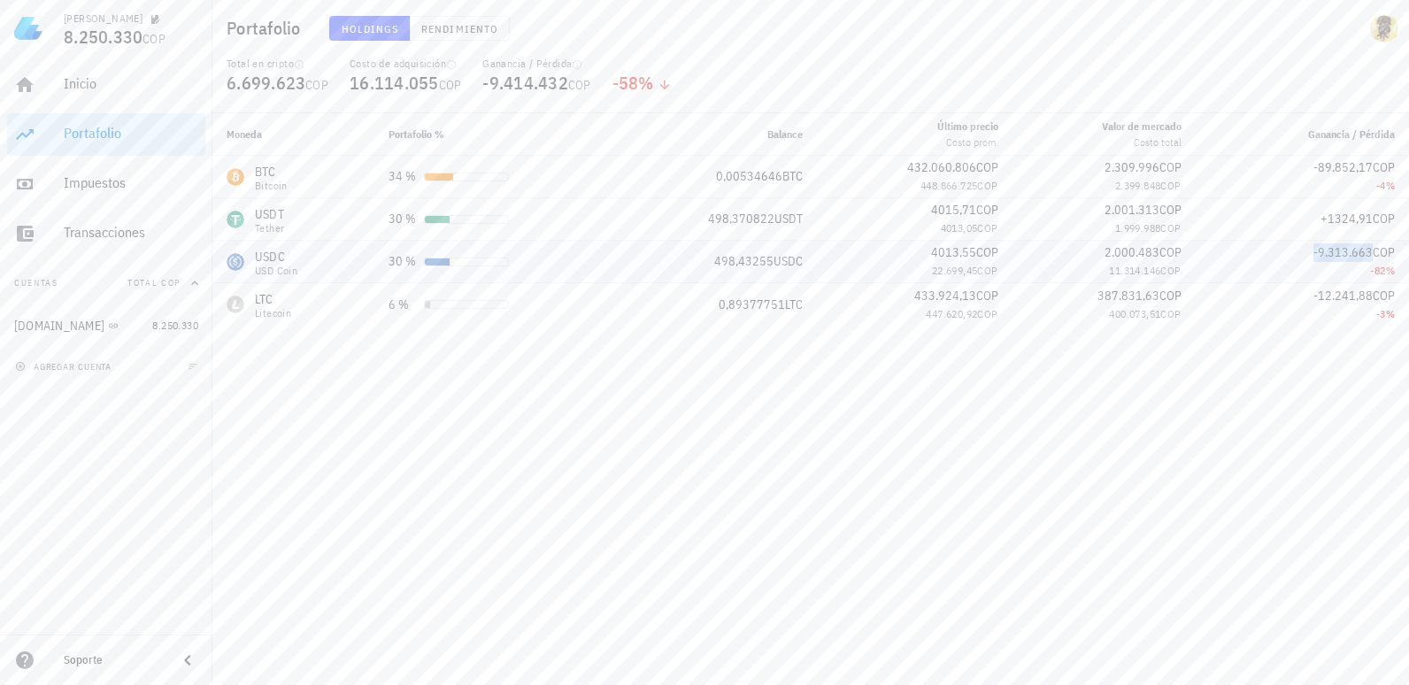
click at [1324, 255] on span "-9.313.663" at bounding box center [1342, 252] width 59 height 16
click at [776, 272] on td "498,43255 USDC" at bounding box center [717, 262] width 201 height 42
click at [250, 263] on div "USDC USD Coin" at bounding box center [294, 262] width 134 height 28
click at [270, 253] on div "USDC" at bounding box center [276, 257] width 42 height 18
click at [229, 264] on div "USDC-icon" at bounding box center [236, 262] width 18 height 18
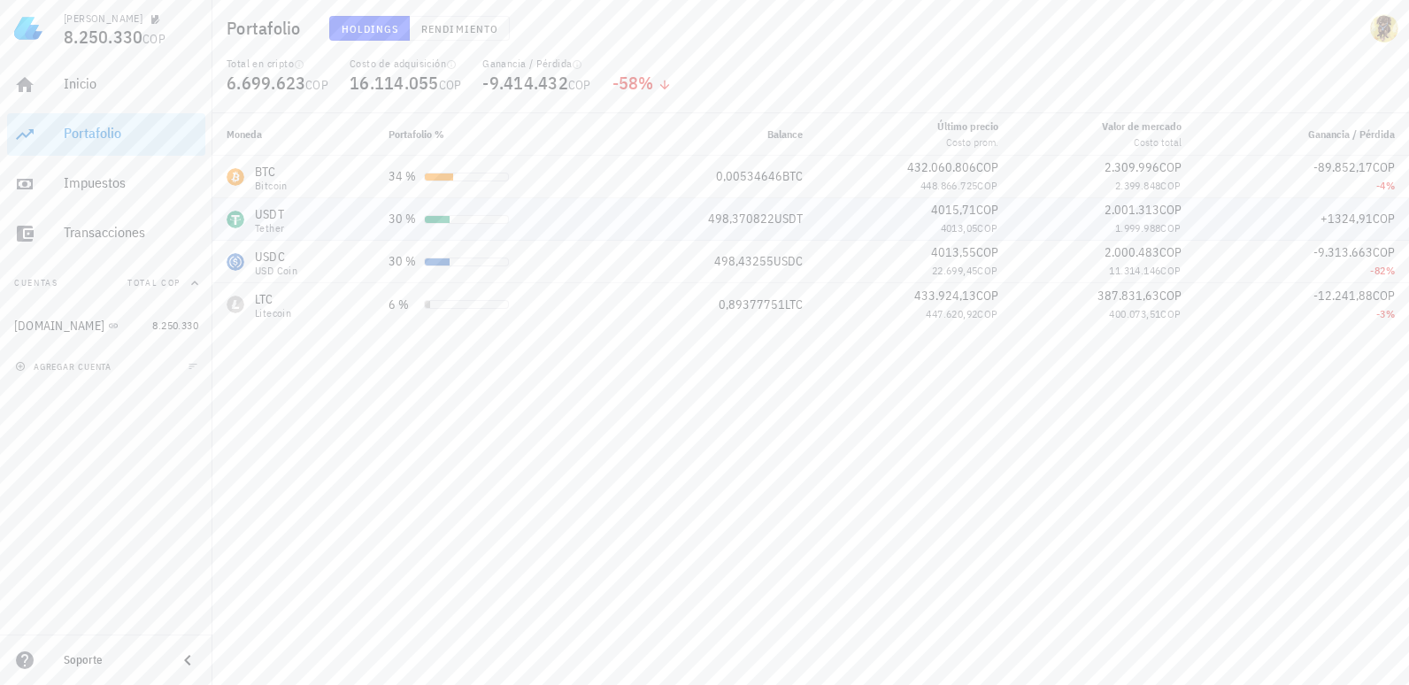
click at [304, 227] on div "USDT Tether" at bounding box center [294, 219] width 134 height 28
click at [296, 173] on div "BTC Bitcoin" at bounding box center [294, 177] width 134 height 28
click at [474, 22] on span "Rendimiento" at bounding box center [459, 28] width 78 height 13
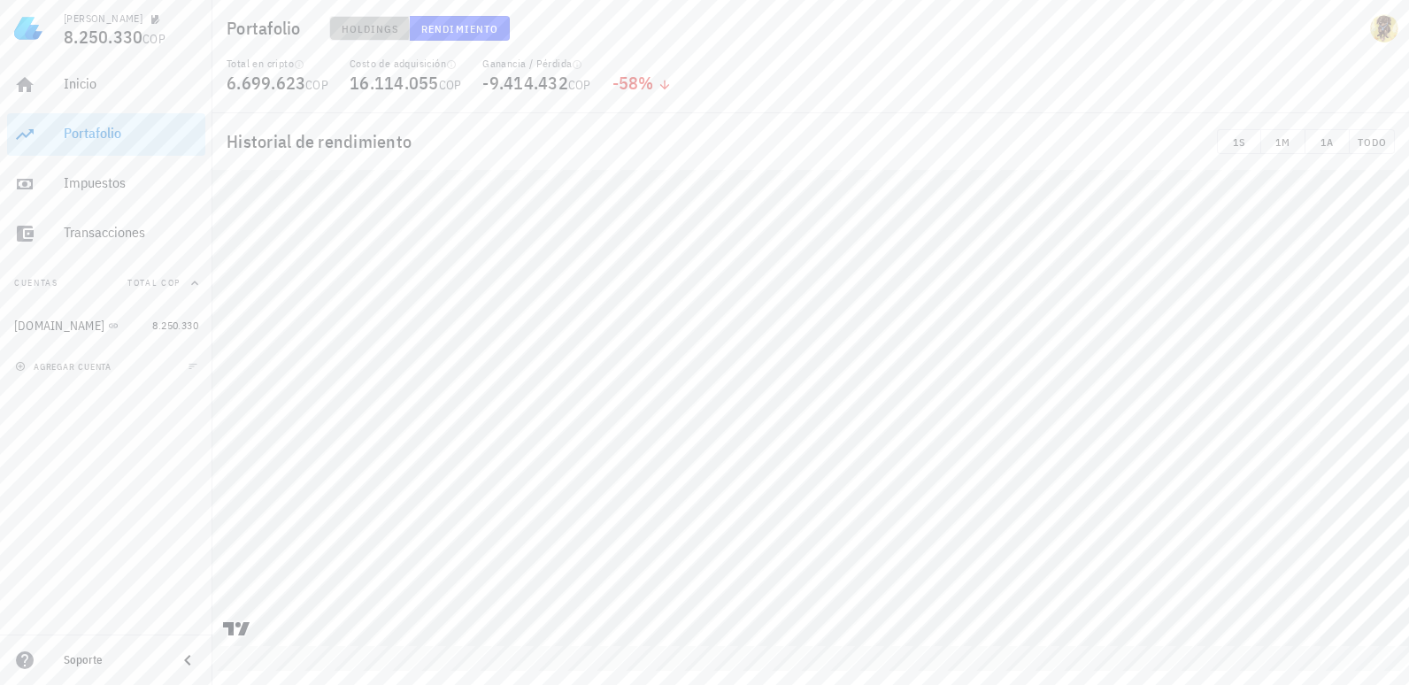
click at [357, 26] on span "Holdings" at bounding box center [370, 28] width 58 height 13
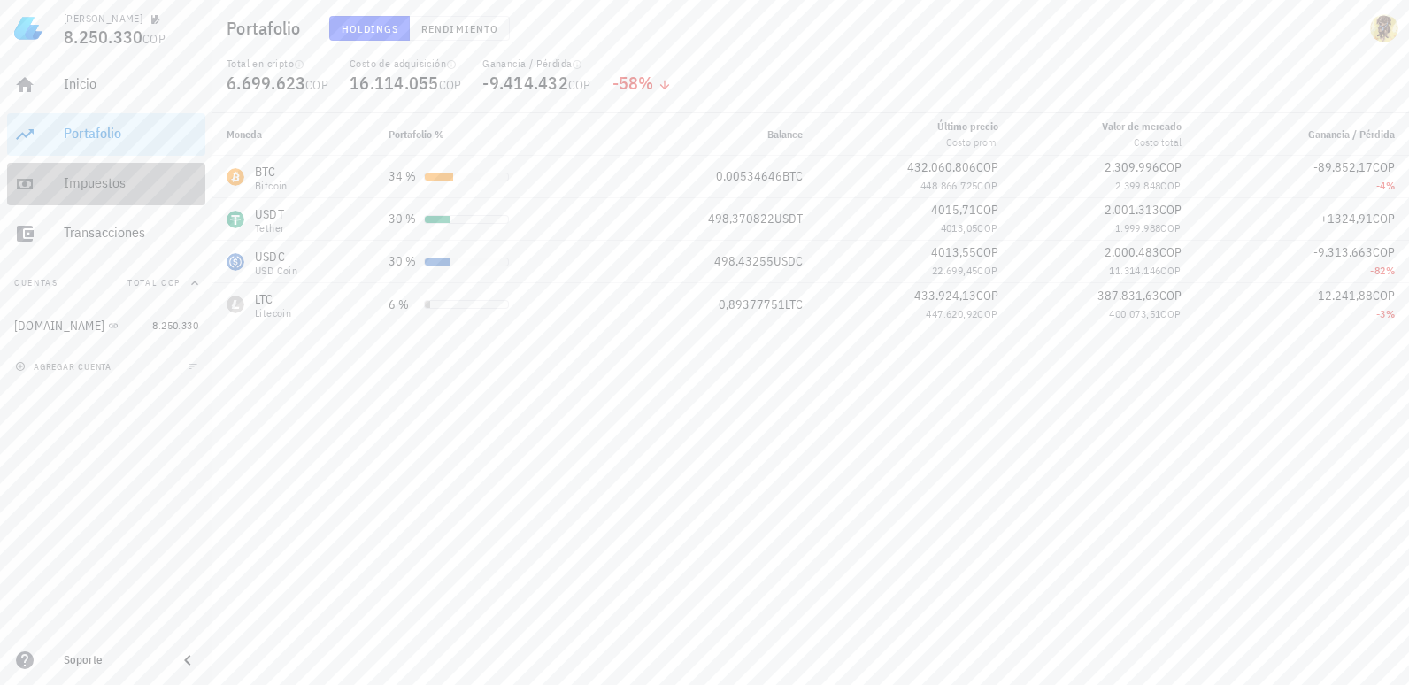
click at [113, 178] on div "Impuestos" at bounding box center [131, 182] width 135 height 17
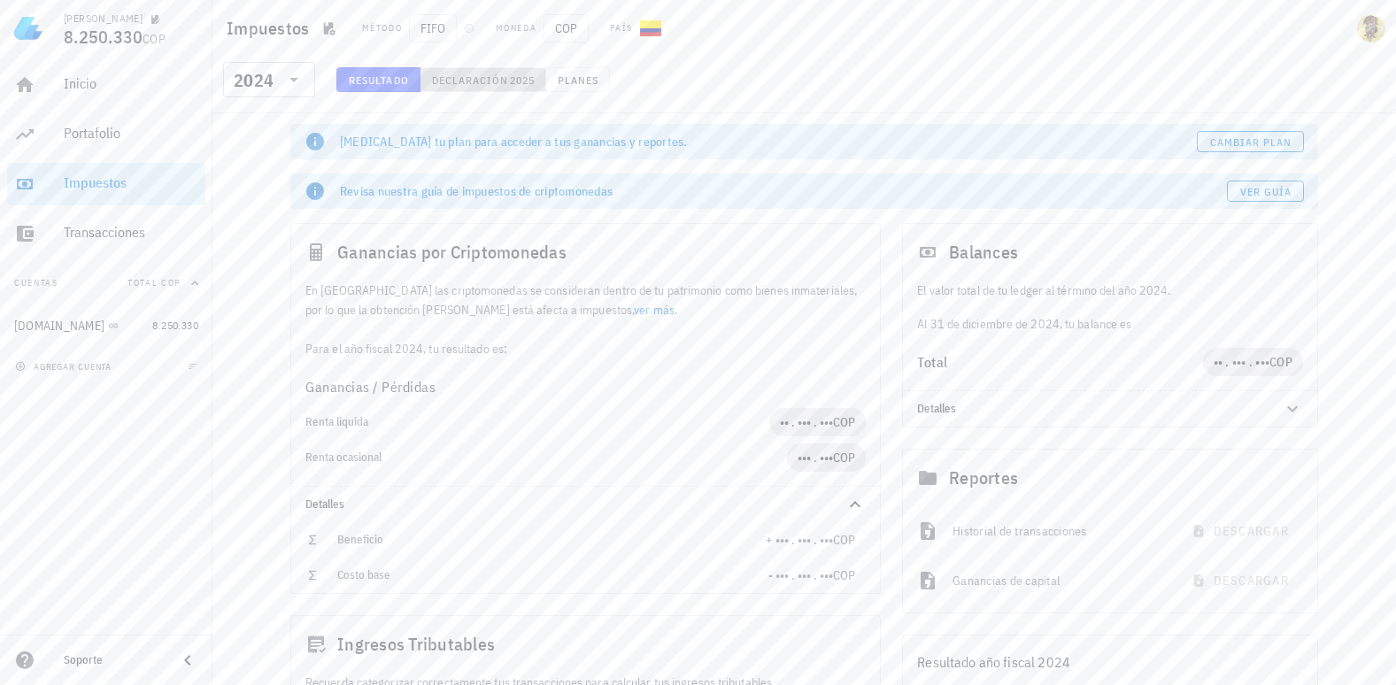
click at [475, 78] on span "Declaración" at bounding box center [470, 79] width 78 height 13
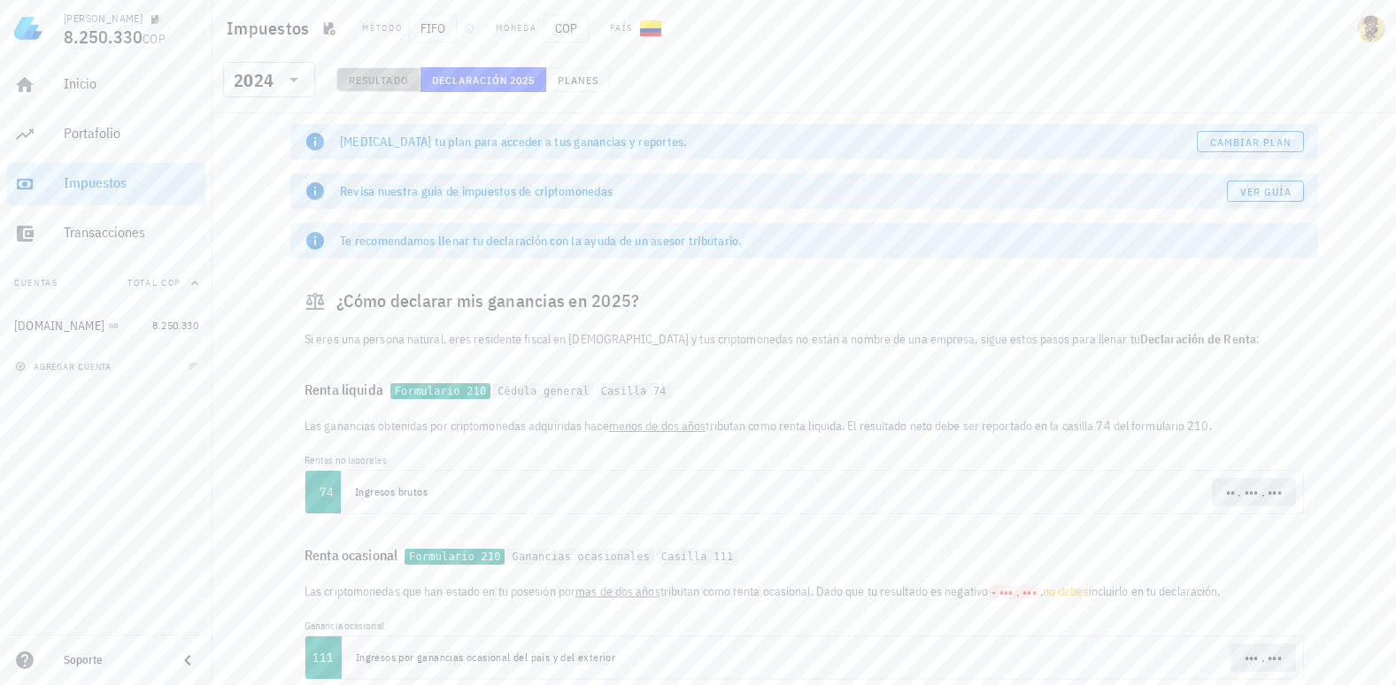
click at [400, 81] on span "Resultado" at bounding box center [378, 79] width 61 height 13
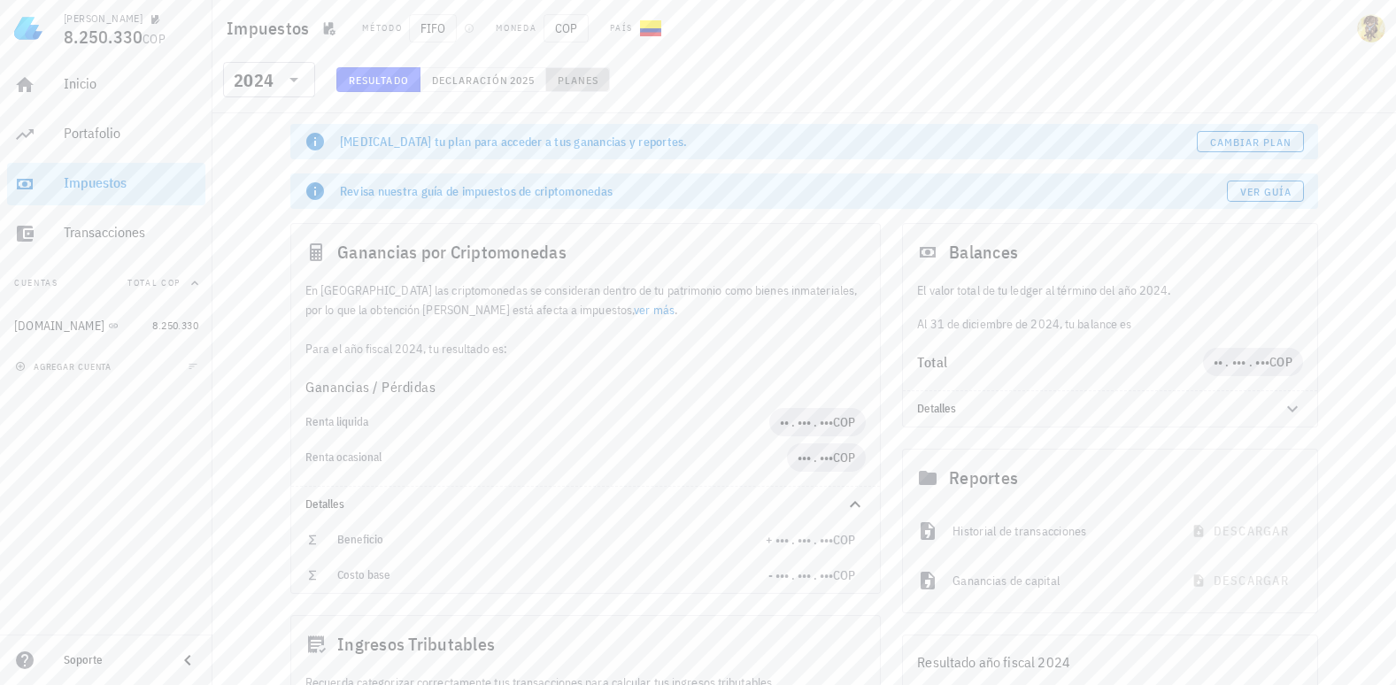
click at [556, 79] on button "Planes" at bounding box center [578, 79] width 65 height 25
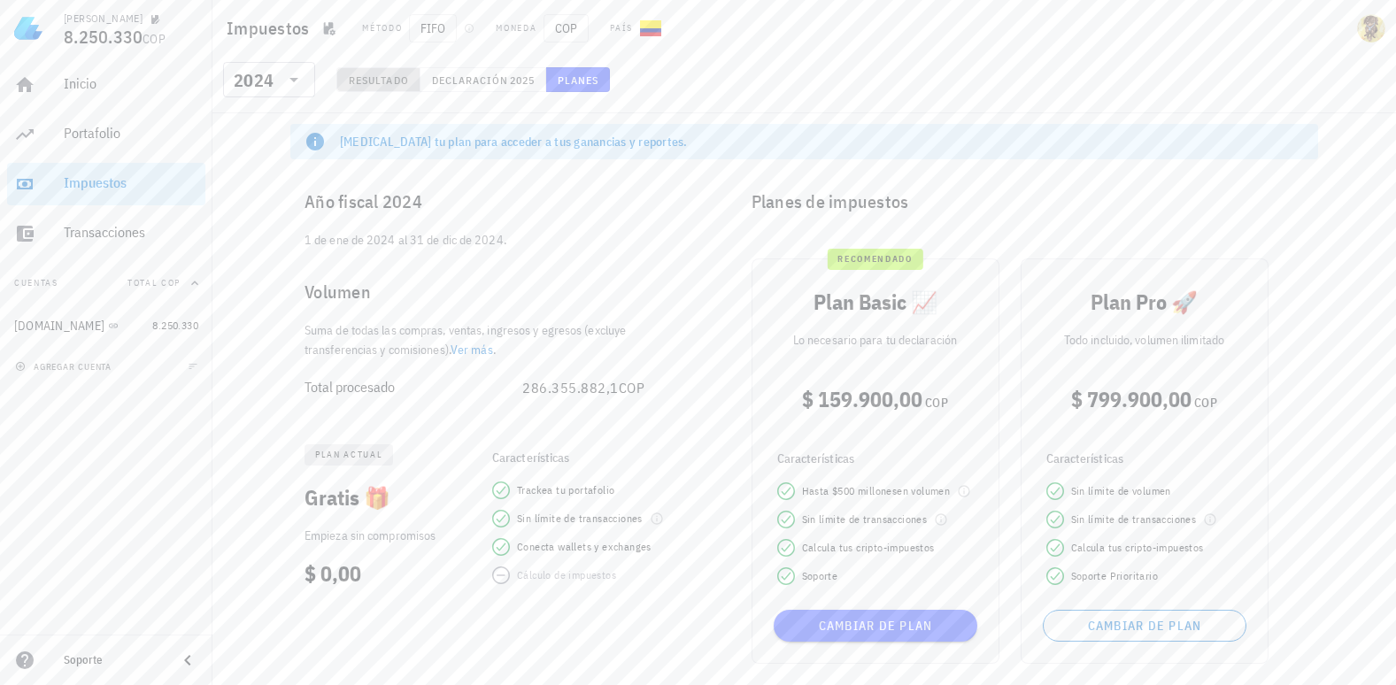
click at [394, 78] on span "Resultado" at bounding box center [378, 79] width 61 height 13
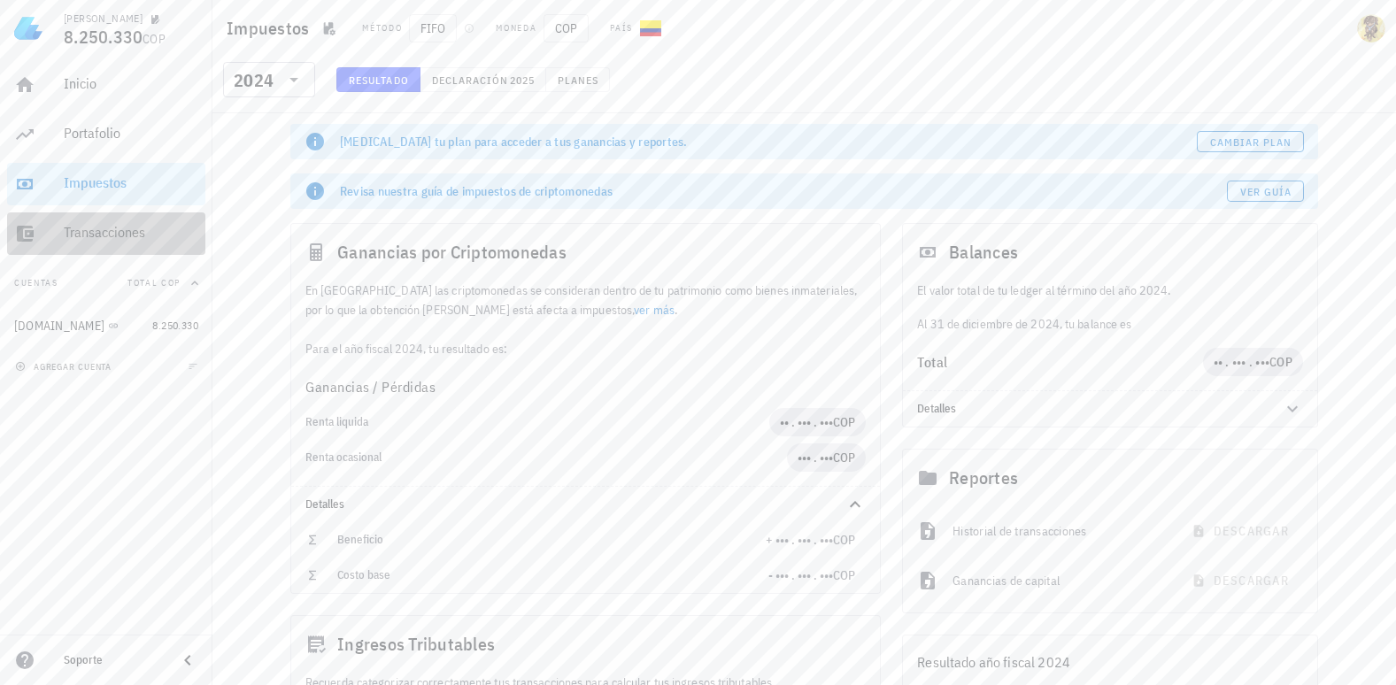
click at [85, 229] on div "Transacciones" at bounding box center [131, 232] width 135 height 17
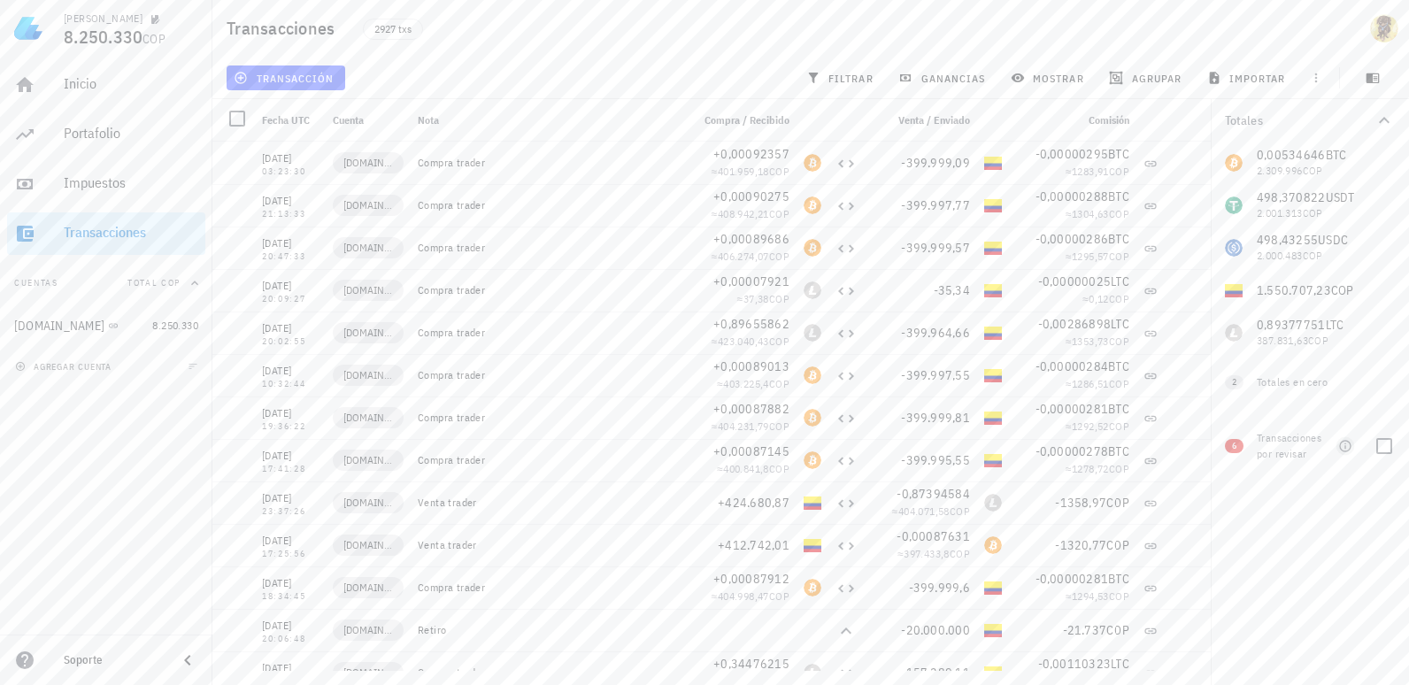
click at [1345, 446] on icon "button" at bounding box center [1345, 446] width 12 height 12
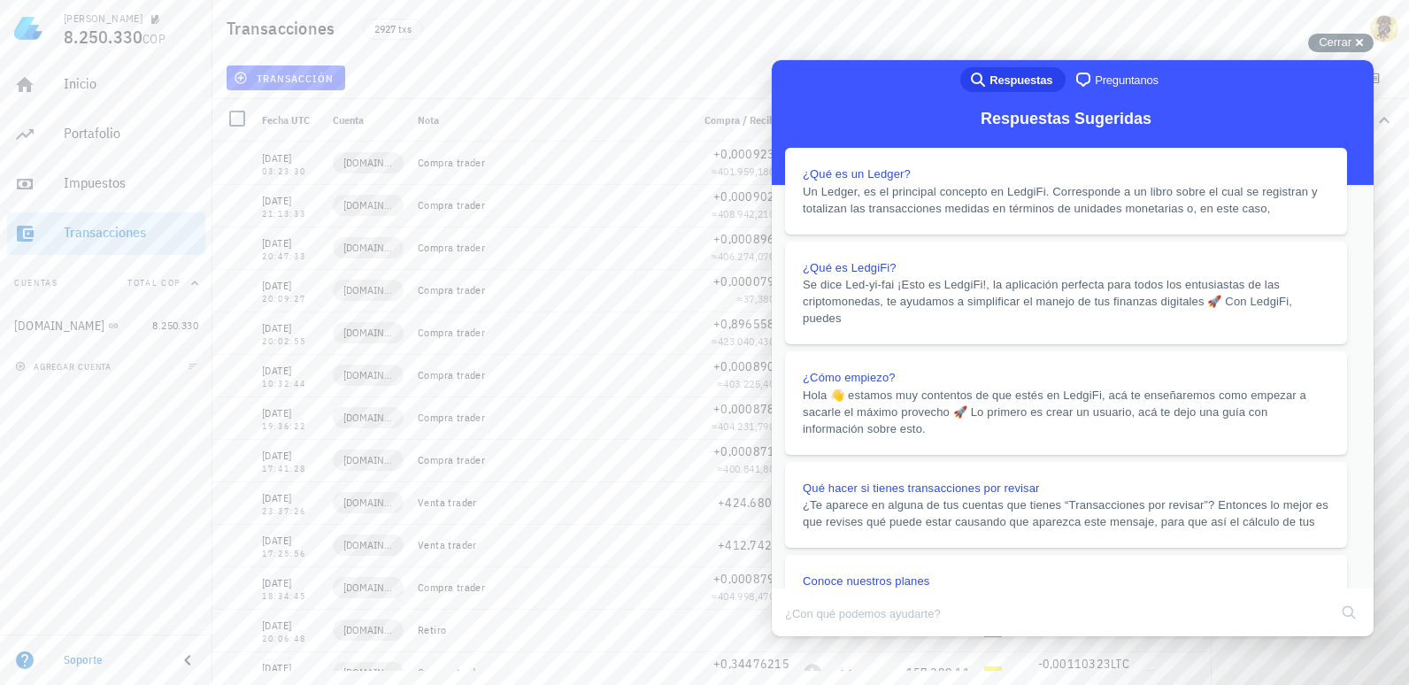
scroll to position [974, 0]
click at [805, 637] on button "Close" at bounding box center [789, 648] width 32 height 23
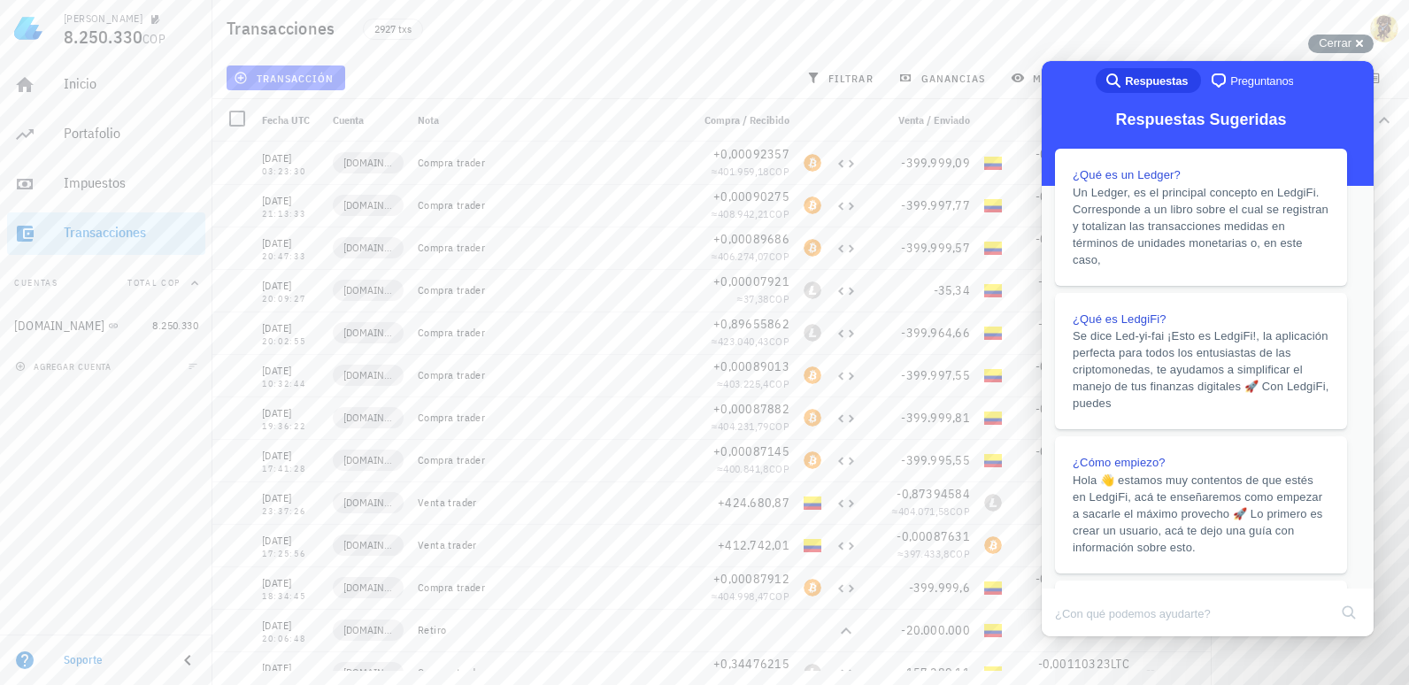
scroll to position [969, 0]
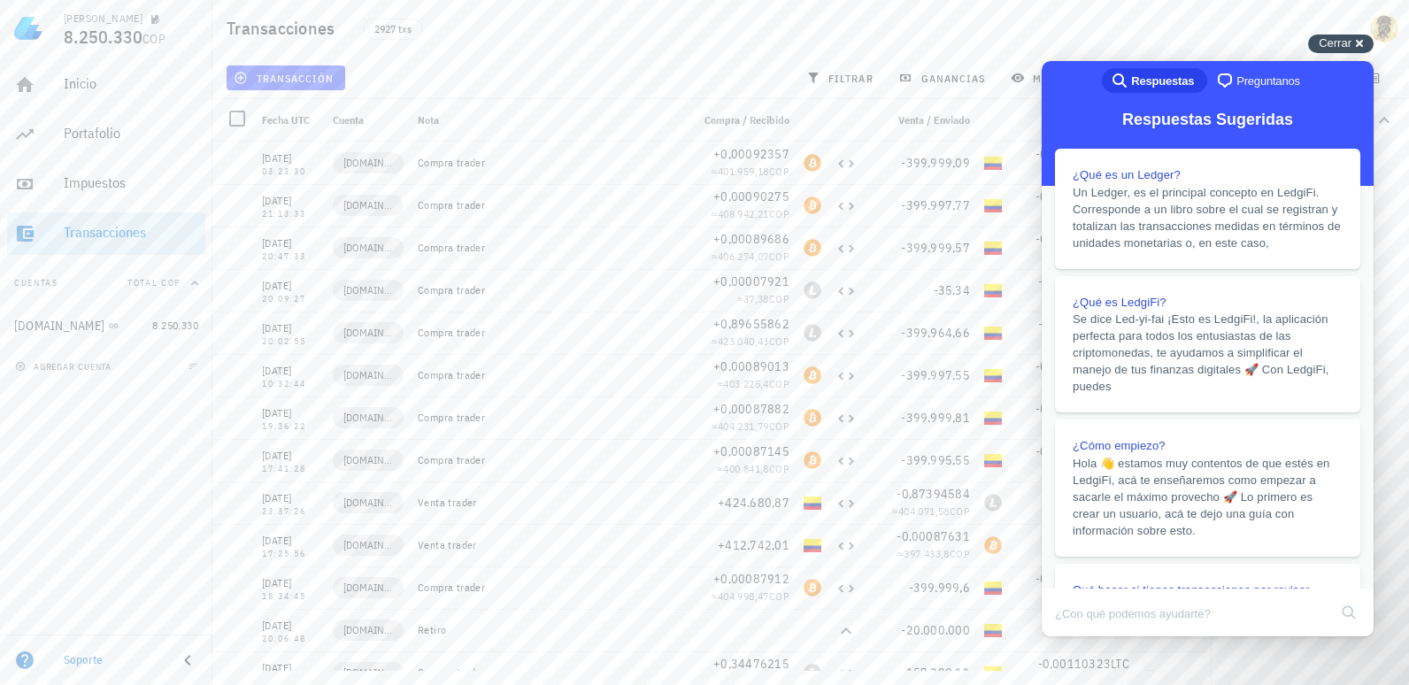
click at [1340, 49] on span "Cerrar" at bounding box center [1335, 42] width 33 height 13
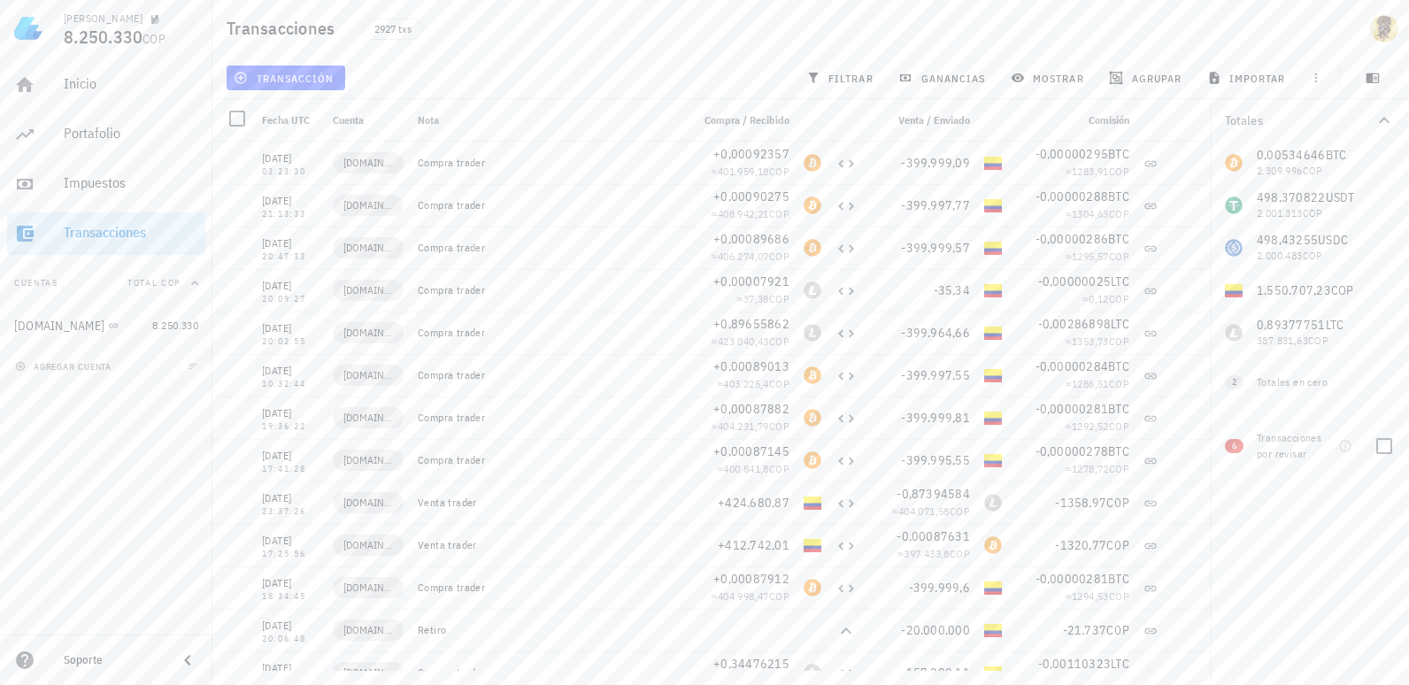
click at [1236, 448] on span "6" at bounding box center [1234, 446] width 4 height 14
click at [1234, 383] on span "2" at bounding box center [1234, 382] width 4 height 14
click at [1292, 388] on div "Totales en cero" at bounding box center [1308, 382] width 103 height 16
click at [1382, 381] on div at bounding box center [1384, 382] width 30 height 30
checkbox input "true"
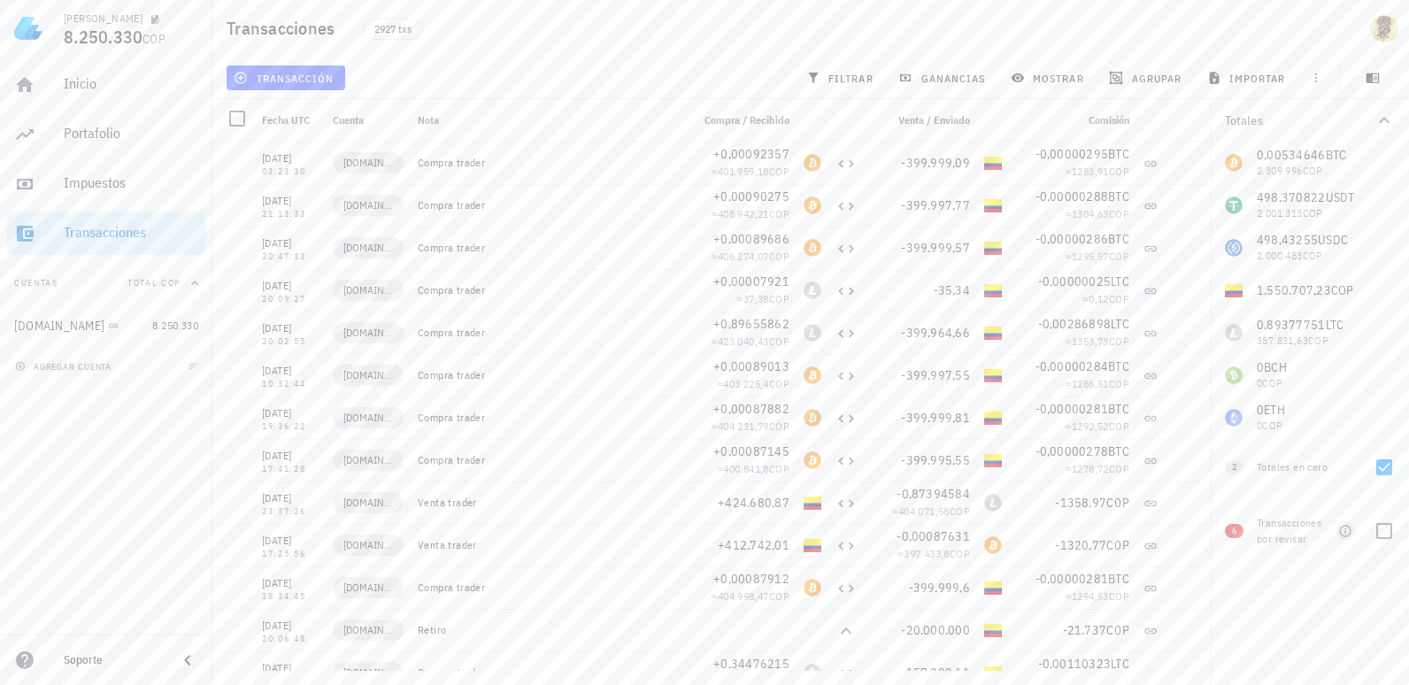
click at [1344, 535] on icon "button" at bounding box center [1345, 531] width 14 height 14
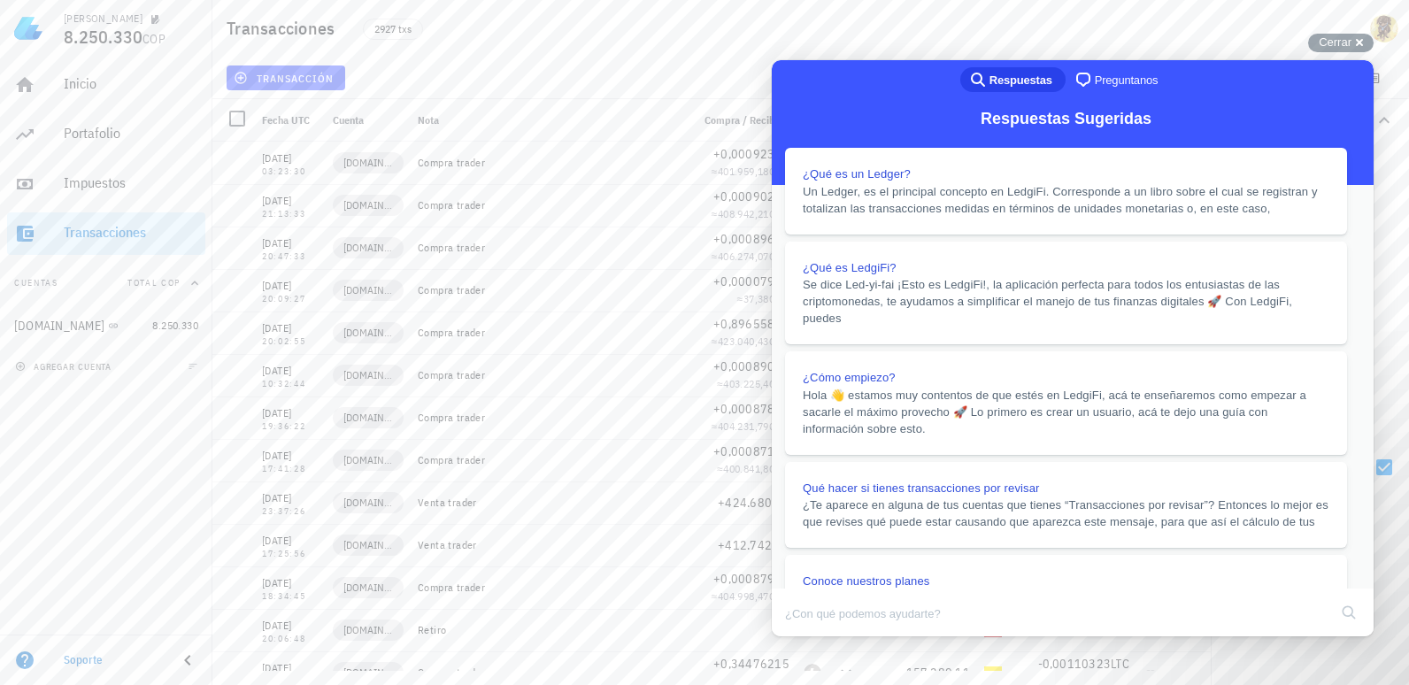
scroll to position [531, 0]
click at [805, 637] on button "Close" at bounding box center [789, 648] width 32 height 23
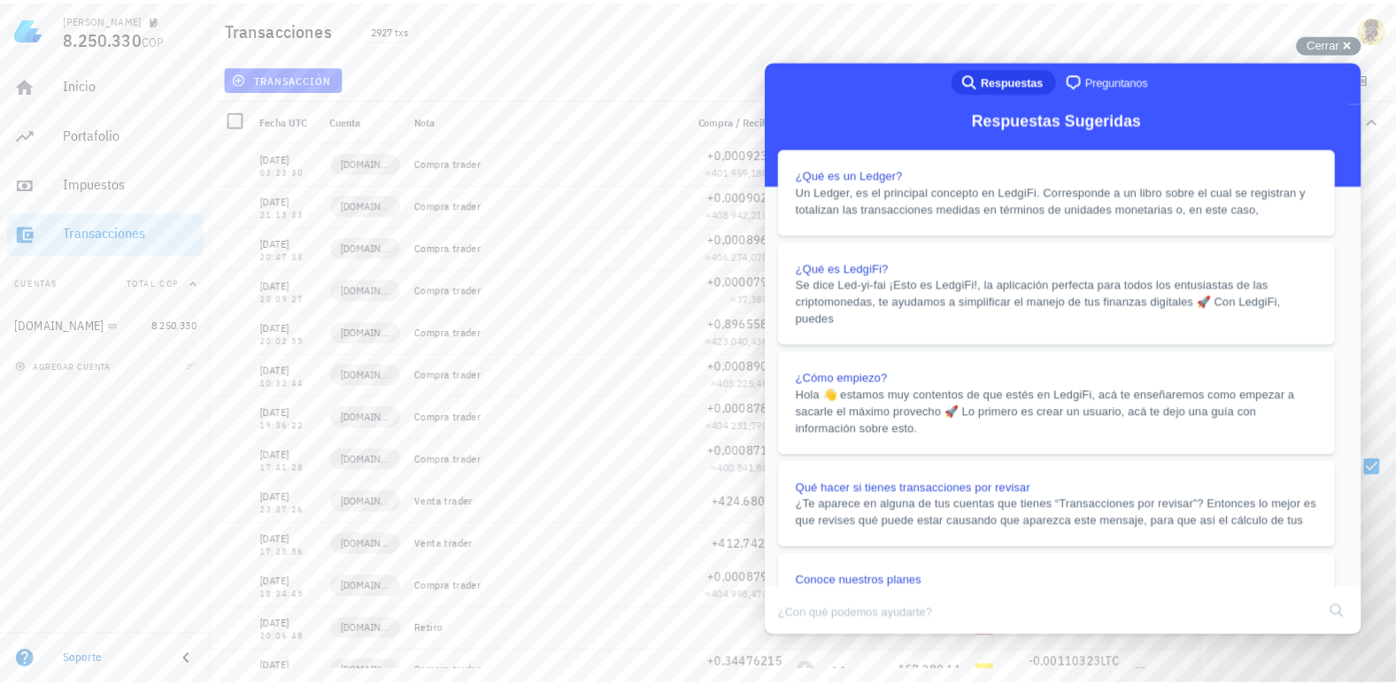
scroll to position [1590, 0]
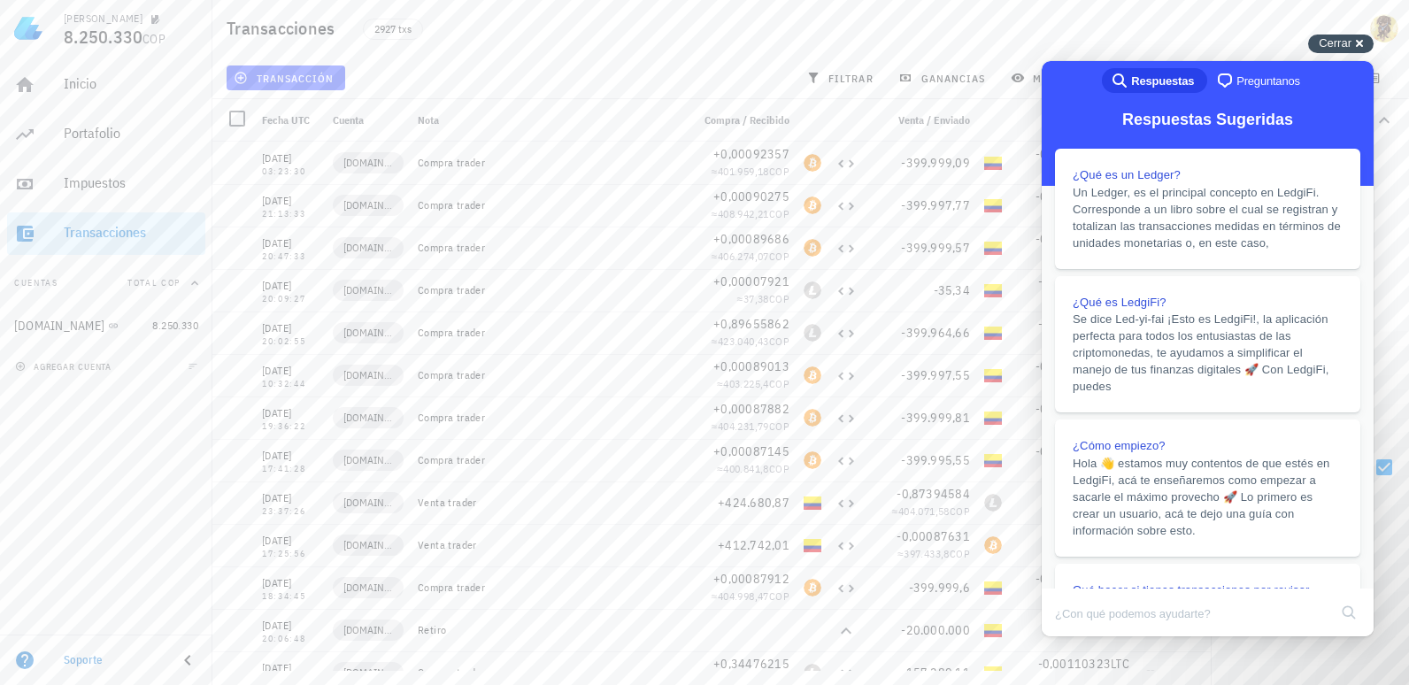
click at [1351, 42] on span "Cerrar" at bounding box center [1335, 42] width 33 height 13
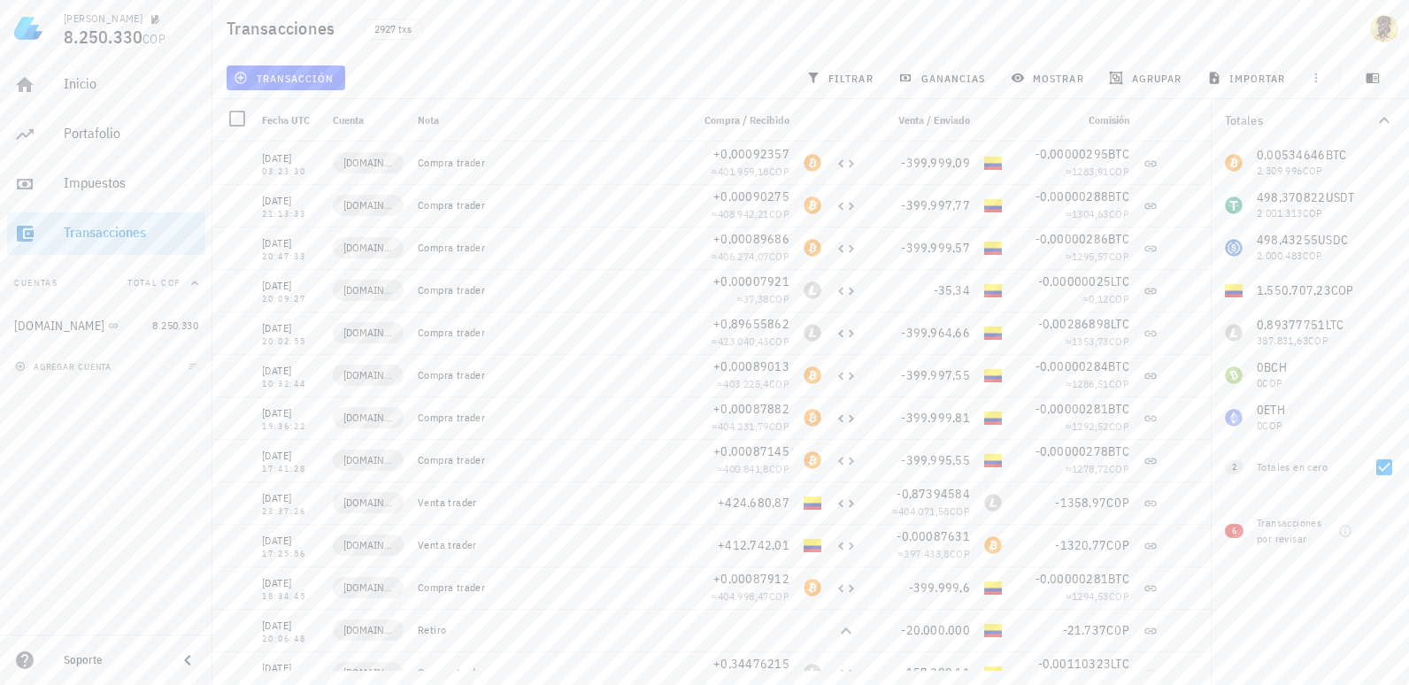
click at [93, 281] on button "Cuentas Total COP" at bounding box center [106, 283] width 198 height 42
click at [114, 285] on button "Cuentas" at bounding box center [106, 283] width 198 height 42
click at [149, 328] on link "[DOMAIN_NAME] 8.250.330" at bounding box center [106, 325] width 198 height 42
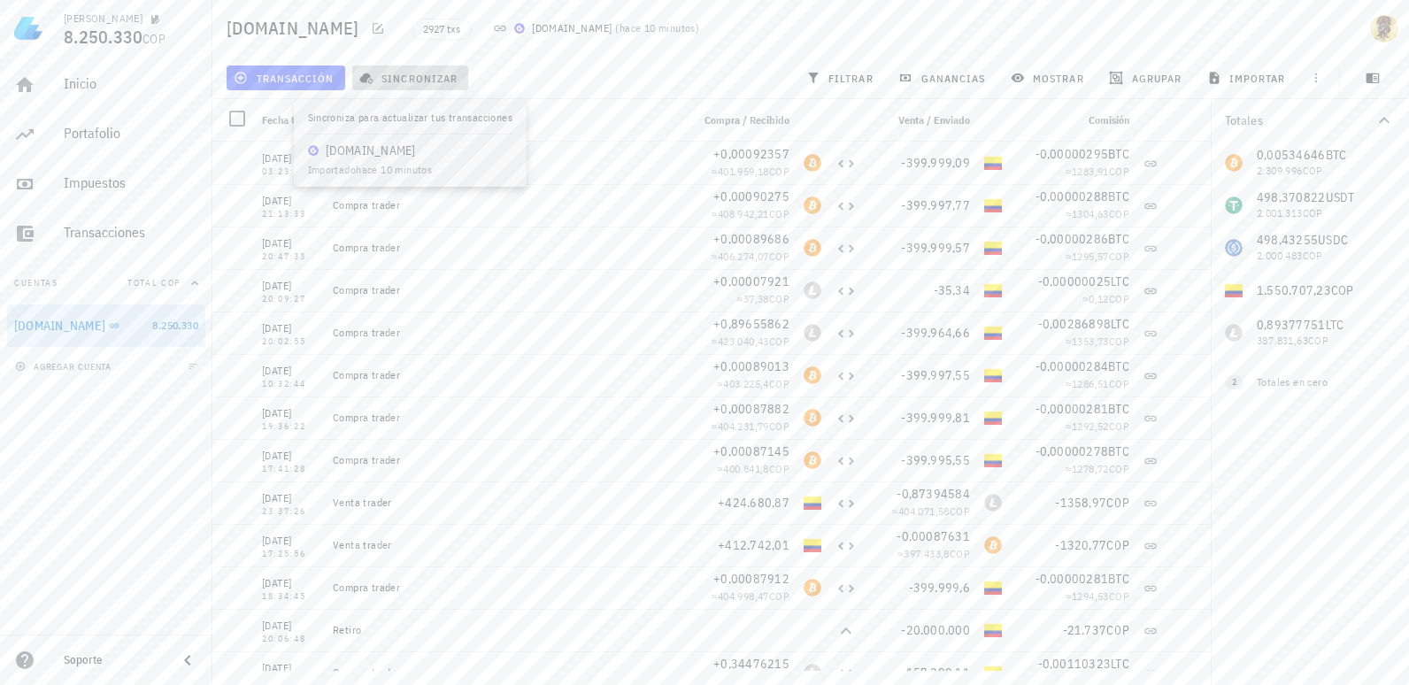
click at [410, 81] on span "sincronizar" at bounding box center [410, 78] width 95 height 14
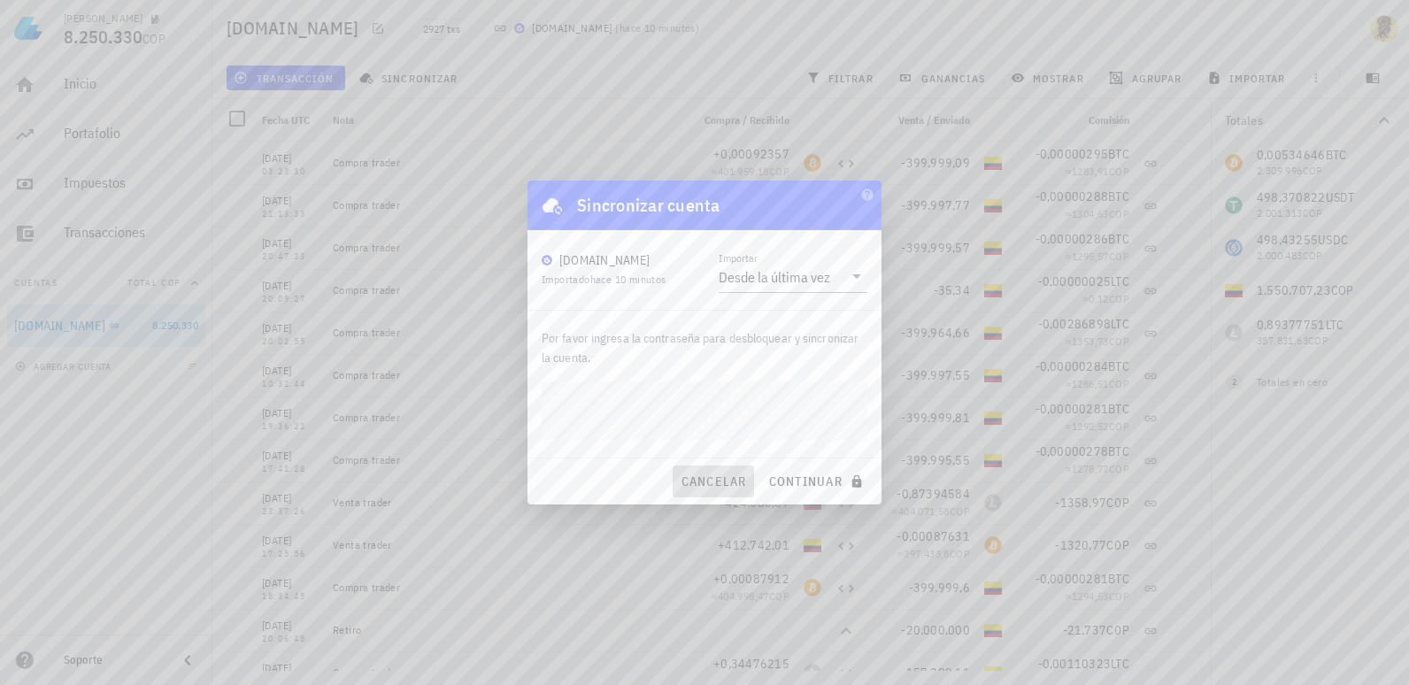
click at [685, 479] on span "cancelar" at bounding box center [713, 481] width 66 height 16
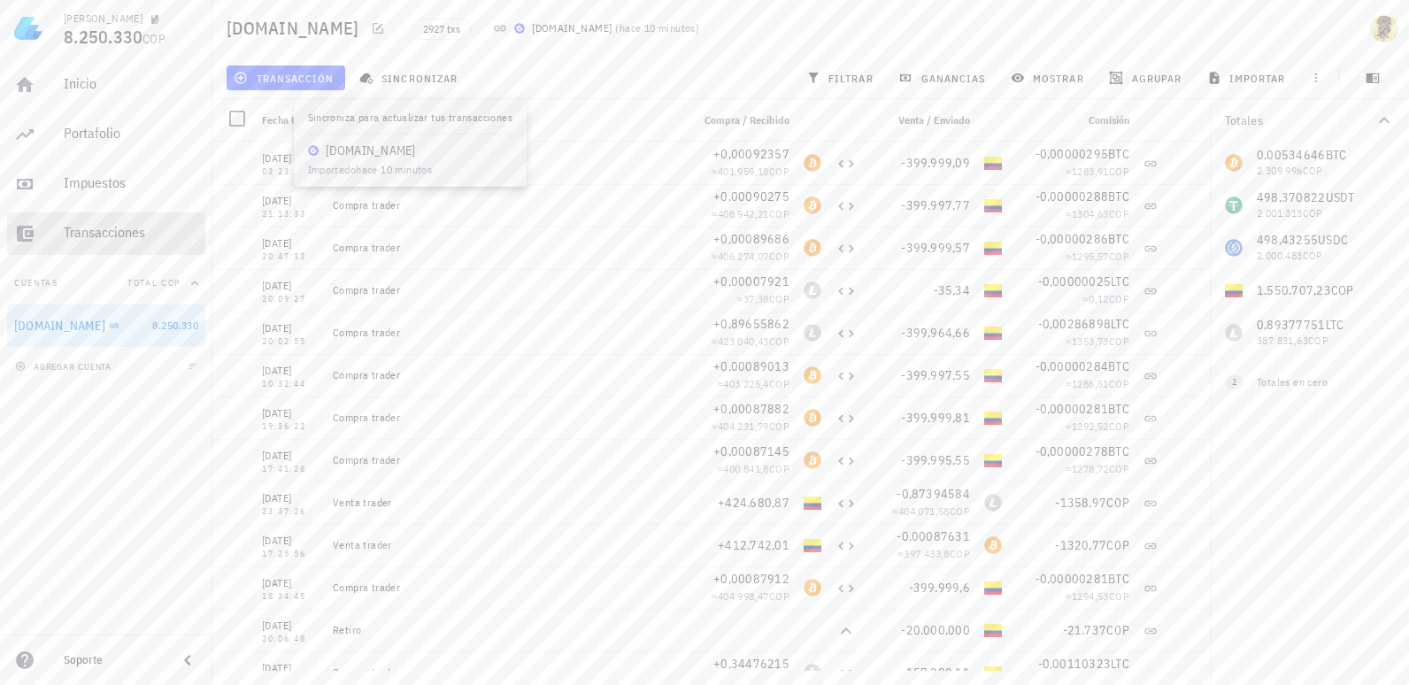
click at [107, 236] on div "Transacciones" at bounding box center [131, 232] width 135 height 17
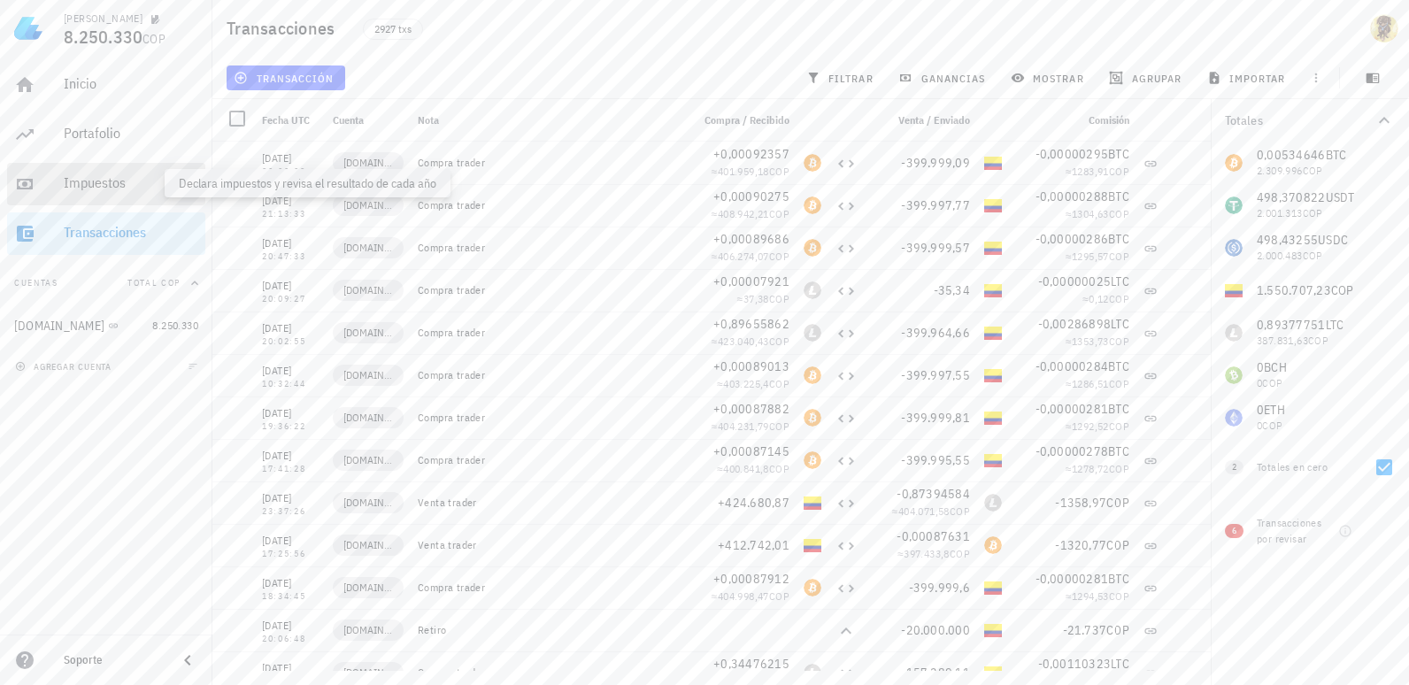
click at [106, 181] on div "Impuestos" at bounding box center [131, 182] width 135 height 17
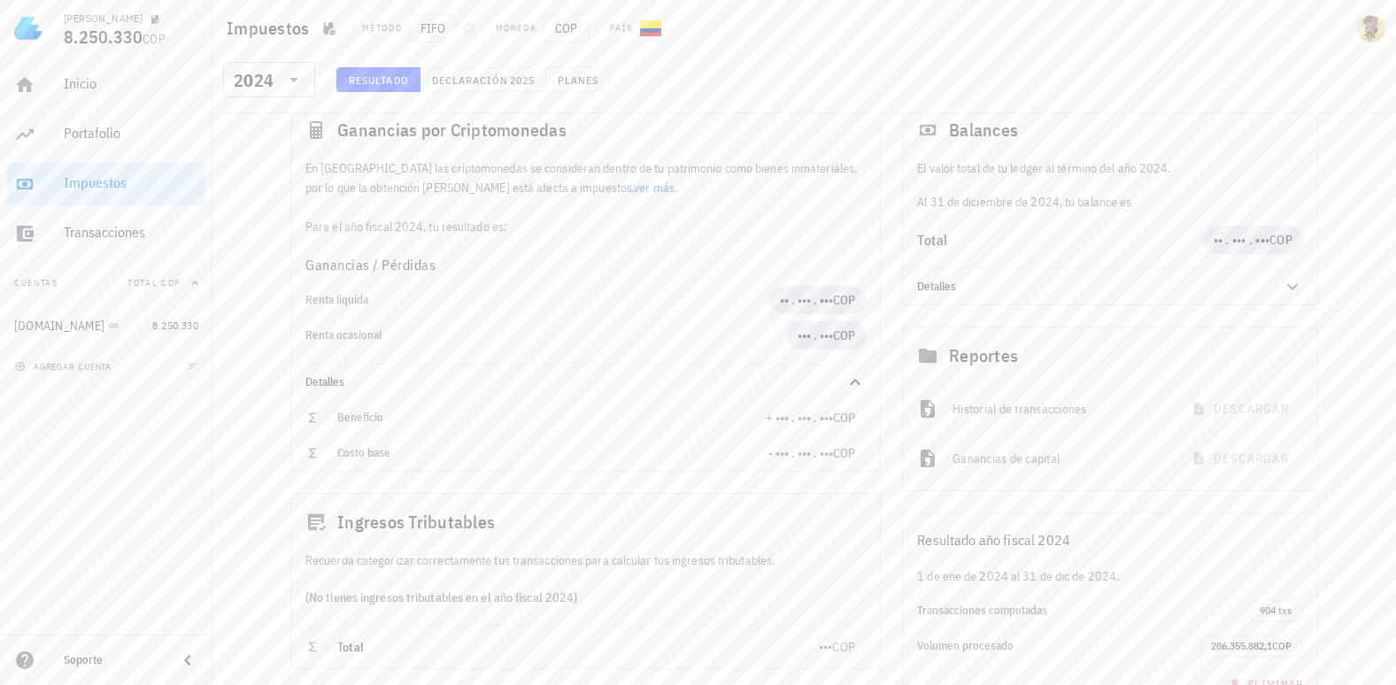
scroll to position [250, 0]
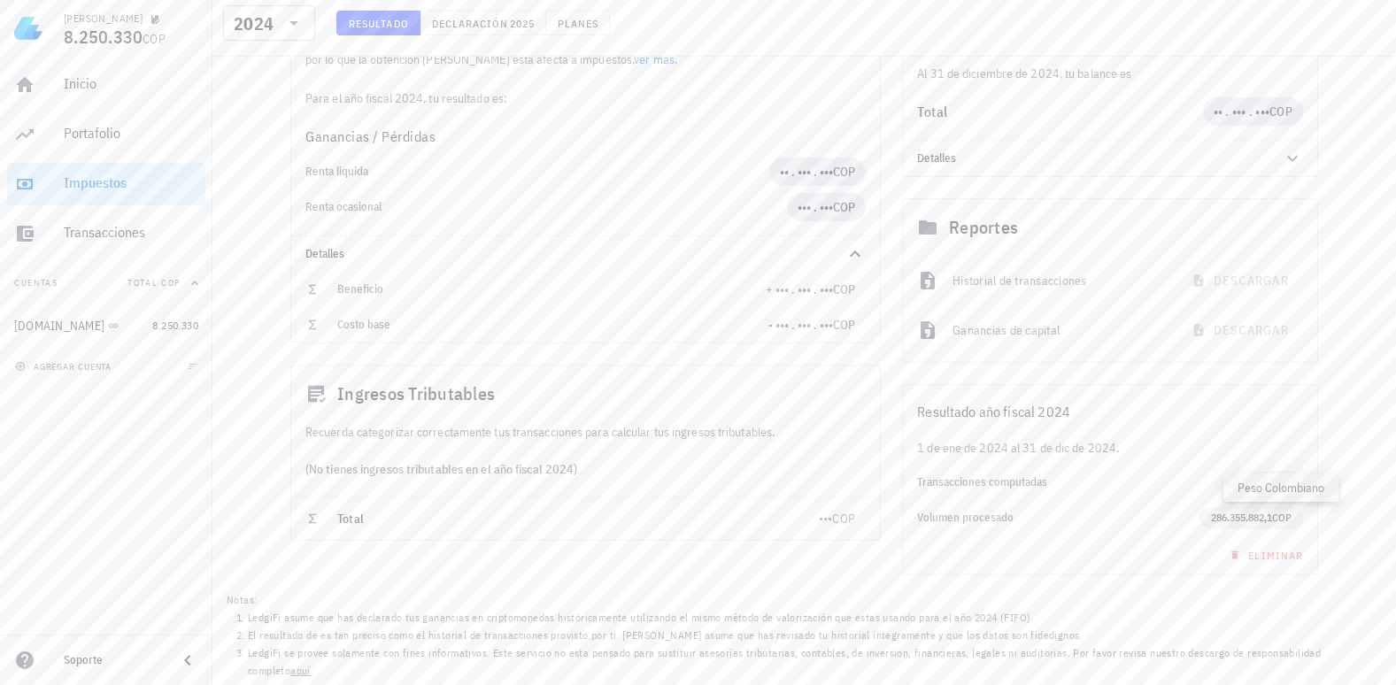
click at [1283, 516] on span "COP" at bounding box center [1281, 517] width 19 height 13
click at [340, 514] on span "Total" at bounding box center [350, 519] width 27 height 16
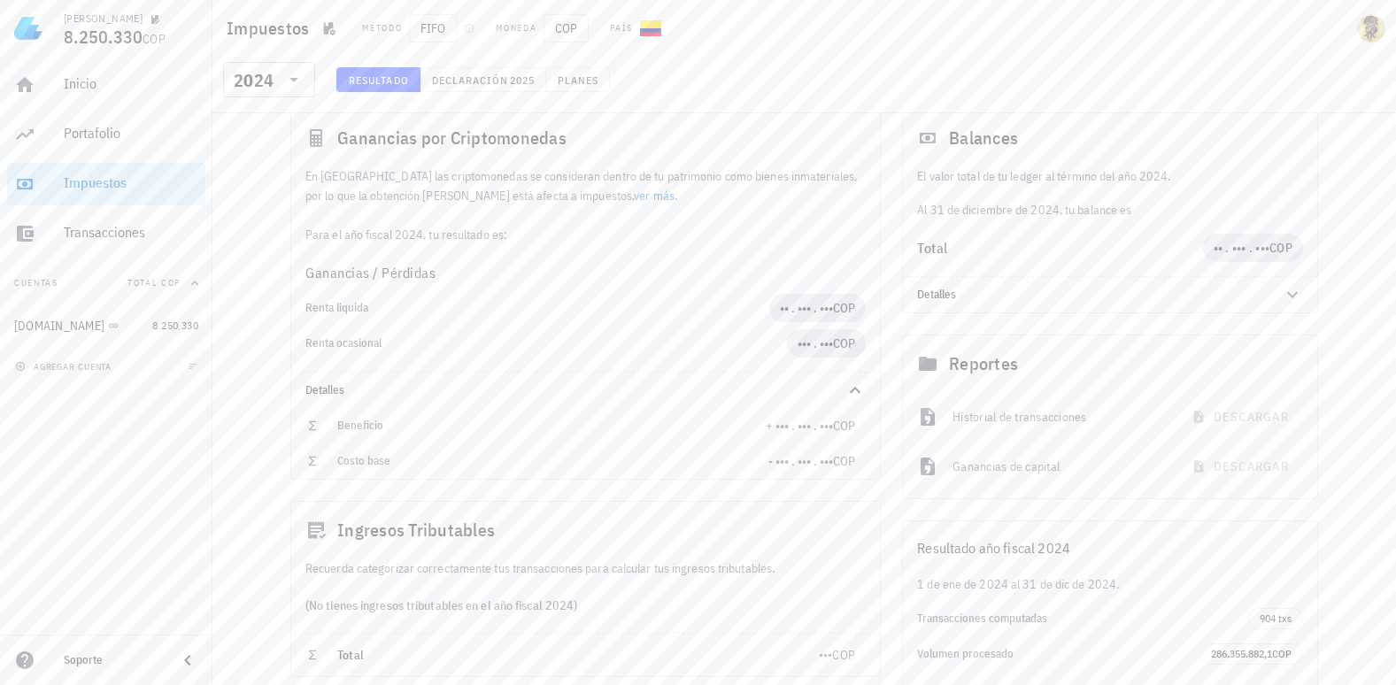
scroll to position [0, 0]
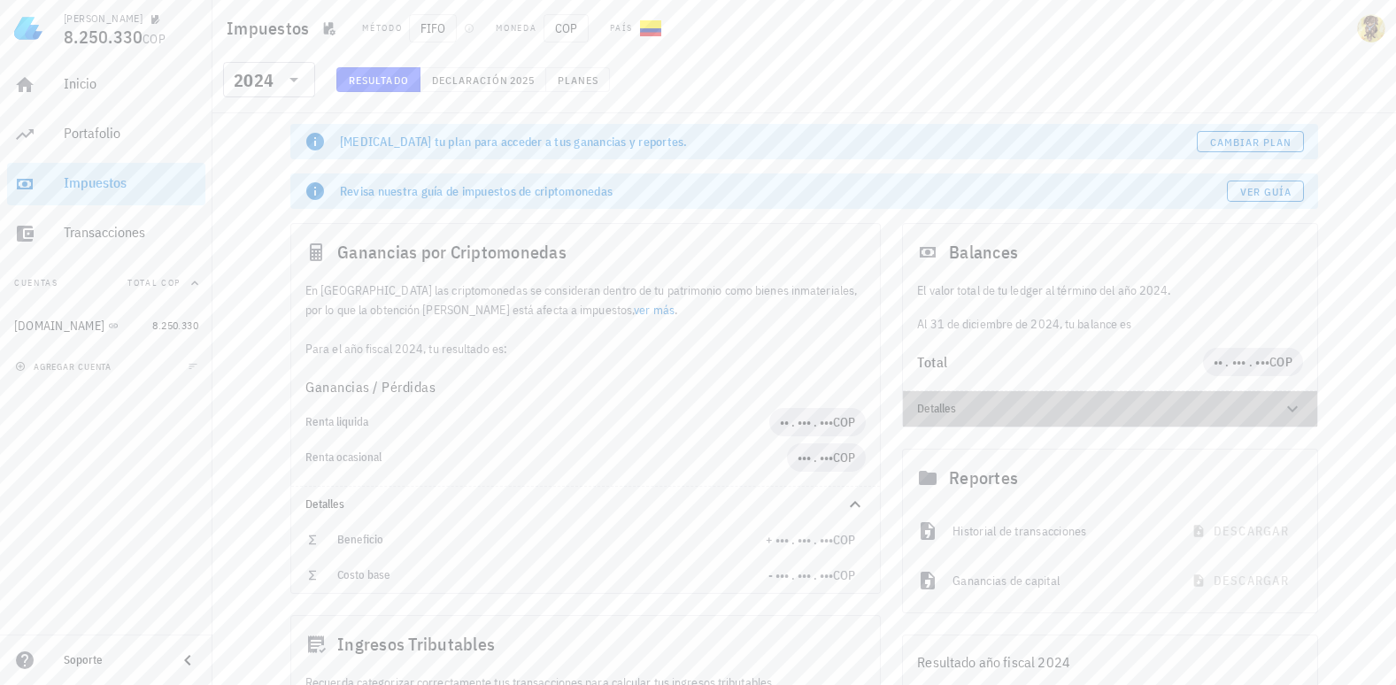
click at [1295, 412] on icon at bounding box center [1292, 408] width 21 height 21
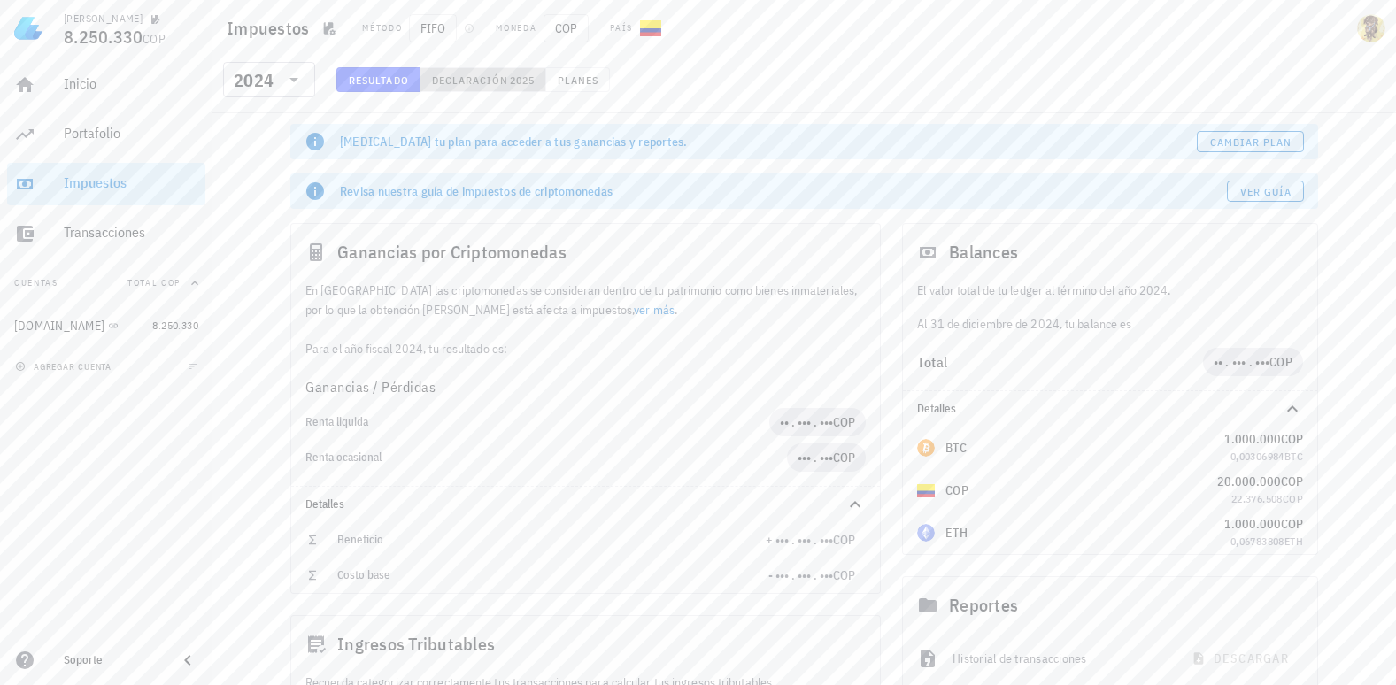
click at [500, 84] on span "Declaración" at bounding box center [470, 79] width 78 height 13
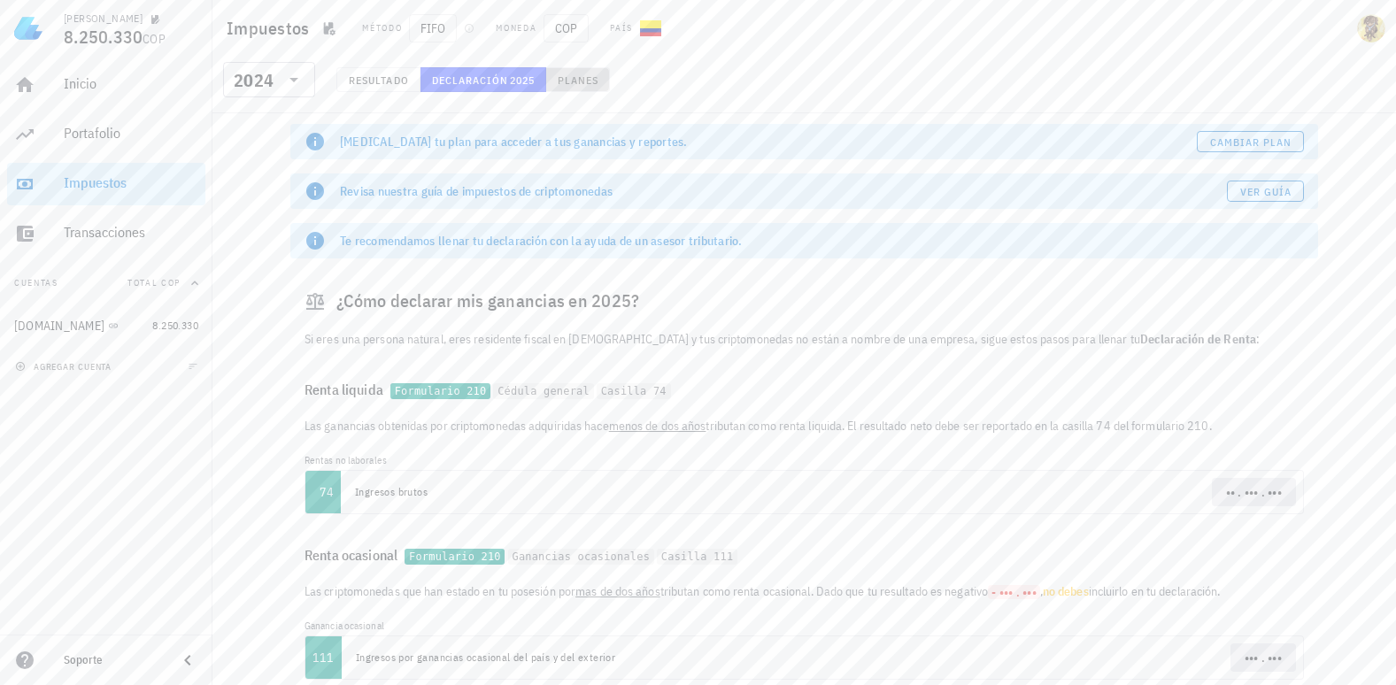
click at [561, 80] on span "Planes" at bounding box center [578, 79] width 42 height 13
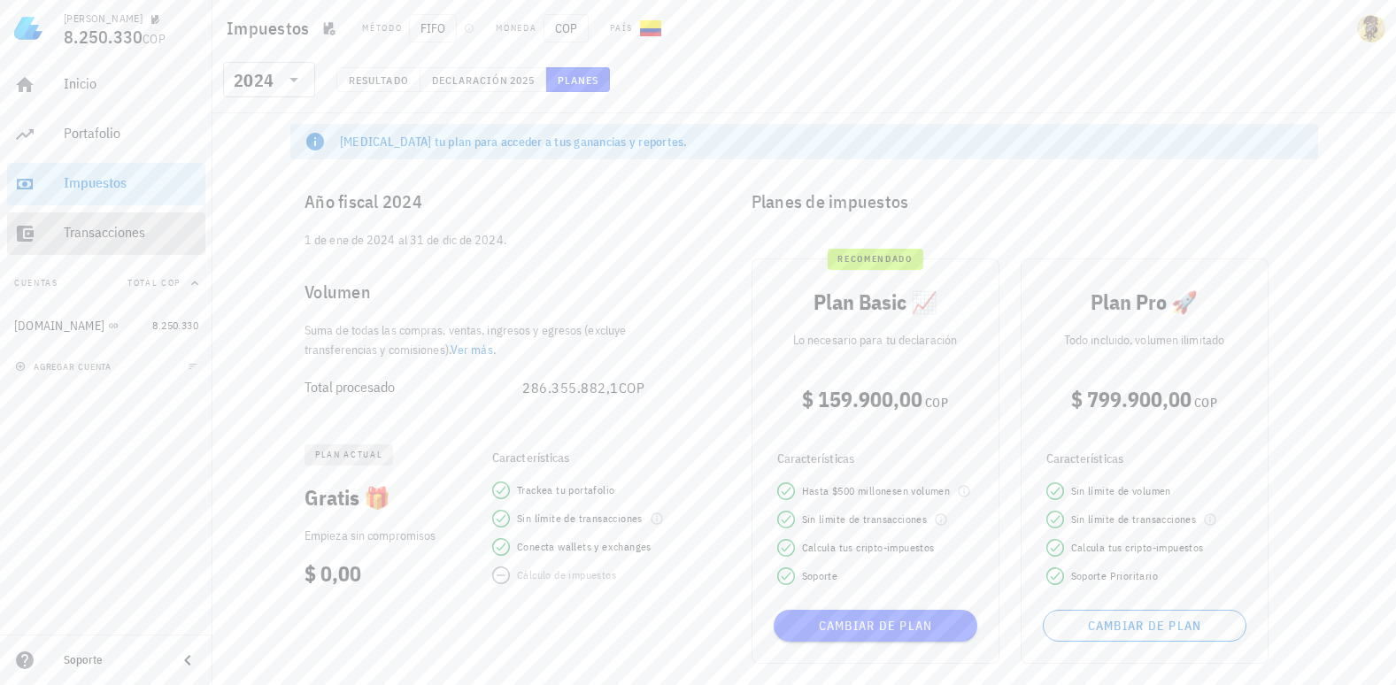
click at [85, 226] on div "Transacciones" at bounding box center [131, 232] width 135 height 17
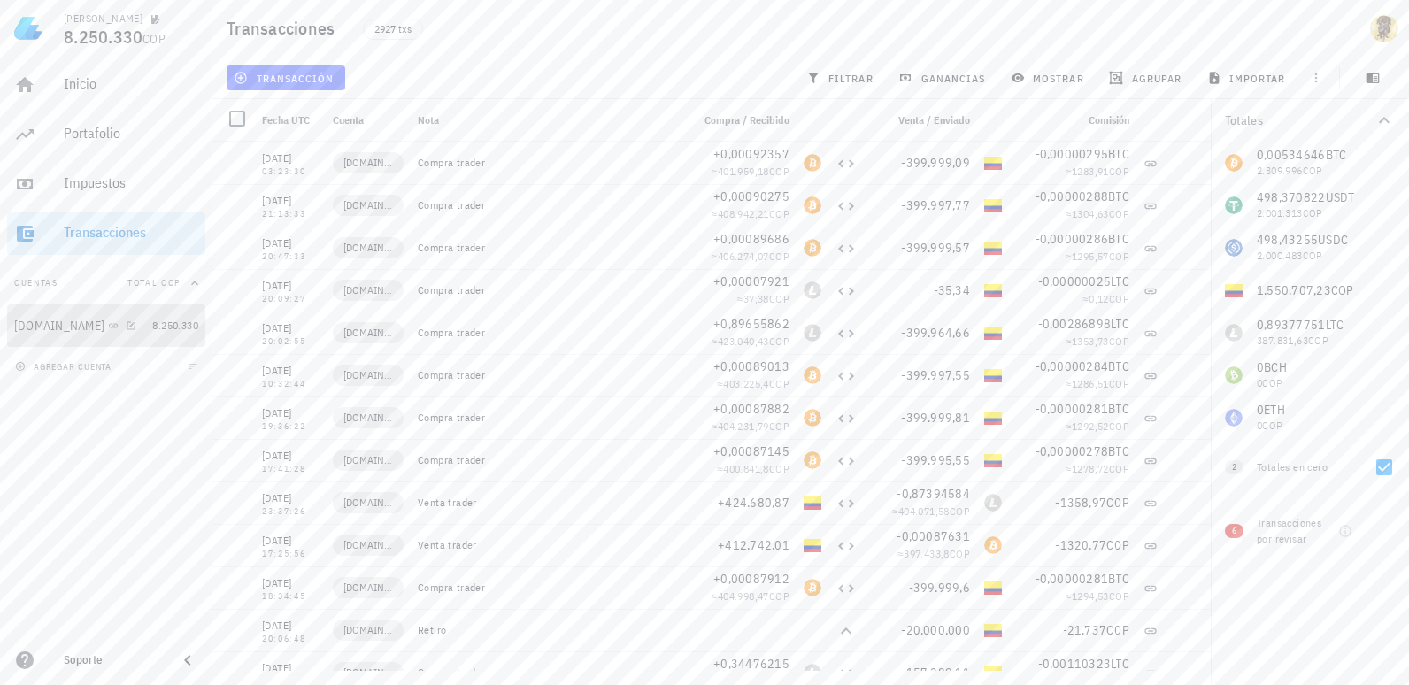
click at [127, 325] on div "[DOMAIN_NAME]" at bounding box center [79, 326] width 131 height 17
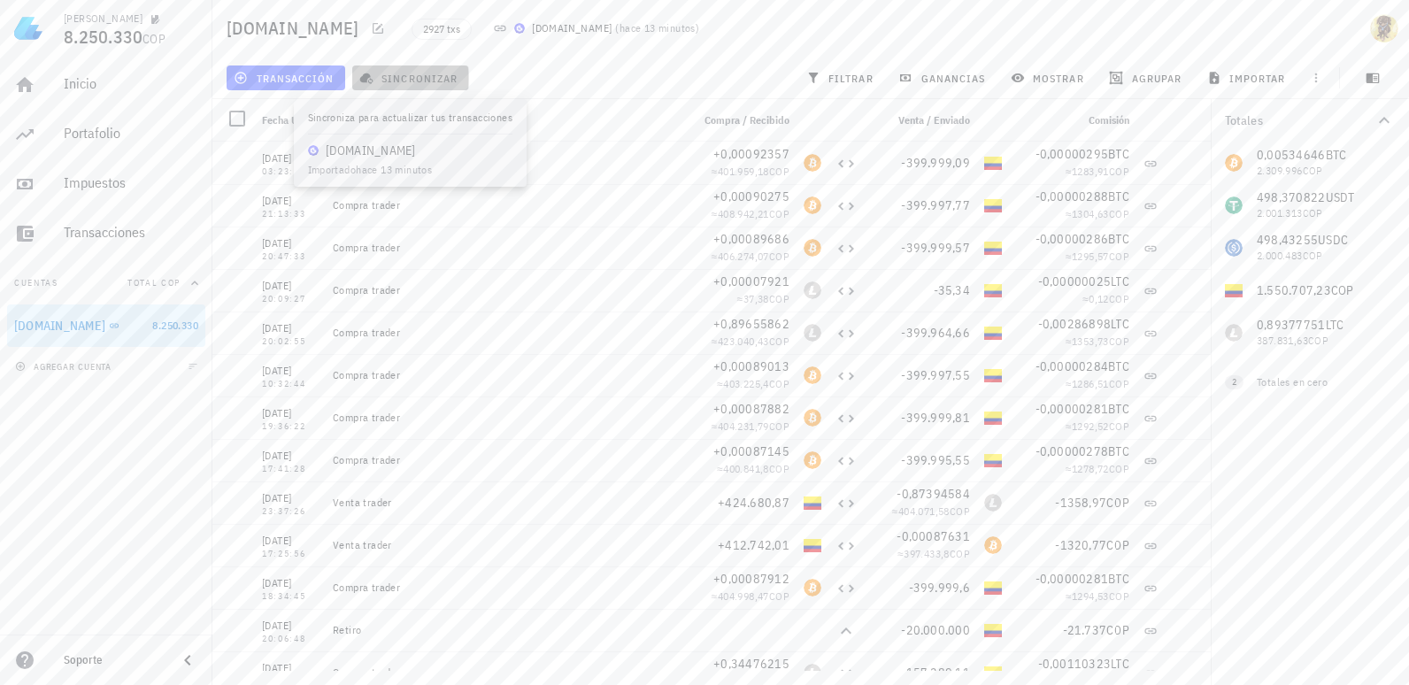
click at [436, 80] on span "sincronizar" at bounding box center [410, 78] width 95 height 14
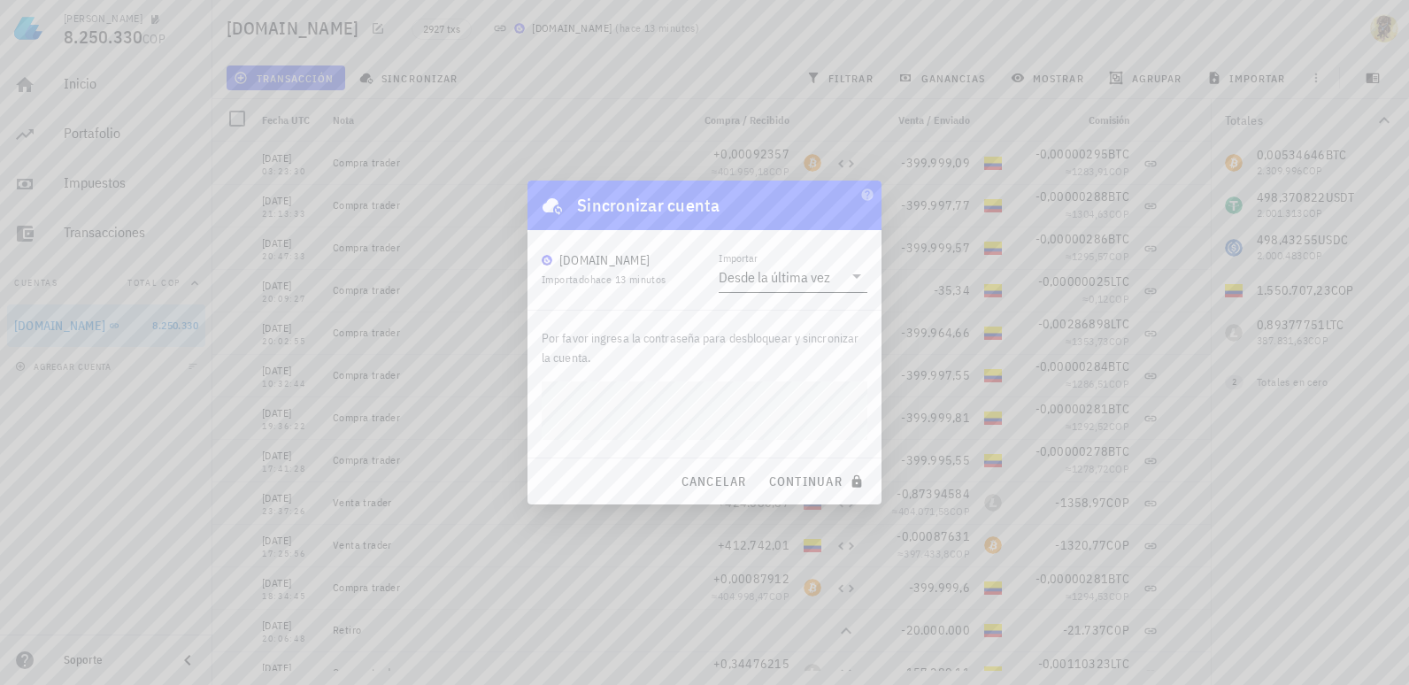
click at [849, 279] on icon at bounding box center [856, 276] width 21 height 21
click at [853, 277] on div "Desde la última vez" at bounding box center [793, 290] width 149 height 42
click at [825, 482] on span "continuar" at bounding box center [817, 481] width 99 height 16
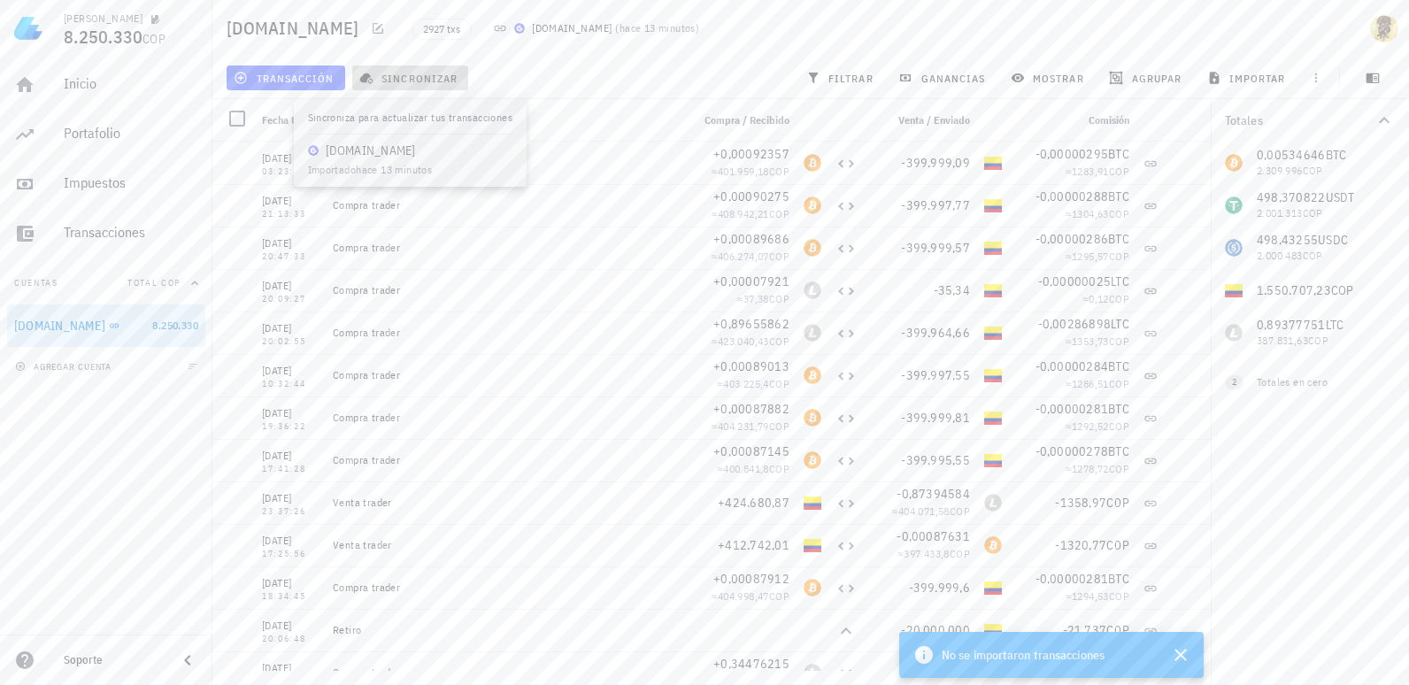
click at [408, 89] on button "sincronizar" at bounding box center [410, 77] width 117 height 25
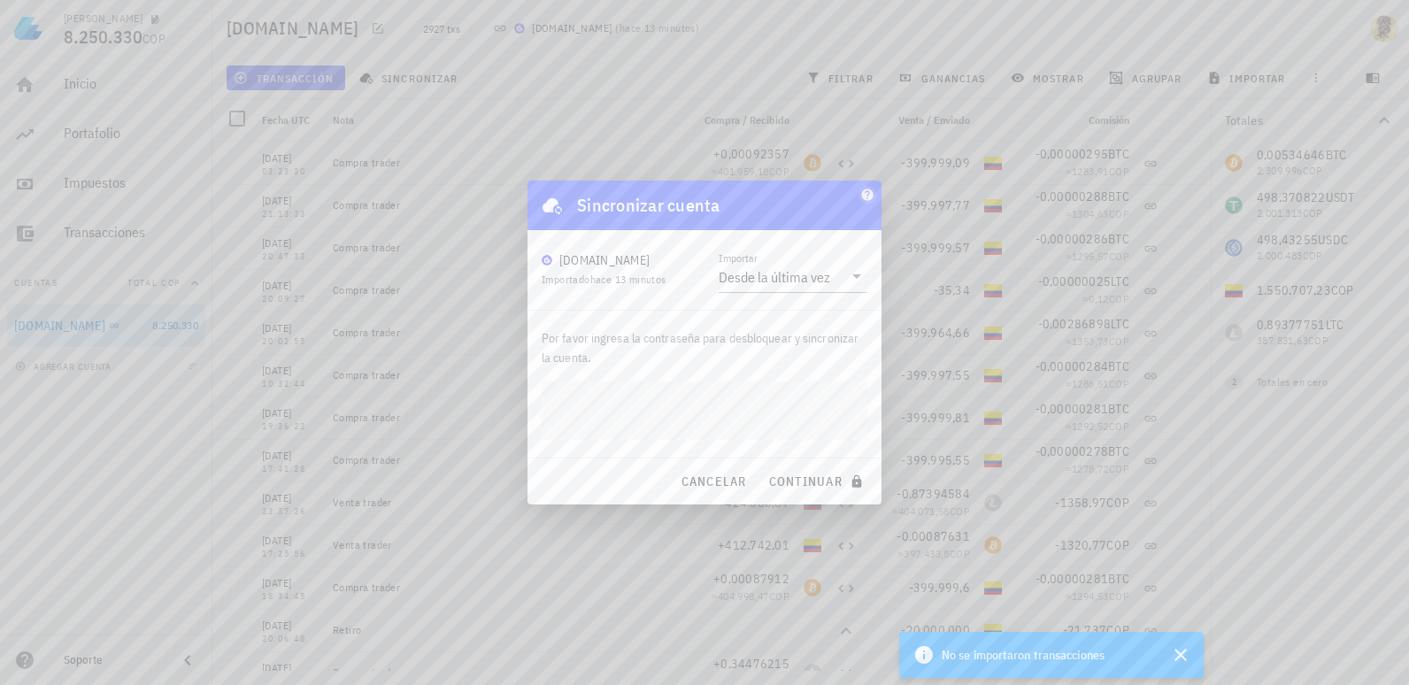
click at [865, 189] on icon "button" at bounding box center [867, 195] width 14 height 14
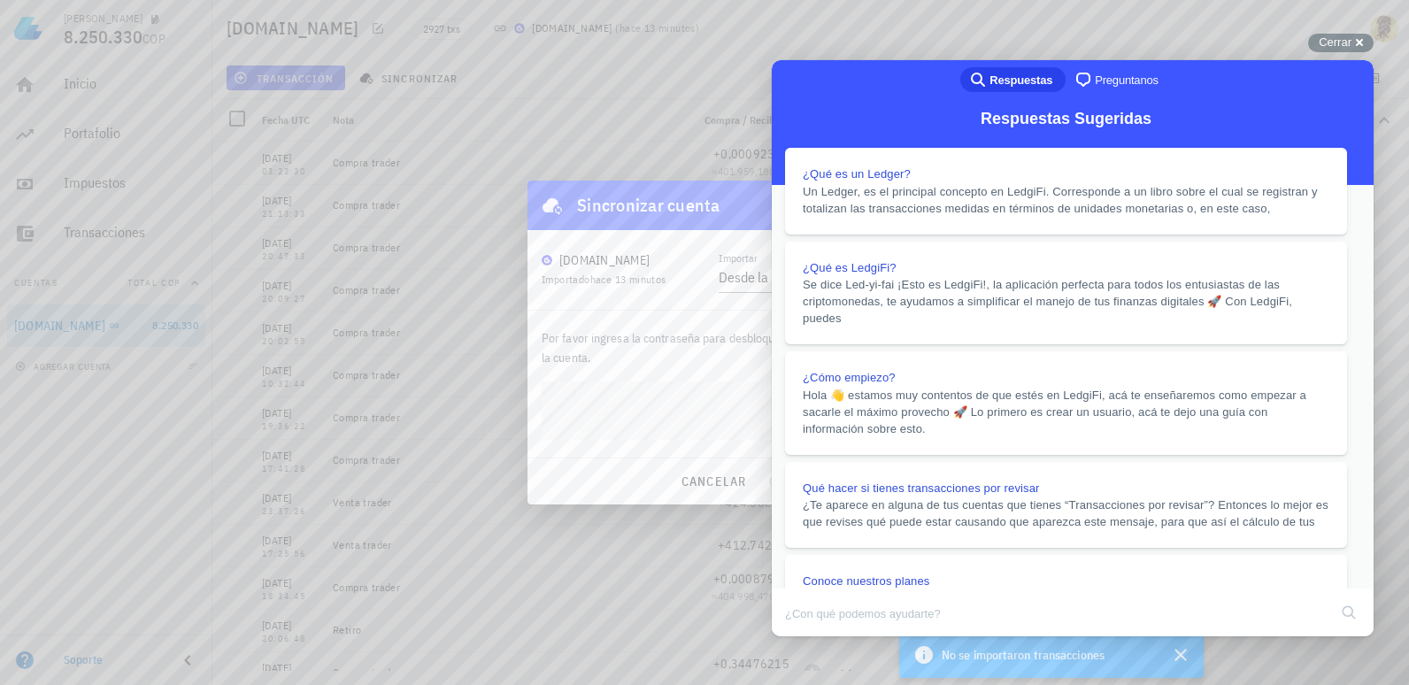
click at [805, 637] on button "Close" at bounding box center [789, 648] width 32 height 23
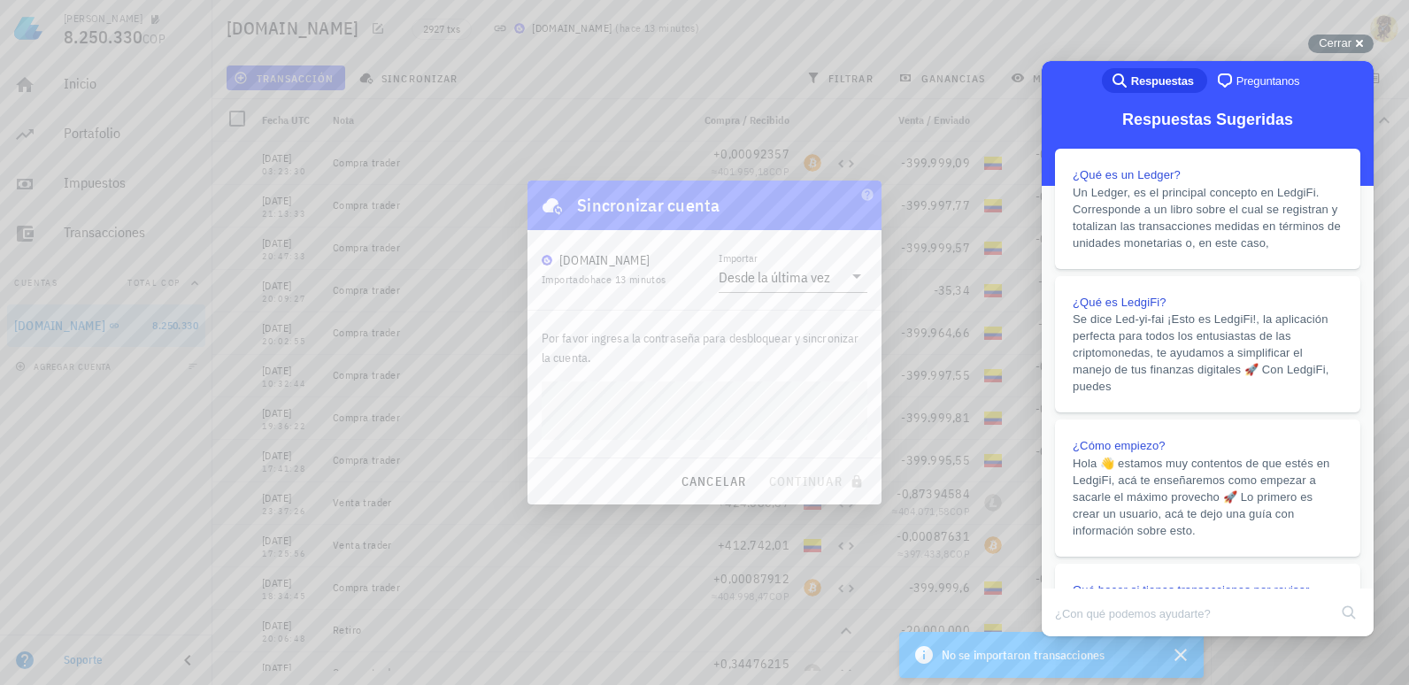
drag, startPoint x: 1359, startPoint y: 42, endPoint x: 1298, endPoint y: 65, distance: 64.4
click at [1359, 42] on div "Cerrar cross-small" at bounding box center [1340, 44] width 65 height 19
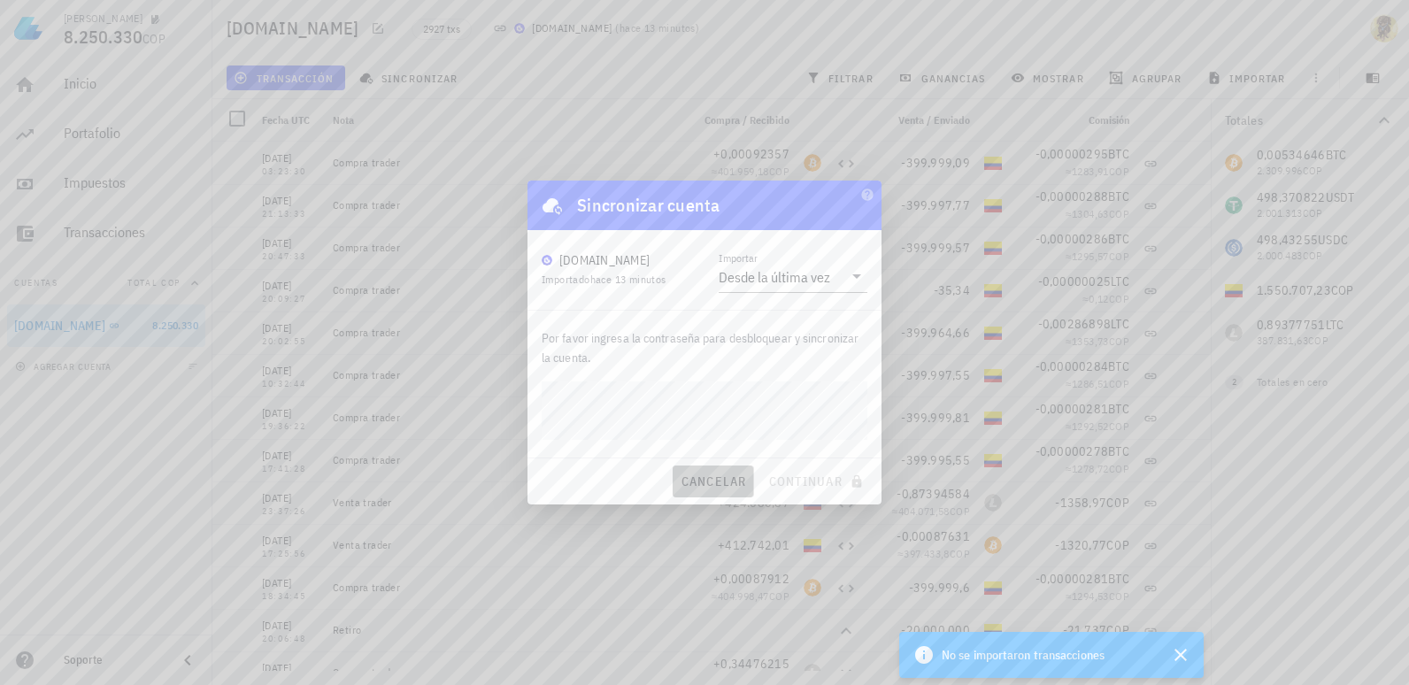
click at [704, 486] on span "cancelar" at bounding box center [713, 481] width 66 height 16
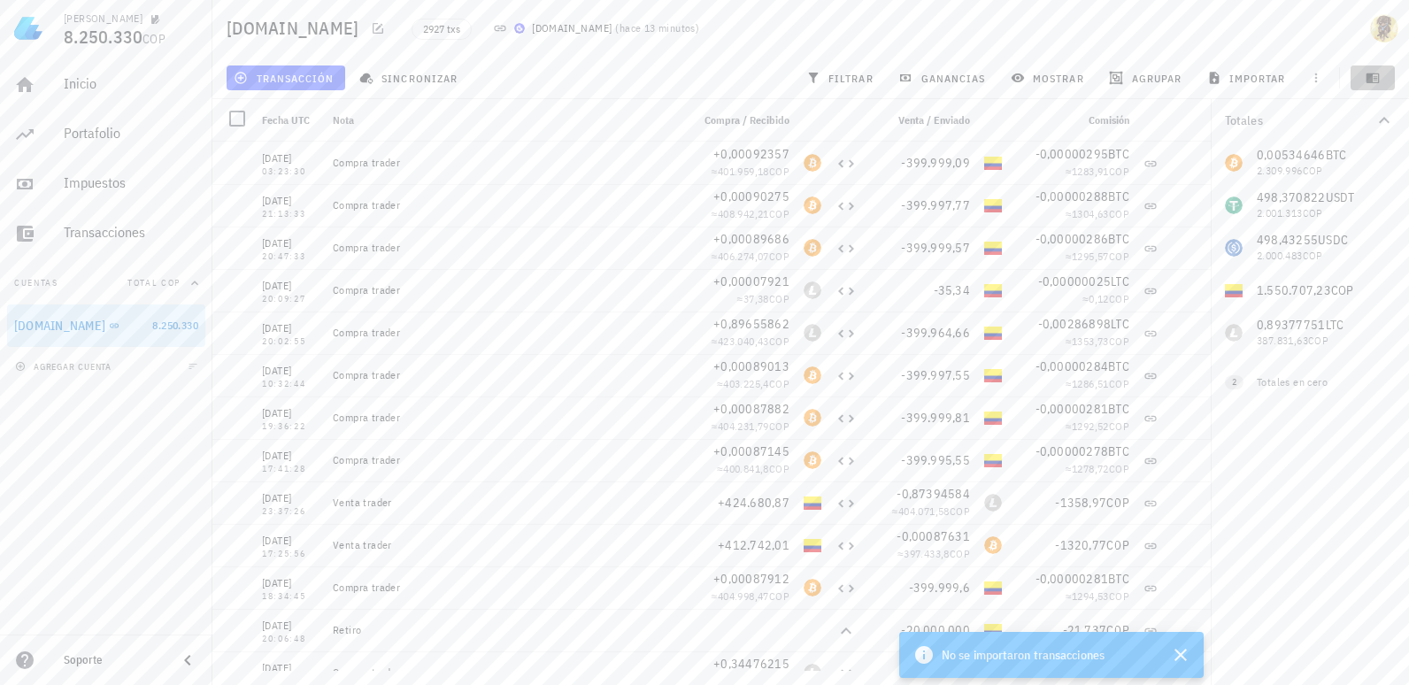
click at [1381, 78] on span "button" at bounding box center [1373, 78] width 44 height 14
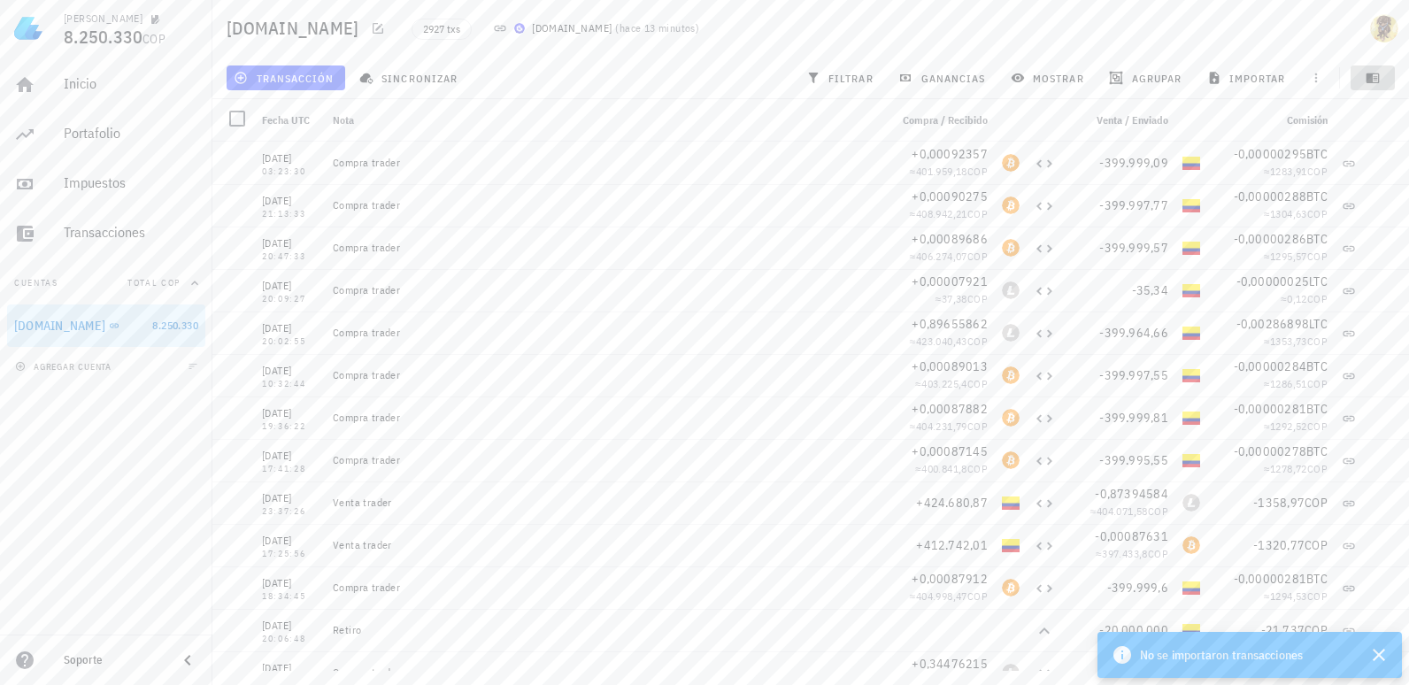
click at [1381, 80] on span "button" at bounding box center [1373, 78] width 44 height 14
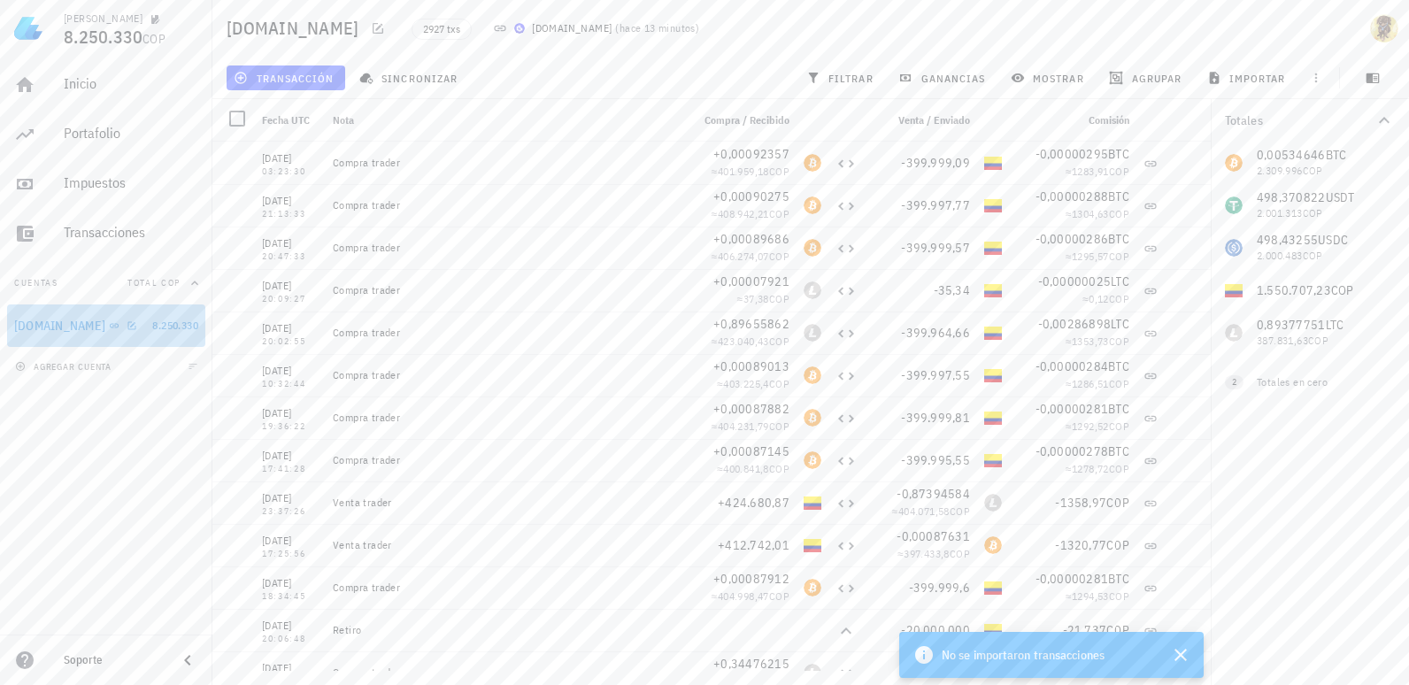
click at [47, 328] on div "[DOMAIN_NAME]" at bounding box center [59, 326] width 91 height 15
click at [514, 31] on img at bounding box center [519, 28] width 11 height 11
click at [493, 29] on icon at bounding box center [500, 28] width 14 height 14
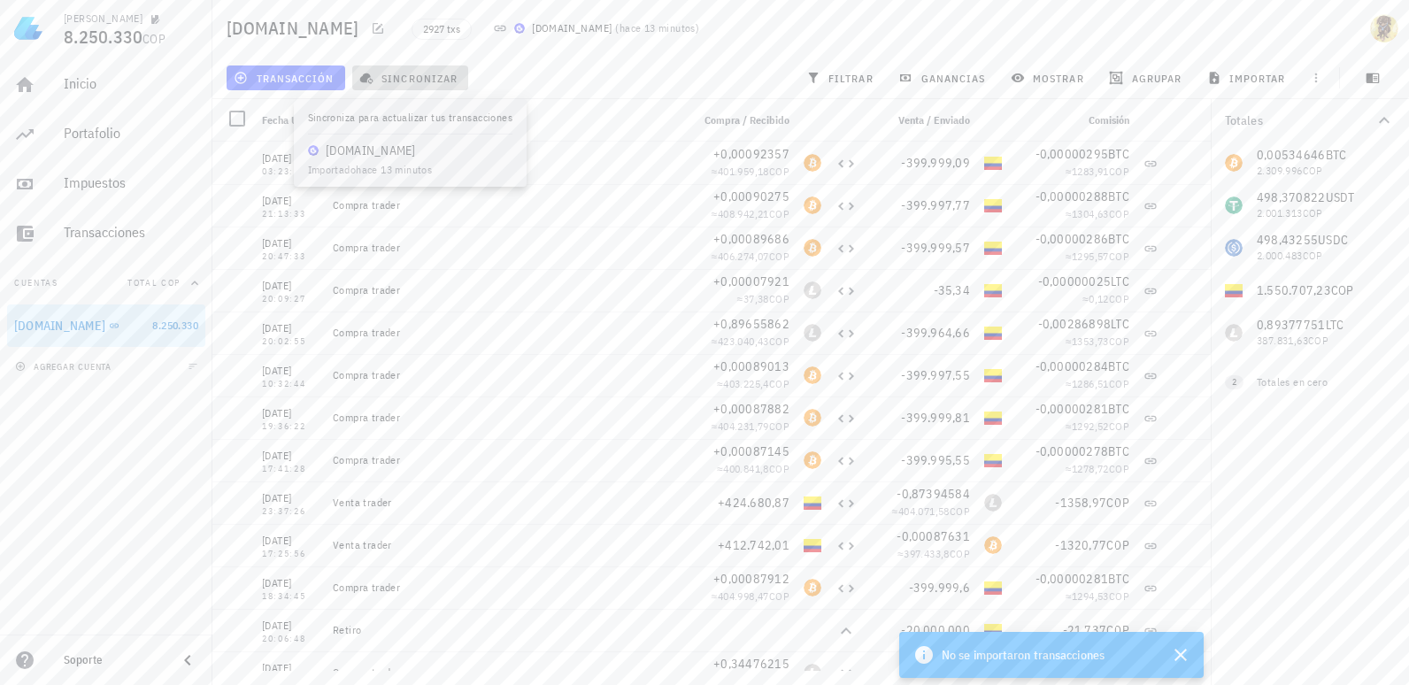
click at [420, 77] on span "sincronizar" at bounding box center [410, 78] width 95 height 14
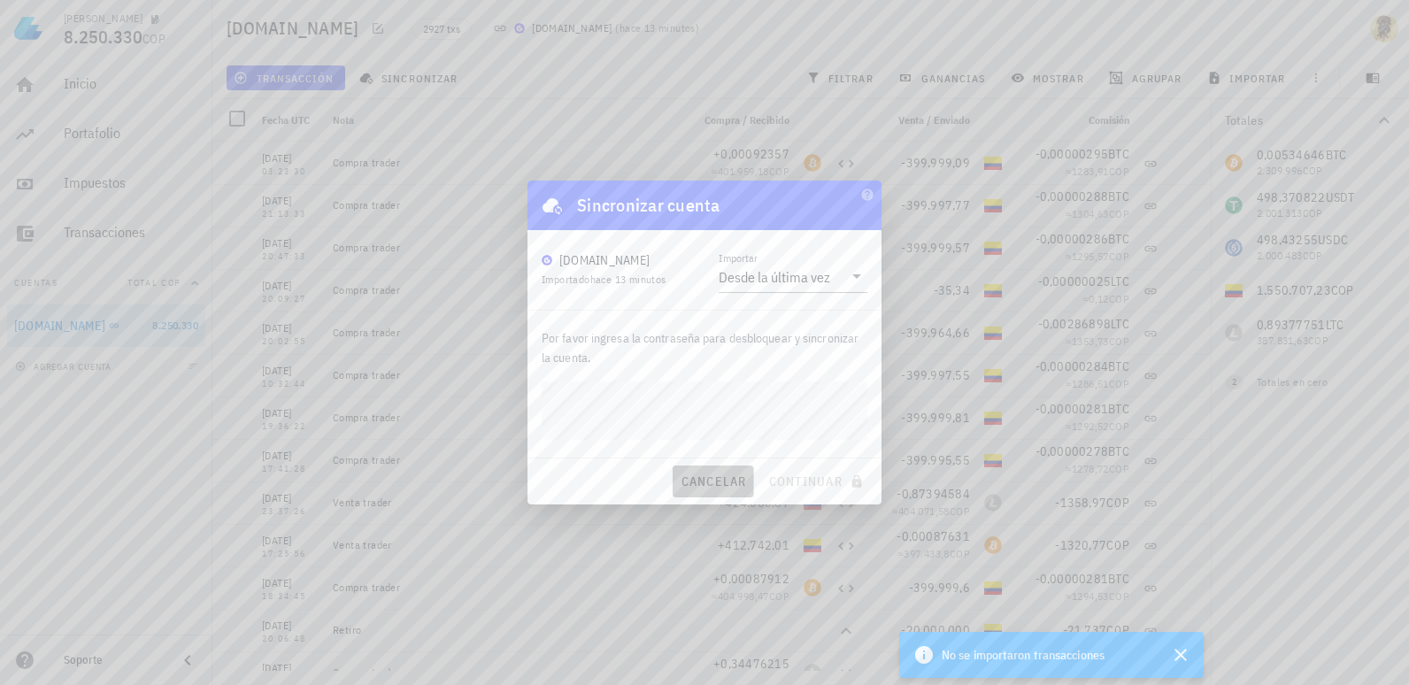
click at [707, 473] on span "cancelar" at bounding box center [713, 481] width 66 height 16
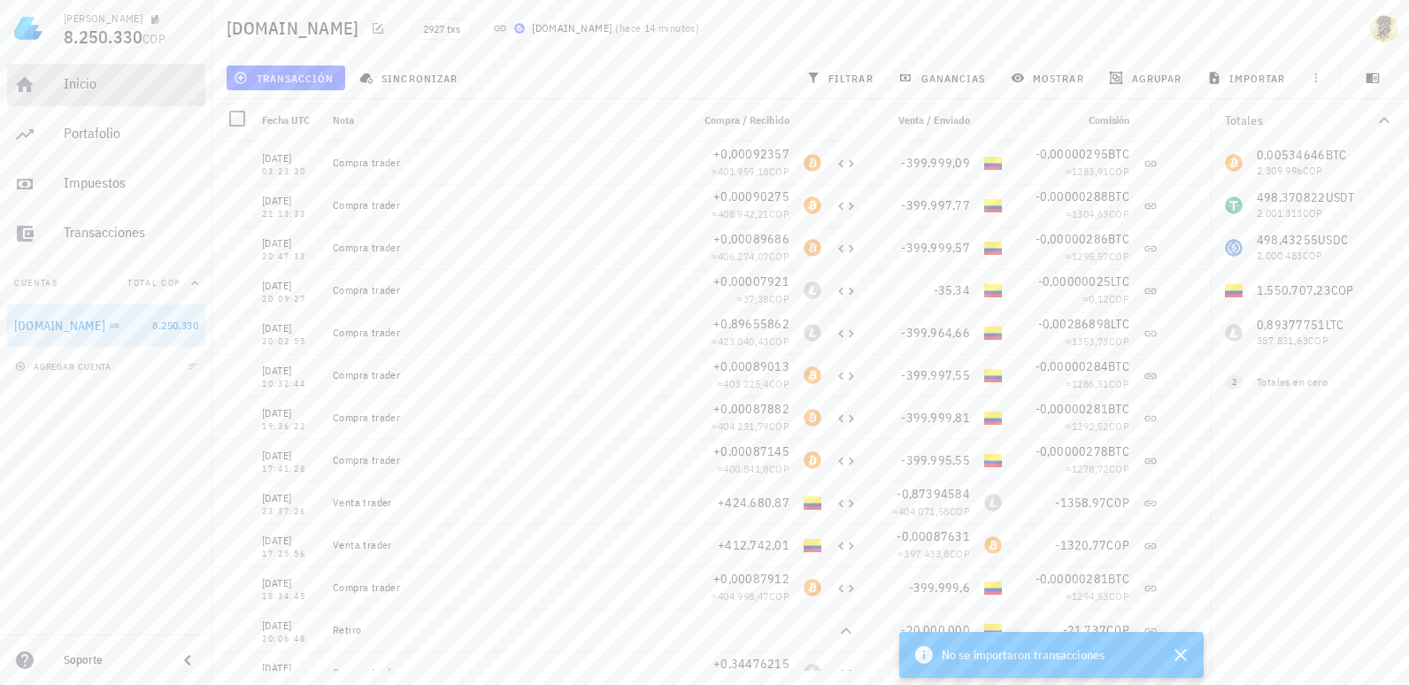
click at [73, 74] on div "Inicio" at bounding box center [131, 85] width 135 height 40
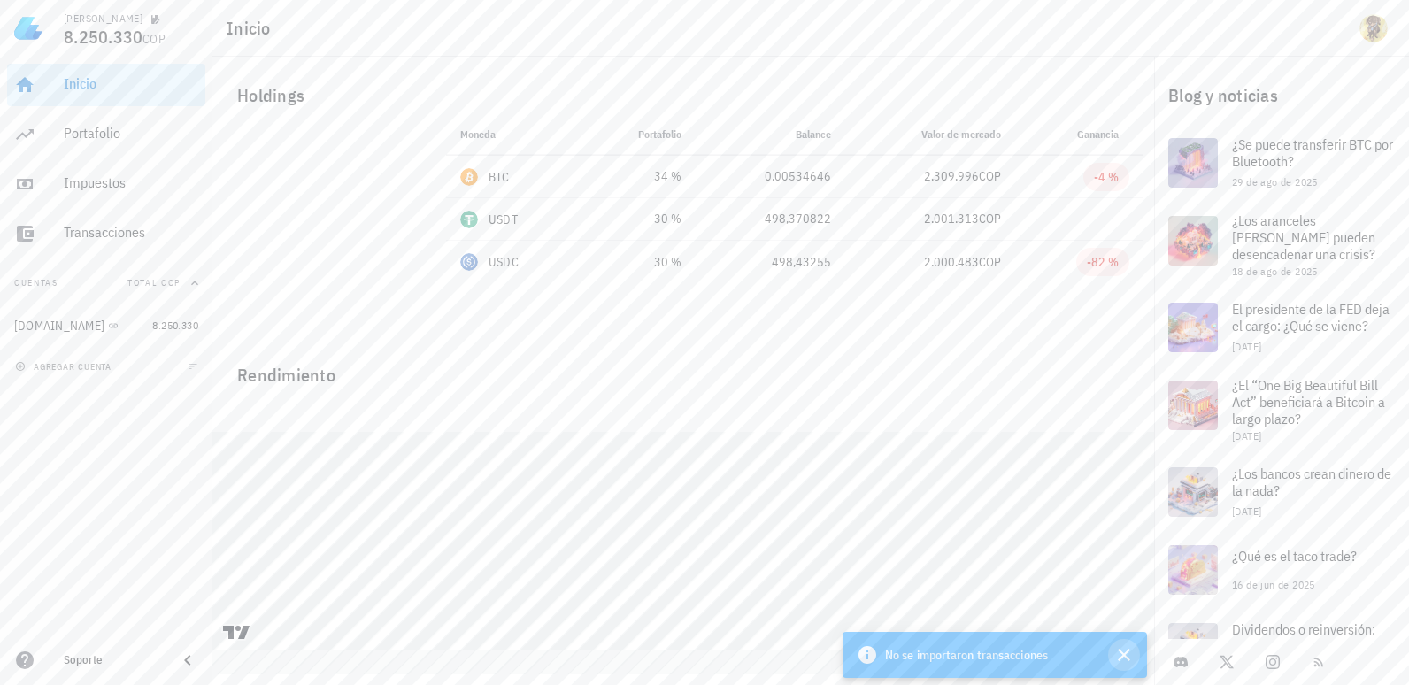
click at [1128, 653] on icon "button" at bounding box center [1123, 654] width 21 height 21
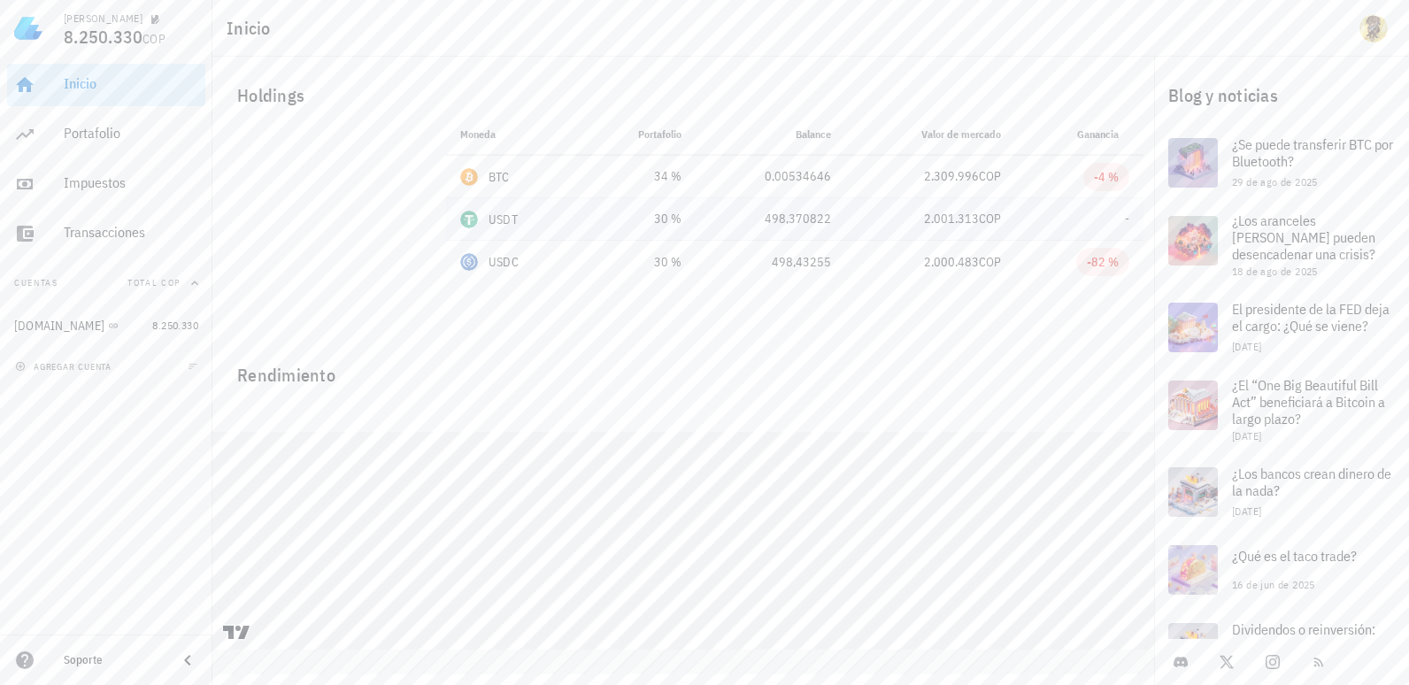
click at [533, 213] on div "USDT" at bounding box center [514, 220] width 108 height 18
click at [107, 132] on div "Portafolio" at bounding box center [131, 133] width 135 height 17
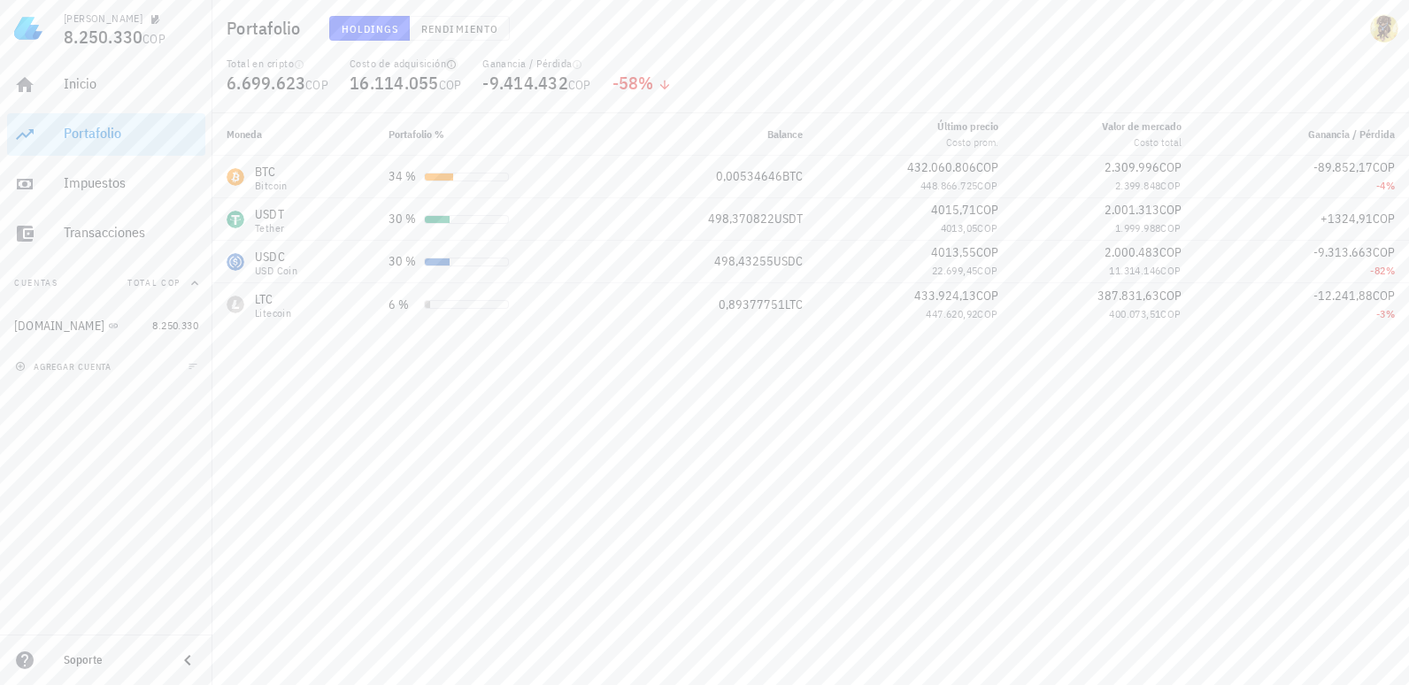
click at [450, 64] on icon "button" at bounding box center [451, 64] width 11 height 11
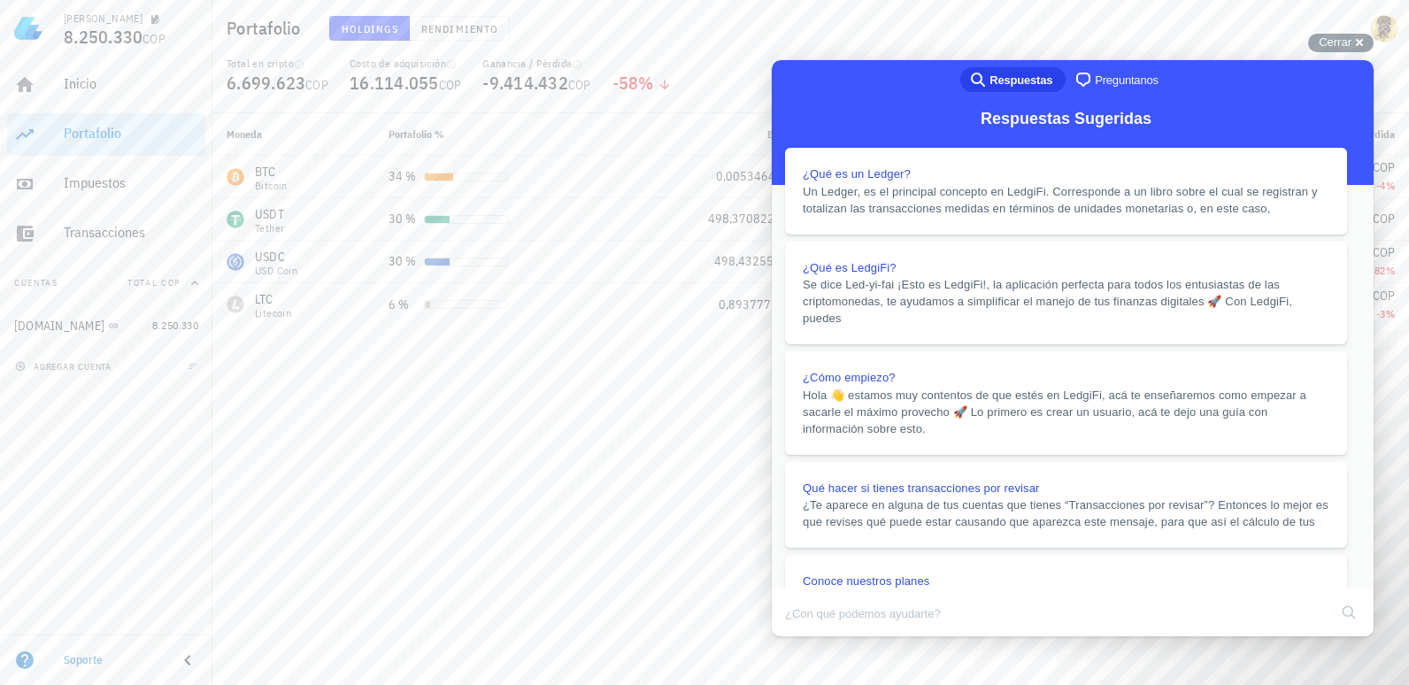
click at [805, 637] on button "Close" at bounding box center [789, 648] width 32 height 23
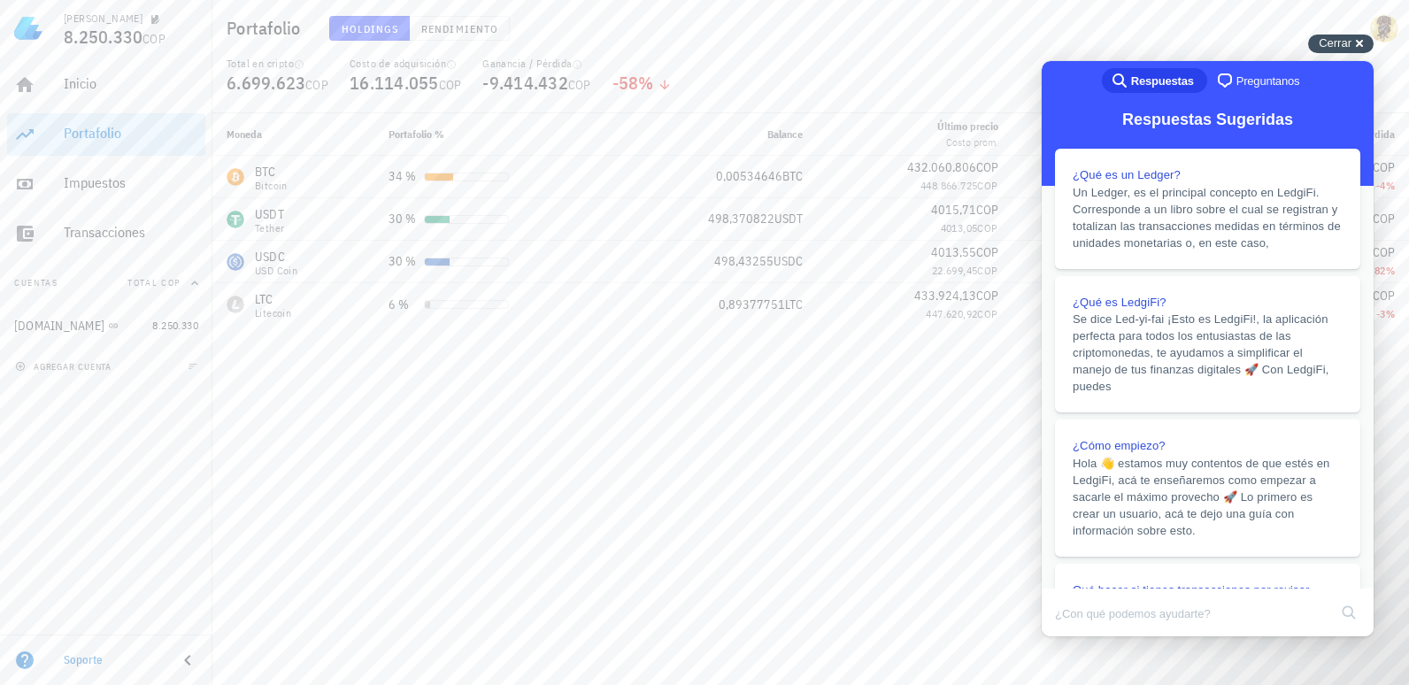
click at [1359, 35] on div "Cerrar cross-small" at bounding box center [1340, 44] width 65 height 19
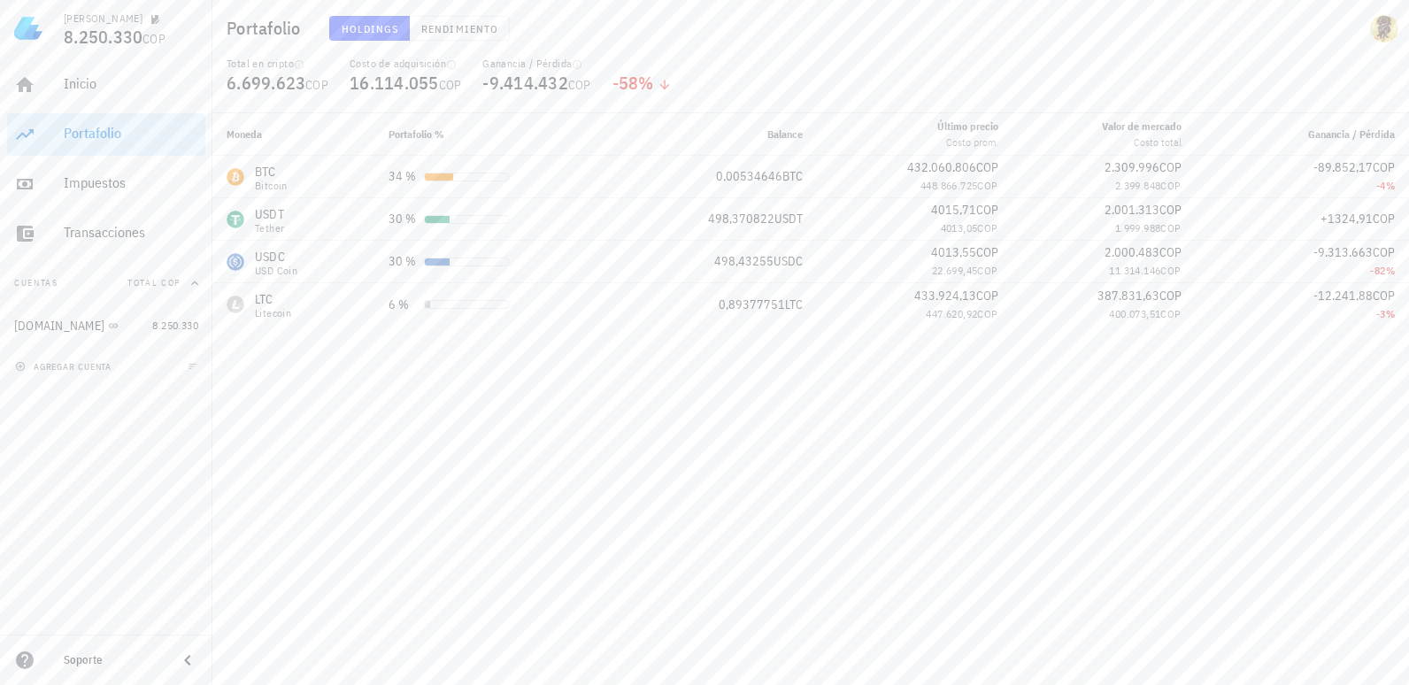
click at [439, 15] on div "Holdings Rendimiento" at bounding box center [633, 28] width 629 height 46
click at [441, 18] on button "Rendimiento" at bounding box center [460, 28] width 100 height 25
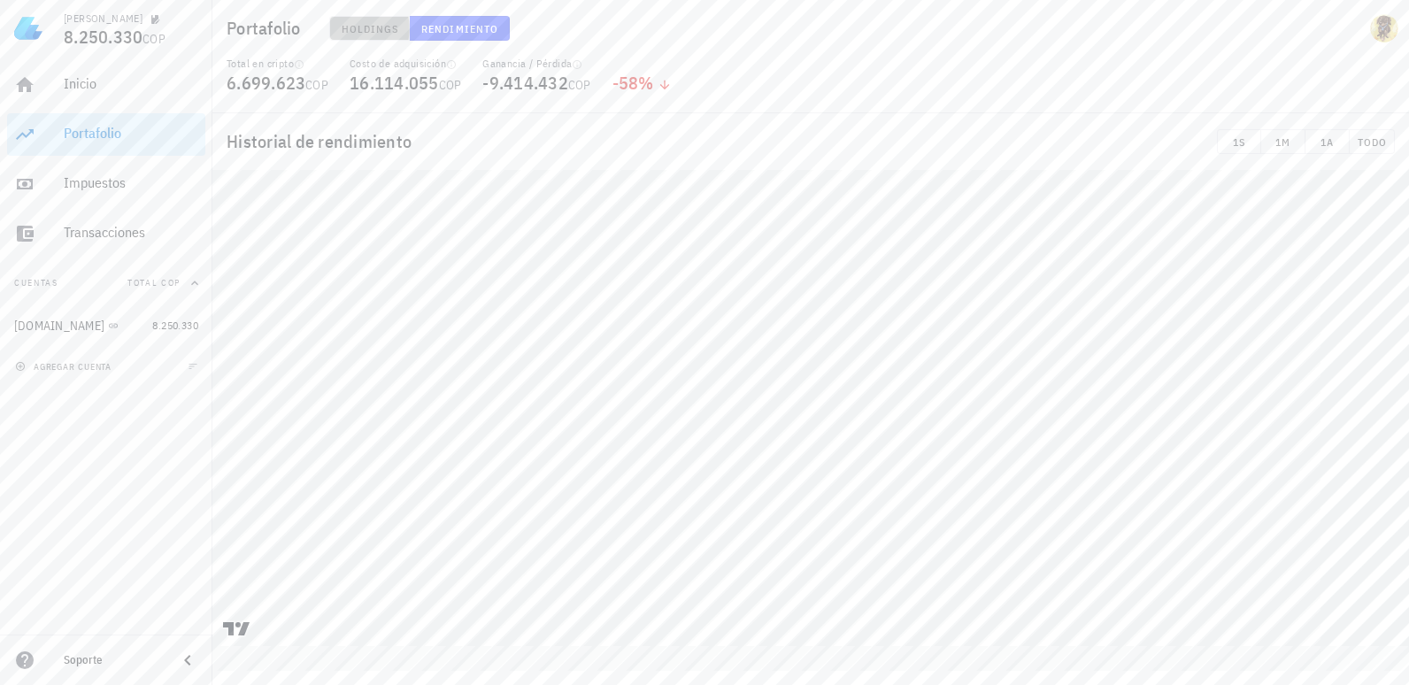
click at [389, 22] on span "Holdings" at bounding box center [370, 28] width 58 height 13
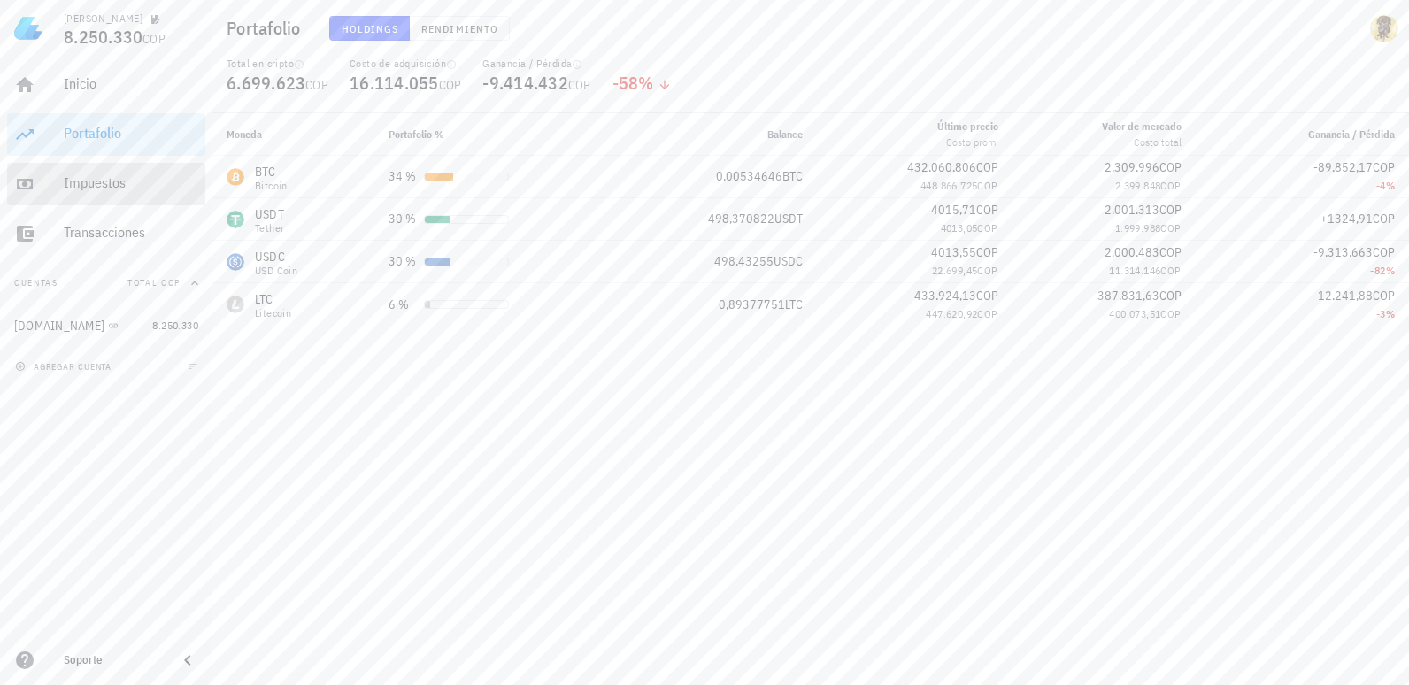
click at [81, 178] on div "Impuestos" at bounding box center [131, 182] width 135 height 17
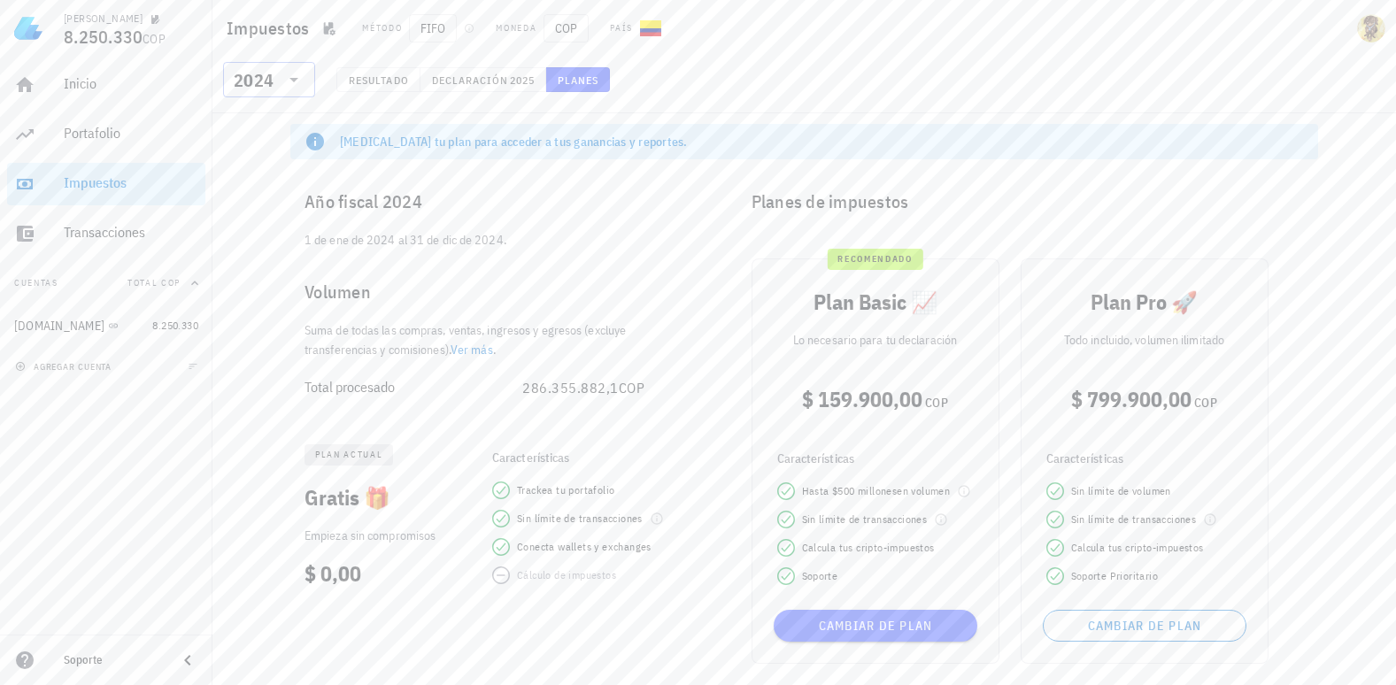
click at [279, 79] on input "text" at bounding box center [278, 79] width 3 height 28
click at [271, 123] on div "2025" at bounding box center [269, 126] width 64 height 14
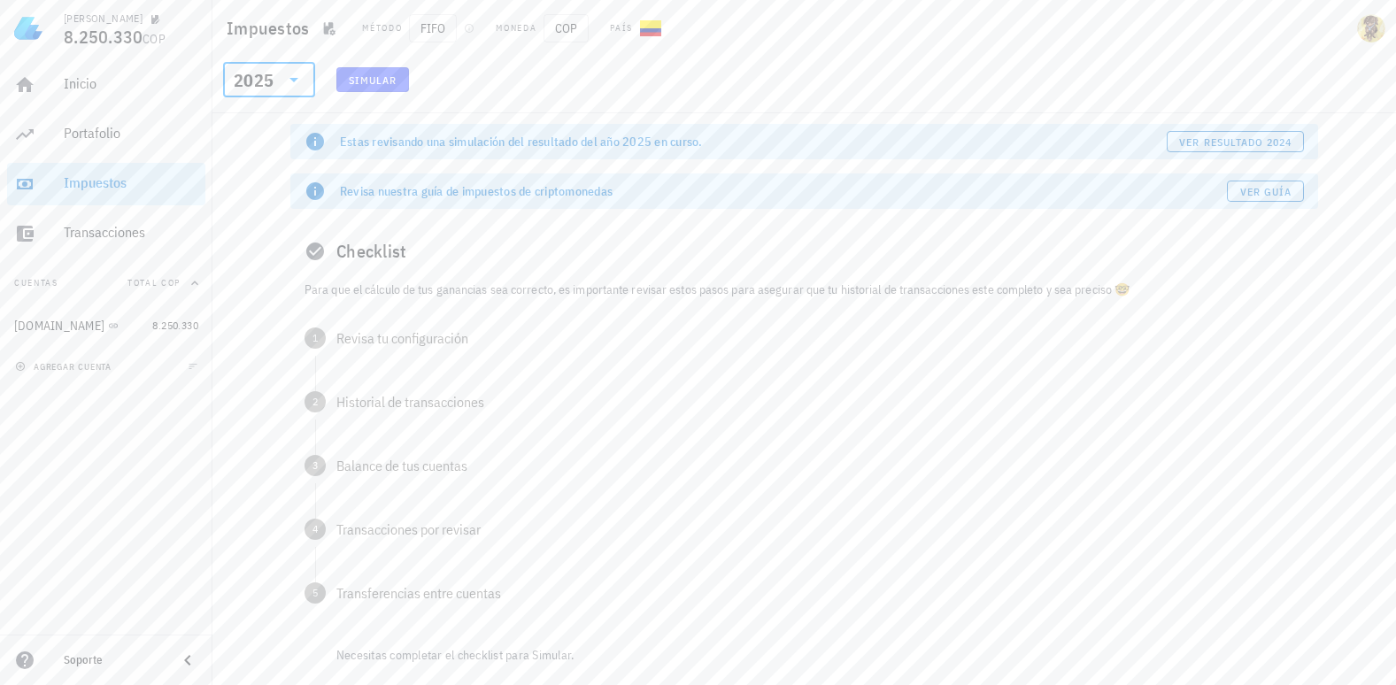
click at [284, 85] on icon at bounding box center [293, 79] width 21 height 21
click at [279, 203] on div "2023" at bounding box center [269, 196] width 64 height 14
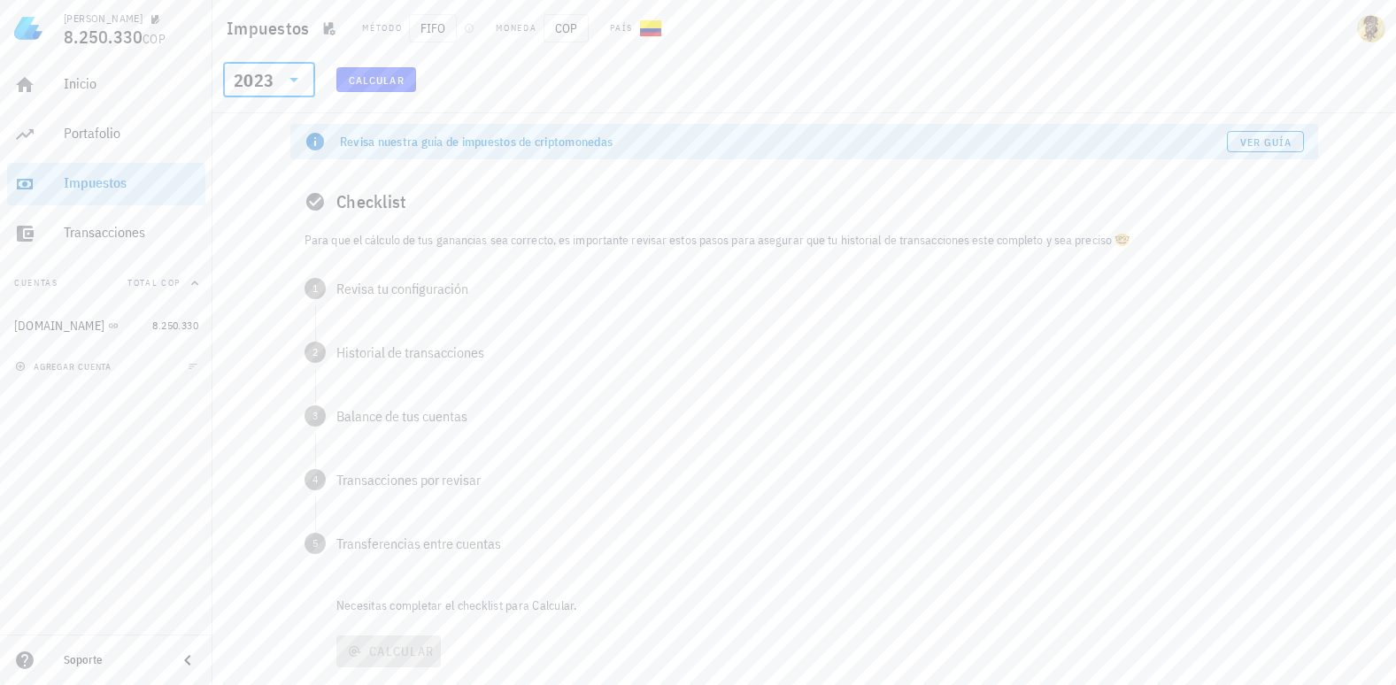
click at [704, 142] on div "Revisa nuestra guía de impuestos de criptomonedas" at bounding box center [783, 142] width 887 height 18
click at [1259, 137] on span "Ver guía" at bounding box center [1265, 141] width 53 height 13
click at [296, 77] on icon at bounding box center [293, 79] width 21 height 21
click at [274, 166] on div "2024" at bounding box center [269, 161] width 64 height 14
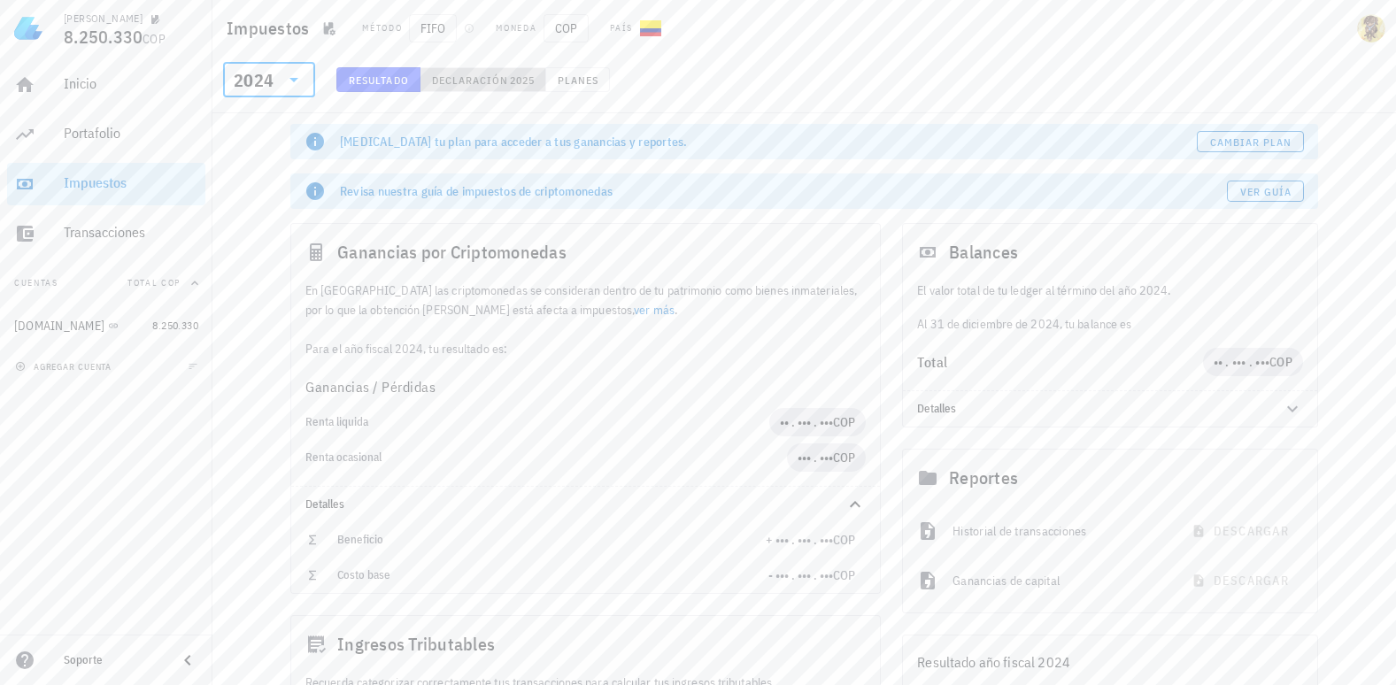
click at [498, 81] on span "Declaración" at bounding box center [470, 79] width 78 height 13
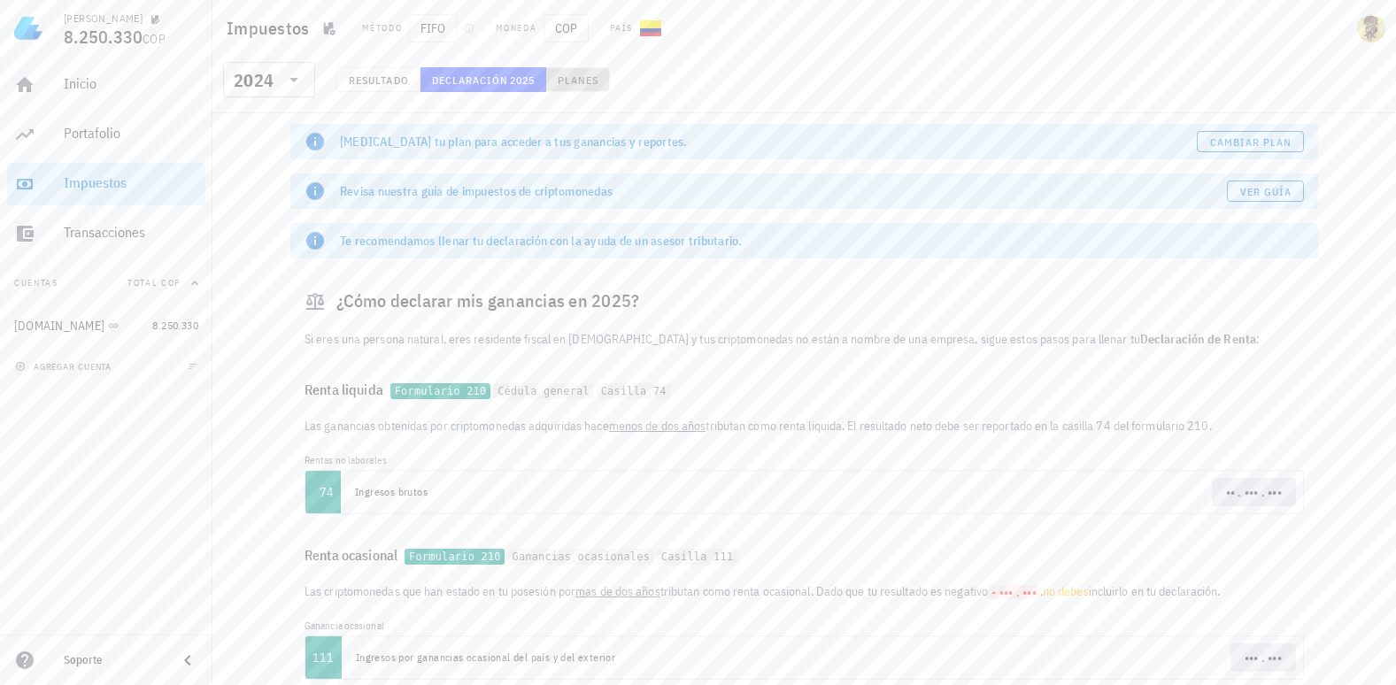
click at [593, 84] on span "Planes" at bounding box center [578, 79] width 42 height 13
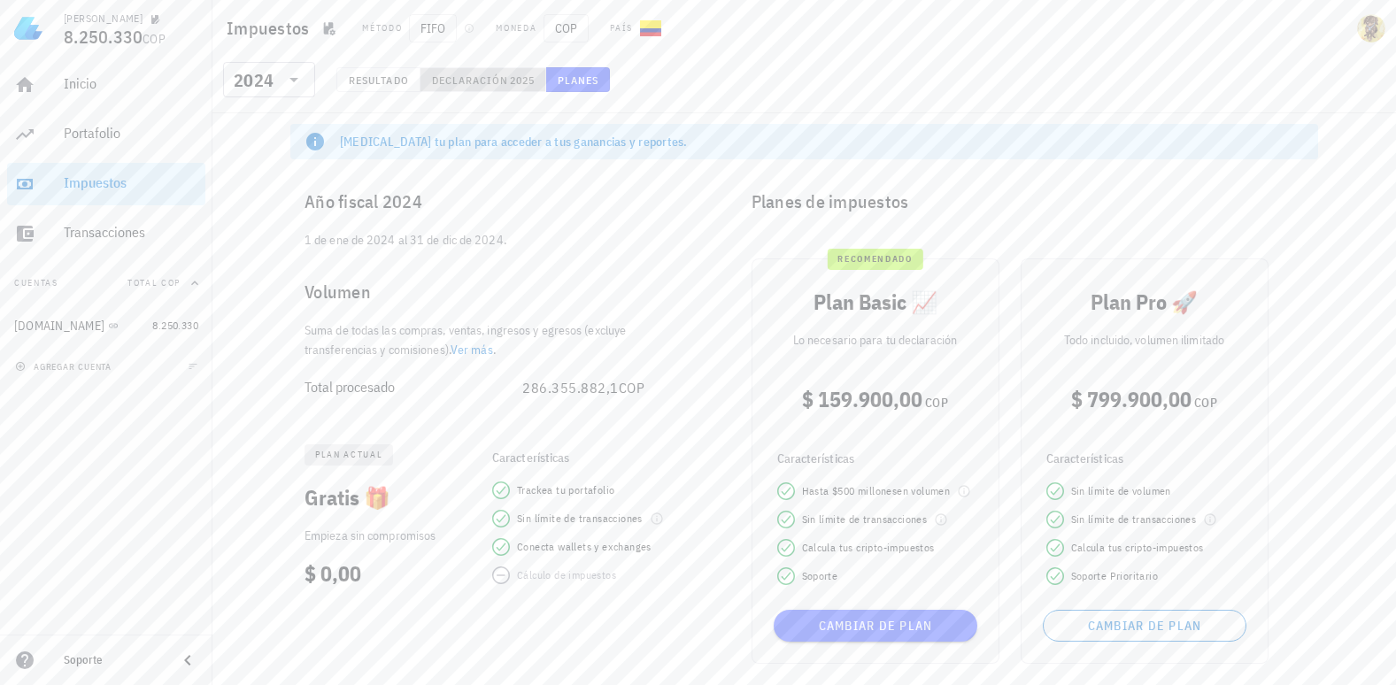
click at [500, 79] on span "Declaración" at bounding box center [470, 79] width 78 height 13
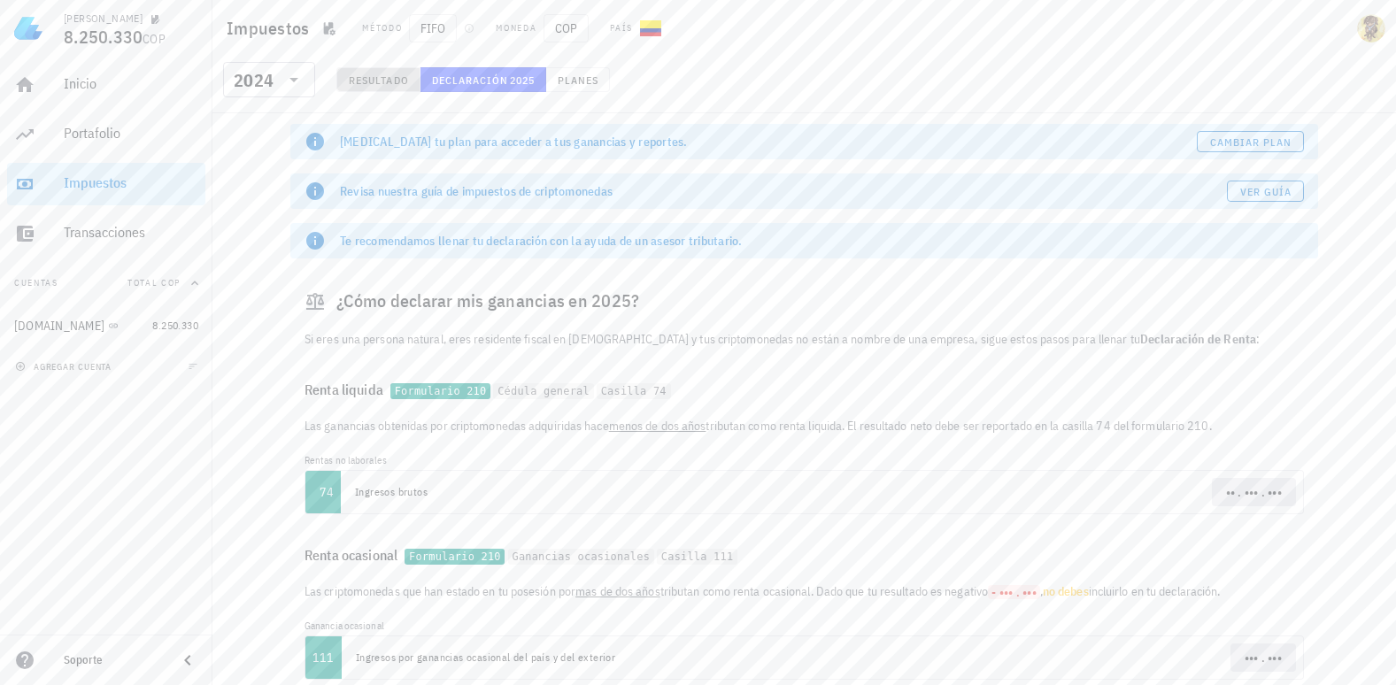
click at [383, 84] on span "Resultado" at bounding box center [378, 79] width 61 height 13
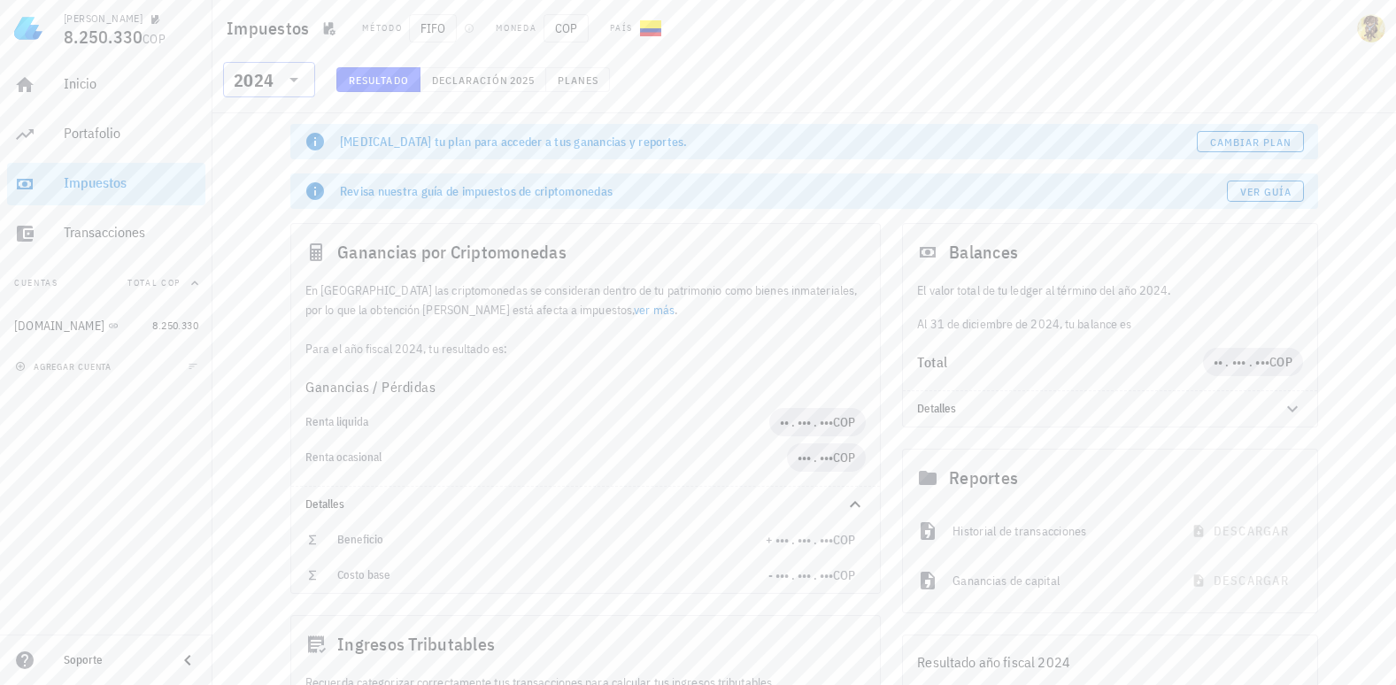
click at [289, 81] on icon at bounding box center [293, 79] width 21 height 21
click at [241, 200] on div "2023" at bounding box center [269, 196] width 64 height 14
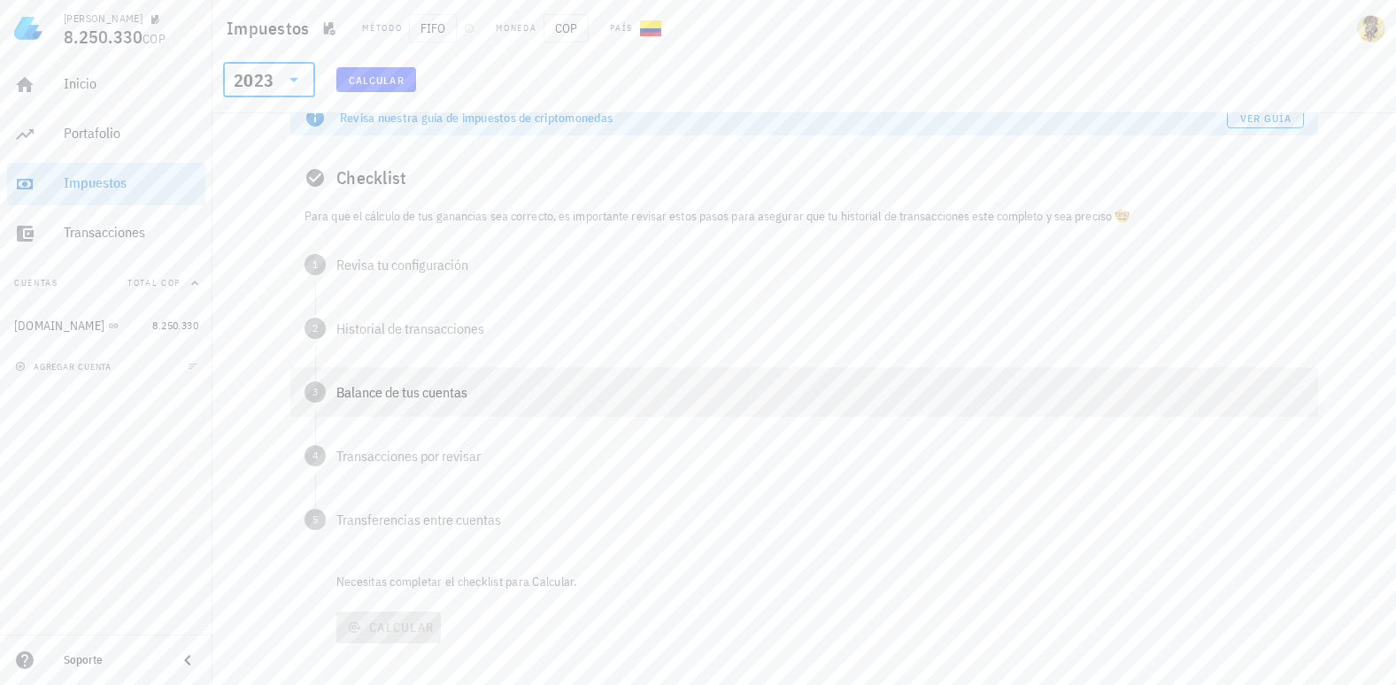
scroll to position [42, 0]
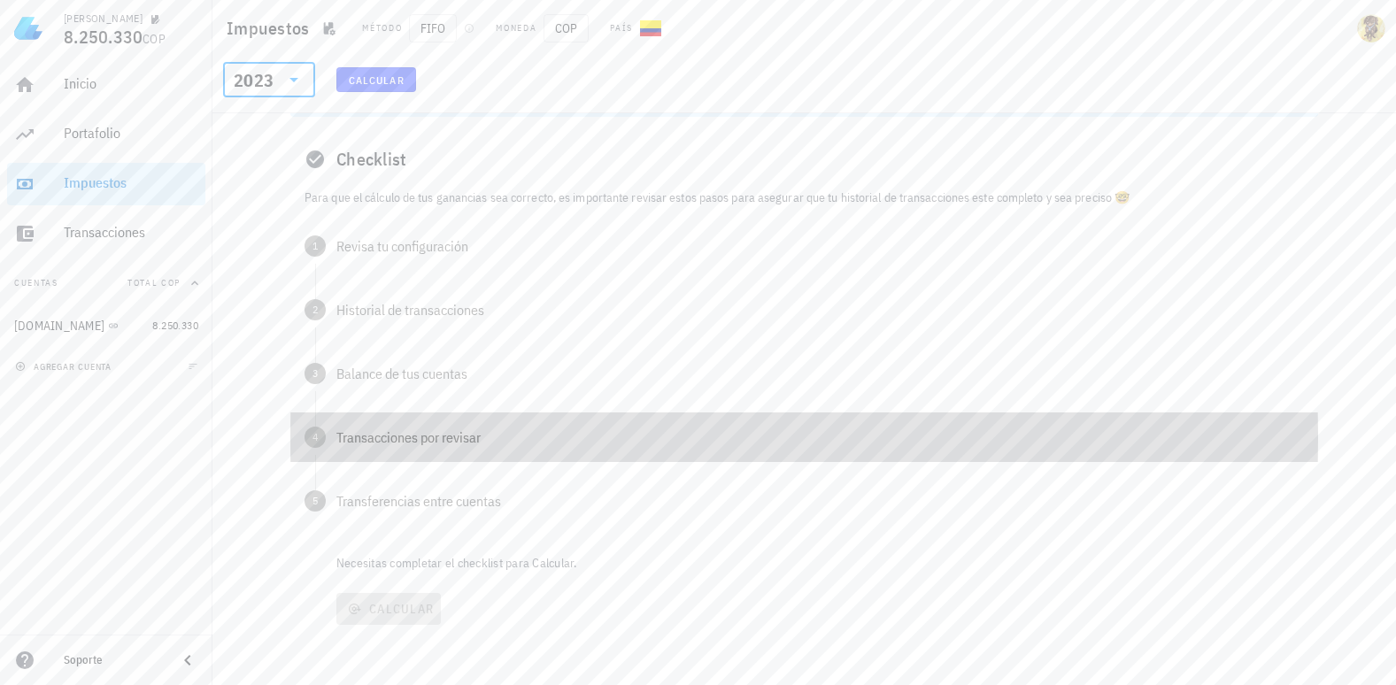
click at [520, 442] on div "Transacciones por revisar" at bounding box center [819, 437] width 967 height 14
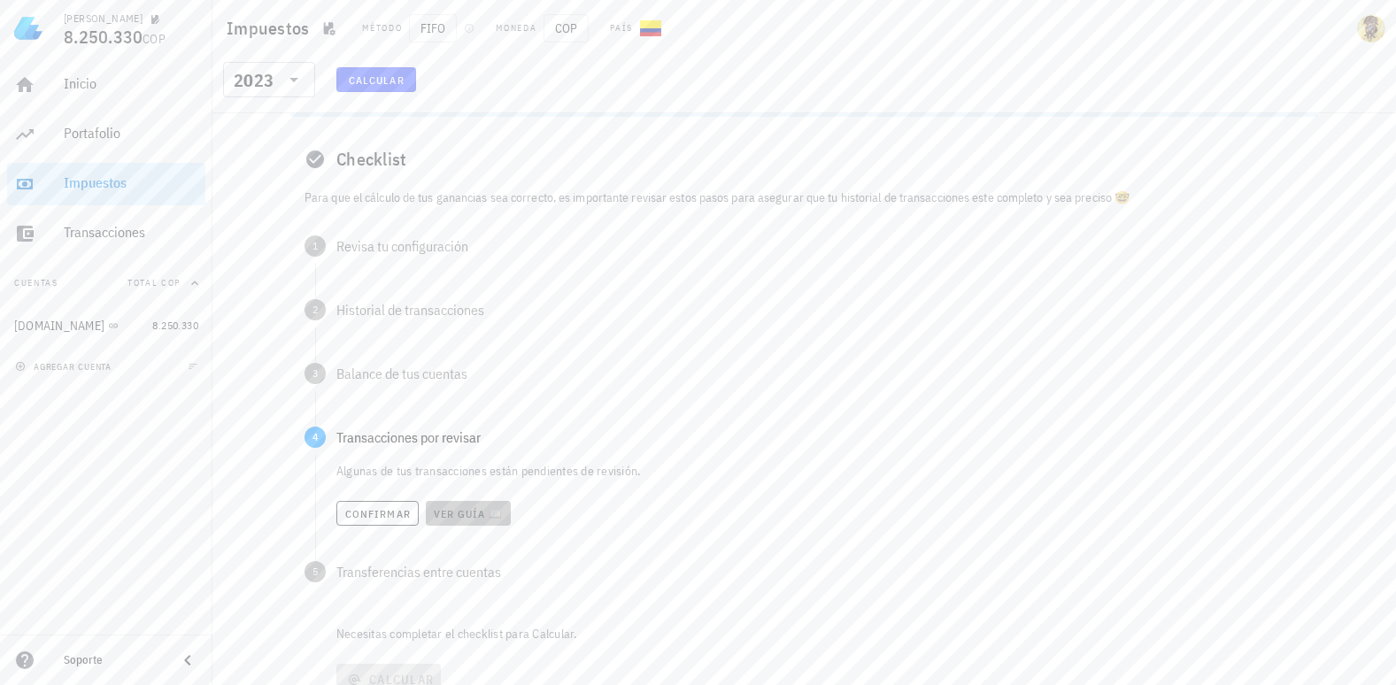
click at [504, 517] on button "Ver guía 📖" at bounding box center [468, 513] width 85 height 25
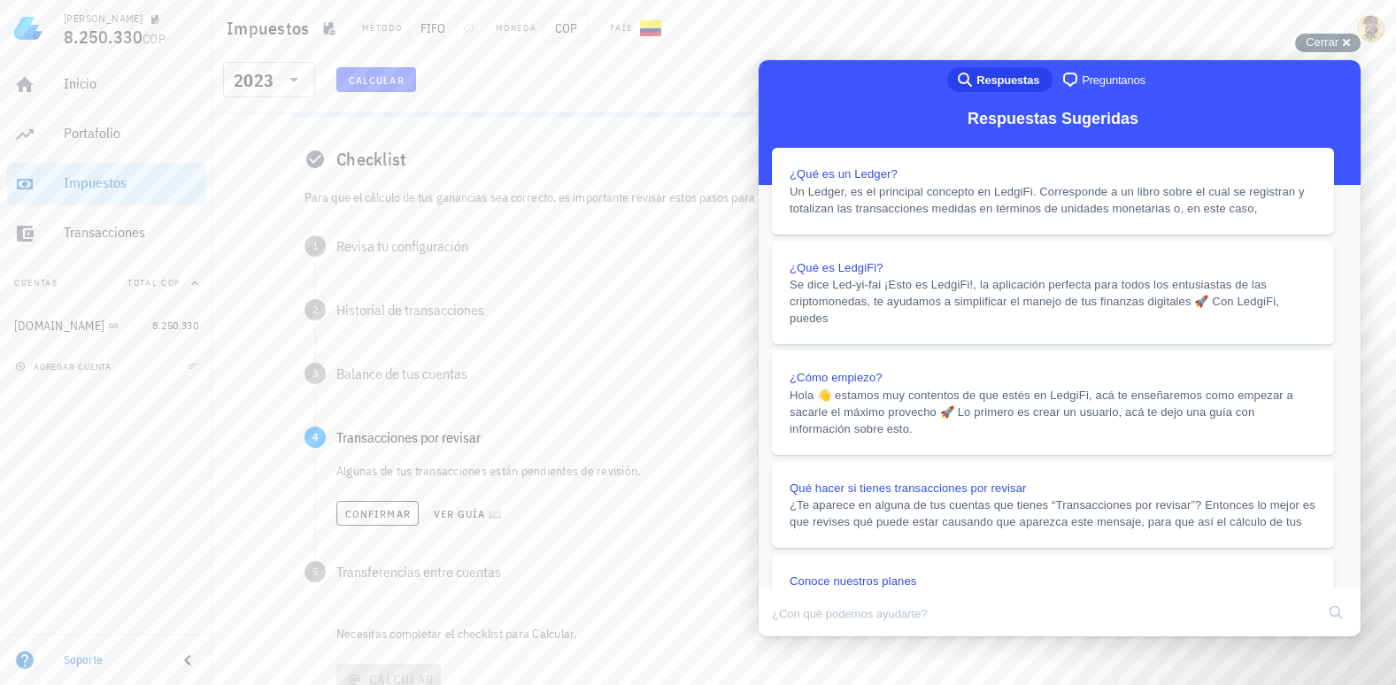
scroll to position [531, 0]
click at [791, 637] on button "Close" at bounding box center [775, 648] width 32 height 23
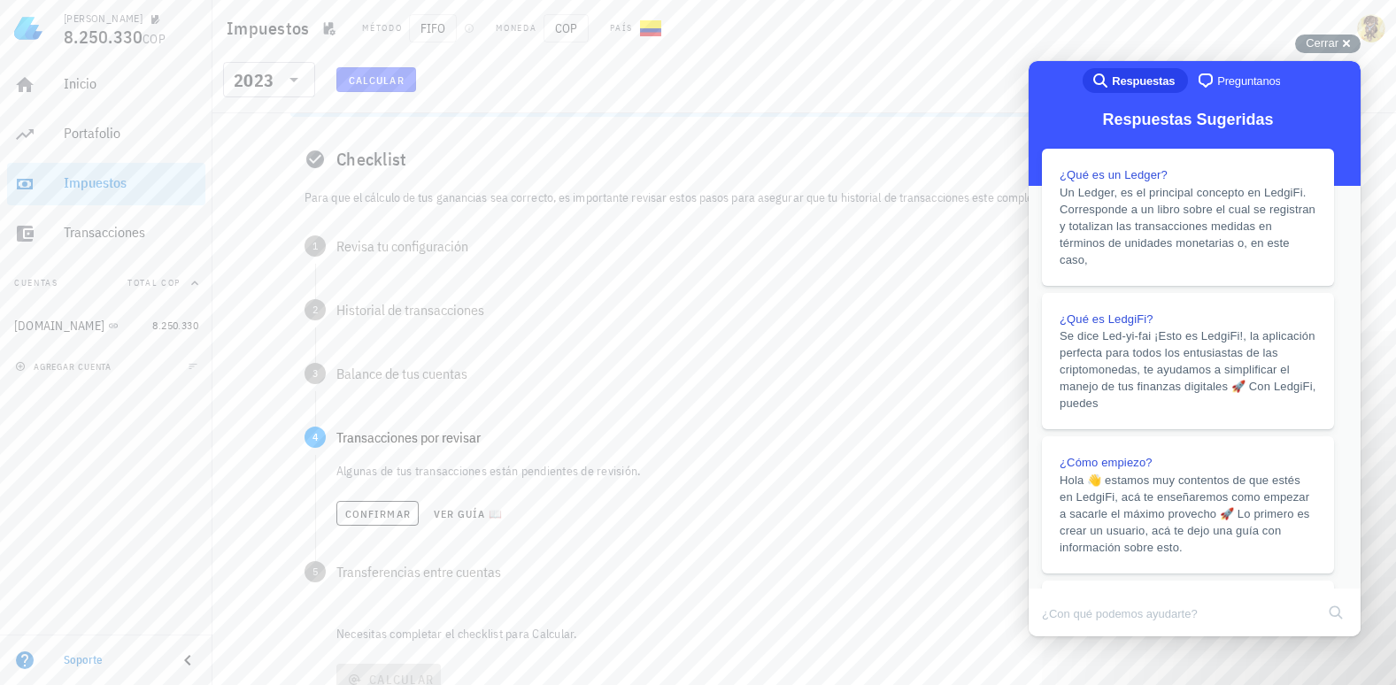
scroll to position [553, 0]
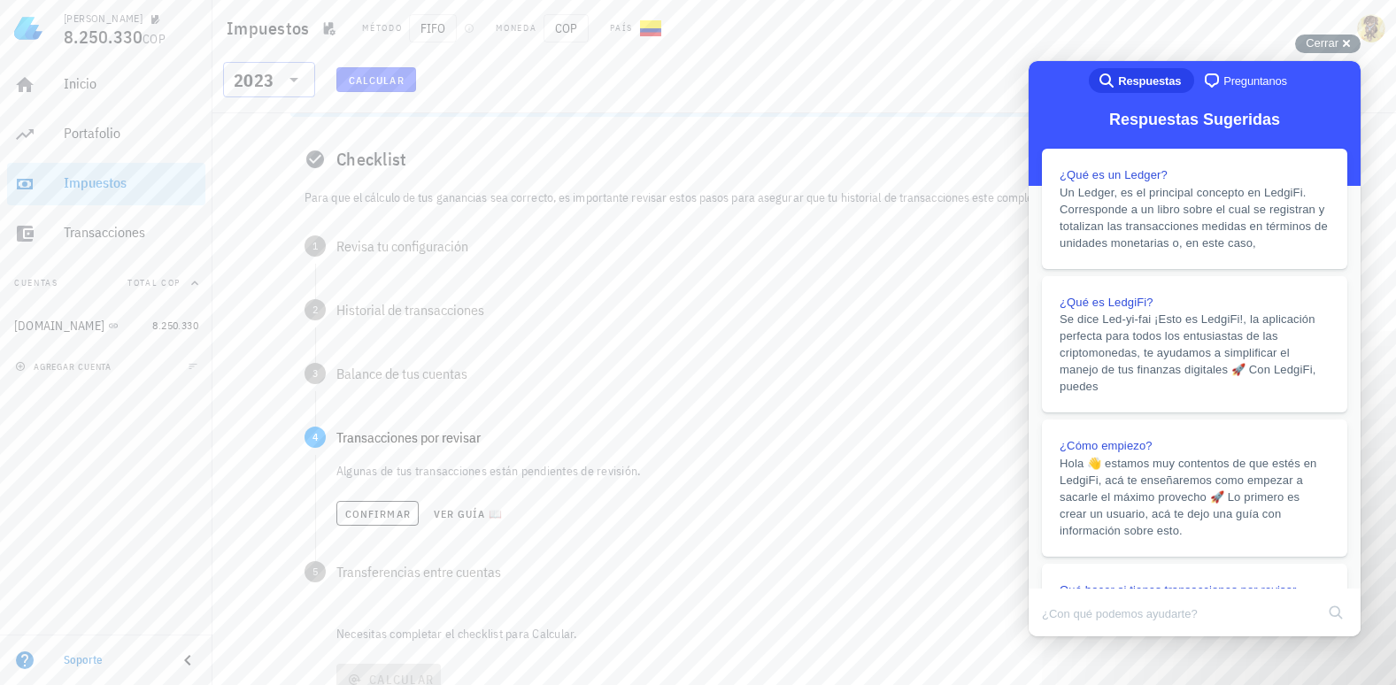
click at [296, 78] on icon at bounding box center [293, 80] width 9 height 4
click at [273, 155] on div "2024" at bounding box center [269, 161] width 64 height 14
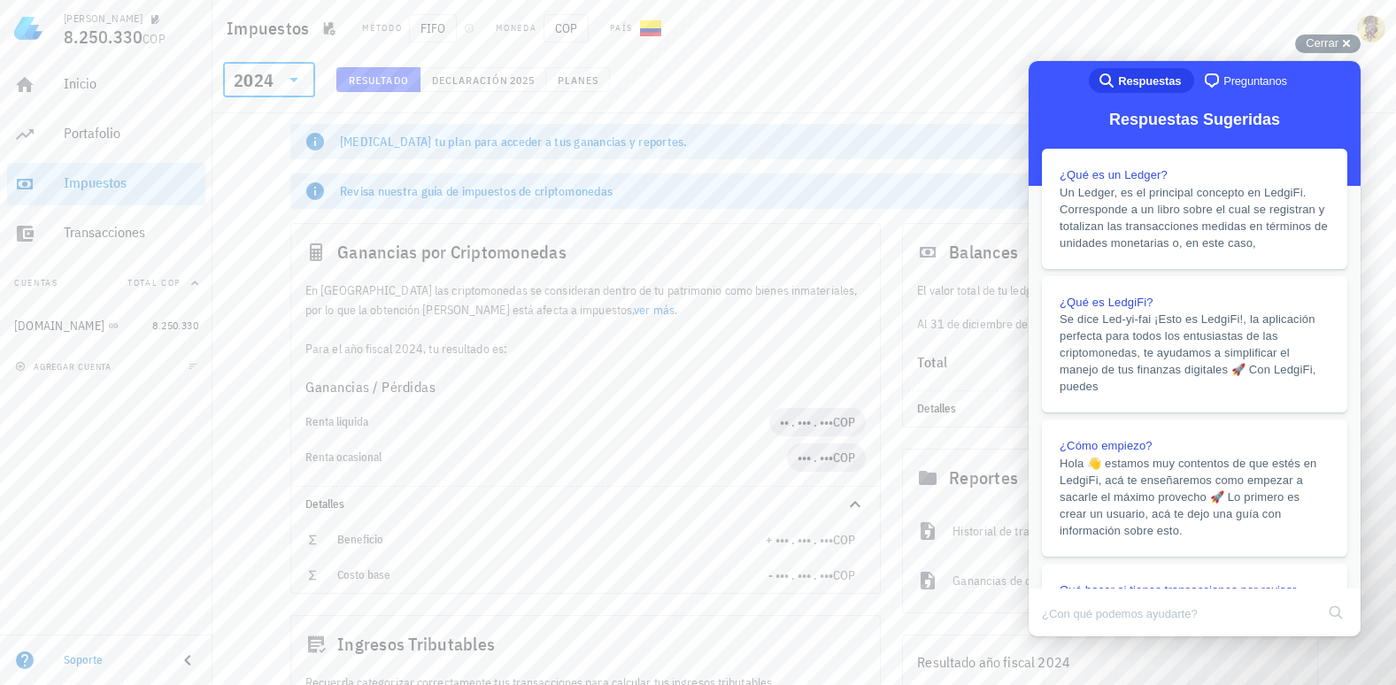
click at [1320, 56] on div "Impuestos Método FIFO Moneda COP País" at bounding box center [803, 28] width 1183 height 57
click at [1323, 48] on span "Cerrar" at bounding box center [1321, 42] width 33 height 13
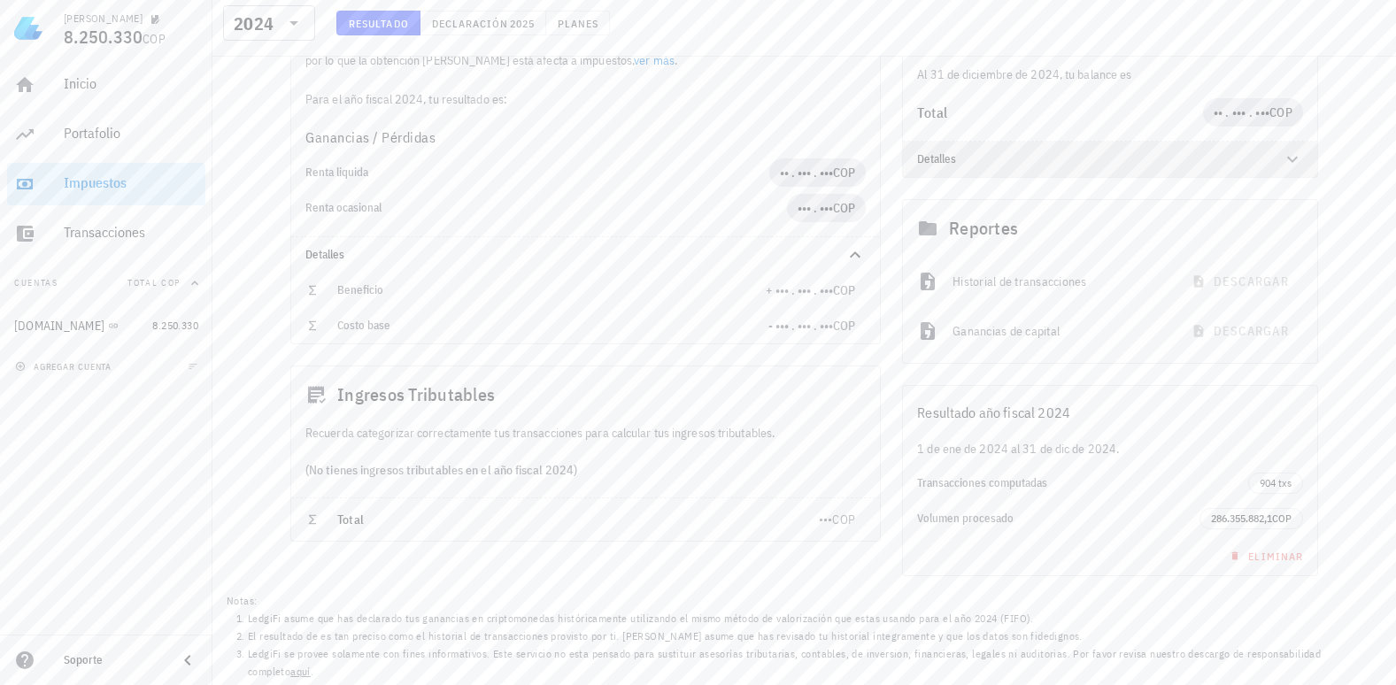
scroll to position [250, 0]
click at [1240, 512] on span "286.355.882,1" at bounding box center [1241, 517] width 61 height 13
click at [1038, 492] on div "Transacciones computadas" at bounding box center [1082, 482] width 331 height 28
click at [1009, 481] on div "Transacciones computadas" at bounding box center [1082, 482] width 331 height 14
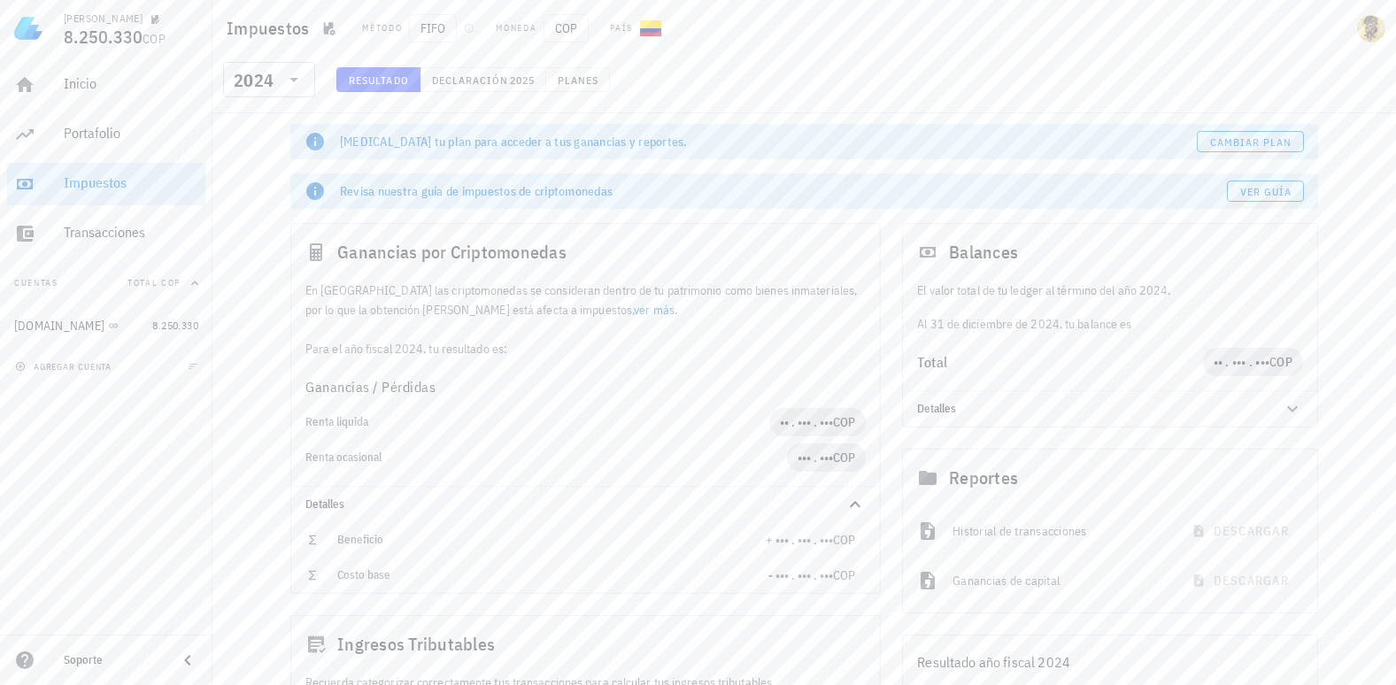
scroll to position [89, 0]
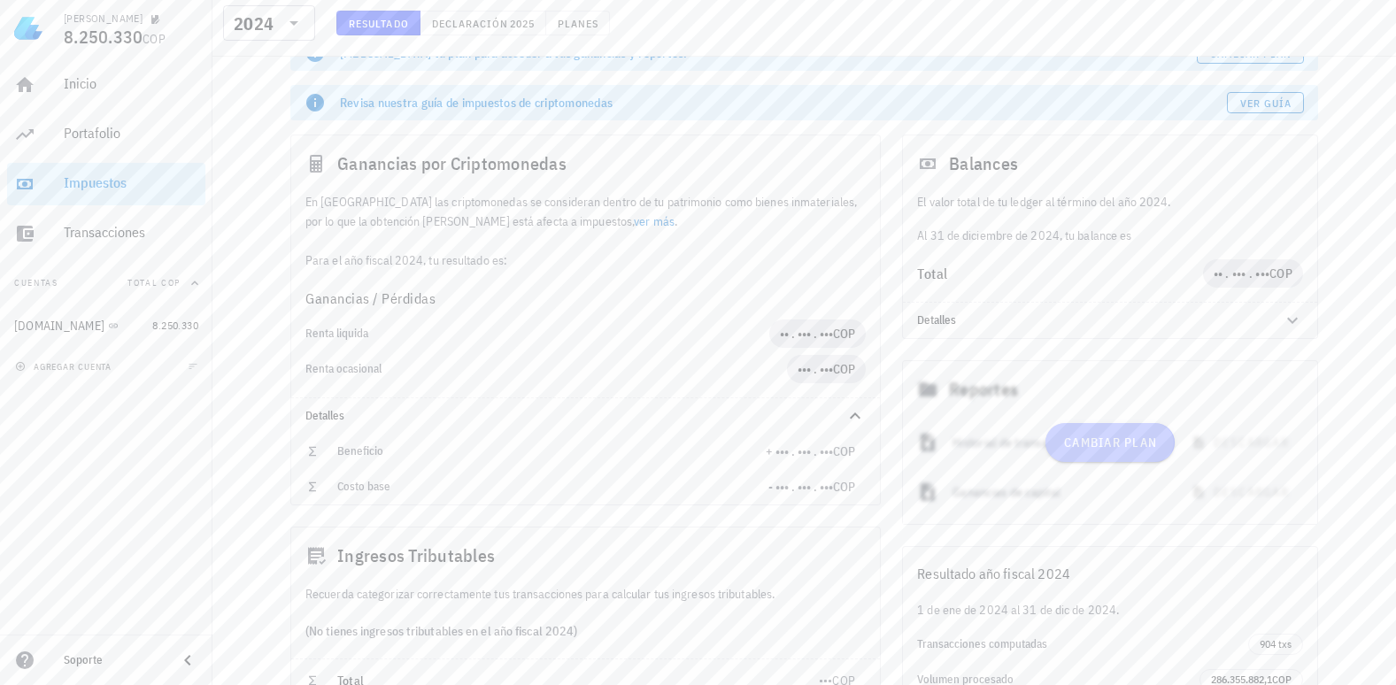
drag, startPoint x: 1100, startPoint y: 366, endPoint x: 1091, endPoint y: 450, distance: 83.7
click at [1091, 450] on span "Cambiar plan" at bounding box center [1110, 443] width 94 height 16
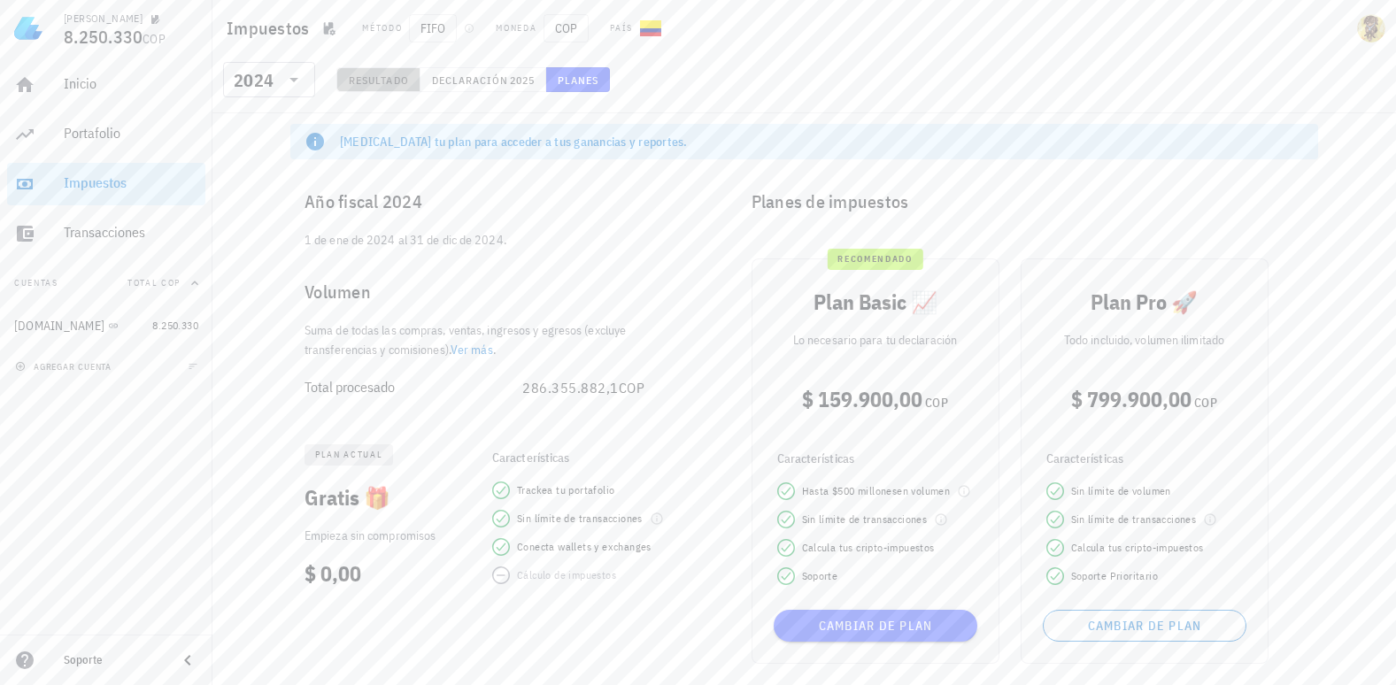
click at [376, 79] on span "Resultado" at bounding box center [378, 79] width 61 height 13
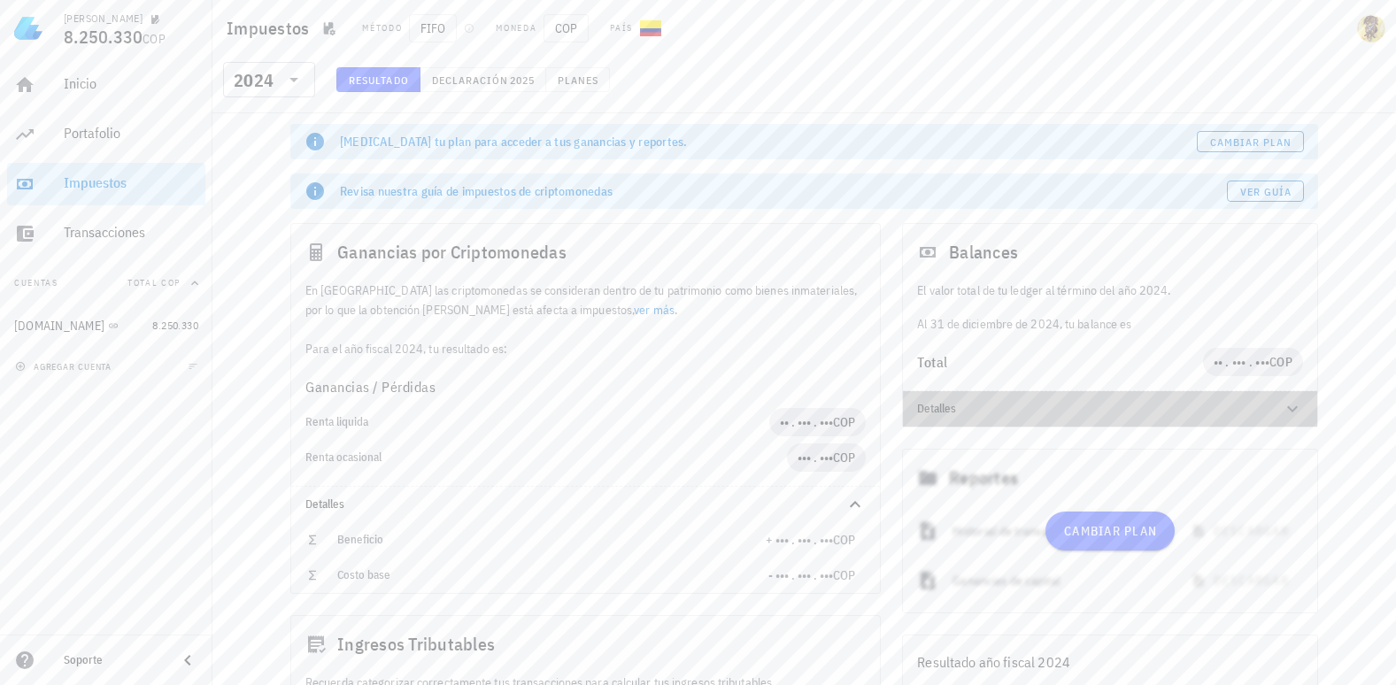
click at [1291, 405] on icon at bounding box center [1292, 408] width 21 height 21
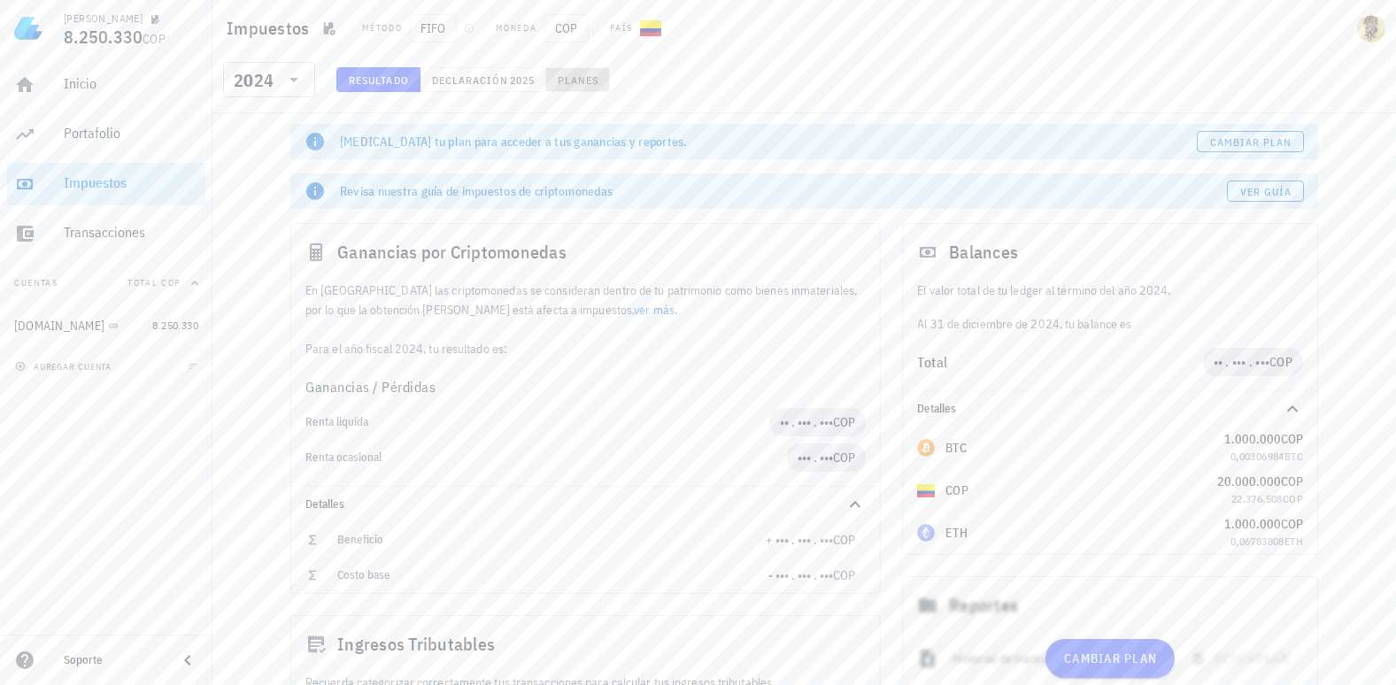
click at [589, 69] on button "Planes" at bounding box center [578, 79] width 65 height 25
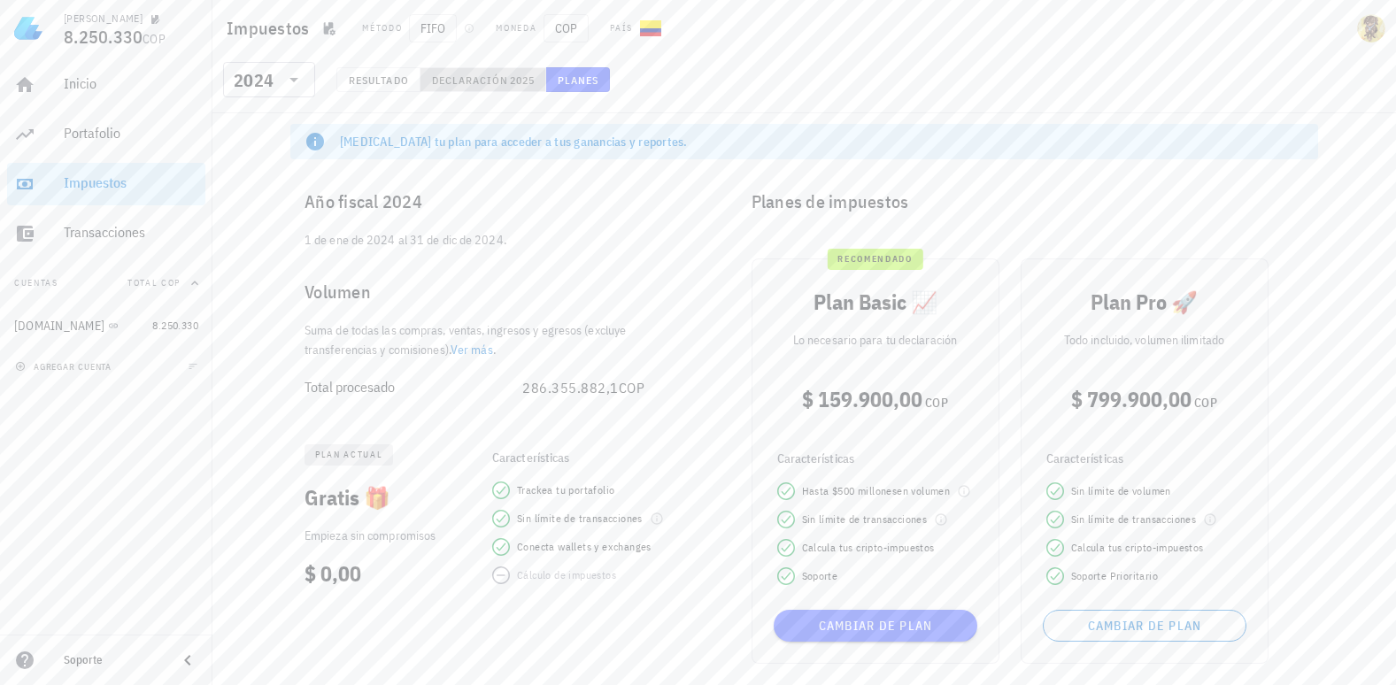
click at [509, 80] on span "2025" at bounding box center [522, 79] width 26 height 13
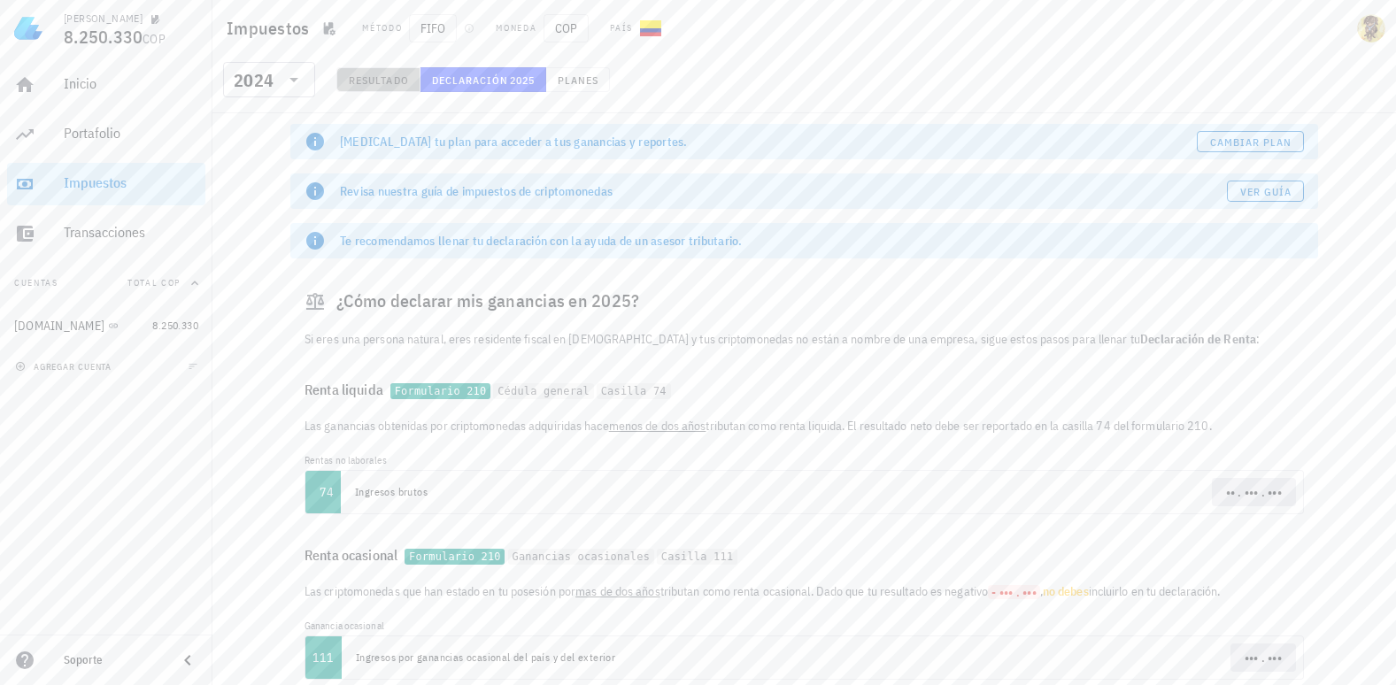
click at [399, 80] on span "Resultado" at bounding box center [378, 79] width 61 height 13
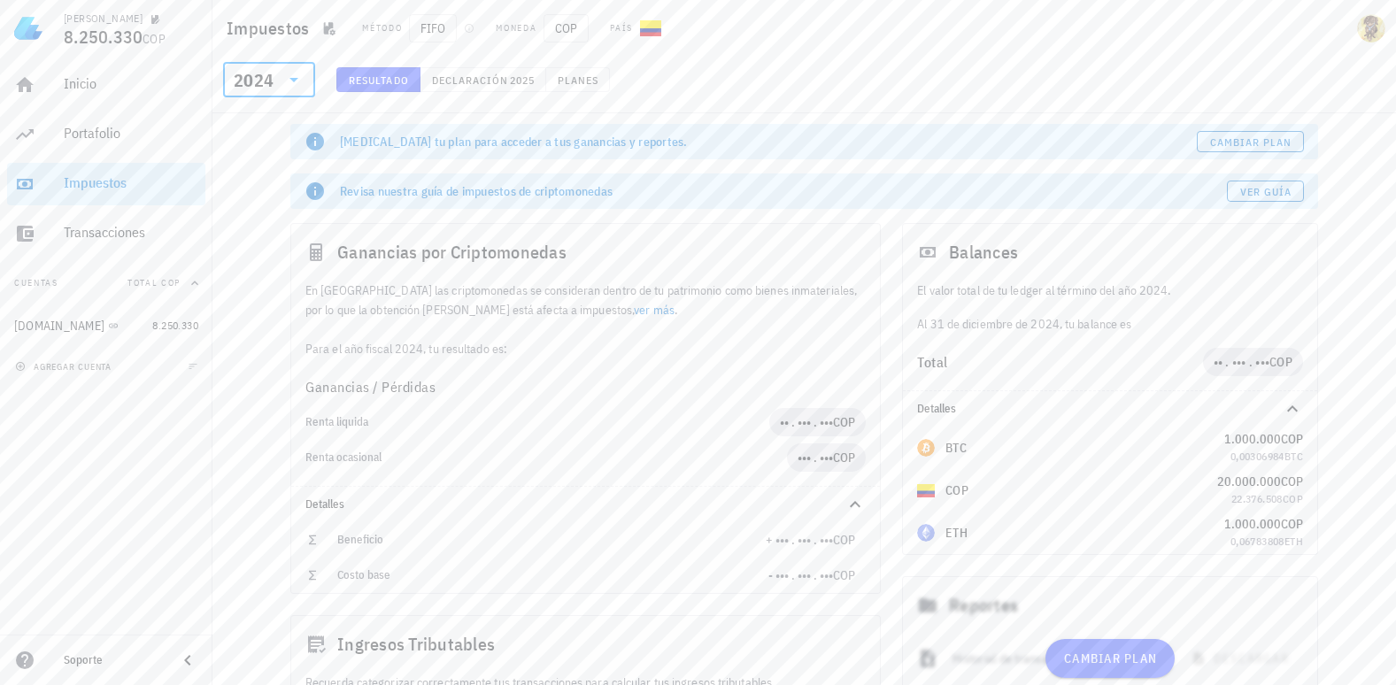
click at [277, 82] on input "text" at bounding box center [278, 79] width 3 height 28
click at [271, 161] on div "2024" at bounding box center [269, 161] width 64 height 14
click at [102, 184] on div "Impuestos" at bounding box center [131, 182] width 135 height 17
click at [123, 132] on div "Portafolio" at bounding box center [131, 133] width 135 height 17
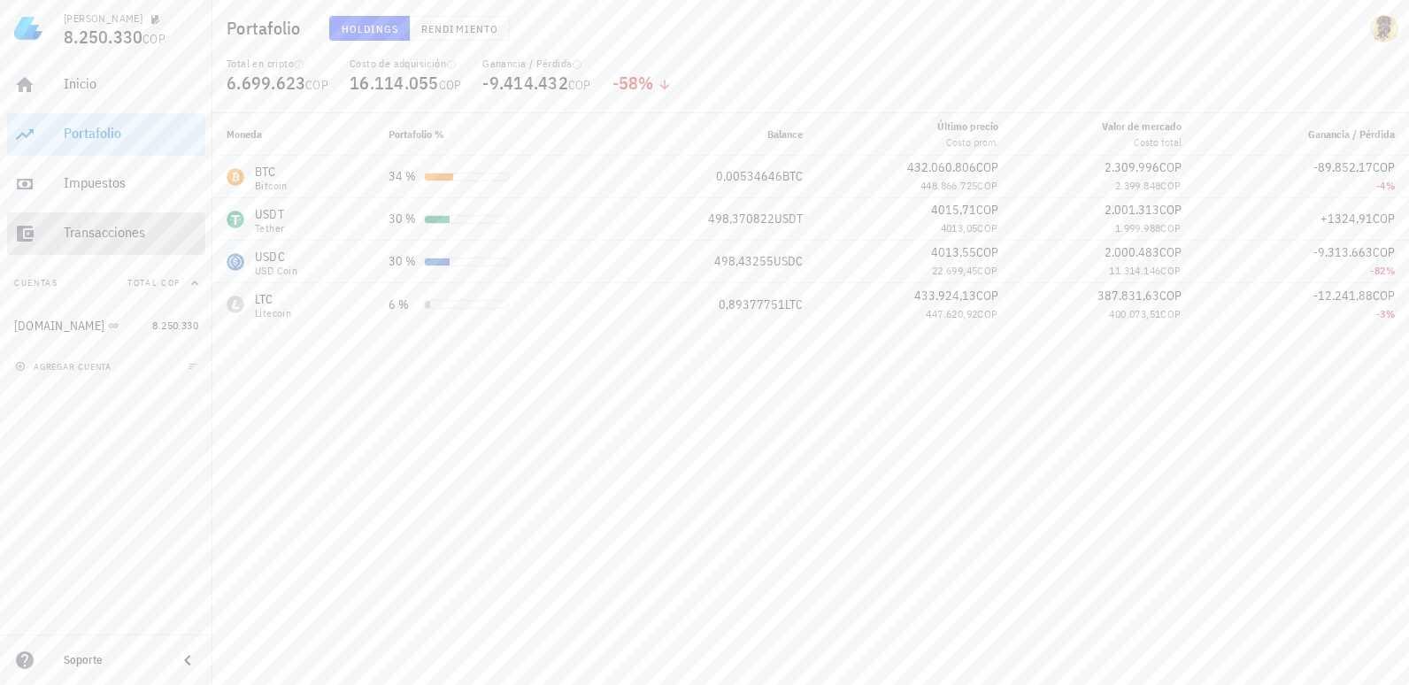
click at [112, 235] on div "Transacciones" at bounding box center [131, 232] width 135 height 17
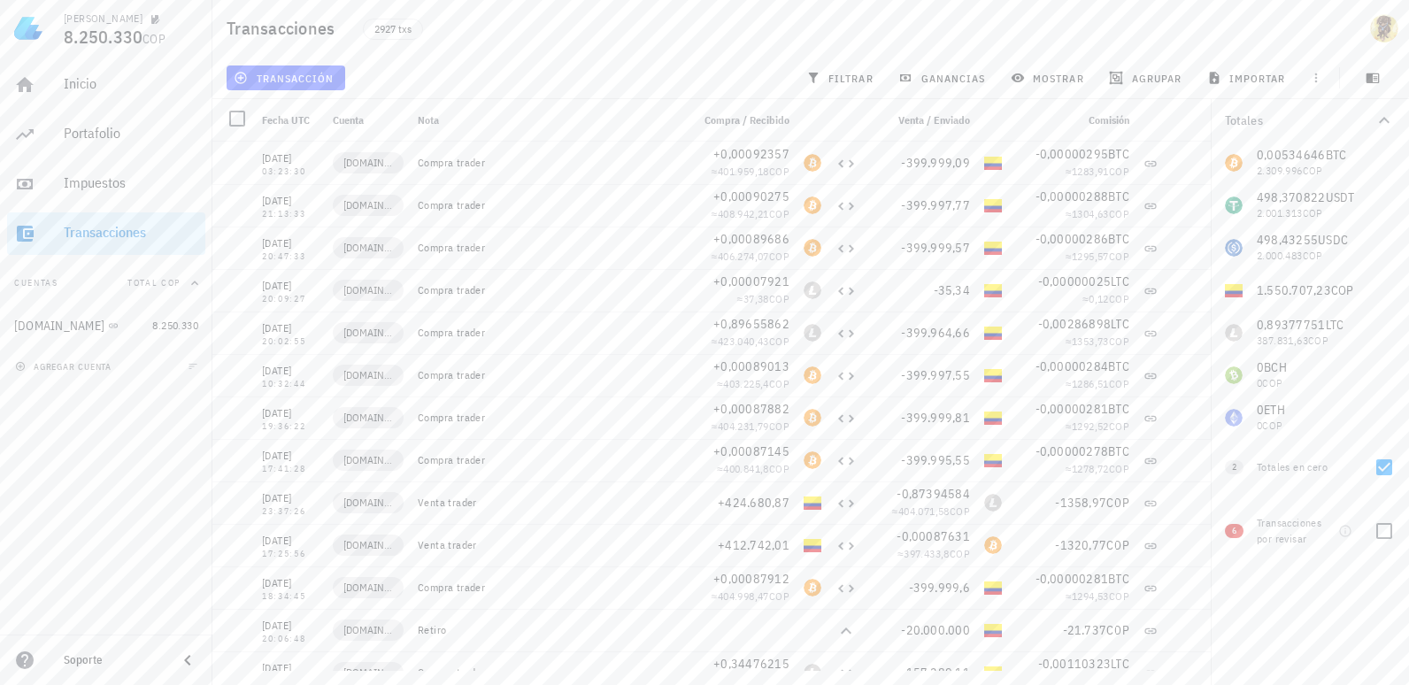
click at [1265, 530] on div "Transacciones por revisar" at bounding box center [1294, 531] width 74 height 32
click at [1239, 530] on span "6" at bounding box center [1234, 531] width 19 height 14
click at [289, 77] on span "transacción" at bounding box center [285, 78] width 96 height 14
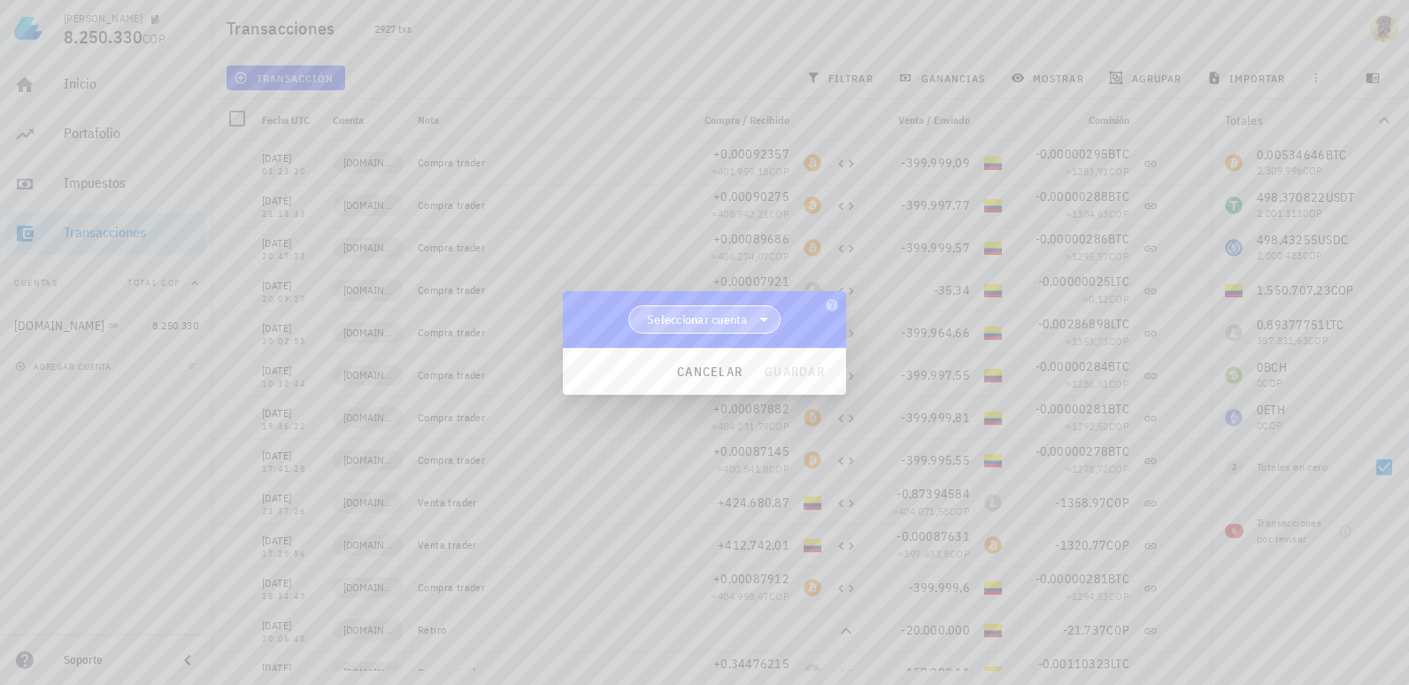
click at [738, 316] on span "Seleccionar cuenta" at bounding box center [697, 320] width 101 height 18
click at [728, 318] on span "Seleccionar cuenta" at bounding box center [697, 320] width 101 height 18
click at [721, 354] on div "[DOMAIN_NAME]" at bounding box center [704, 365] width 153 height 42
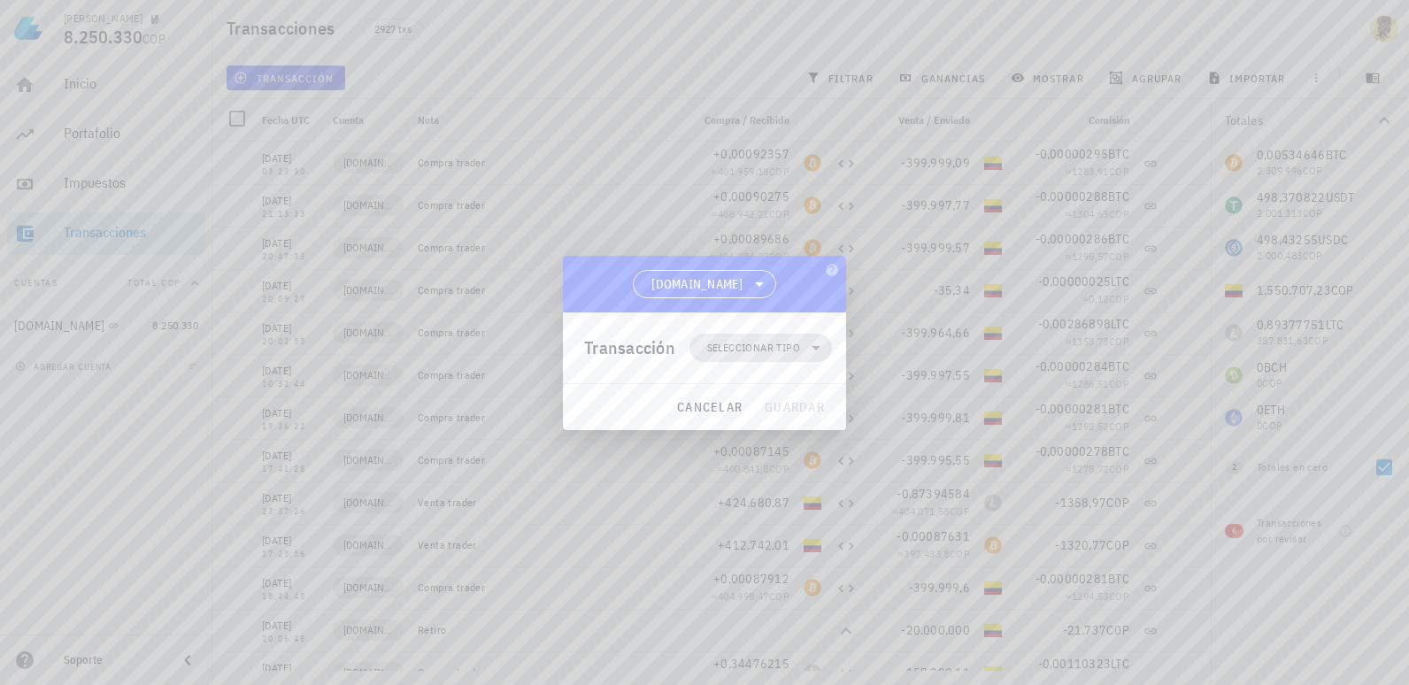
click at [799, 345] on span "Seleccionar tipo" at bounding box center [753, 348] width 93 height 18
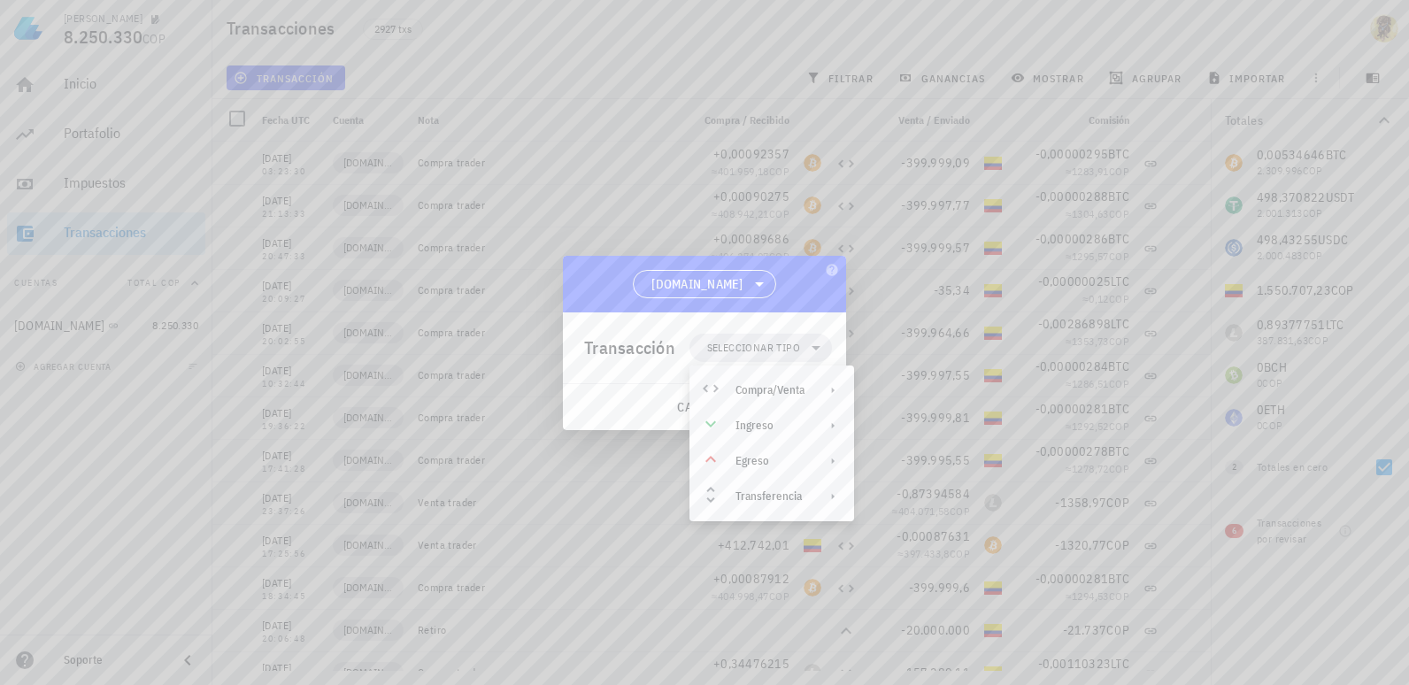
click at [781, 285] on div "[DOMAIN_NAME]" at bounding box center [704, 284] width 283 height 57
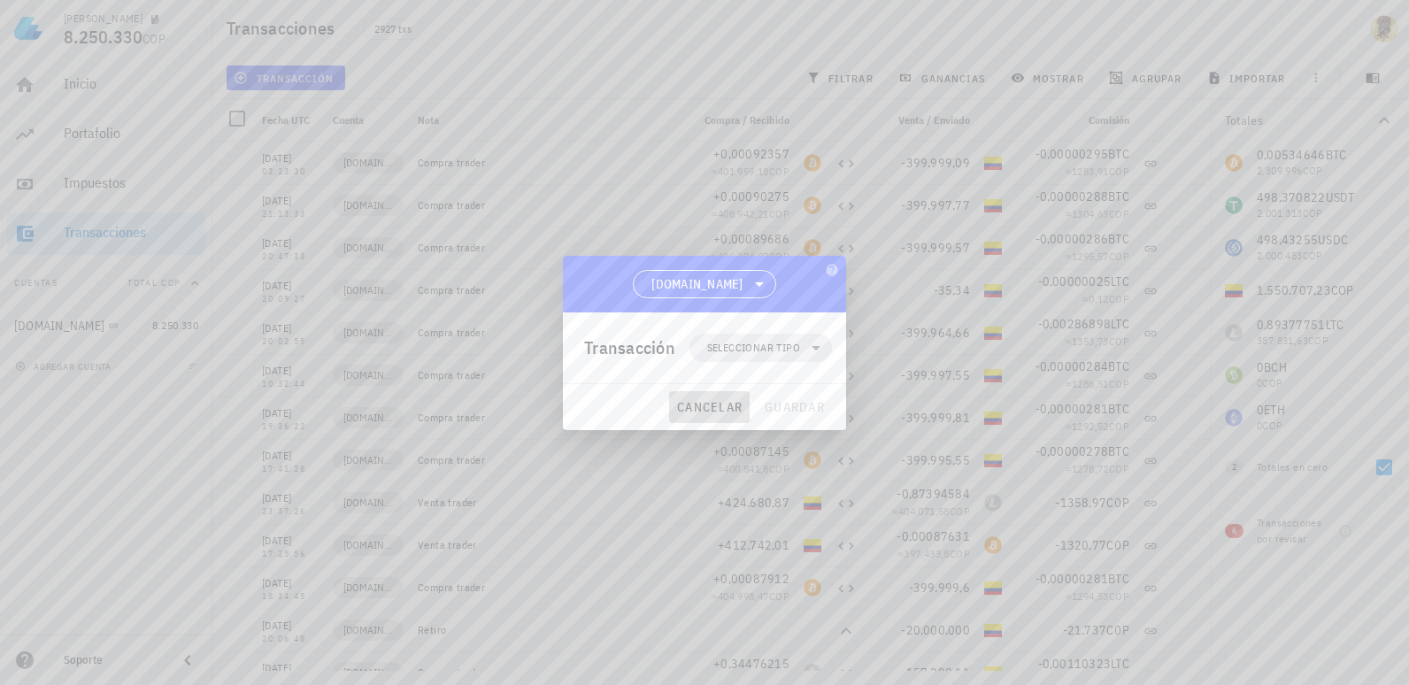
click at [720, 412] on span "cancelar" at bounding box center [709, 407] width 66 height 16
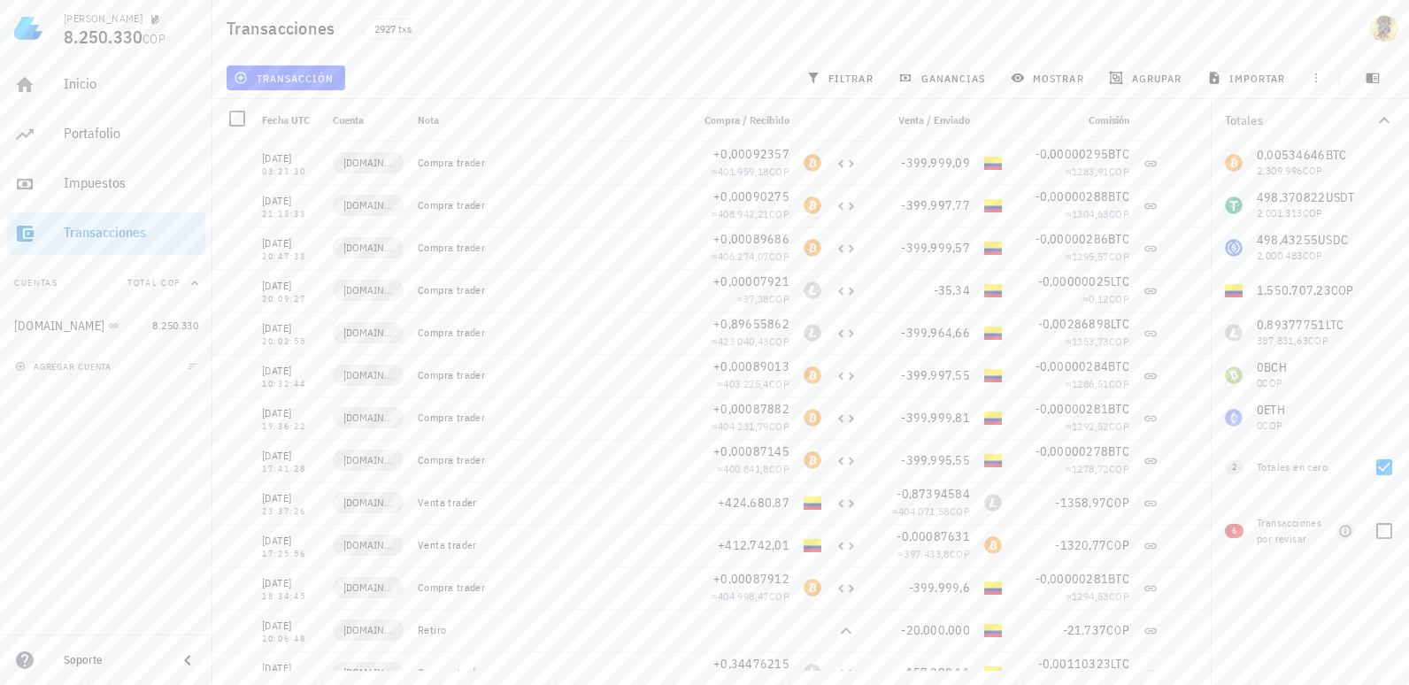
click at [1344, 535] on icon "button" at bounding box center [1345, 531] width 12 height 12
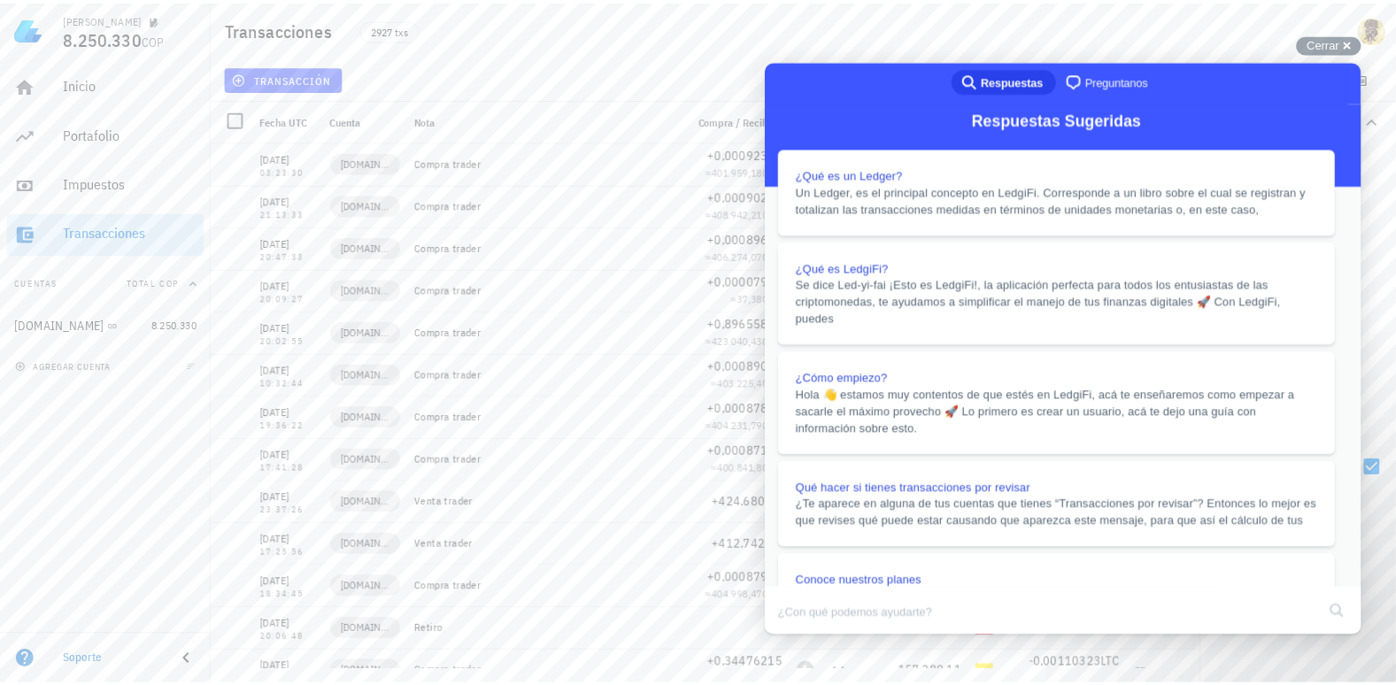
scroll to position [1239, 0]
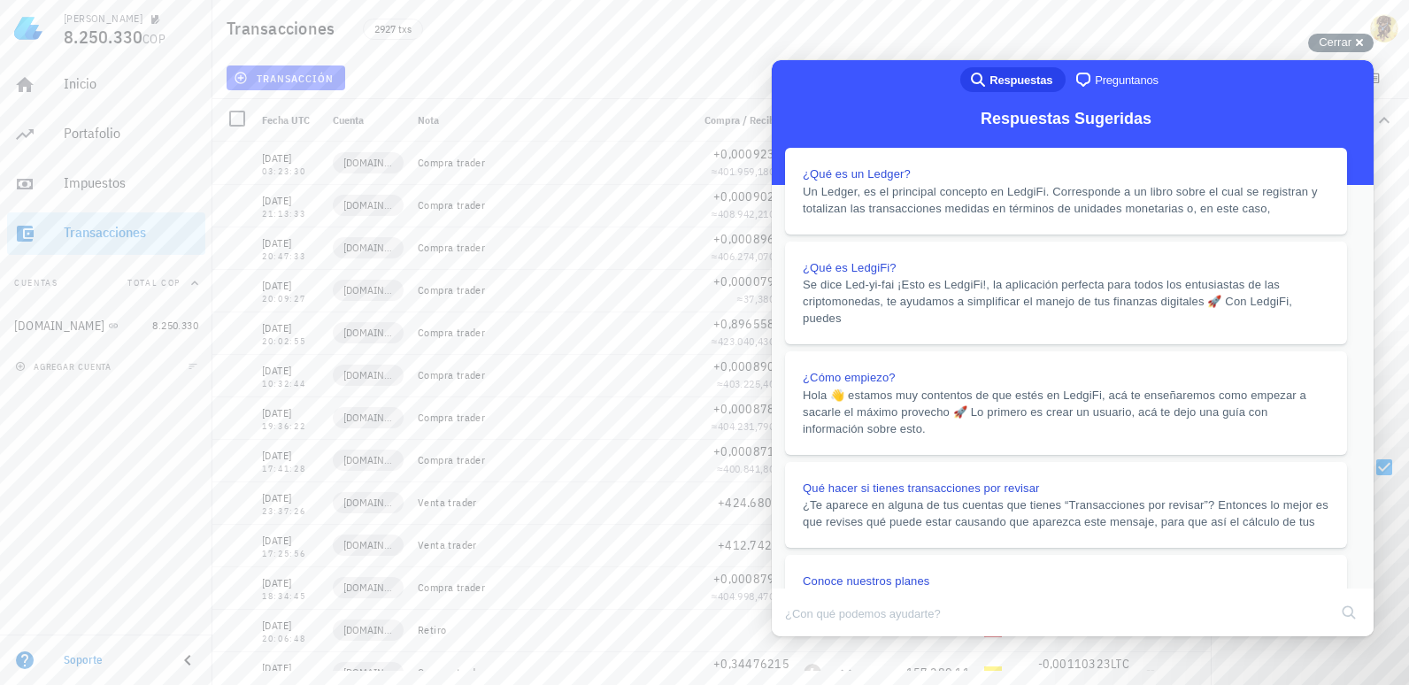
click at [805, 637] on button "Close" at bounding box center [789, 648] width 32 height 23
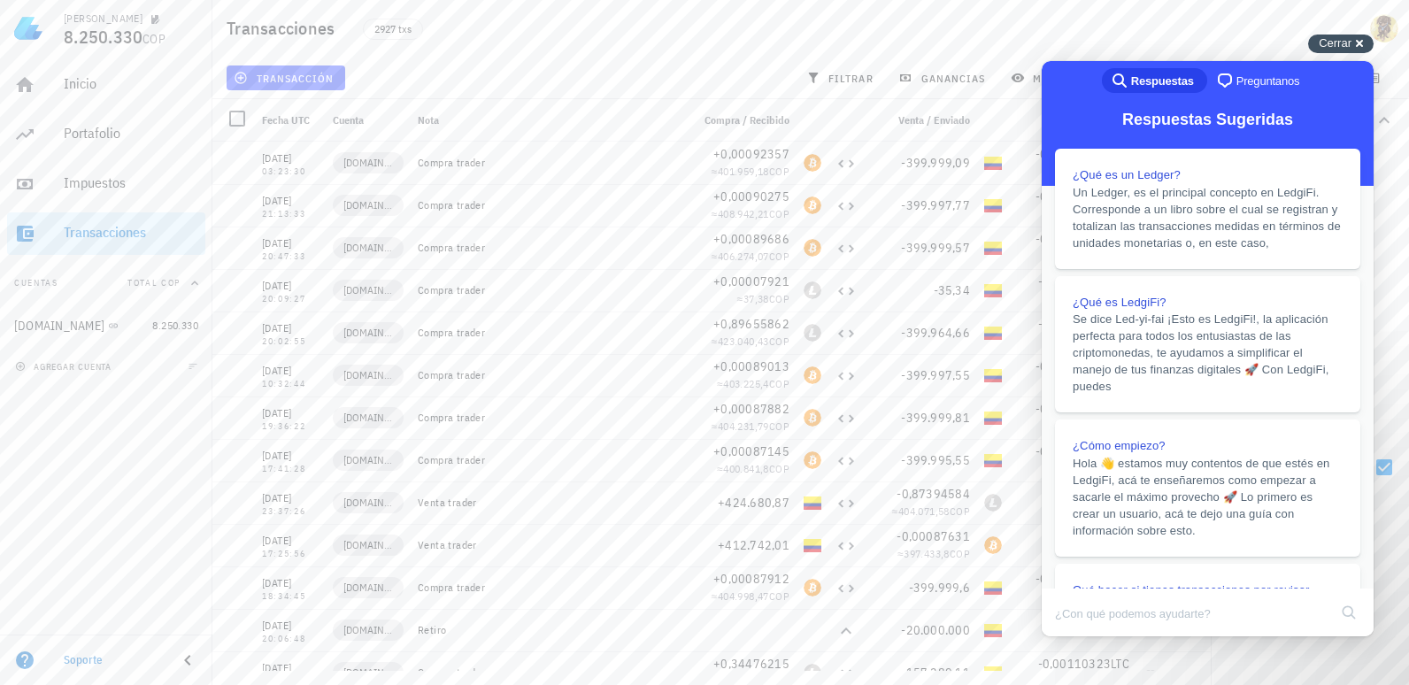
click at [1355, 47] on div "Cerrar cross-small" at bounding box center [1340, 44] width 65 height 19
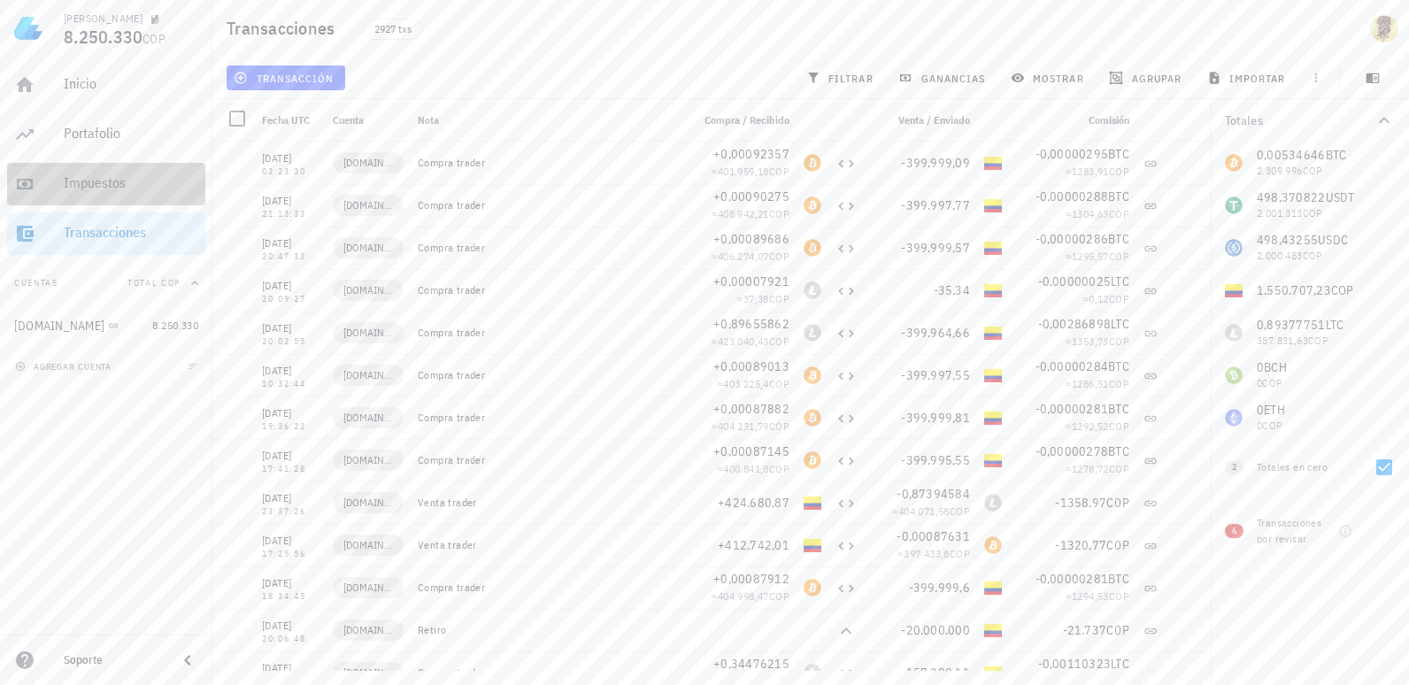
click at [126, 172] on div "Impuestos" at bounding box center [131, 184] width 135 height 40
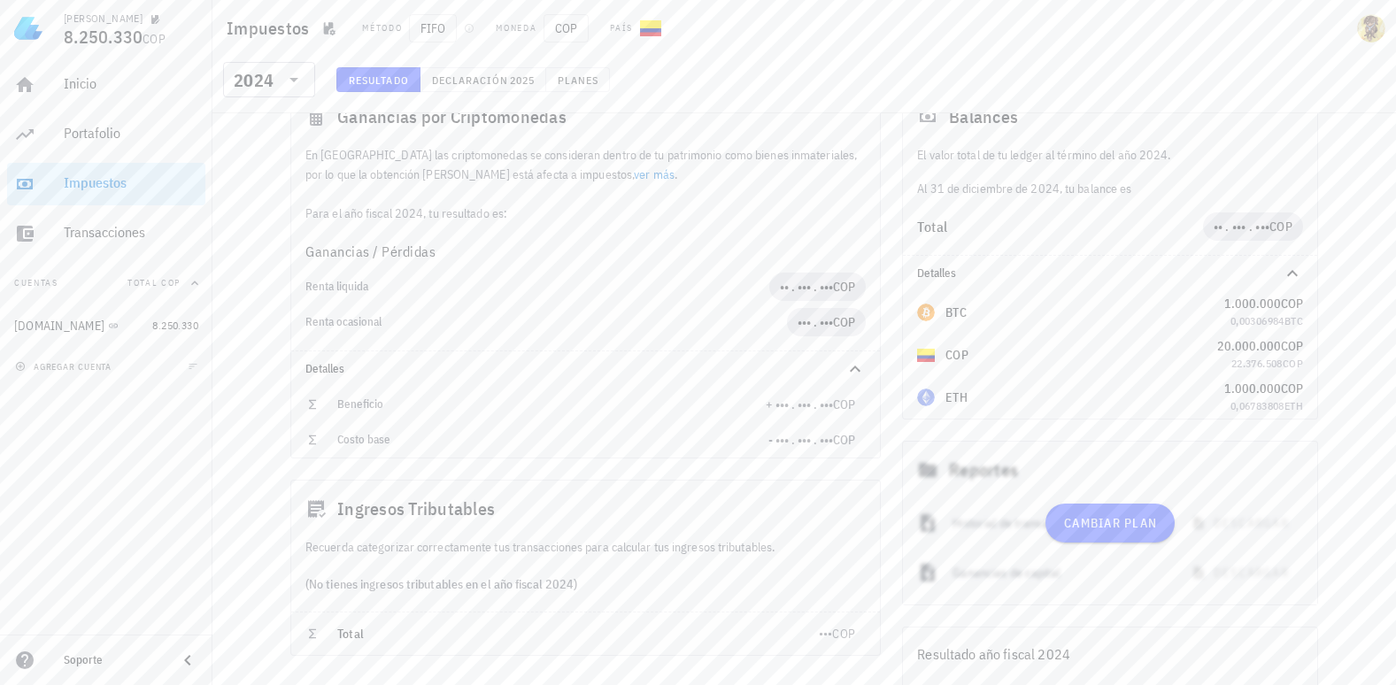
scroll to position [378, 0]
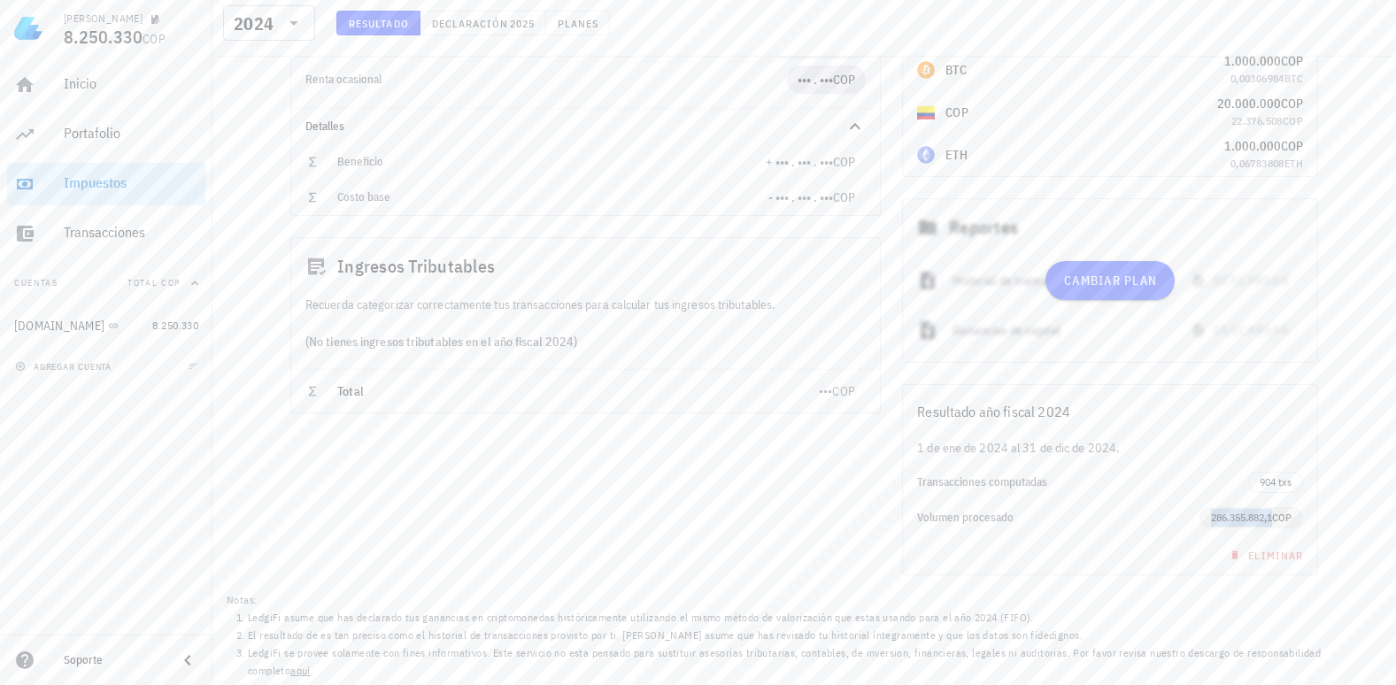
click at [1220, 517] on span "286.355.882,1" at bounding box center [1241, 517] width 61 height 13
drag, startPoint x: 1220, startPoint y: 517, endPoint x: 1045, endPoint y: 516, distance: 175.2
click at [1045, 516] on div "Volumen procesado" at bounding box center [1058, 518] width 282 height 14
click at [1282, 480] on span "904 txs" at bounding box center [1275, 482] width 32 height 19
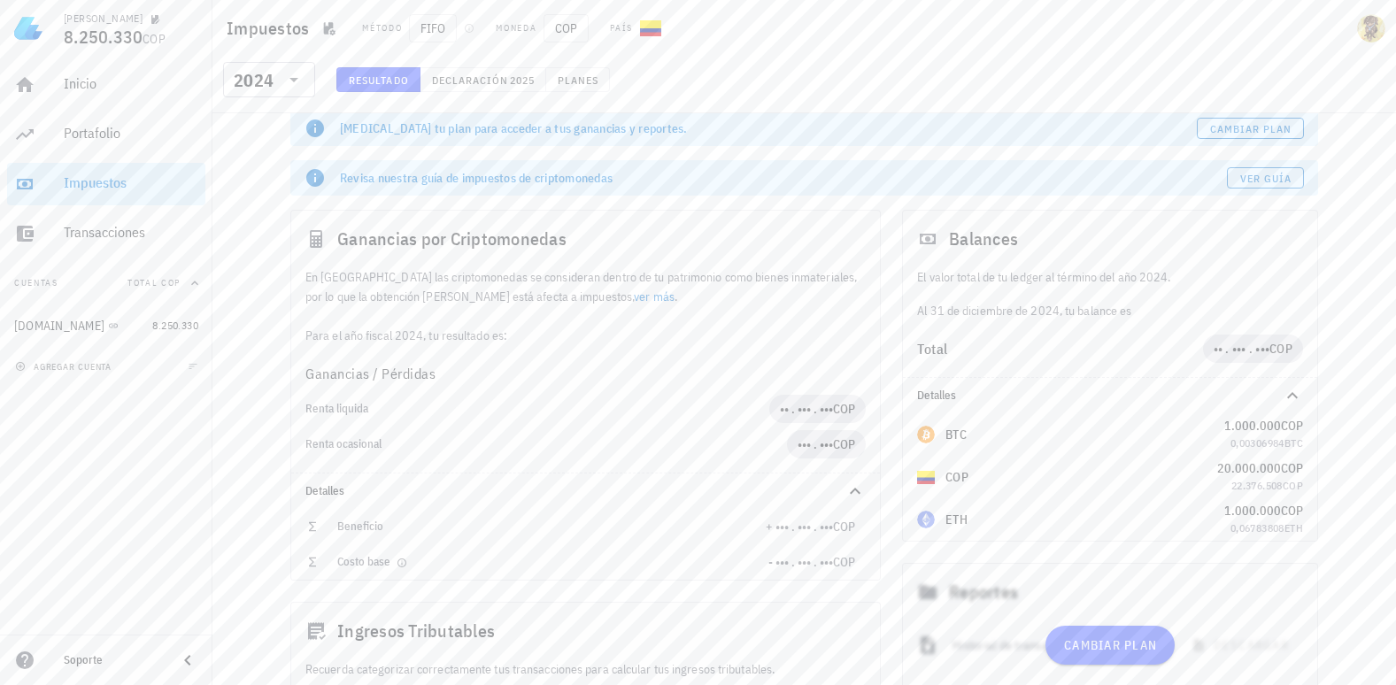
scroll to position [0, 0]
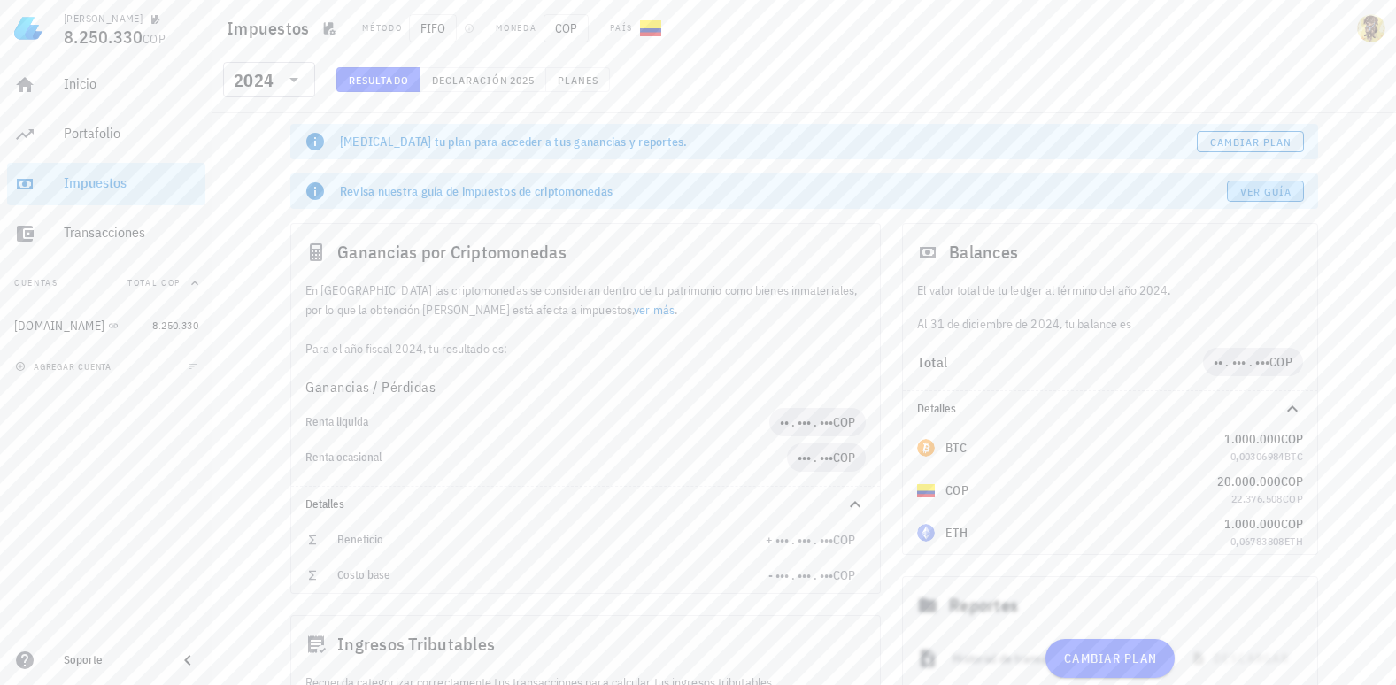
click at [1267, 194] on span "Ver guía" at bounding box center [1265, 191] width 53 height 13
click at [514, 82] on span "2025" at bounding box center [522, 79] width 26 height 13
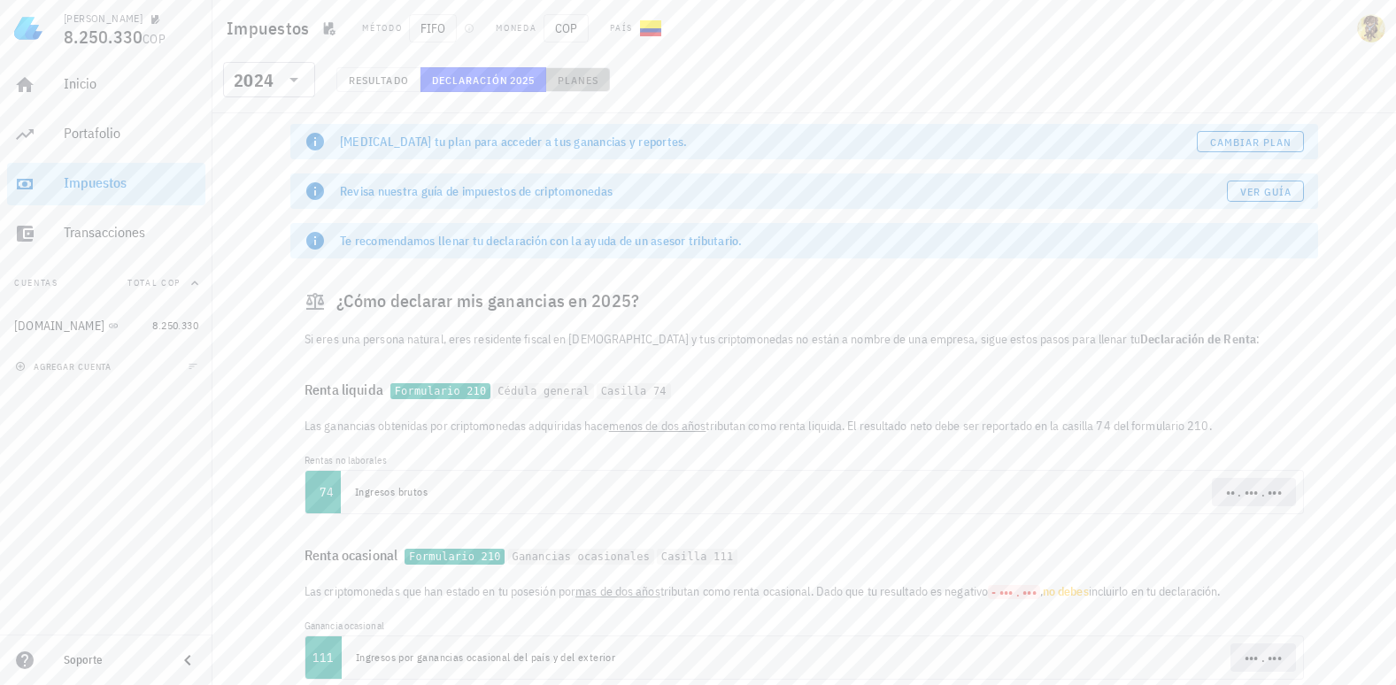
click at [583, 79] on span "Planes" at bounding box center [578, 79] width 42 height 13
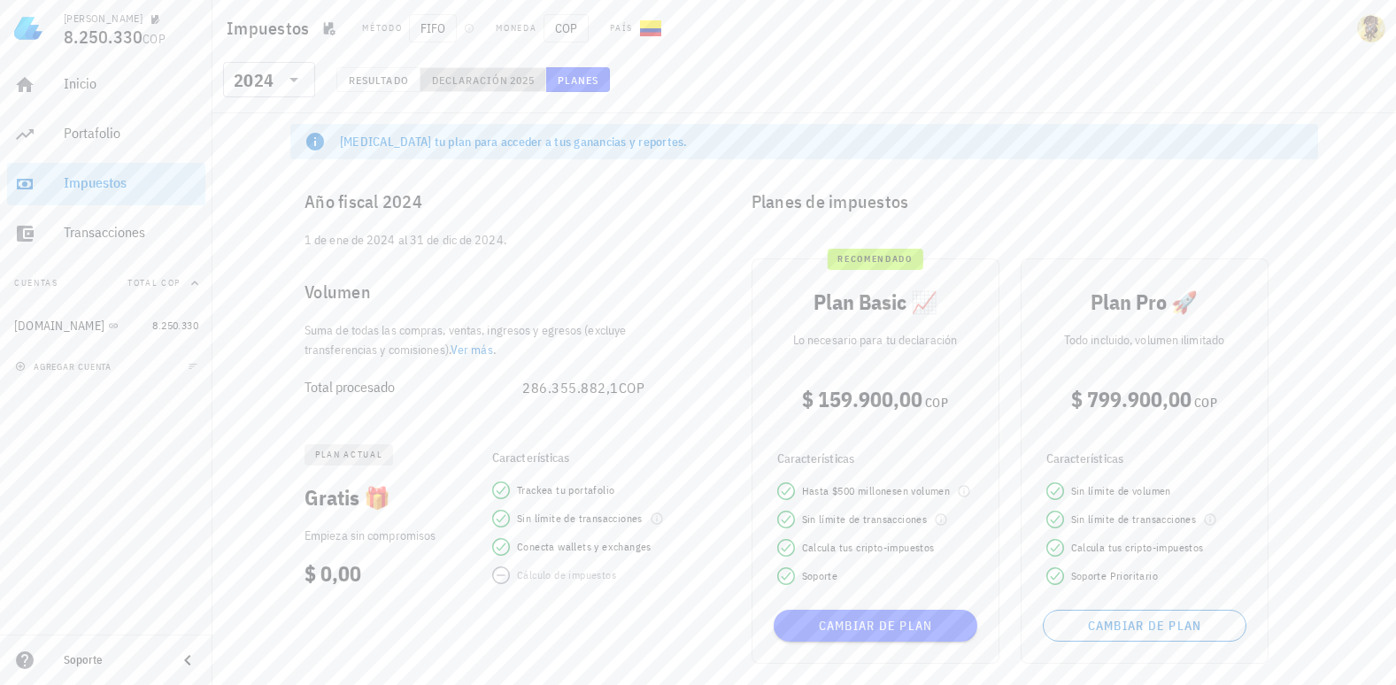
click at [509, 84] on span "2025" at bounding box center [522, 79] width 26 height 13
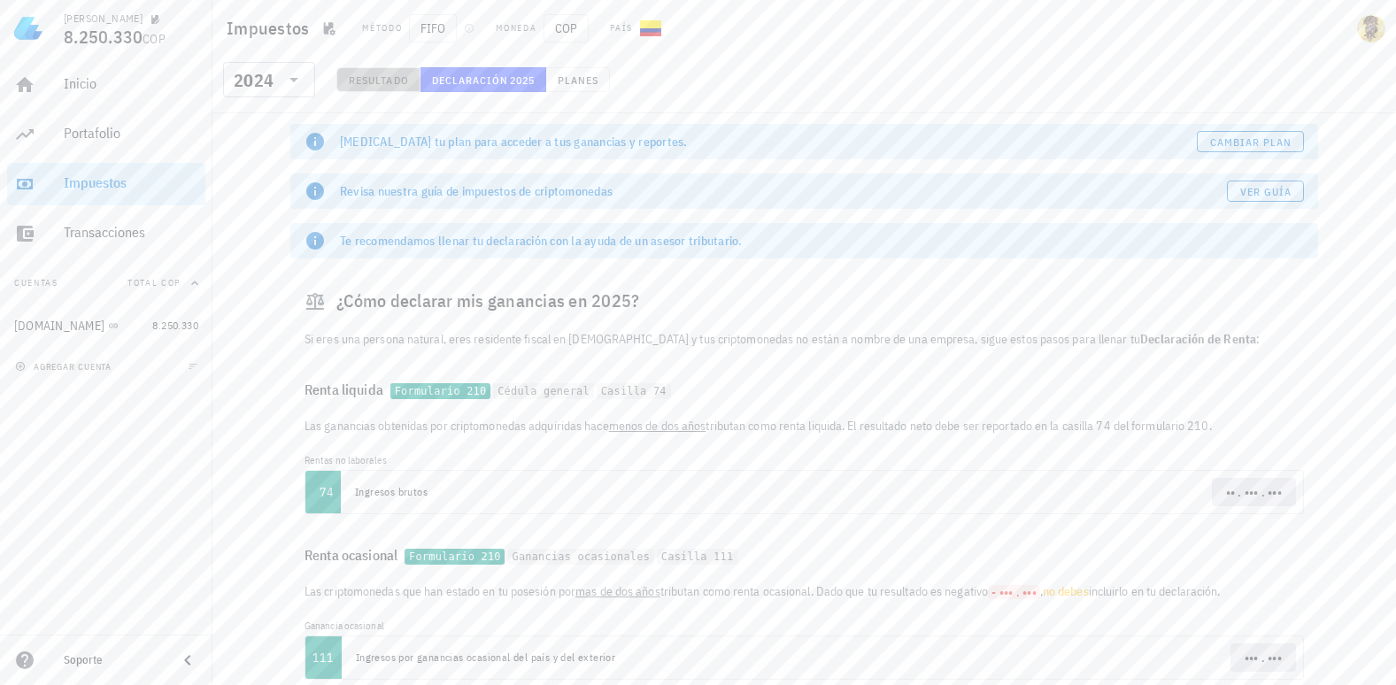
click at [380, 84] on span "Resultado" at bounding box center [378, 79] width 61 height 13
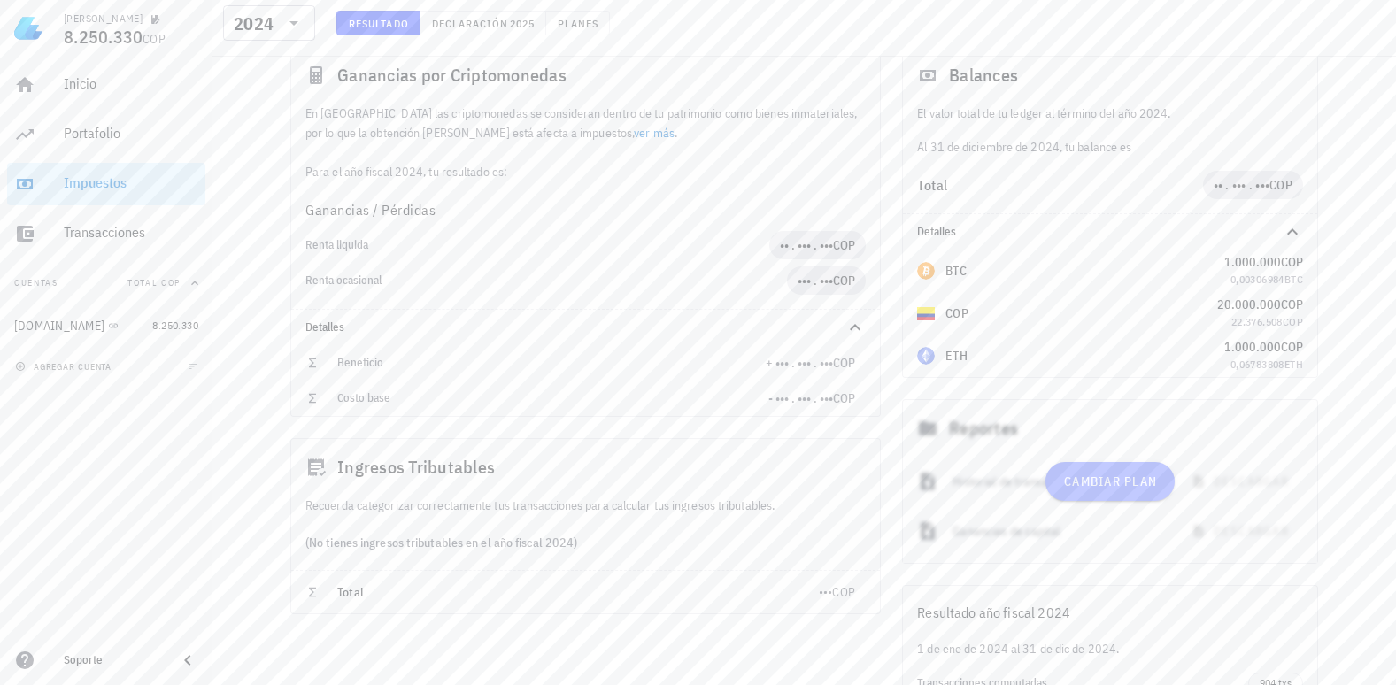
click at [1094, 489] on span "Cambiar plan" at bounding box center [1110, 481] width 94 height 16
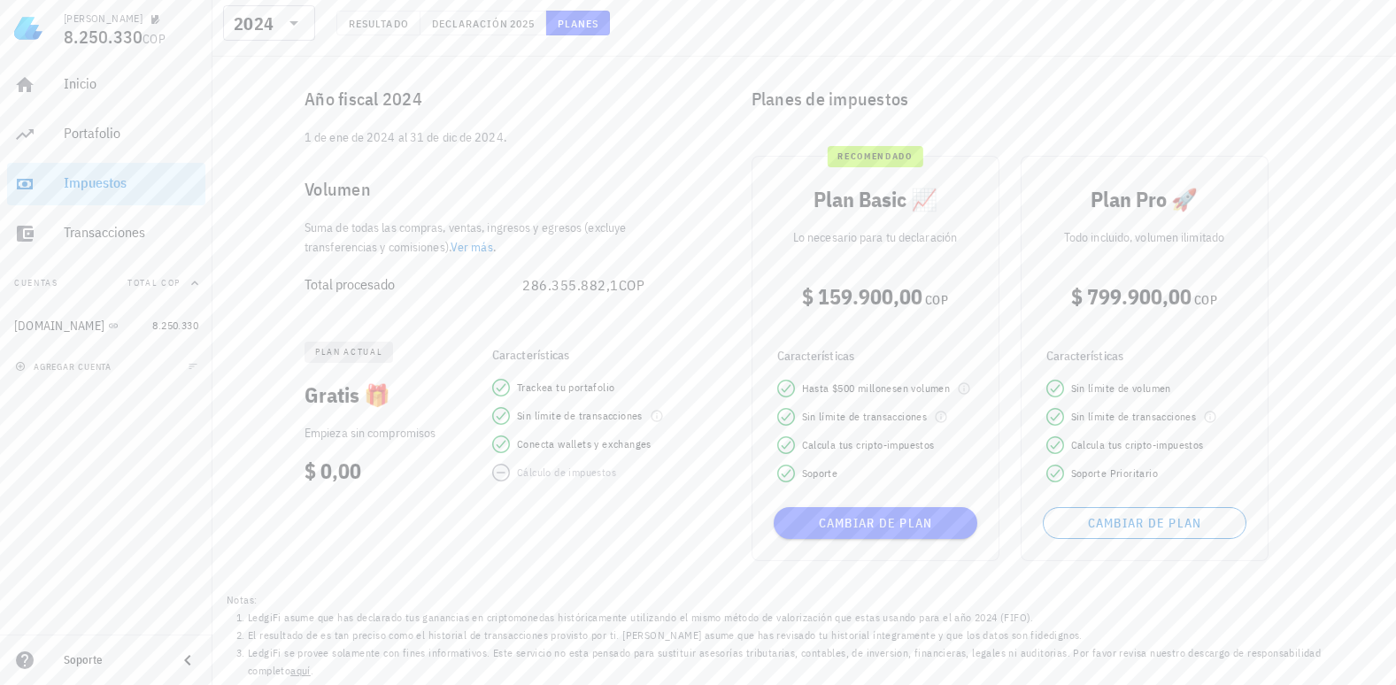
scroll to position [103, 0]
click at [68, 78] on div "Inicio" at bounding box center [131, 83] width 135 height 17
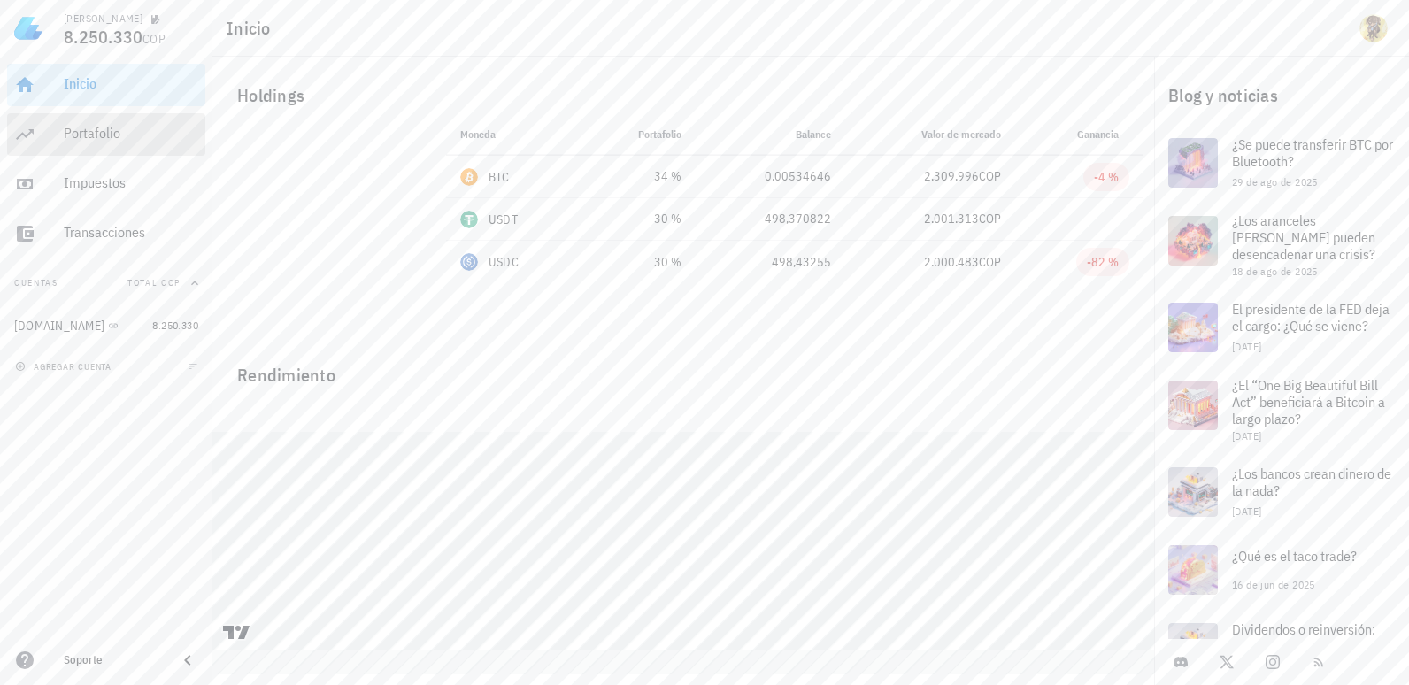
click at [114, 131] on div "Portafolio" at bounding box center [131, 133] width 135 height 17
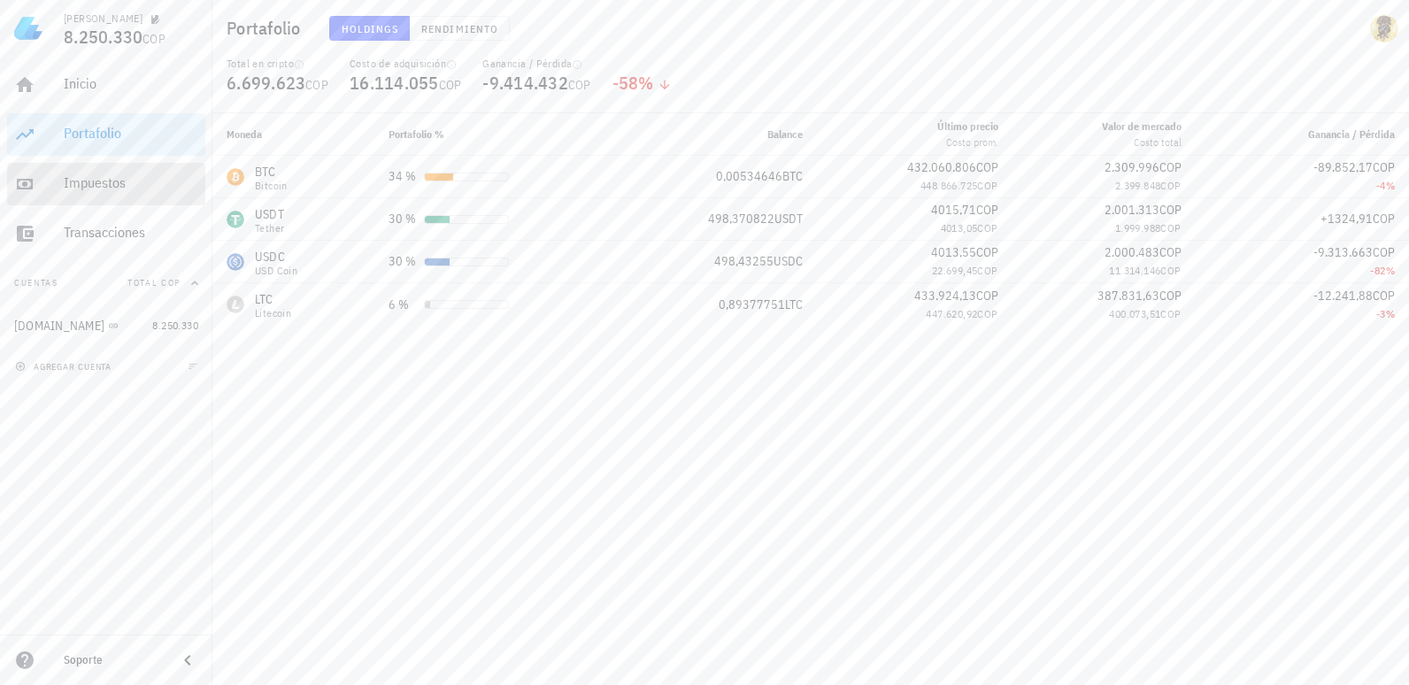
click at [91, 182] on div "Impuestos" at bounding box center [131, 182] width 135 height 17
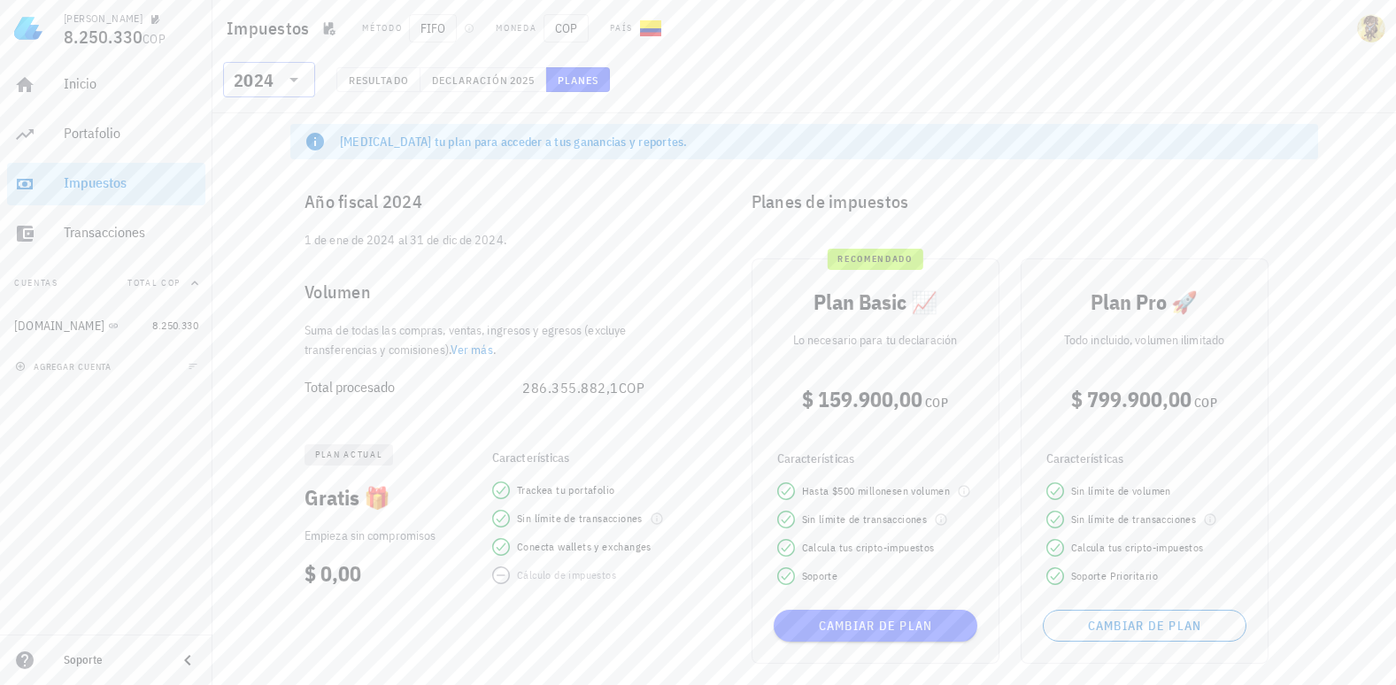
click at [248, 89] on div "2024" at bounding box center [254, 81] width 40 height 18
click at [278, 121] on div "2025" at bounding box center [269, 126] width 64 height 14
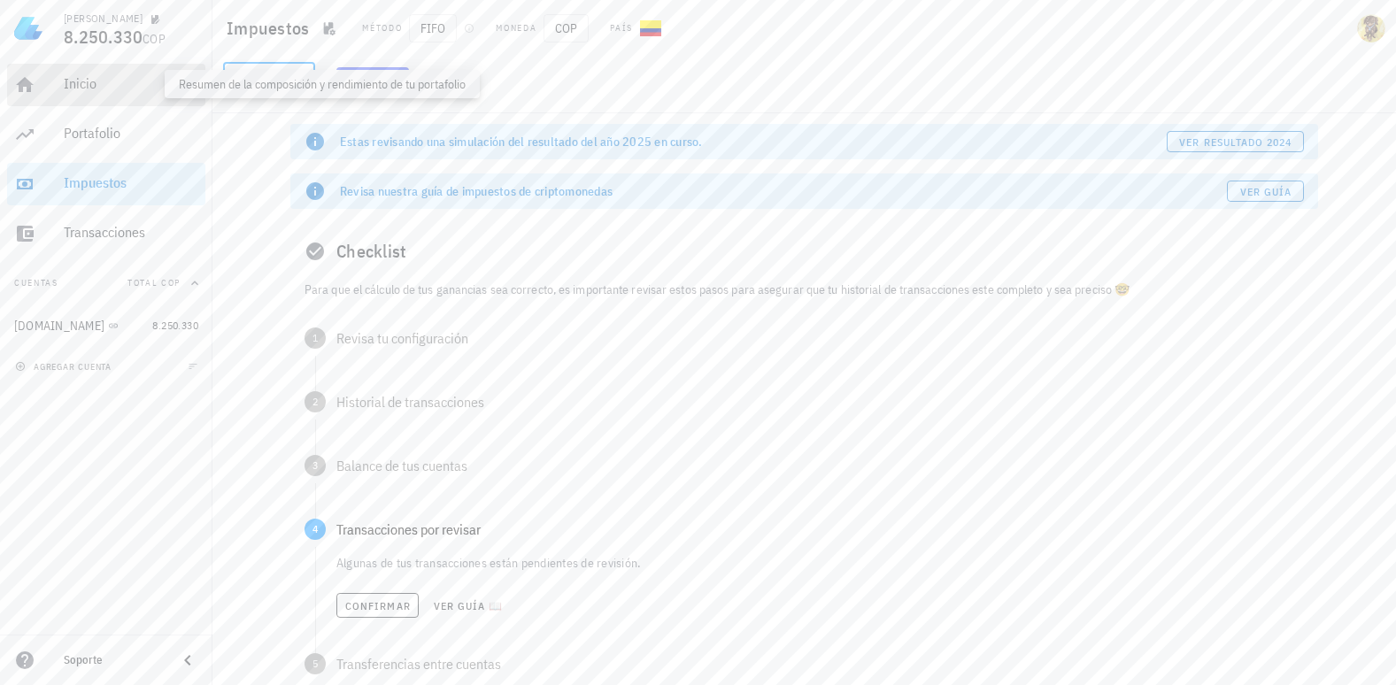
click at [107, 81] on div "Inicio" at bounding box center [131, 83] width 135 height 17
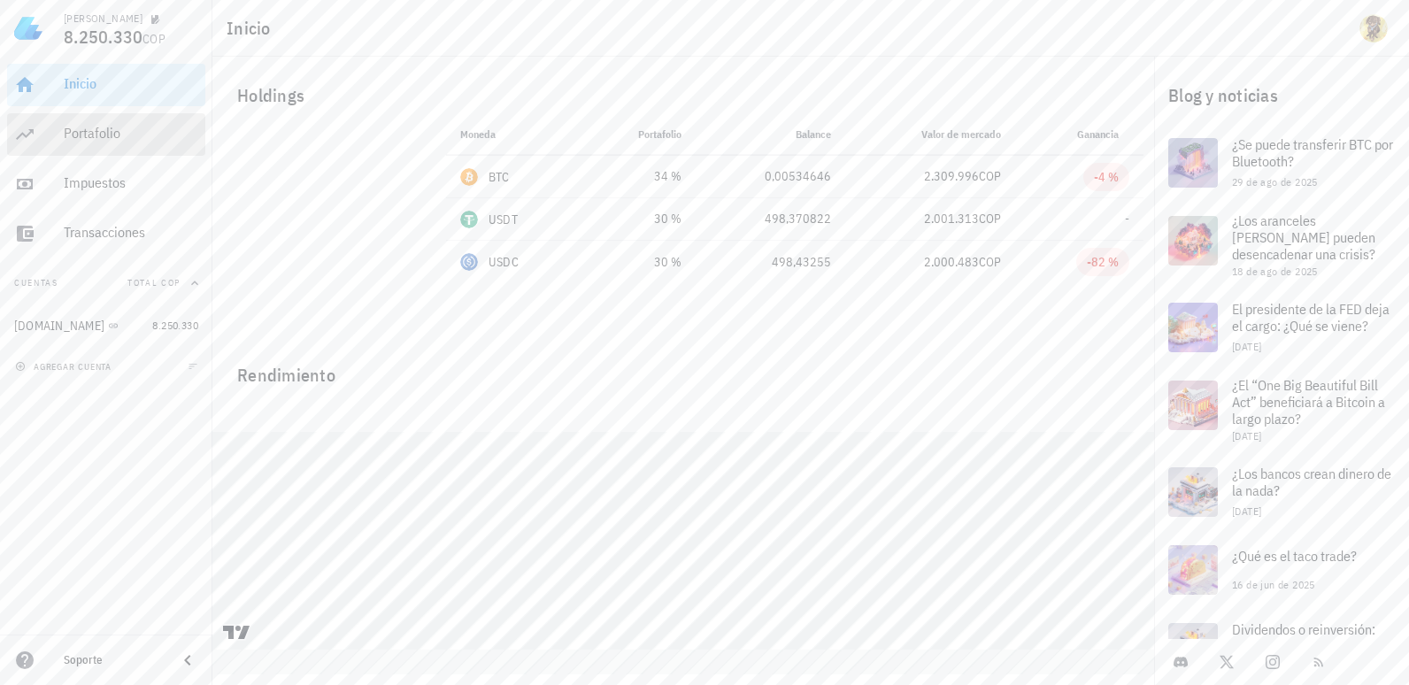
click at [85, 123] on div "Portafolio" at bounding box center [131, 134] width 135 height 40
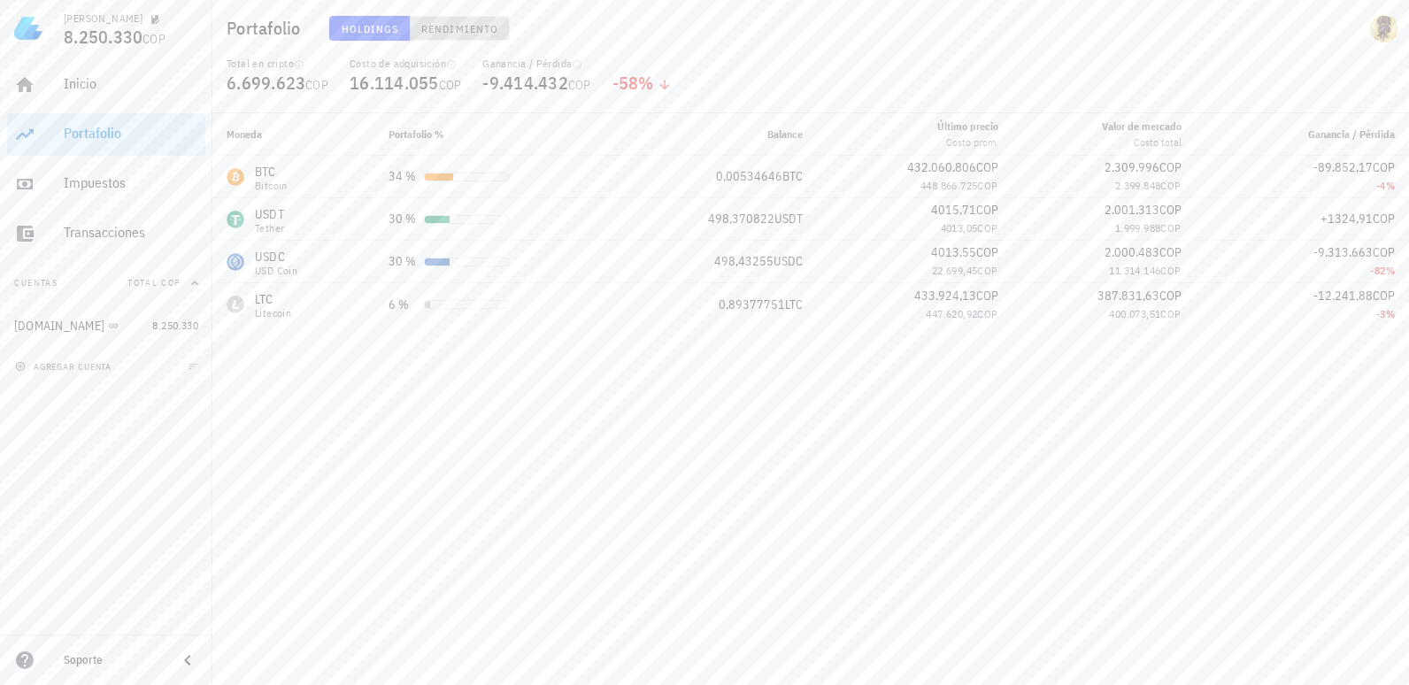
click at [440, 31] on span "Rendimiento" at bounding box center [459, 28] width 78 height 13
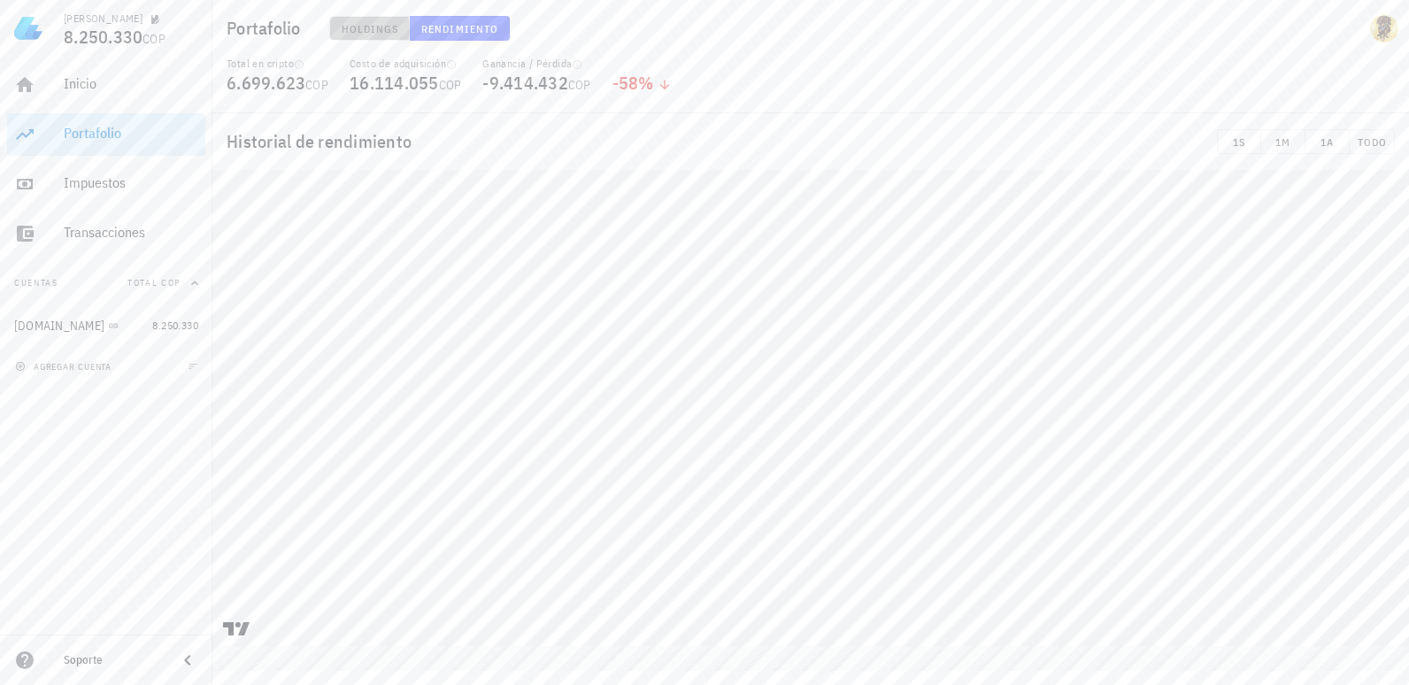
click at [364, 26] on span "Holdings" at bounding box center [370, 28] width 58 height 13
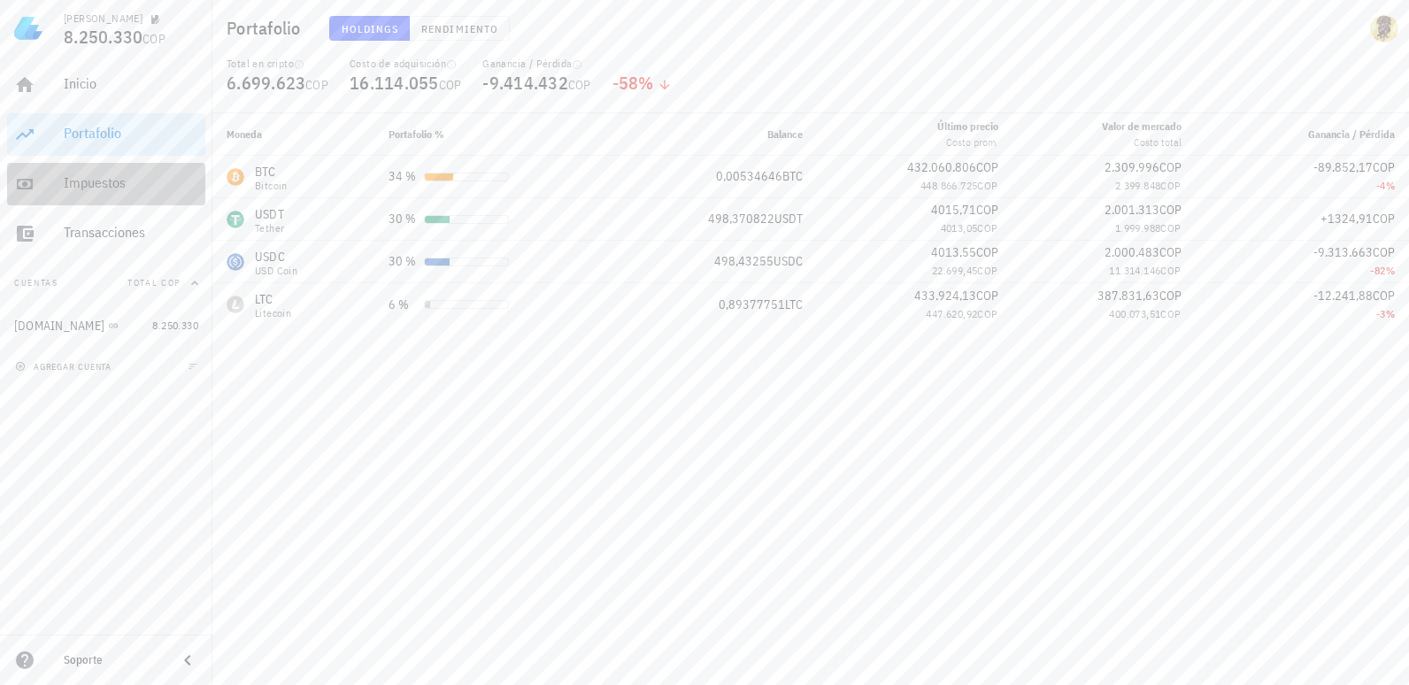
click at [89, 196] on div "Impuestos" at bounding box center [131, 184] width 135 height 40
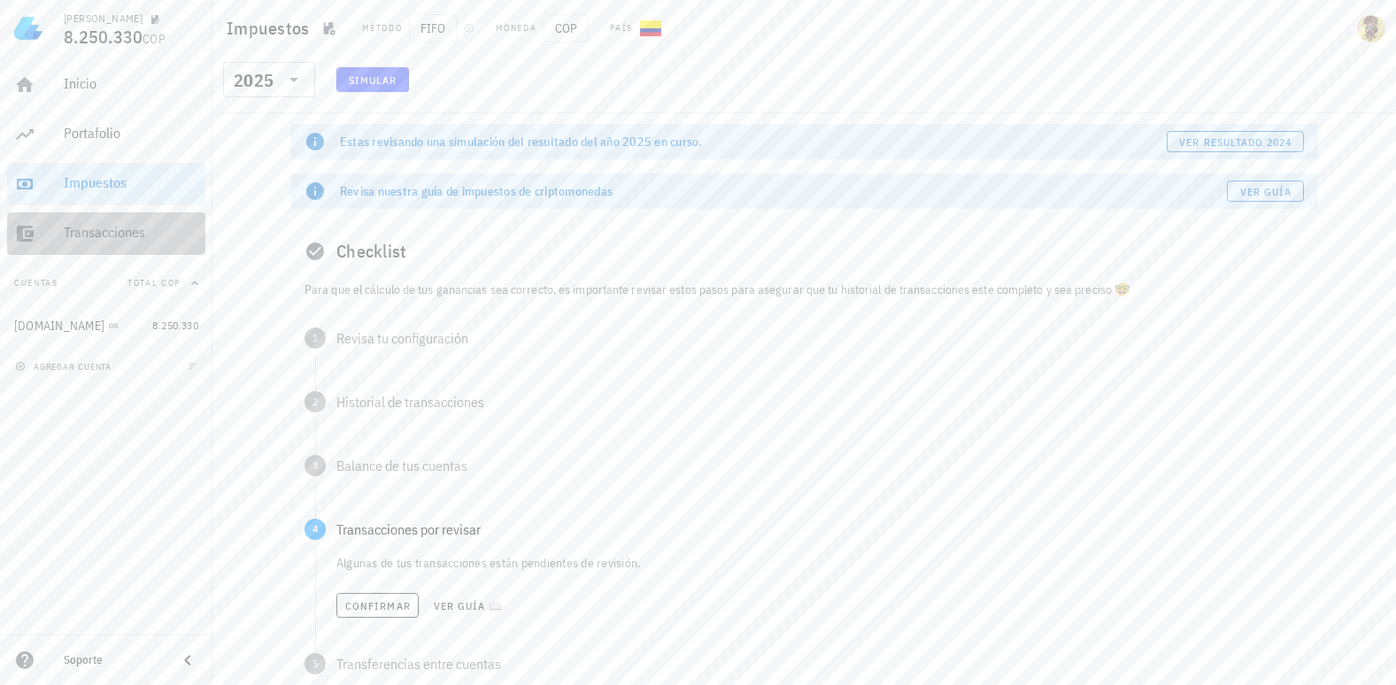
click at [58, 227] on link "Transacciones" at bounding box center [106, 233] width 198 height 42
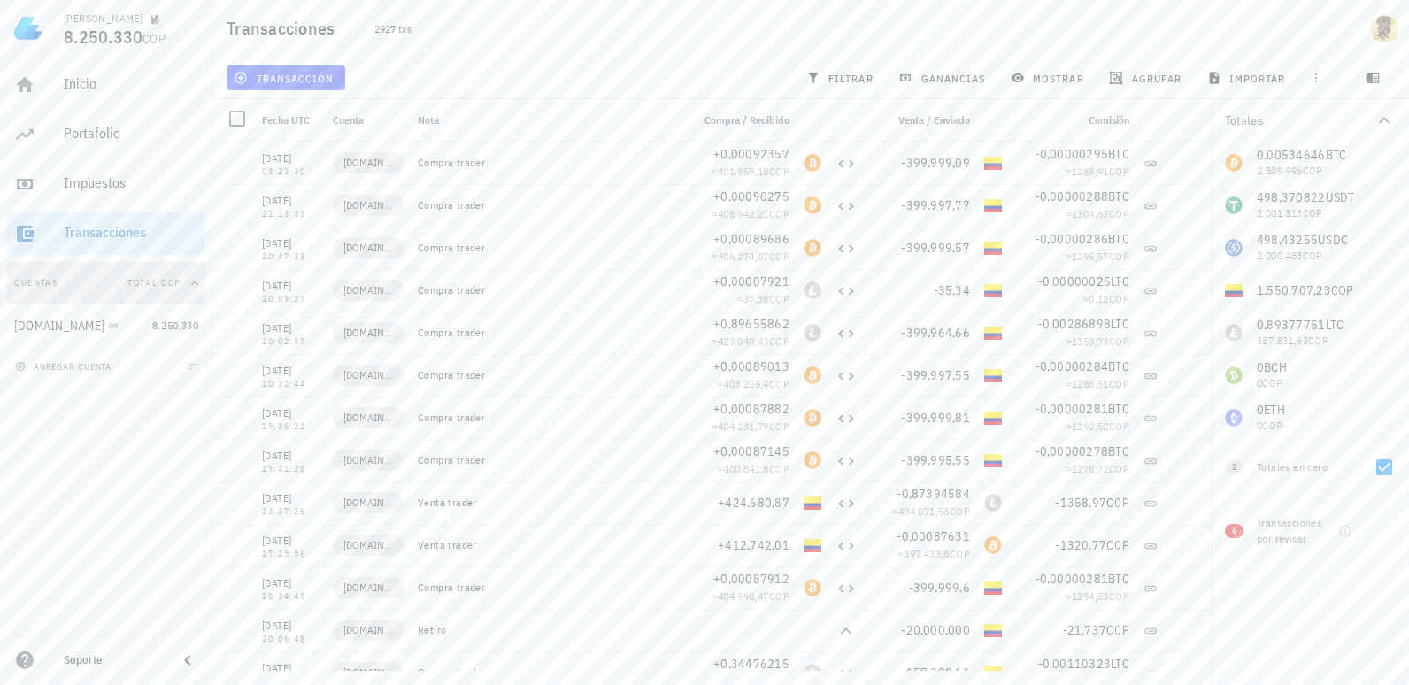
click at [81, 279] on button "Cuentas Total COP" at bounding box center [106, 283] width 198 height 42
click at [108, 373] on button "agregar cuenta" at bounding box center [65, 367] width 109 height 18
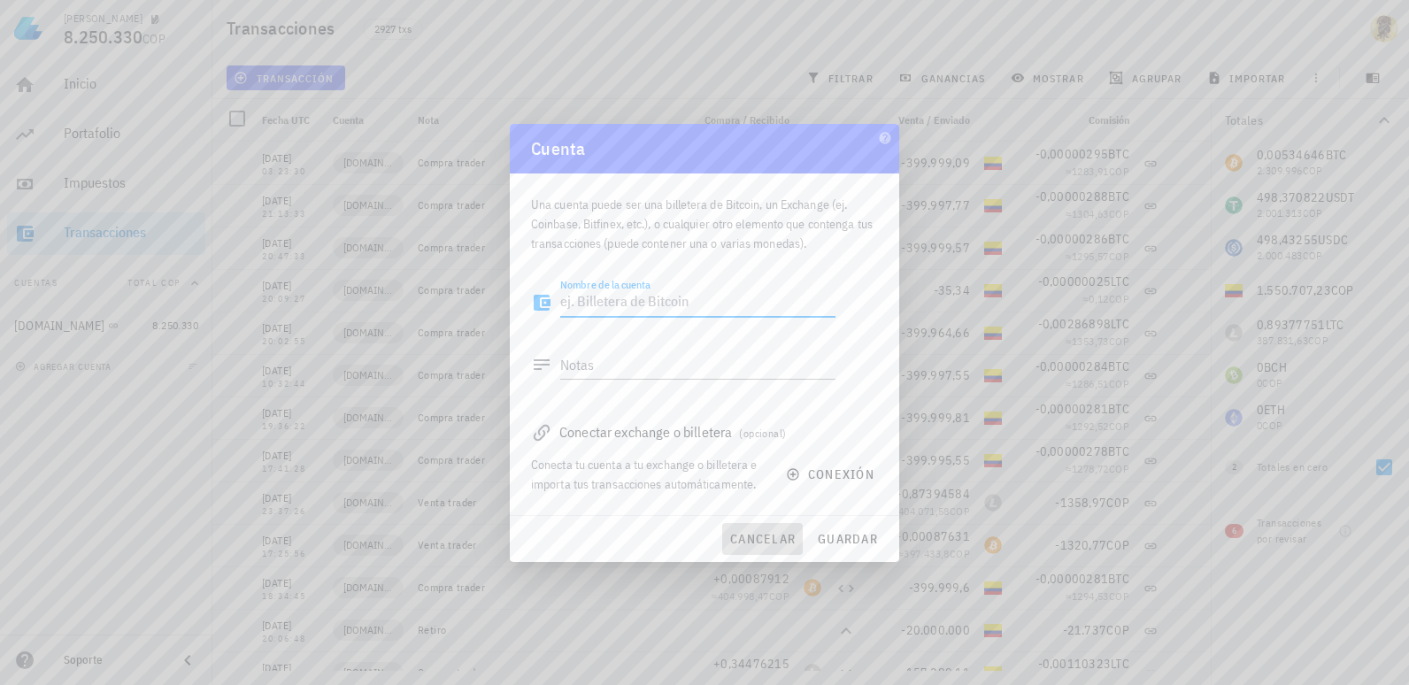
click at [774, 539] on span "cancelar" at bounding box center [762, 539] width 66 height 16
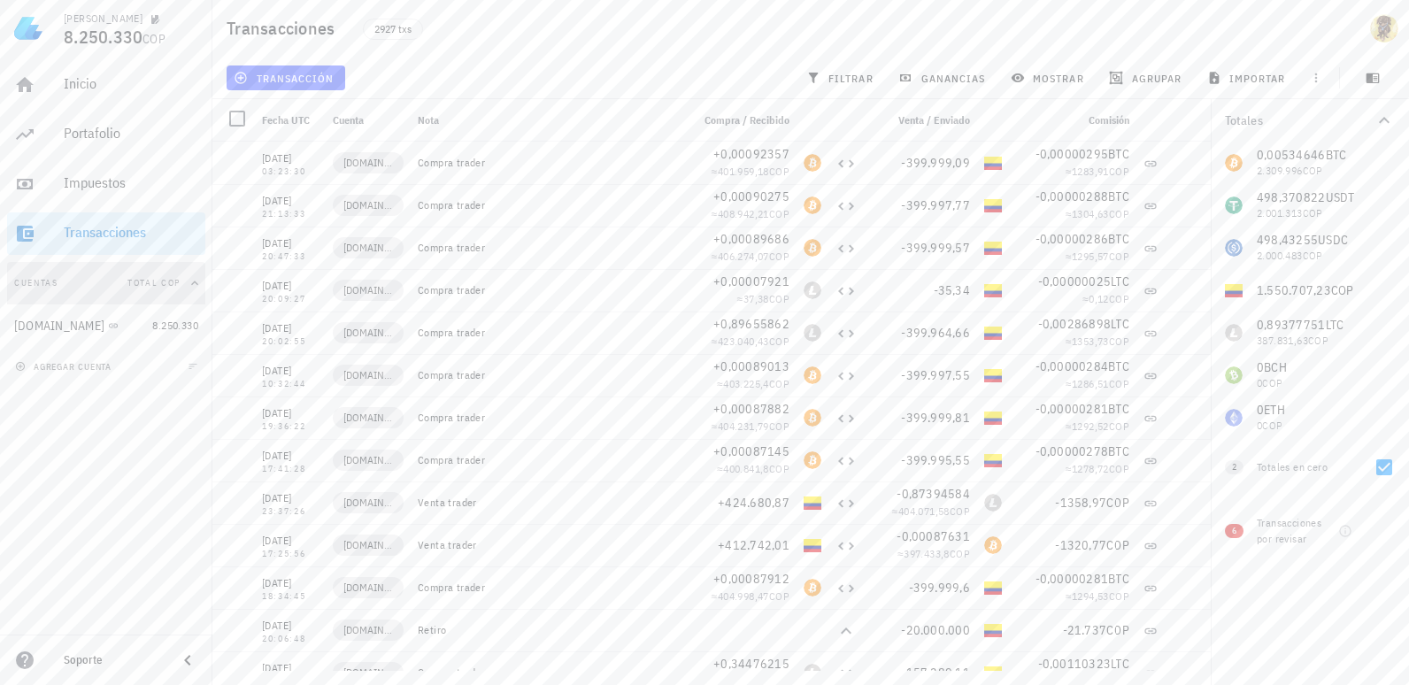
click at [153, 286] on span "Total COP" at bounding box center [153, 283] width 53 height 12
click at [148, 279] on button "Cuentas" at bounding box center [106, 283] width 198 height 42
click at [108, 326] on icon at bounding box center [113, 325] width 11 height 11
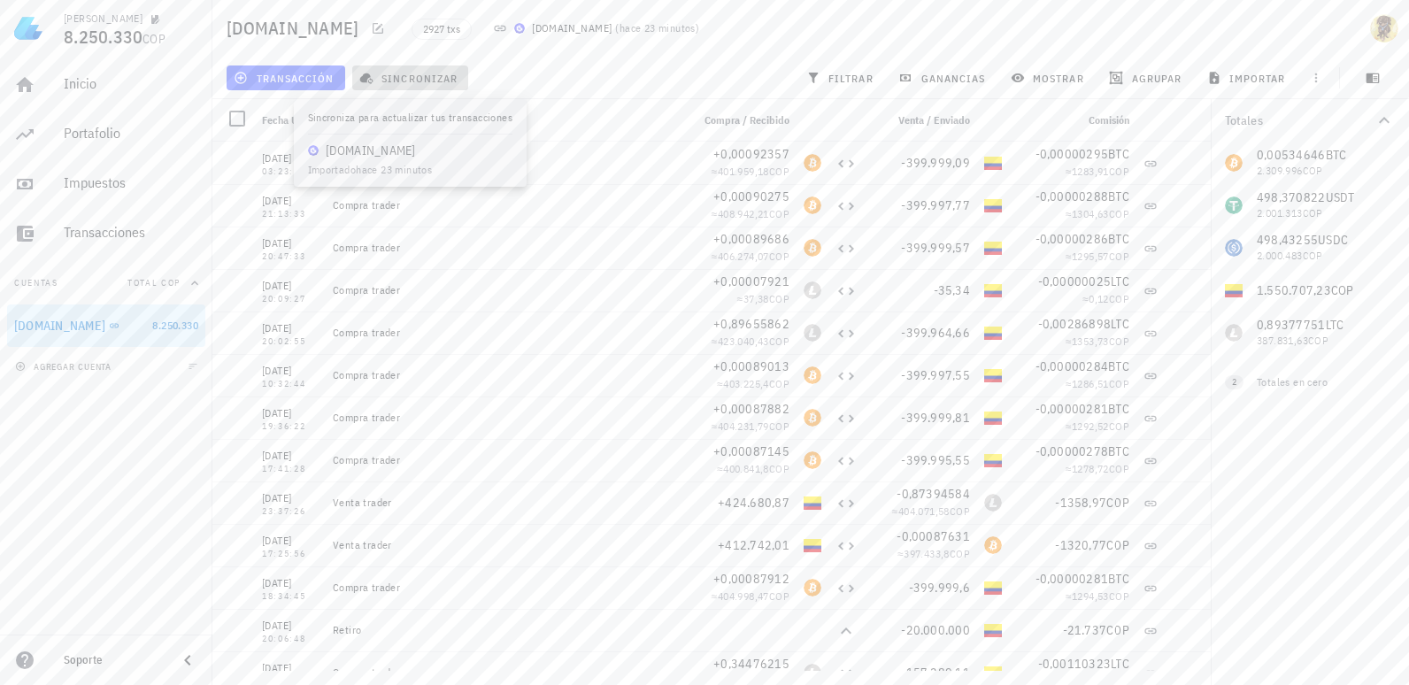
click at [404, 72] on span "sincronizar" at bounding box center [410, 78] width 95 height 14
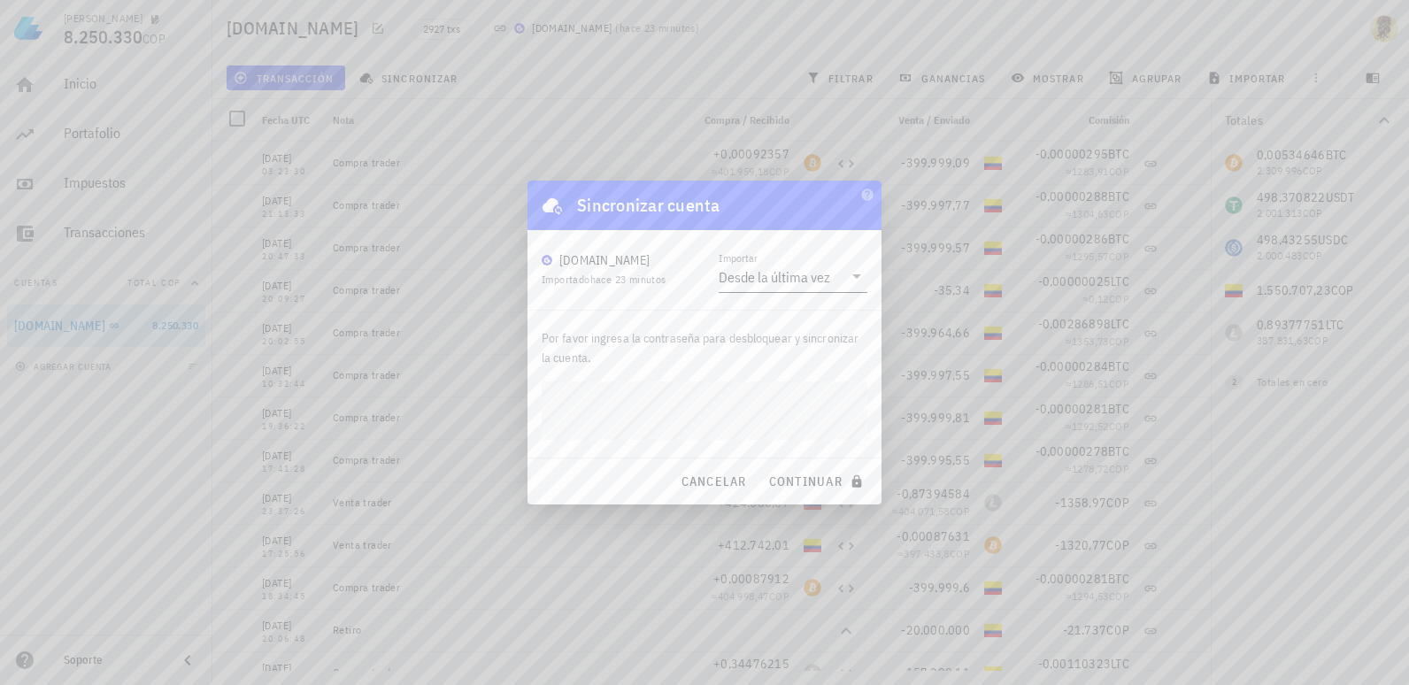
click at [854, 275] on icon at bounding box center [856, 276] width 9 height 4
click at [775, 330] on div "Toda la historia" at bounding box center [793, 332] width 120 height 17
click at [805, 477] on span "continuar" at bounding box center [817, 481] width 99 height 16
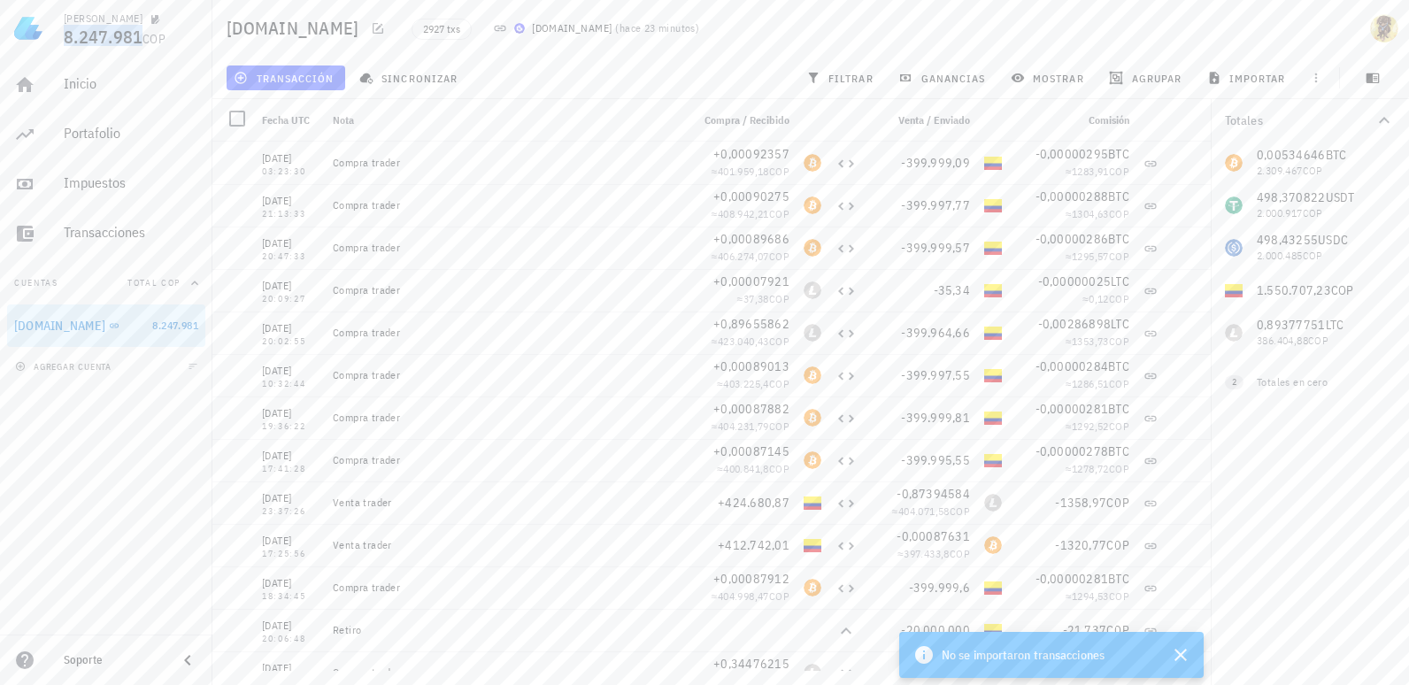
click at [99, 36] on span "8.247.981" at bounding box center [103, 37] width 79 height 24
drag, startPoint x: 99, startPoint y: 36, endPoint x: 64, endPoint y: 89, distance: 63.1
click at [64, 89] on div "Inicio" at bounding box center [131, 83] width 135 height 17
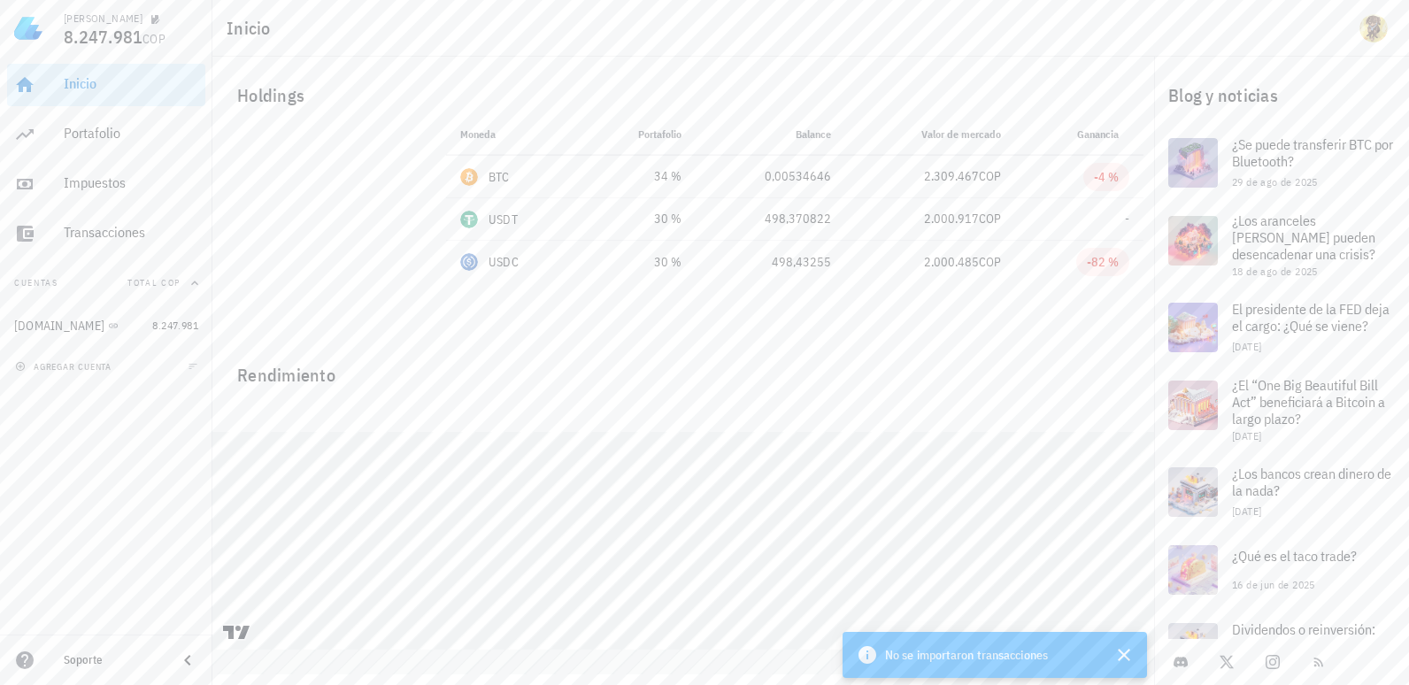
click at [253, 89] on div "Holdings" at bounding box center [683, 95] width 920 height 57
click at [1107, 219] on td "-" at bounding box center [1079, 219] width 128 height 42
click at [119, 140] on div "Portafolio" at bounding box center [131, 133] width 135 height 17
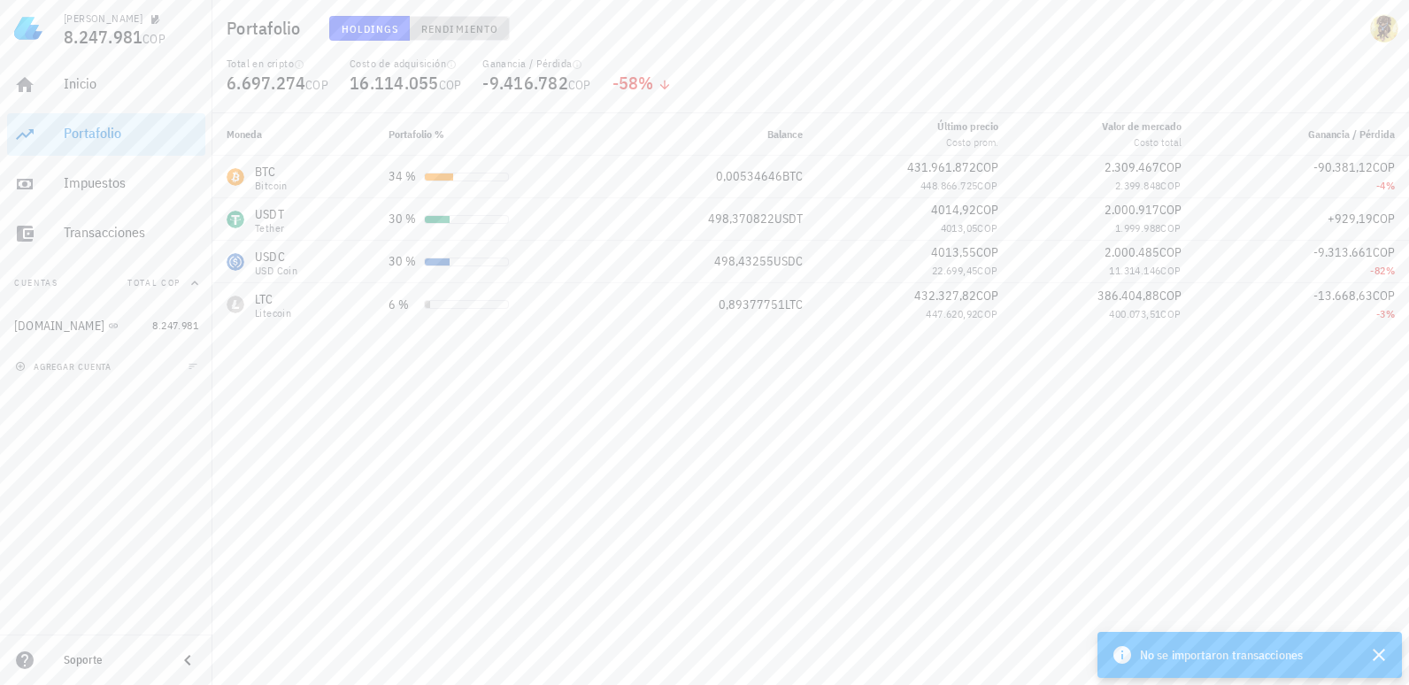
click at [444, 22] on span "Rendimiento" at bounding box center [459, 28] width 78 height 13
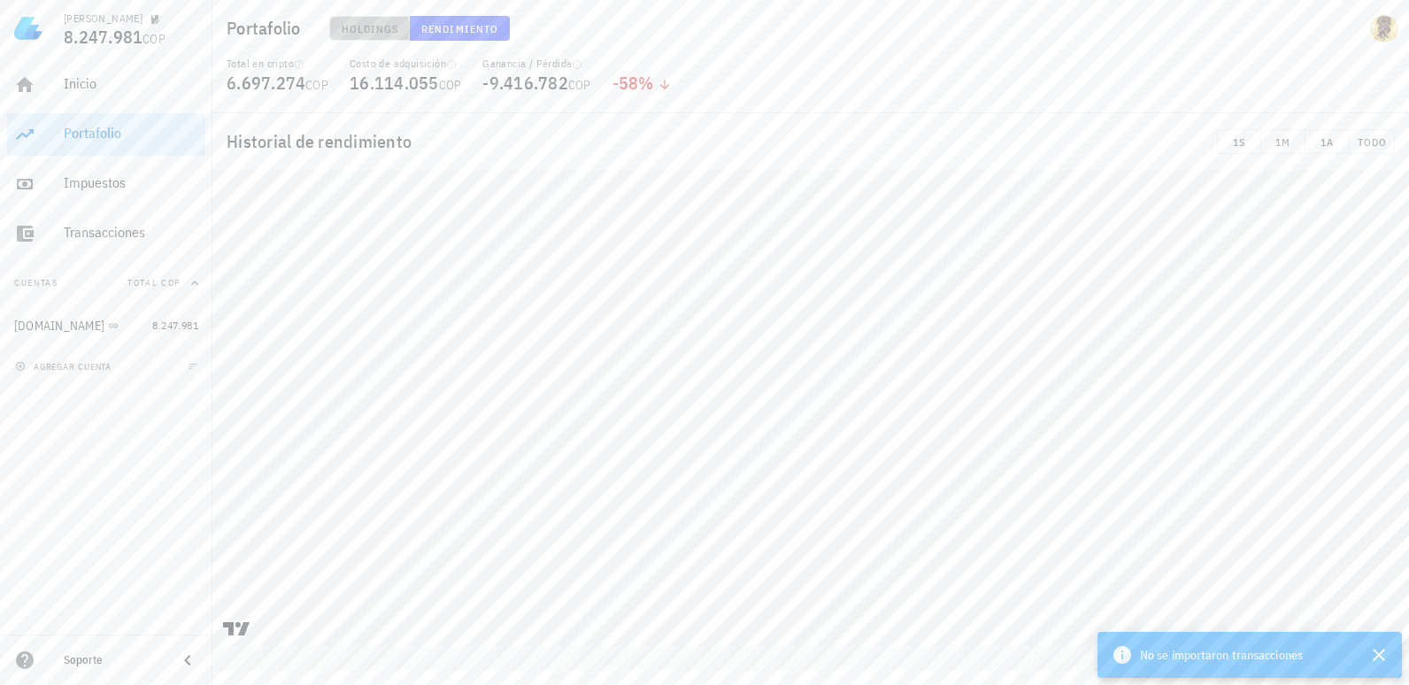
click at [364, 35] on button "Holdings" at bounding box center [369, 28] width 81 height 25
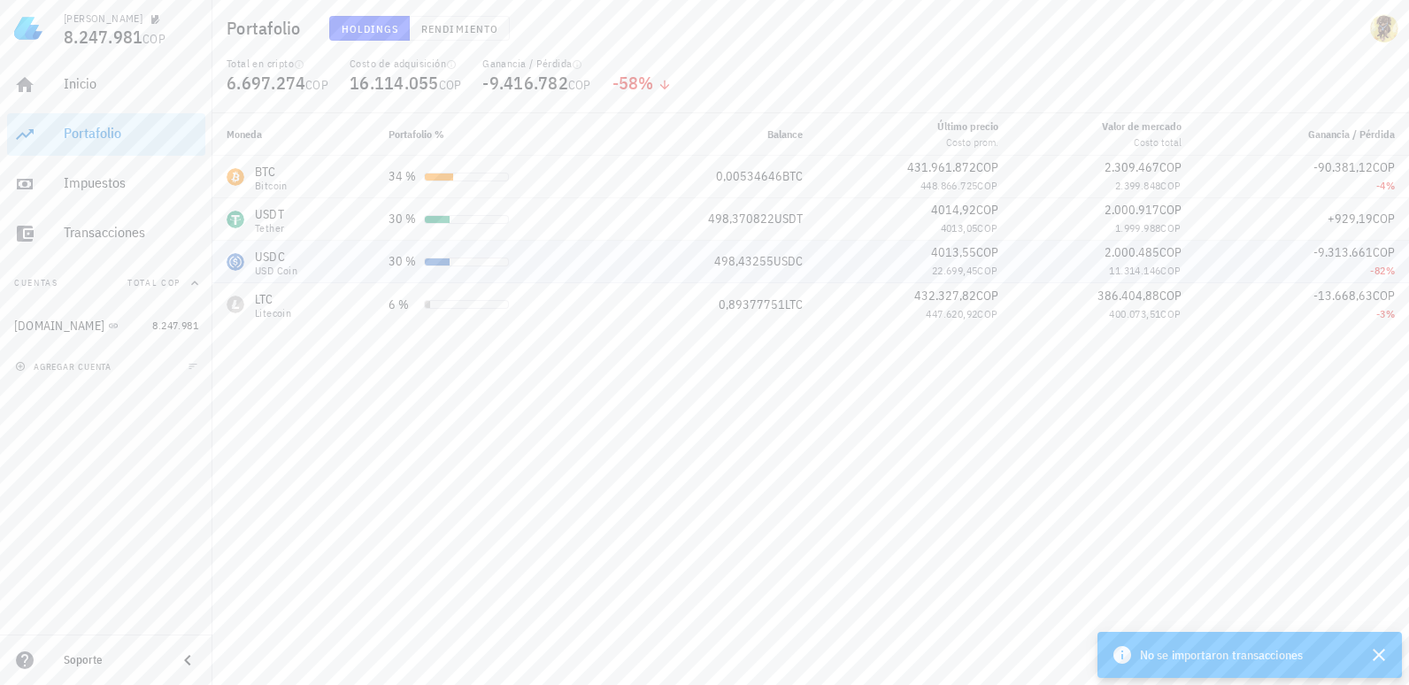
click at [419, 263] on div "30 %" at bounding box center [496, 261] width 214 height 19
click at [392, 217] on div "30 %" at bounding box center [403, 219] width 28 height 19
drag, startPoint x: 392, startPoint y: 217, endPoint x: 355, endPoint y: 263, distance: 59.2
click at [355, 263] on div "USDC USD Coin" at bounding box center [294, 262] width 134 height 28
click at [1359, 266] on div "-82 %" at bounding box center [1302, 271] width 185 height 18
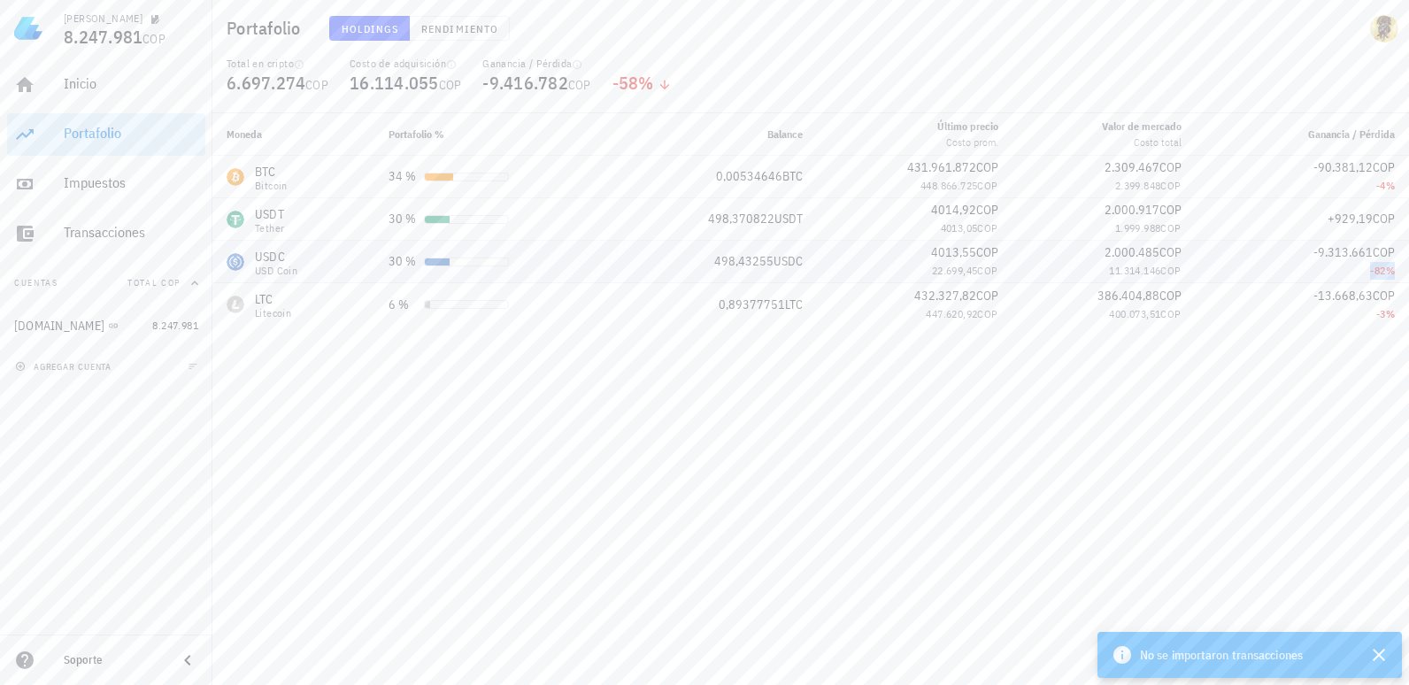
drag, startPoint x: 1359, startPoint y: 266, endPoint x: 1240, endPoint y: 274, distance: 119.7
click at [1240, 274] on div "-82 %" at bounding box center [1302, 271] width 185 height 18
click at [468, 30] on span "Rendimiento" at bounding box center [459, 28] width 78 height 13
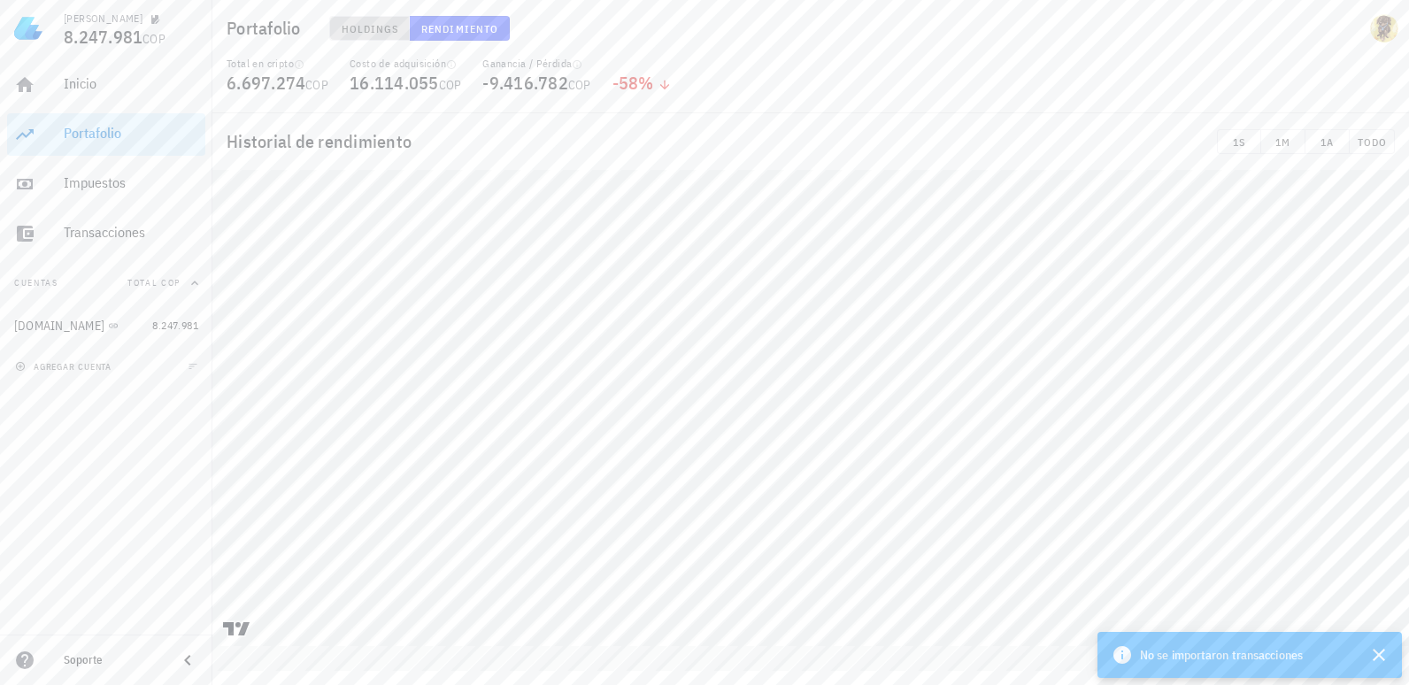
click at [371, 28] on span "Holdings" at bounding box center [370, 28] width 58 height 13
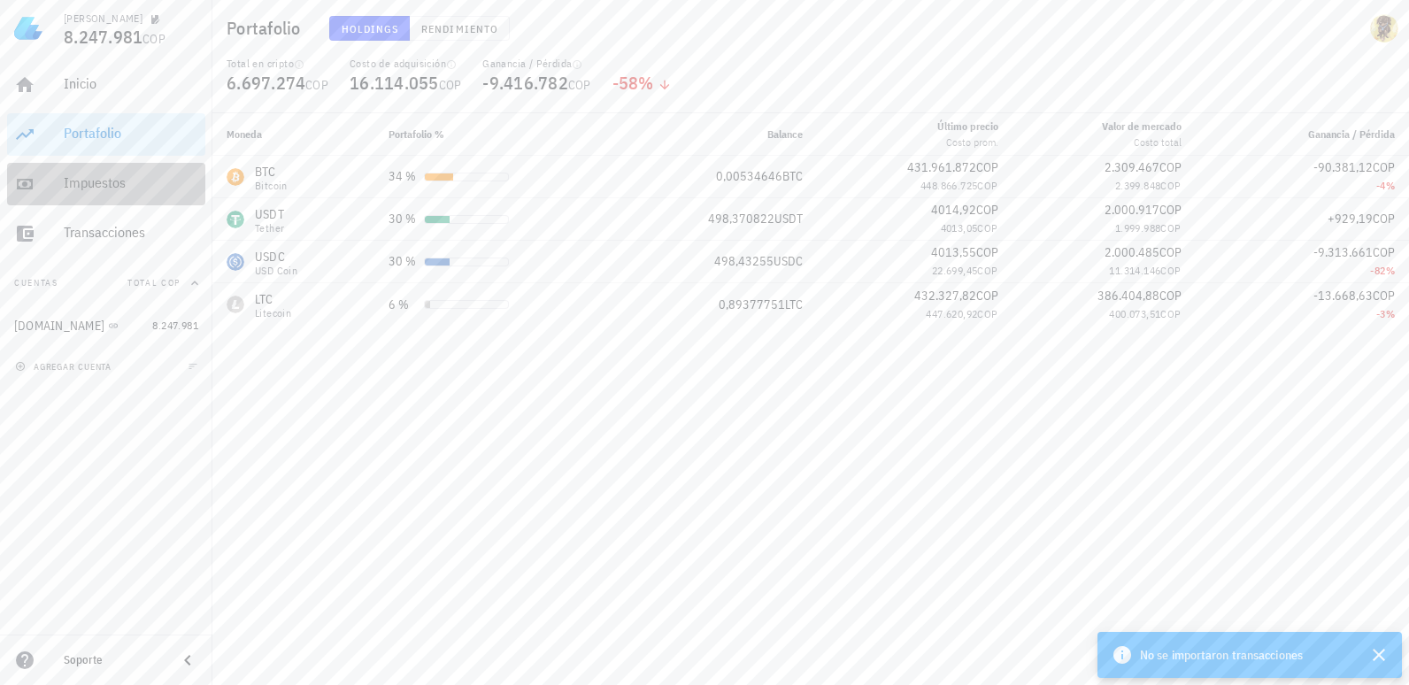
click at [83, 173] on div "Impuestos" at bounding box center [131, 184] width 135 height 40
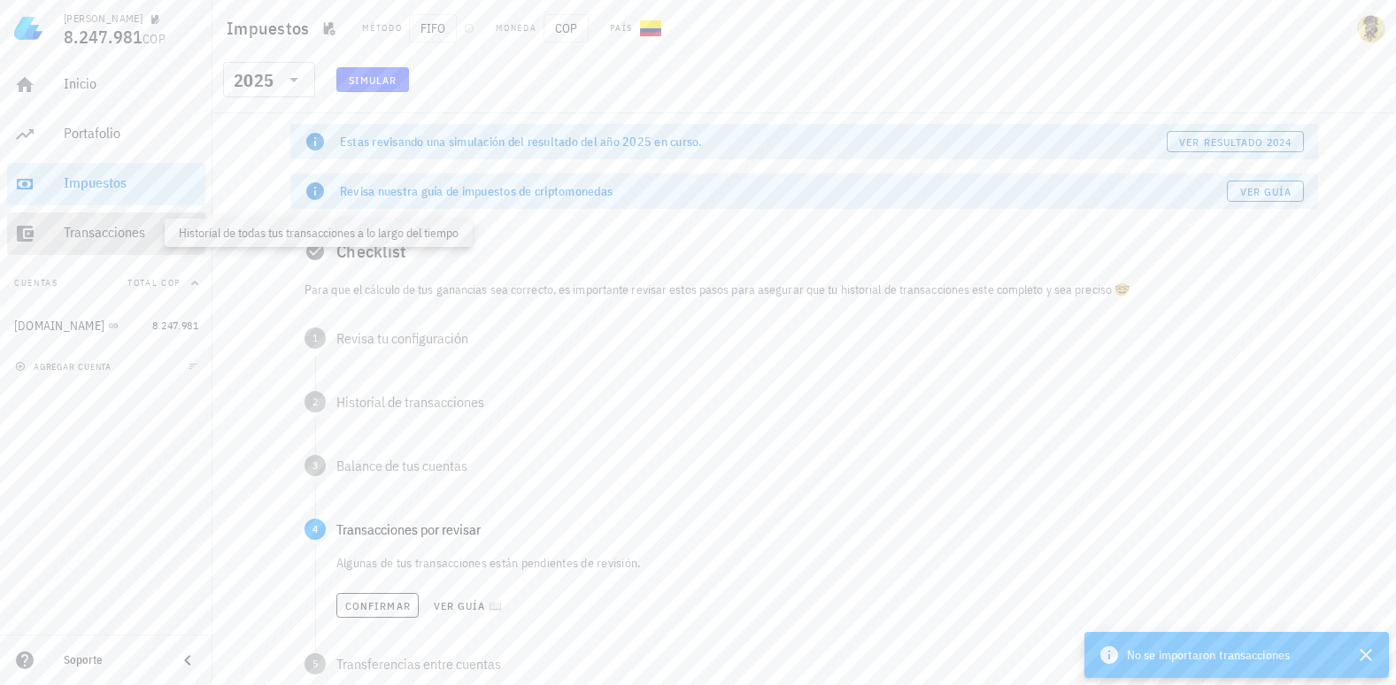
click at [106, 227] on div "Transacciones" at bounding box center [131, 232] width 135 height 17
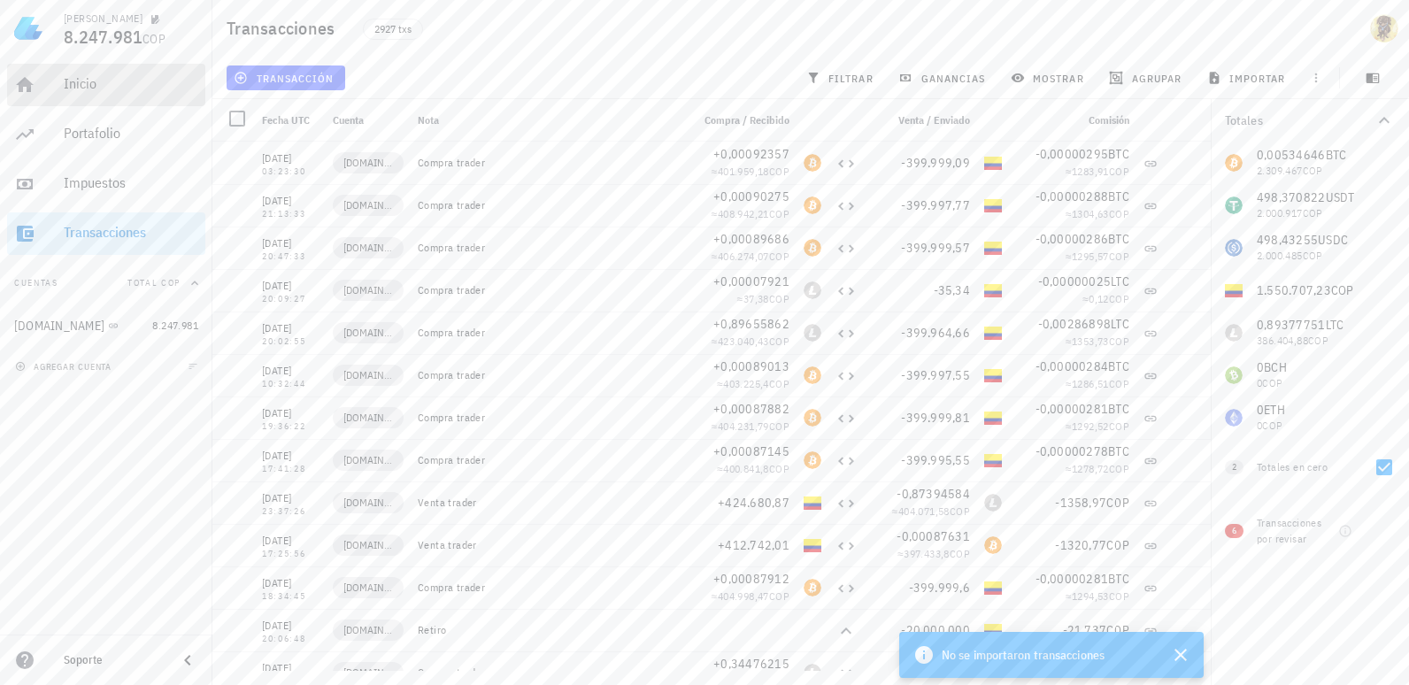
click at [69, 85] on div "Inicio" at bounding box center [131, 83] width 135 height 17
